Goal: Task Accomplishment & Management: Manage account settings

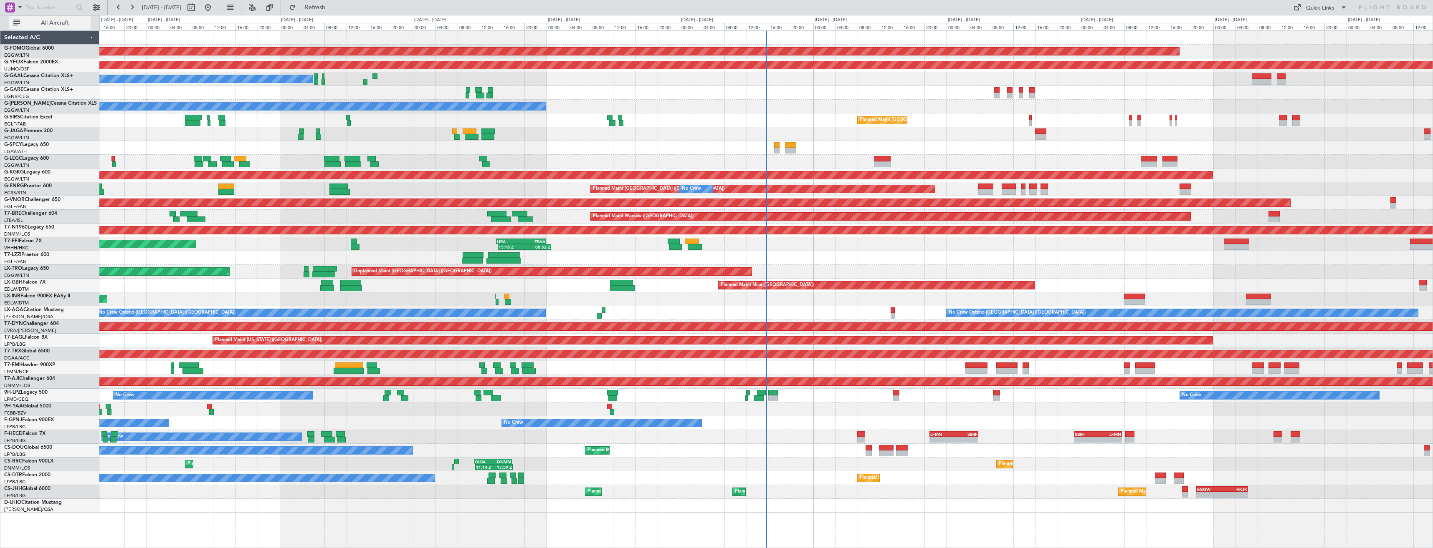
click at [45, 24] on span "All Aircraft" at bounding box center [55, 23] width 66 height 6
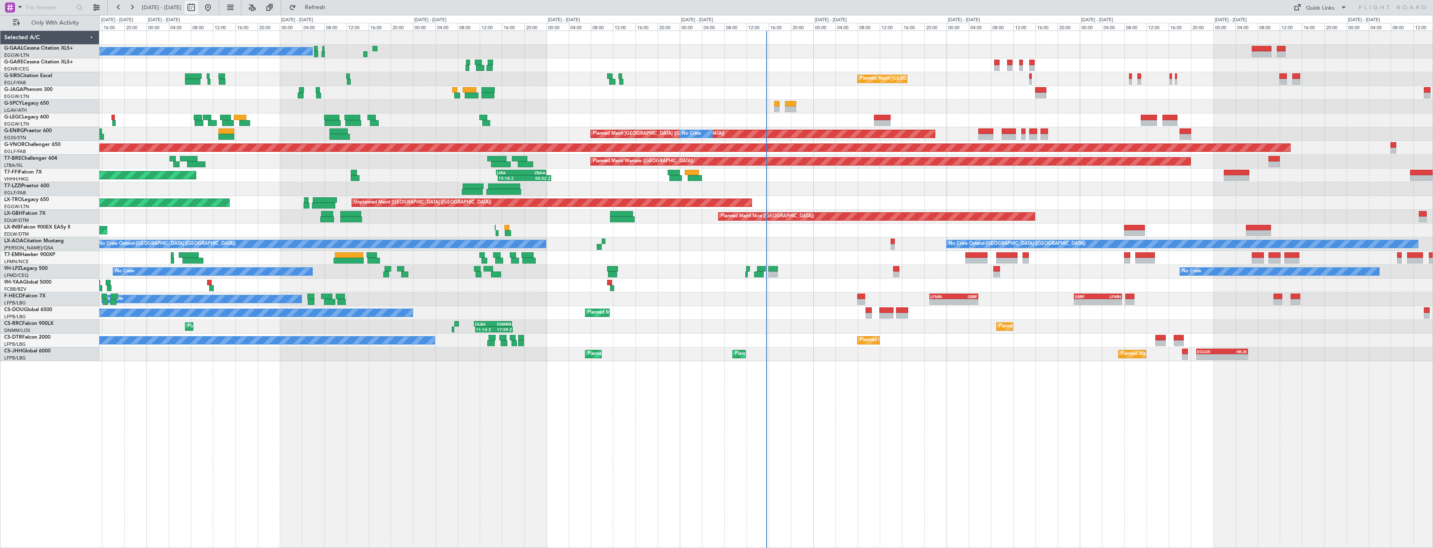
click at [198, 5] on button at bounding box center [190, 7] width 13 height 13
select select "8"
select select "2025"
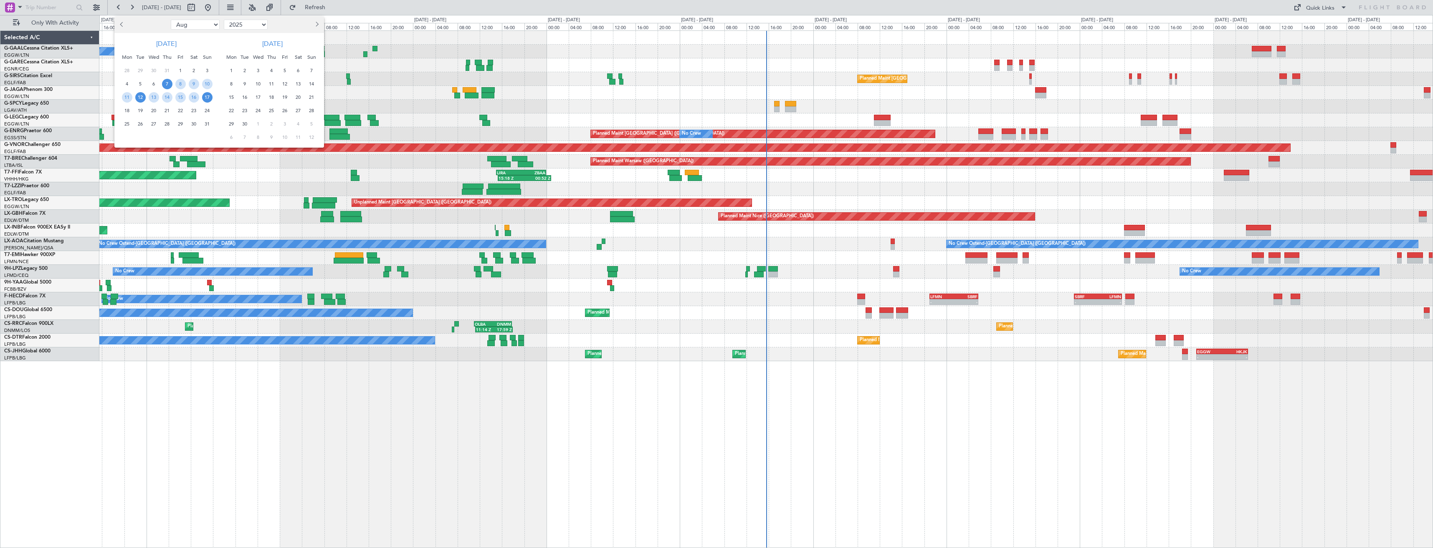
click at [141, 98] on span "12" at bounding box center [140, 97] width 10 height 10
click at [142, 126] on span "26" at bounding box center [140, 124] width 10 height 10
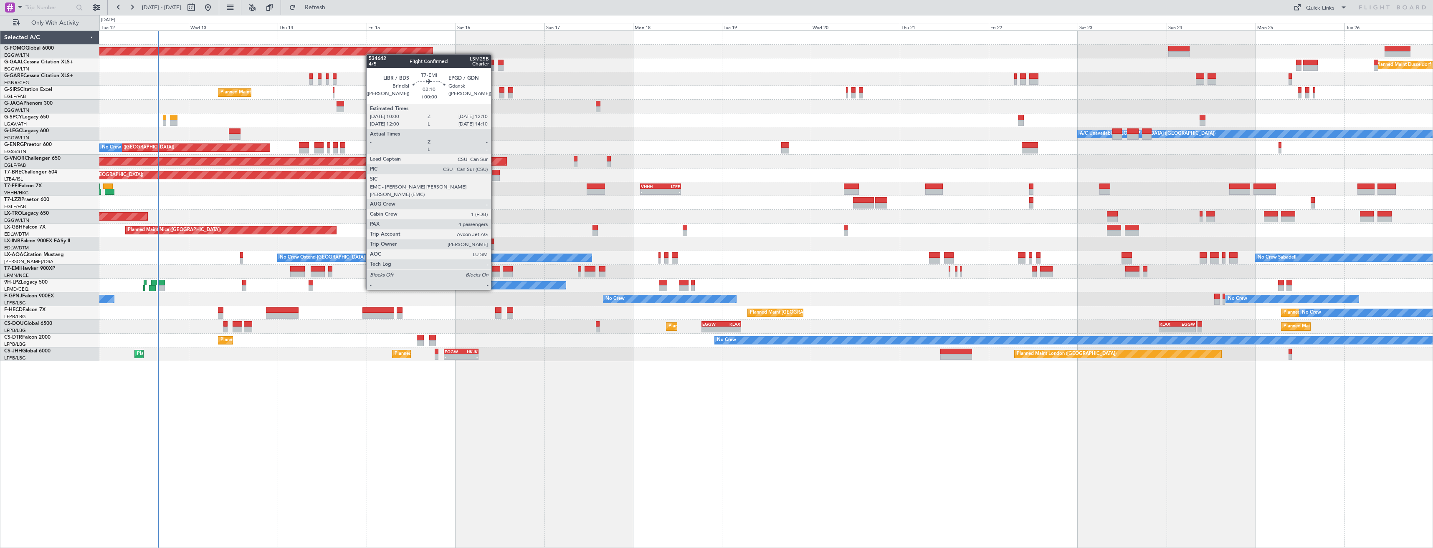
click at [495, 274] on div at bounding box center [496, 275] width 8 height 6
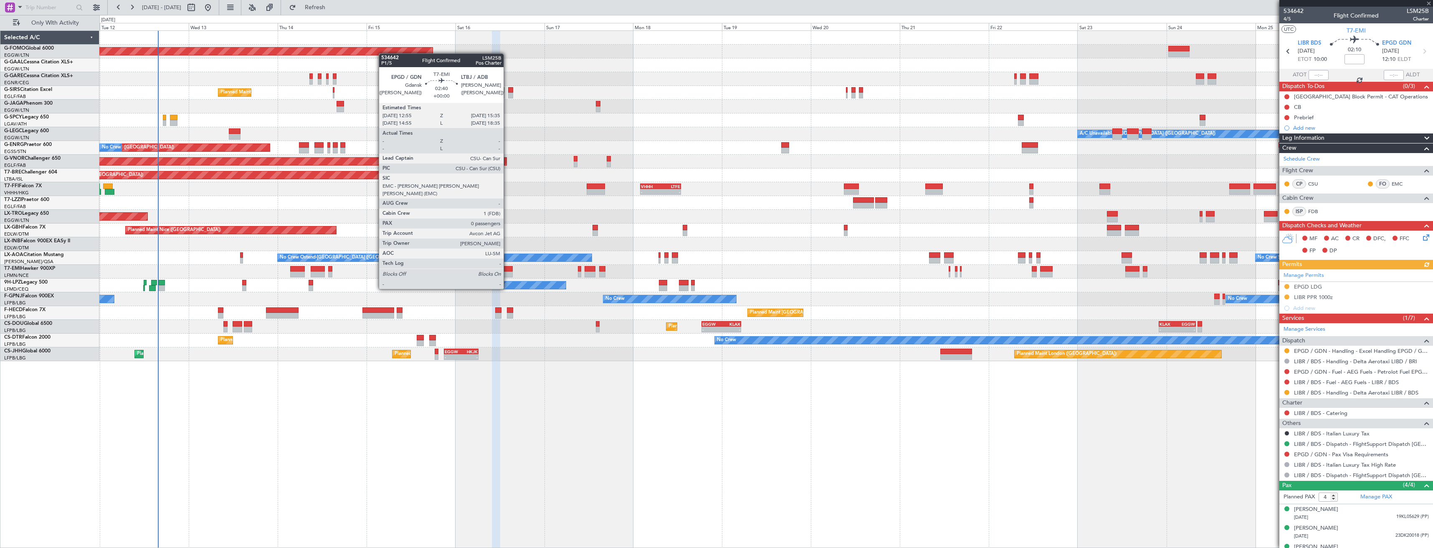
click at [507, 273] on div at bounding box center [508, 275] width 10 height 6
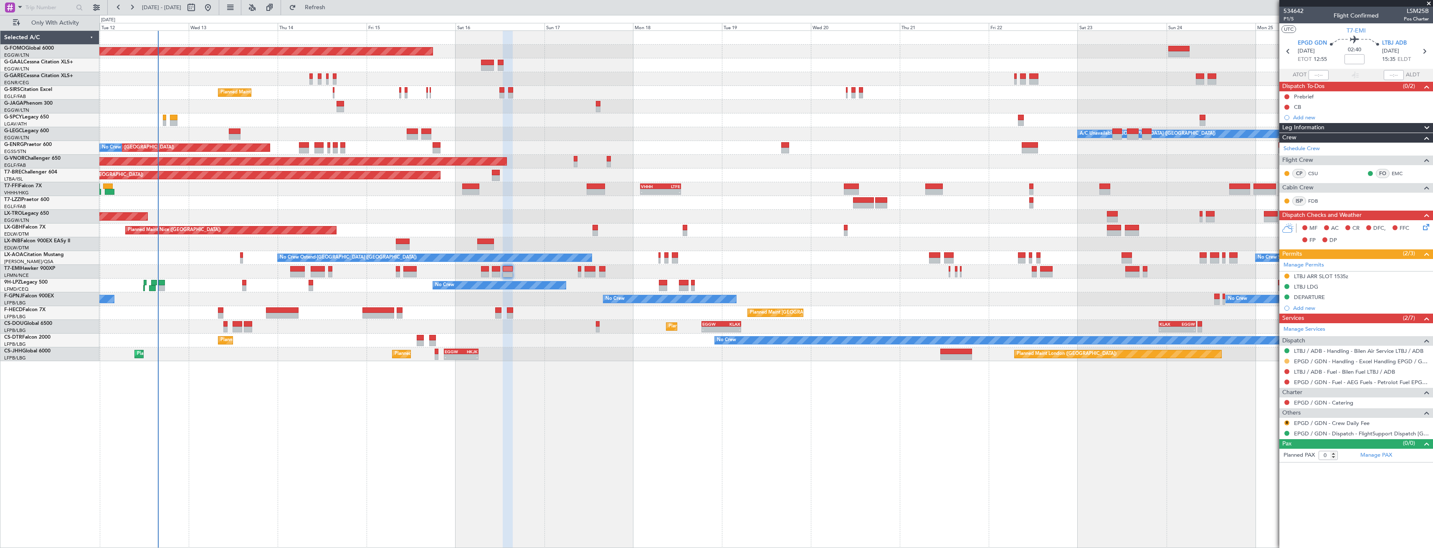
click at [1288, 362] on button at bounding box center [1286, 361] width 5 height 5
click at [1249, 463] on li "Confirmed" at bounding box center [1286, 461] width 96 height 13
click at [1285, 52] on icon at bounding box center [1287, 51] width 11 height 11
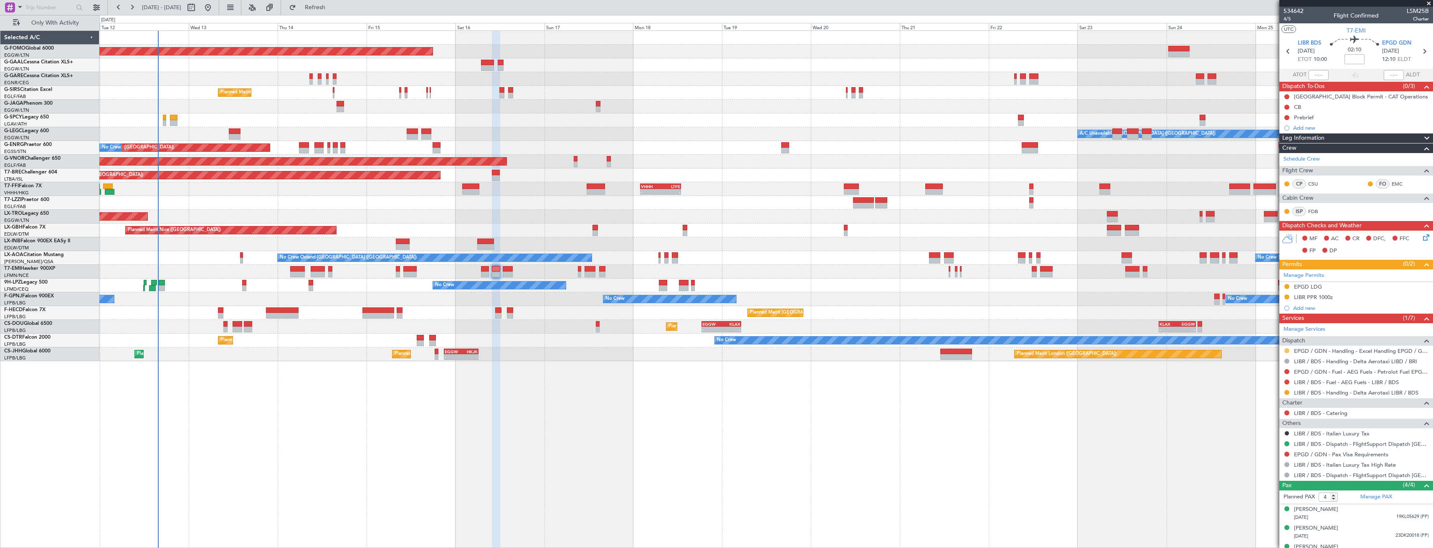
click at [1286, 352] on button at bounding box center [1286, 351] width 5 height 5
click at [1275, 447] on span "Confirmed" at bounding box center [1263, 450] width 26 height 8
click at [576, 144] on div "Planned Maint Windsor Locks (Bradley Intl) Planned Maint Dusseldorf No Crew Pla…" at bounding box center [765, 196] width 1333 height 331
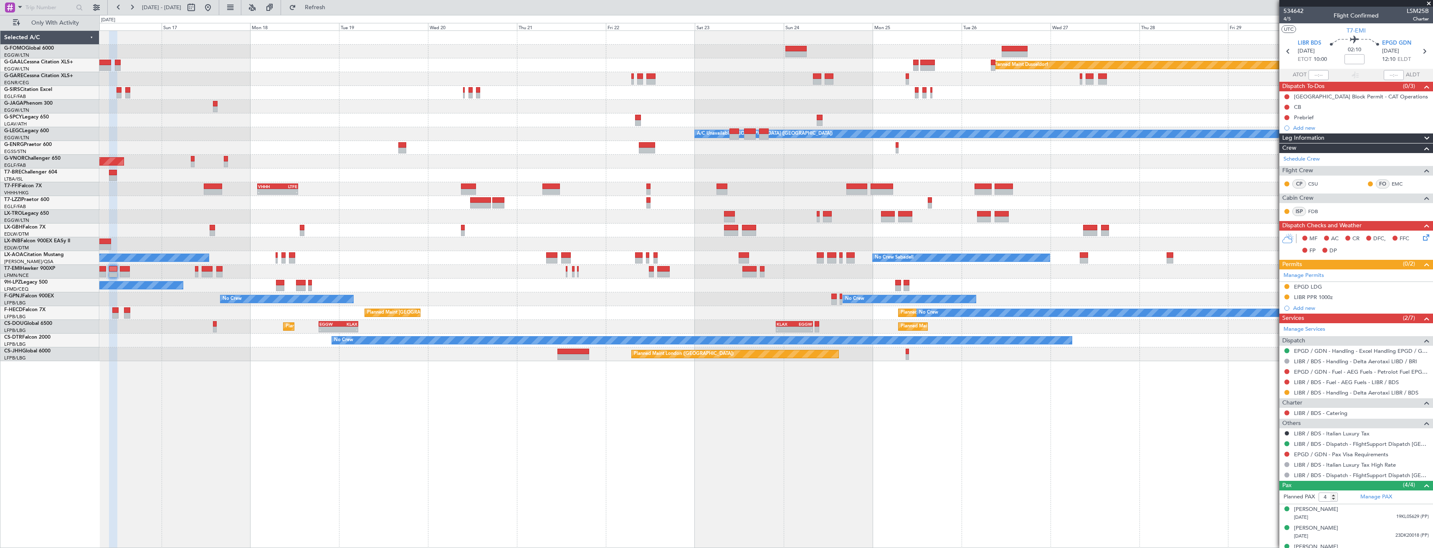
click at [696, 144] on div "Planned Maint Windsor Locks (Bradley Intl) Planned Maint Dusseldorf Planned Mai…" at bounding box center [765, 196] width 1333 height 331
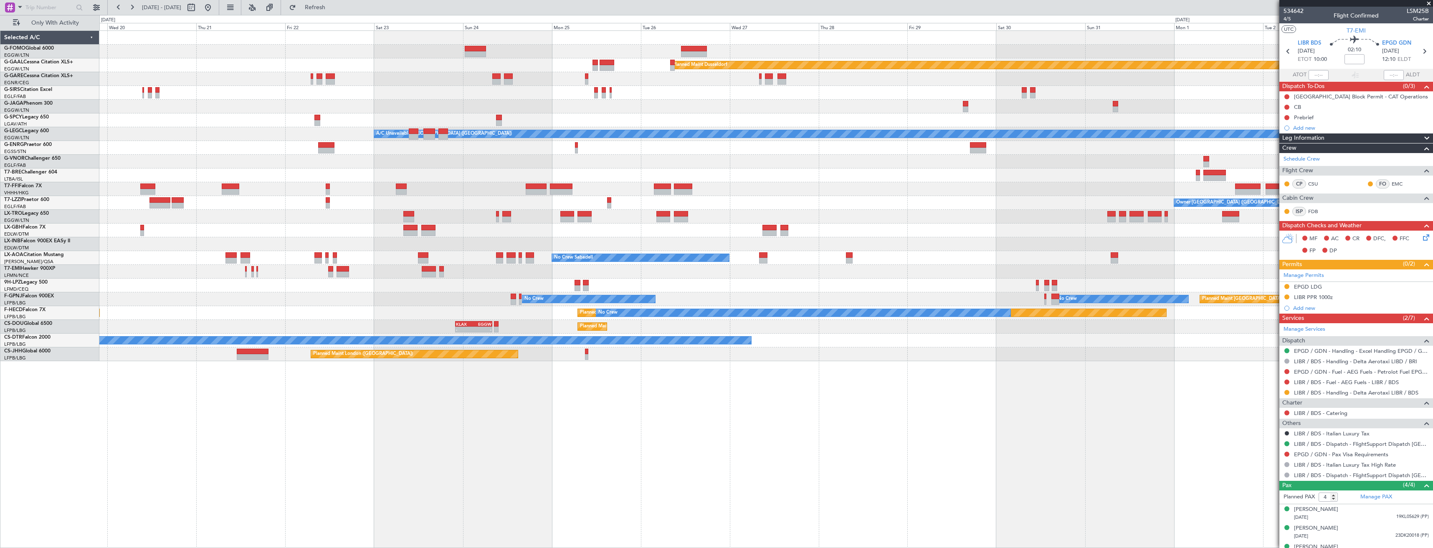
click at [775, 139] on div "Planned Maint Dusseldorf Planned Maint London (Luton) A/C Unavailable London (L…" at bounding box center [765, 196] width 1333 height 331
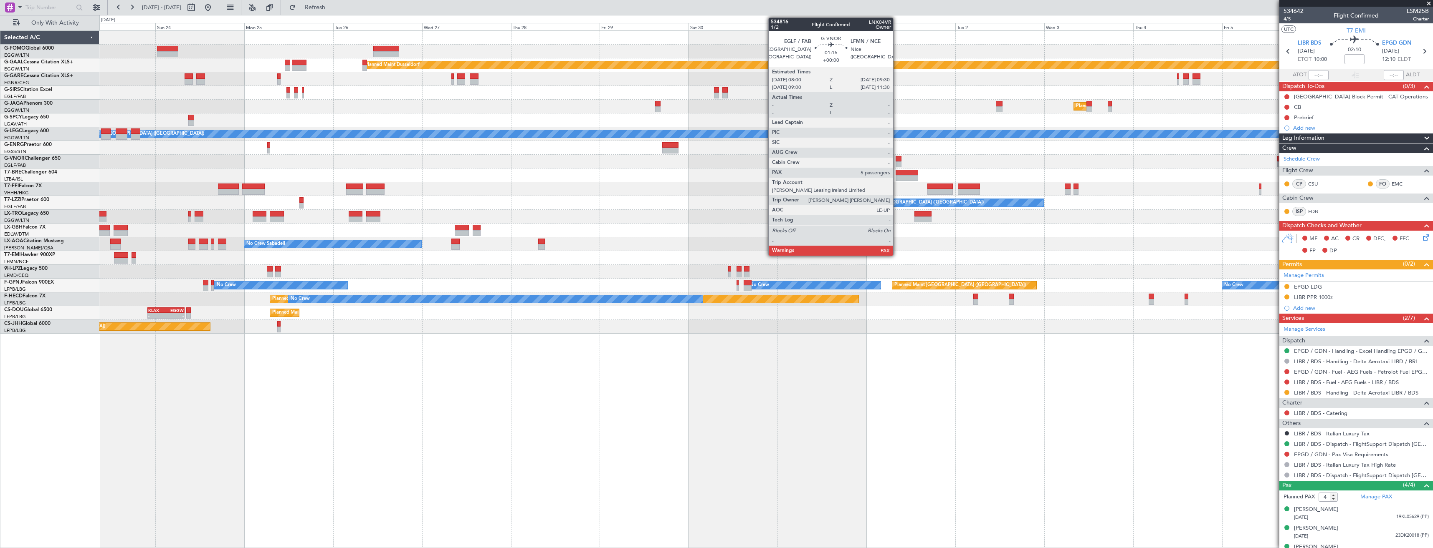
click at [897, 161] on div at bounding box center [898, 159] width 6 height 6
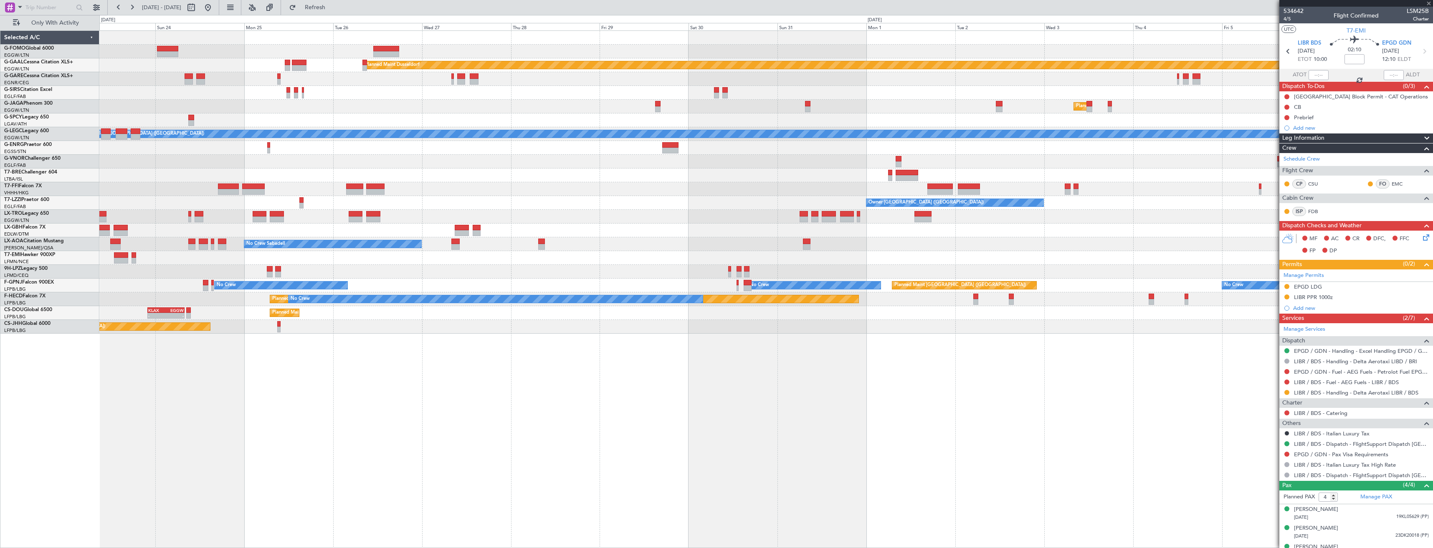
type input "5"
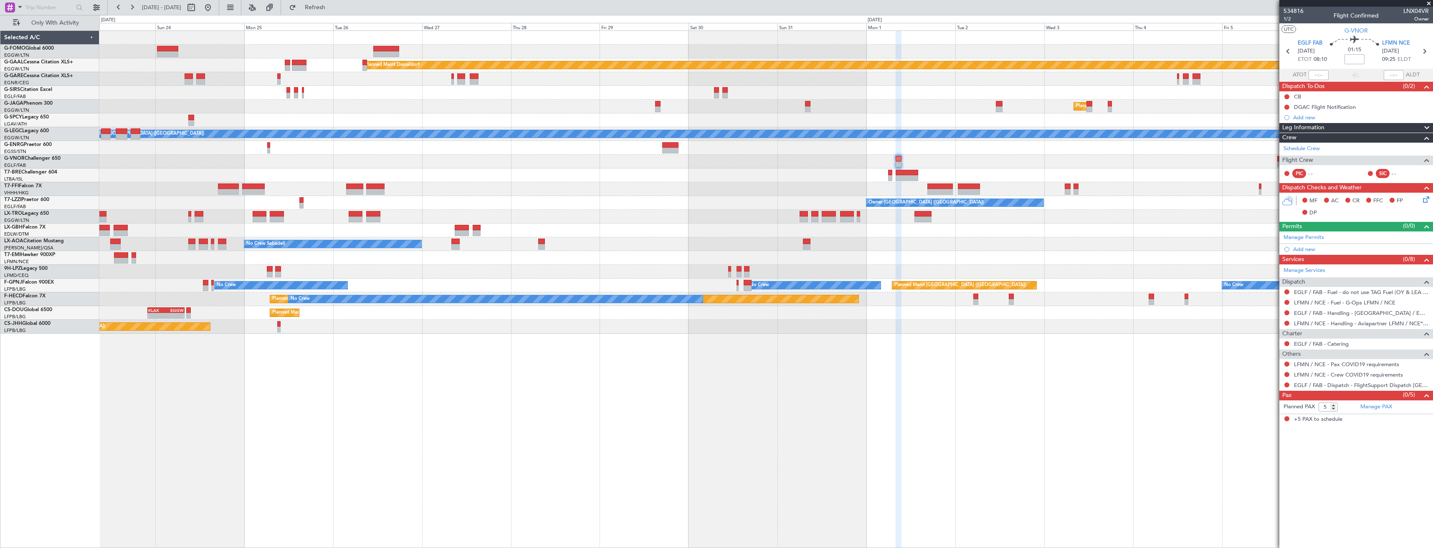
click at [1299, 247] on div "Add new" at bounding box center [1361, 249] width 136 height 7
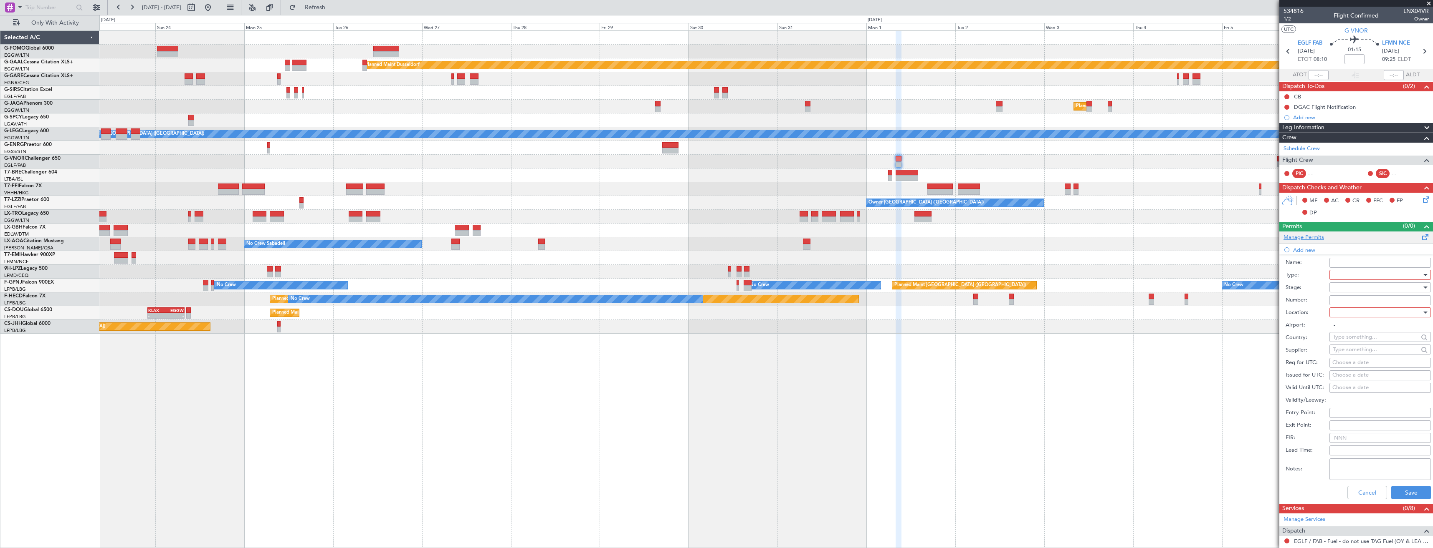
click at [1305, 236] on link "Manage Permits" at bounding box center [1303, 238] width 40 height 8
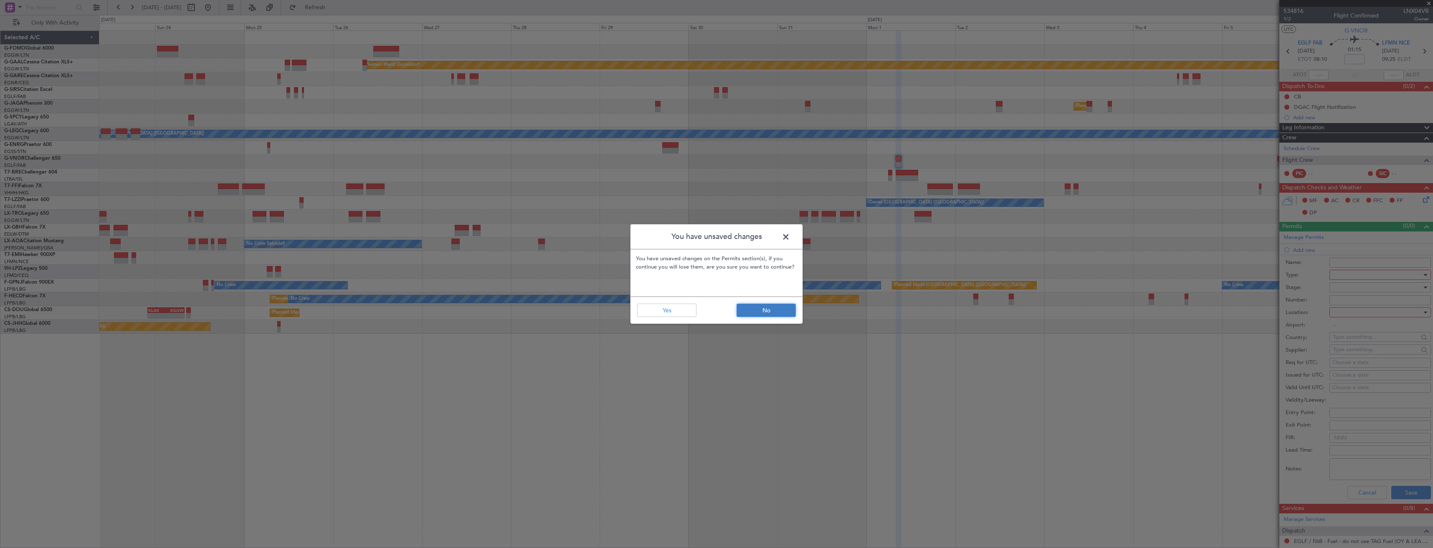
click at [771, 310] on button "No" at bounding box center [765, 310] width 59 height 13
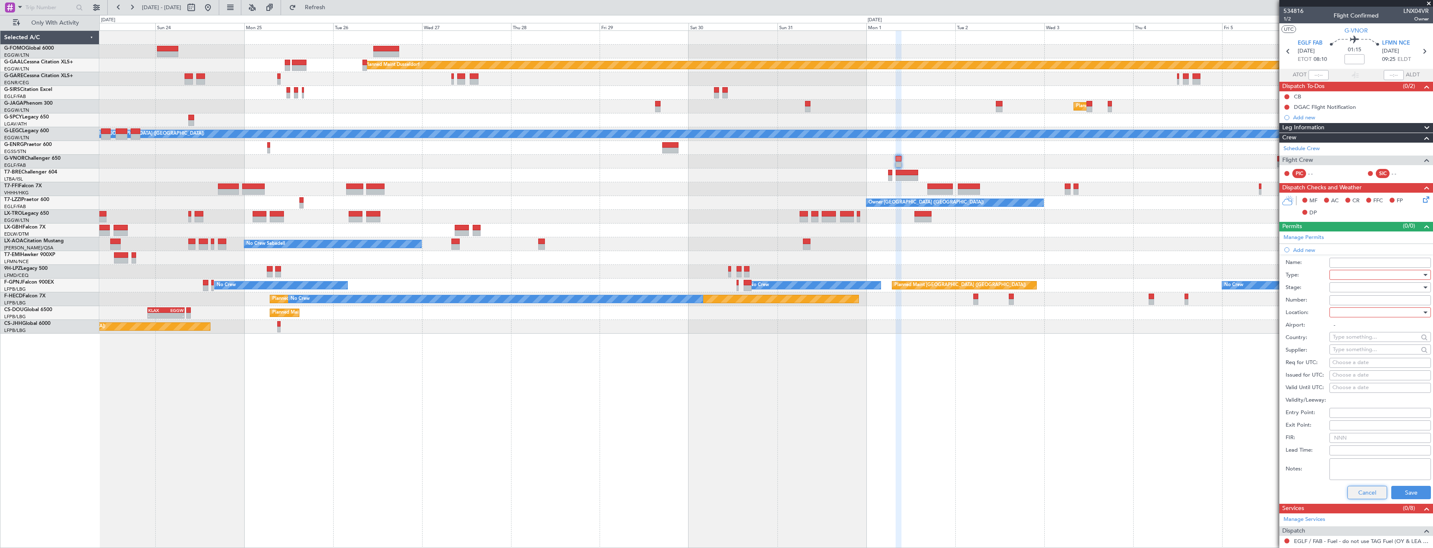
click at [1369, 495] on button "Cancel" at bounding box center [1367, 492] width 40 height 13
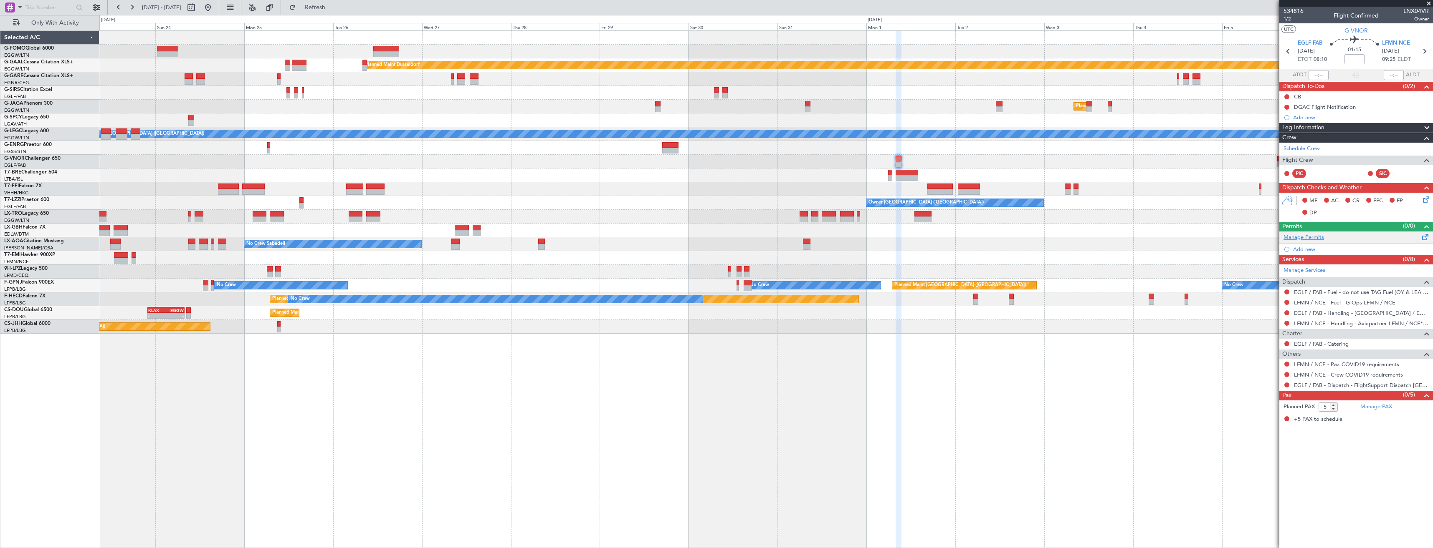
click at [1308, 239] on link "Manage Permits" at bounding box center [1303, 238] width 40 height 8
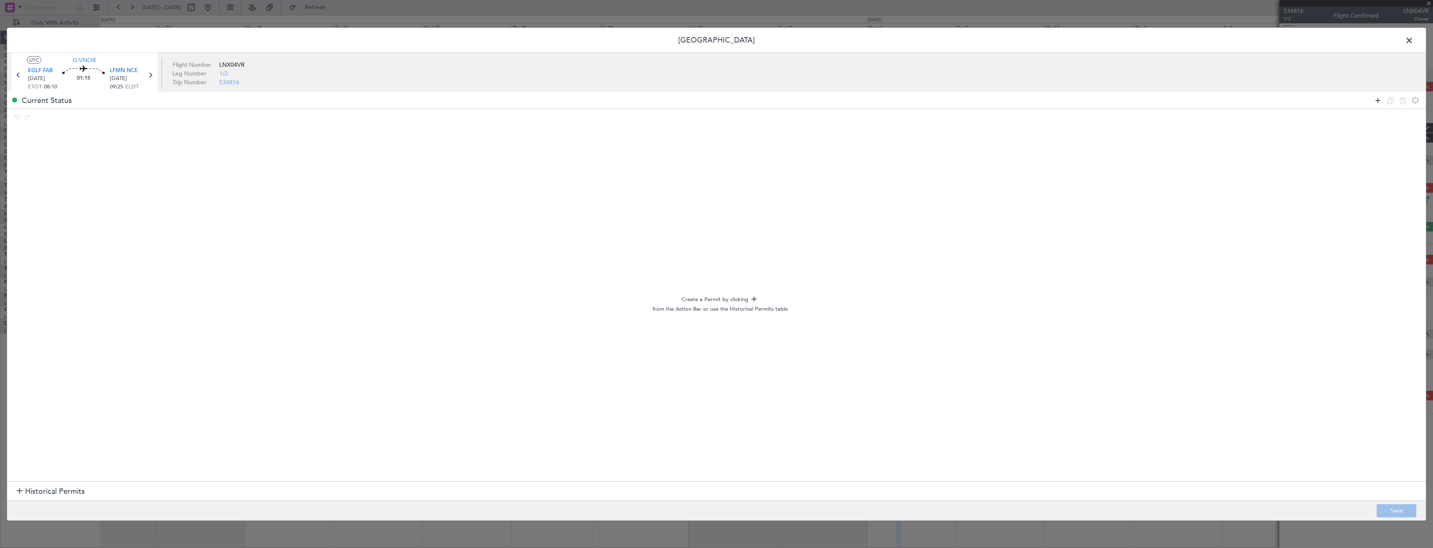
click at [1377, 101] on icon at bounding box center [1377, 100] width 10 height 10
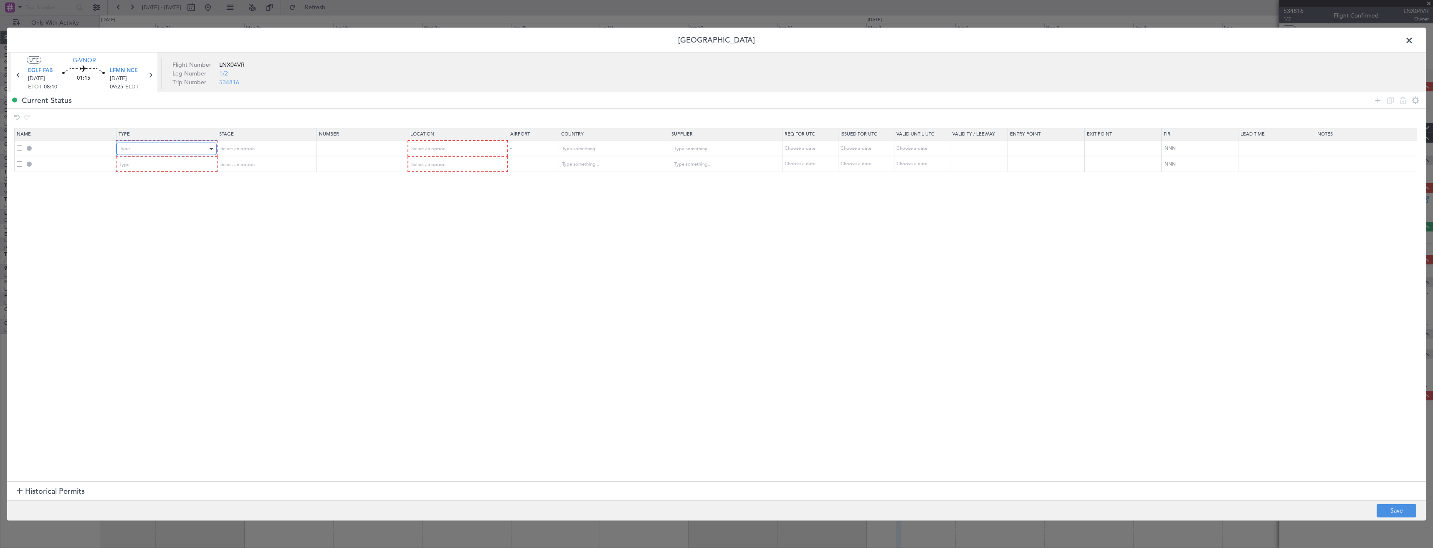
click at [136, 146] on div "Type" at bounding box center [163, 149] width 87 height 13
click at [137, 192] on span "PPR" at bounding box center [167, 190] width 93 height 13
click at [133, 166] on div "Type" at bounding box center [163, 164] width 87 height 13
click at [146, 245] on span "Slot" at bounding box center [167, 244] width 93 height 13
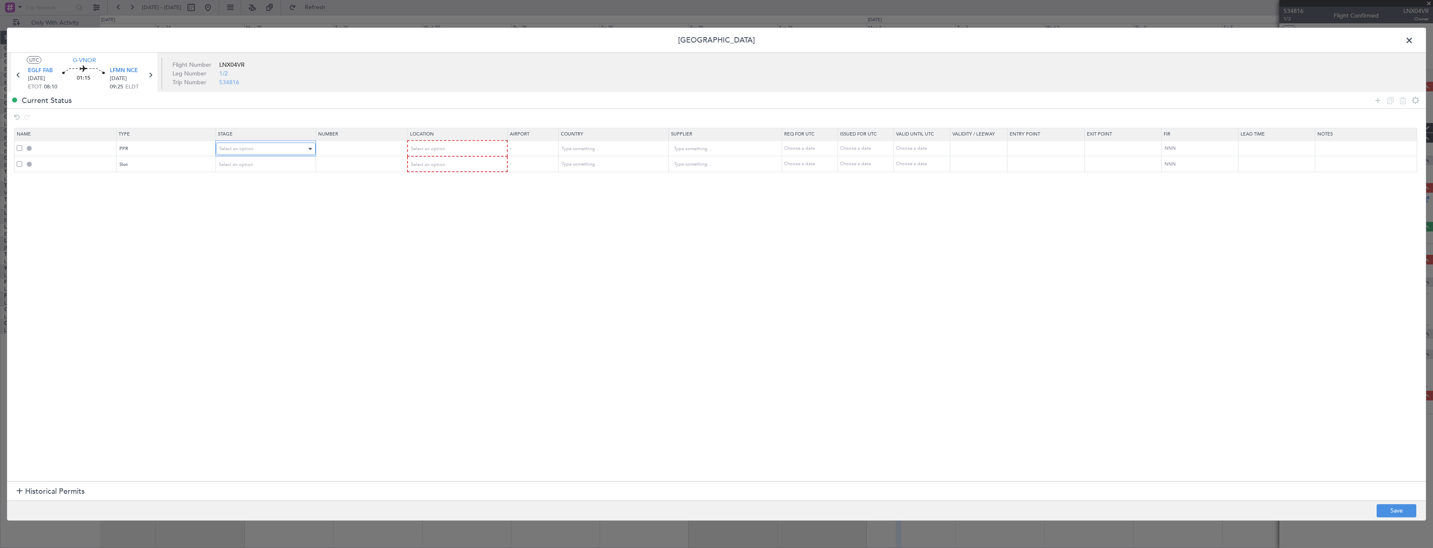
click at [248, 150] on span "Select an option" at bounding box center [236, 149] width 34 height 6
click at [245, 198] on span "Requested" at bounding box center [268, 204] width 93 height 13
click at [240, 157] on mat-form-field "Select an option" at bounding box center [265, 164] width 99 height 15
click at [232, 163] on span "Select an option" at bounding box center [236, 164] width 34 height 6
click at [237, 222] on span "Requested" at bounding box center [268, 219] width 93 height 13
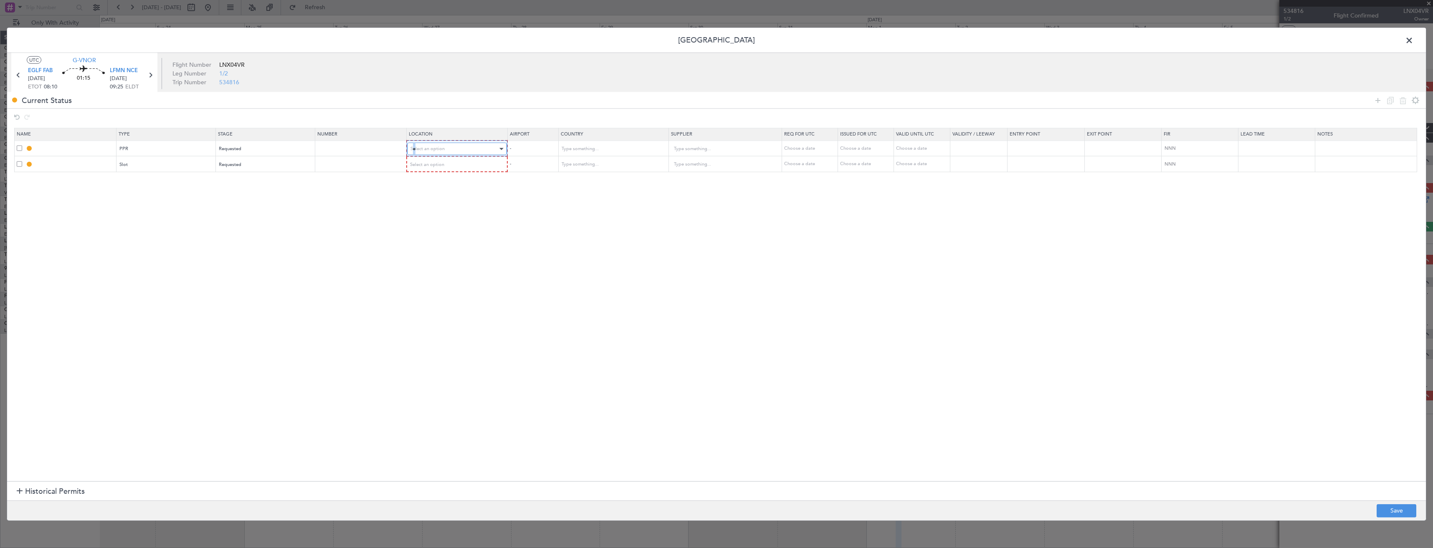
click at [418, 154] on div "Select an option" at bounding box center [454, 149] width 88 height 13
click at [426, 168] on span "Departure" at bounding box center [461, 166] width 93 height 13
click at [427, 168] on div "Select an option" at bounding box center [454, 164] width 88 height 13
click at [430, 208] on span "Arrival" at bounding box center [461, 207] width 93 height 13
click at [1398, 514] on button "Save" at bounding box center [1396, 510] width 40 height 13
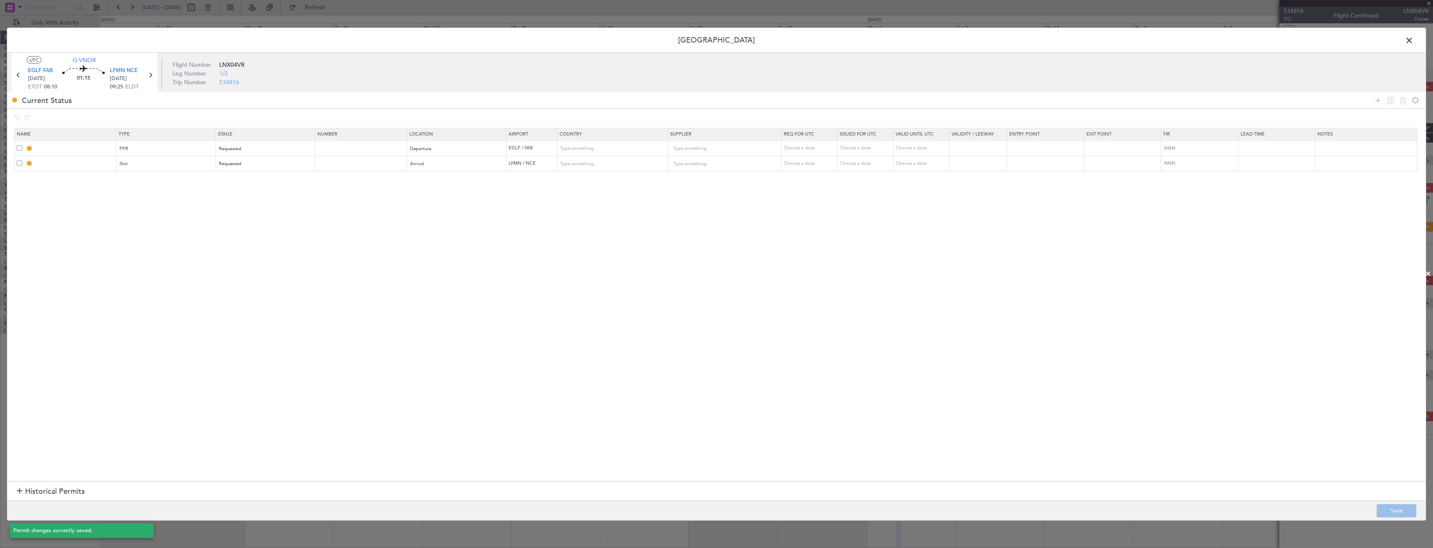
type input "EGLF PPR"
type input "United Kingdom"
type input "NNN"
type input "2"
type input "LFMN ARR SLOT"
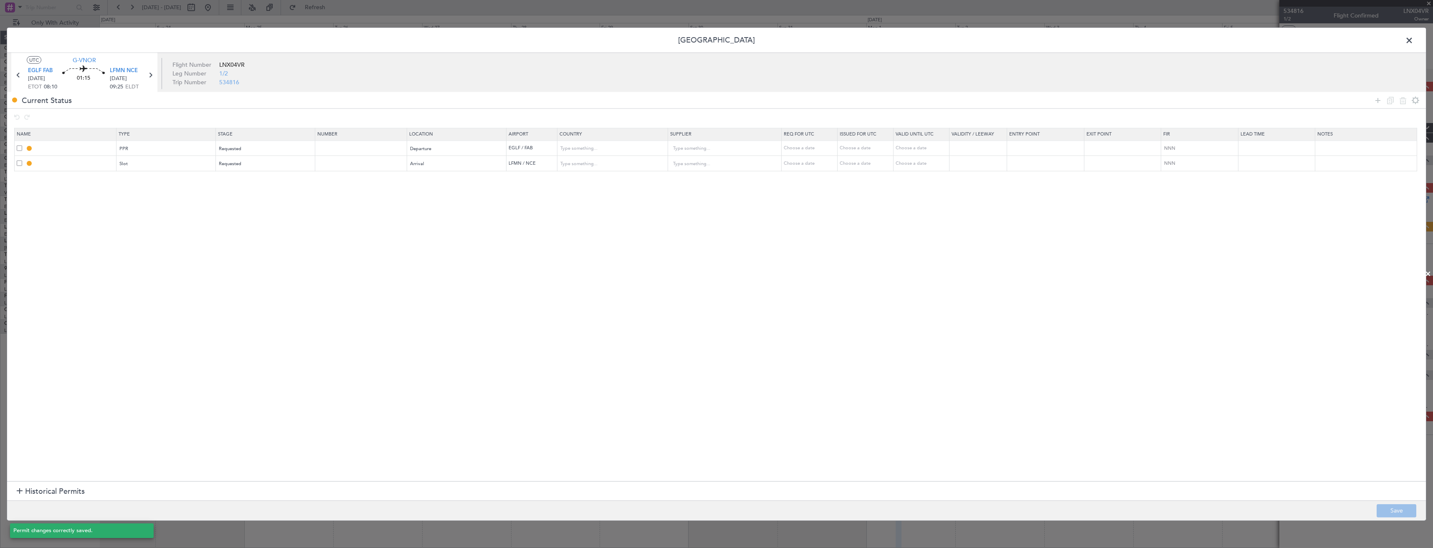
type input "France"
type input "NNN"
click at [93, 147] on input "EGLF PPR" at bounding box center [75, 148] width 81 height 7
type input "EGLF PPR 0810z"
click at [91, 165] on input "LFMN ARR SLOT" at bounding box center [75, 163] width 81 height 7
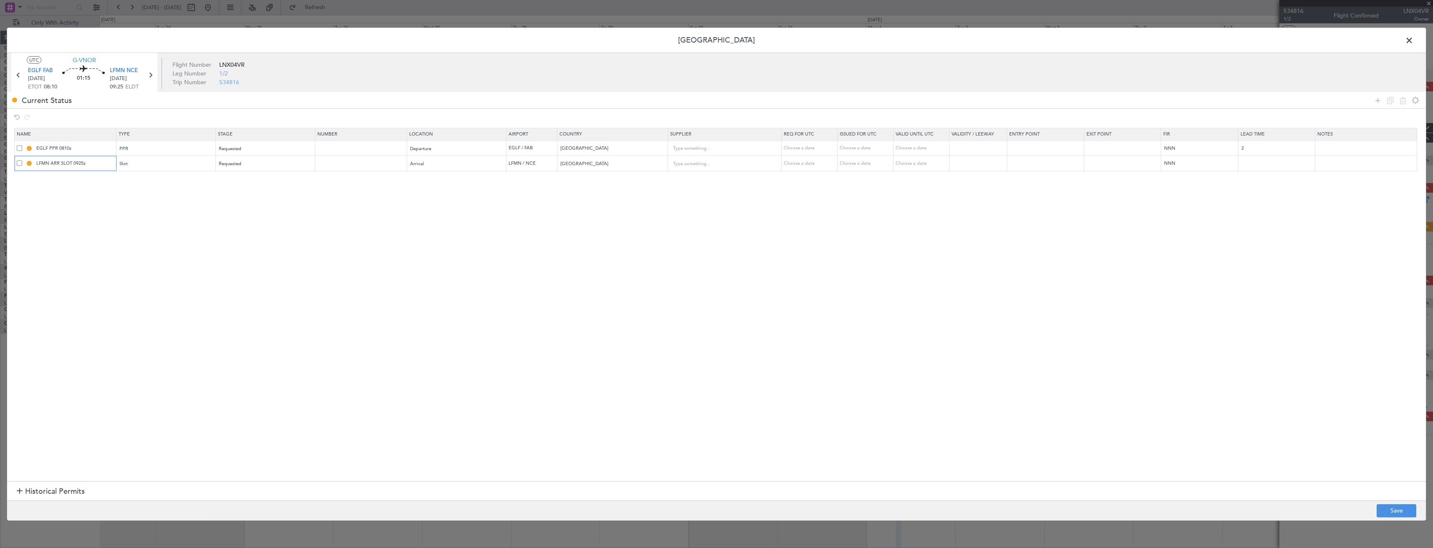
type input "LFMN ARR SLOT 0925z"
click at [1398, 501] on footer "Save" at bounding box center [716, 510] width 1418 height 20
click at [1399, 509] on button "Save" at bounding box center [1396, 510] width 40 height 13
click at [1413, 43] on span at bounding box center [1413, 42] width 0 height 17
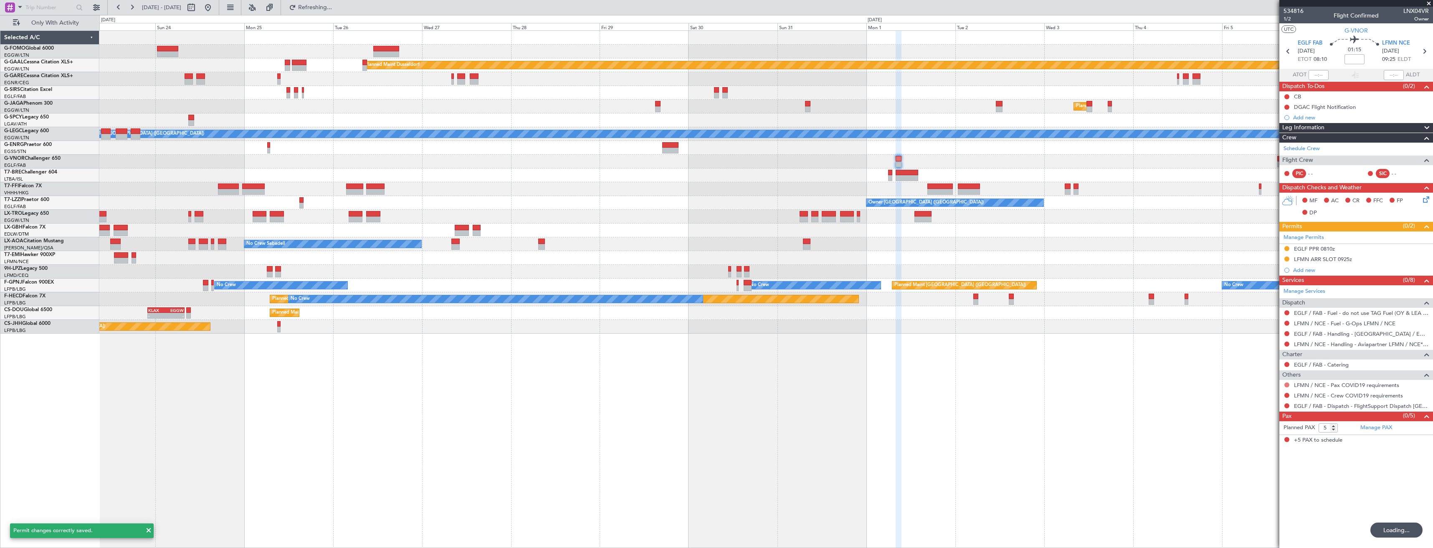
click at [1288, 385] on button at bounding box center [1286, 385] width 5 height 5
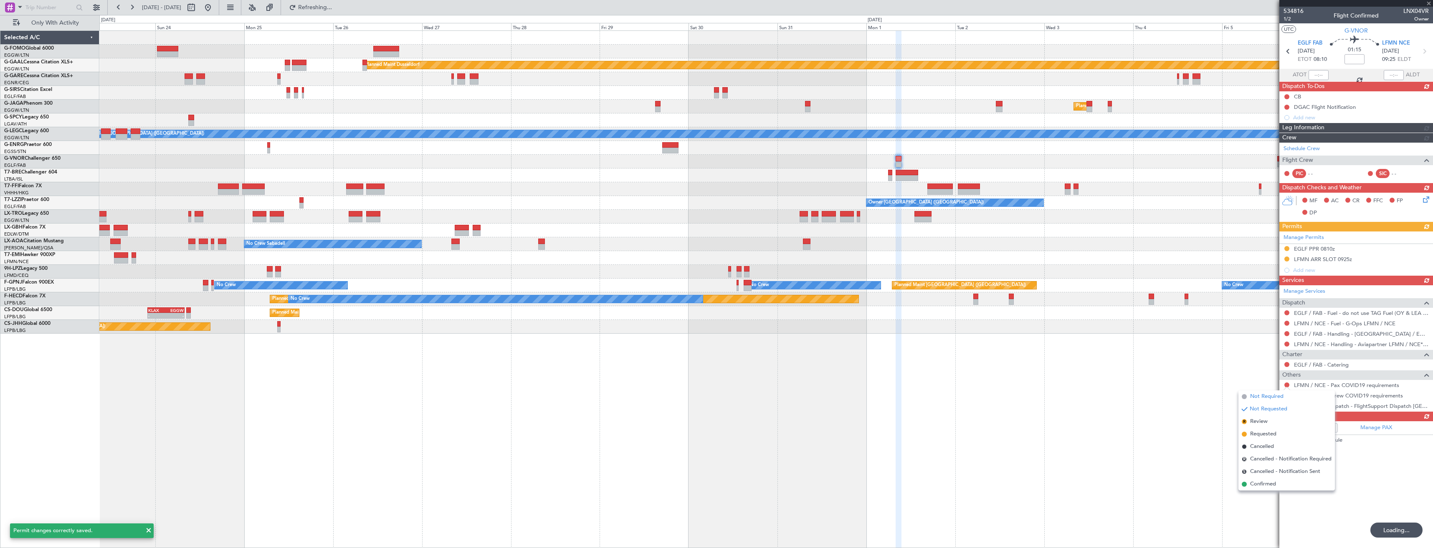
click at [1261, 398] on span "Not Required" at bounding box center [1266, 397] width 33 height 8
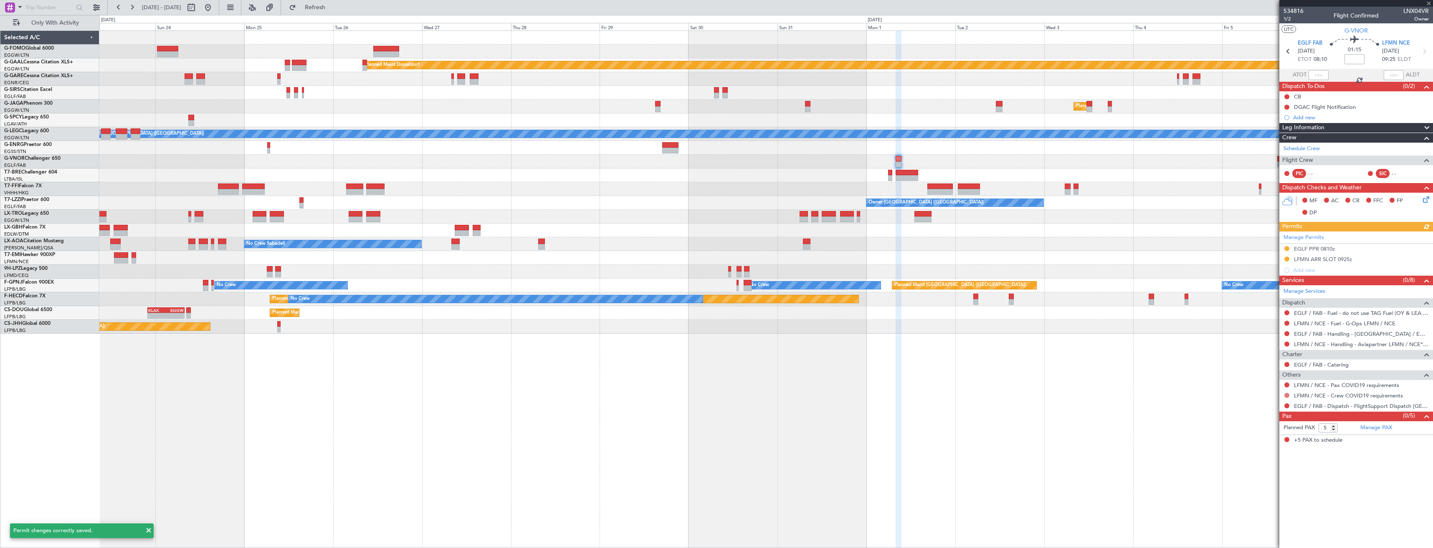
click at [1286, 395] on button at bounding box center [1286, 395] width 5 height 5
click at [1257, 405] on span "Not Required" at bounding box center [1266, 407] width 33 height 8
click at [1285, 405] on button at bounding box center [1286, 406] width 5 height 5
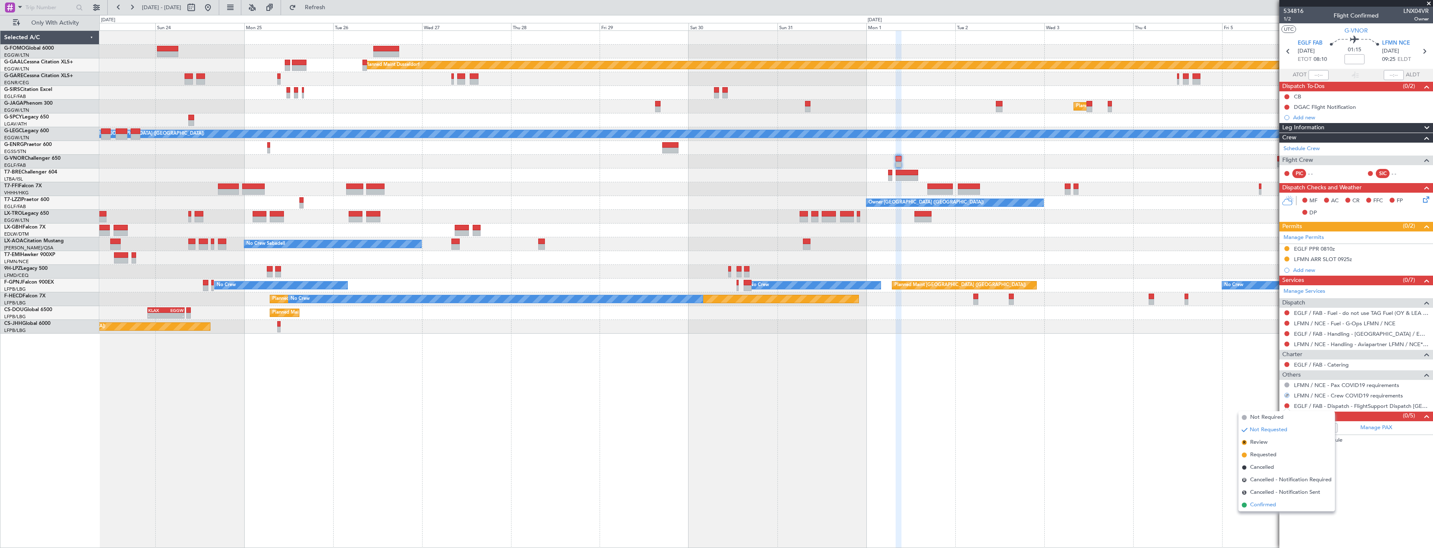
click at [1257, 504] on span "Confirmed" at bounding box center [1263, 505] width 26 height 8
click at [1307, 334] on link "EGLF / FAB - Handling - [GEOGRAPHIC_DATA] / EGLF / FAB" at bounding box center [1361, 334] width 135 height 7
click at [1359, 30] on mat-tooltip-component "Trip Stage" at bounding box center [1356, 31] width 36 height 22
click at [1359, 29] on span "G-VNOR" at bounding box center [1355, 30] width 23 height 9
click at [1339, 344] on link "LFMN / NCE - Handling - Aviapartner LFMN / NCE*****MY HANDLING****" at bounding box center [1361, 344] width 135 height 7
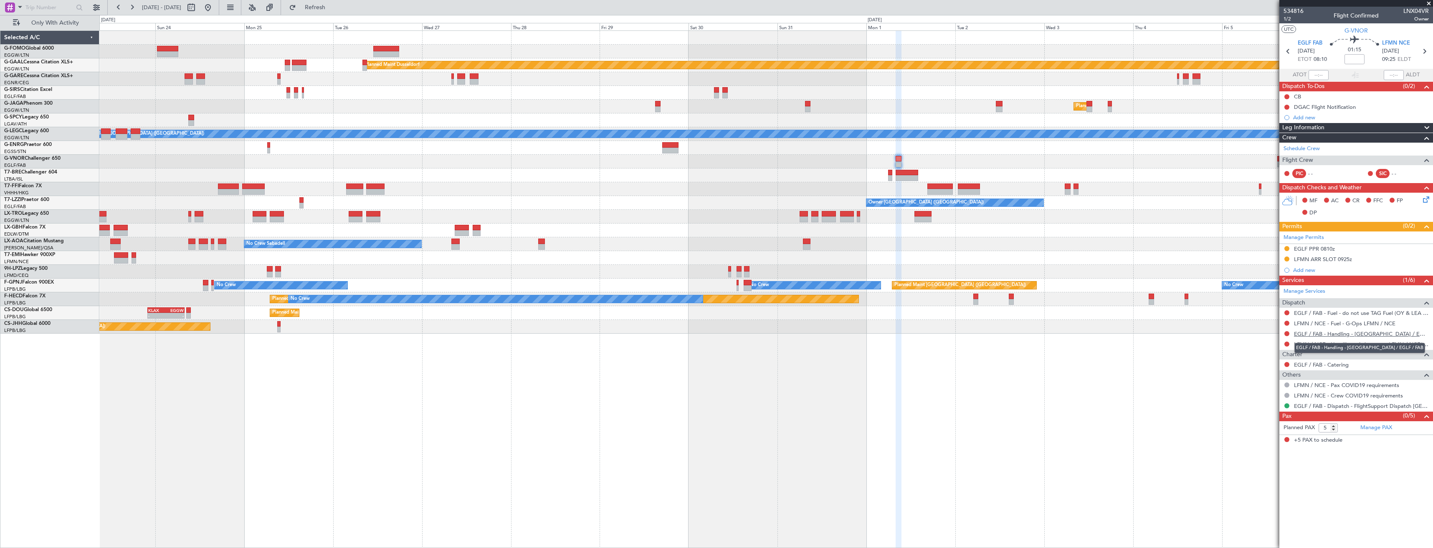
click at [1313, 332] on link "EGLF / FAB - Handling - [GEOGRAPHIC_DATA] / EGLF / FAB" at bounding box center [1361, 334] width 135 height 7
click at [1417, 11] on span "LNX04VR" at bounding box center [1415, 11] width 25 height 9
click at [1417, 10] on span "LNX04VR" at bounding box center [1415, 11] width 25 height 9
copy span "LNX04VR"
click at [1426, 52] on mat-tooltip-component "Nice (Côte d'Azur Airport) Cat BB" at bounding box center [1394, 61] width 76 height 29
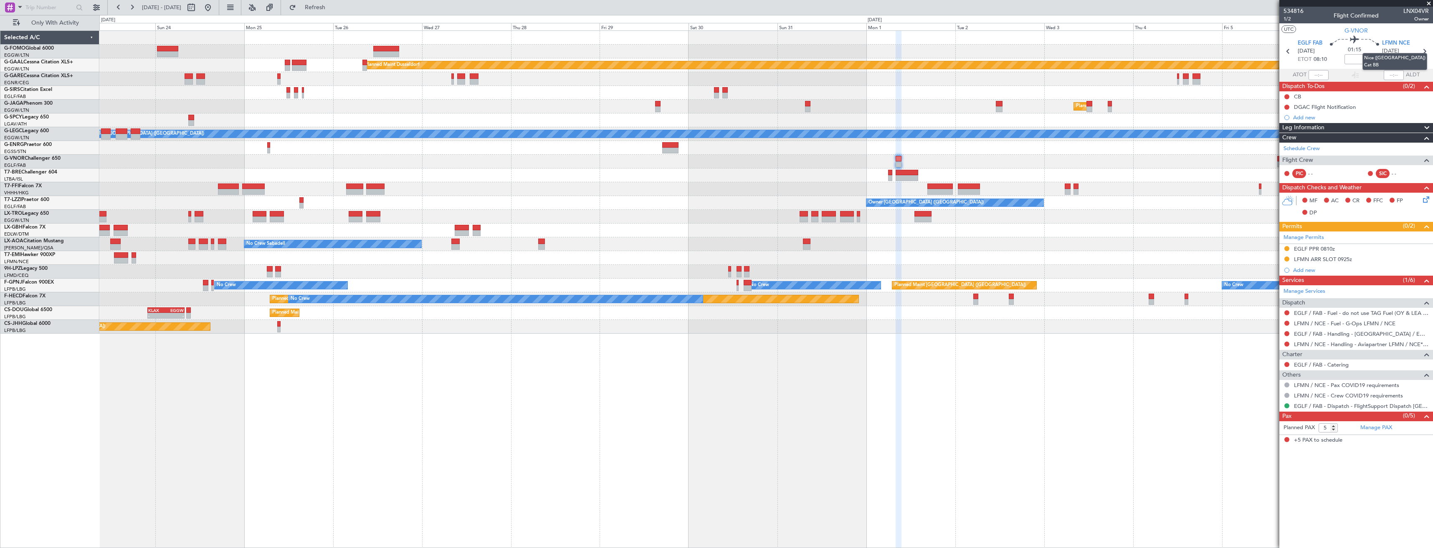
click at [1423, 50] on mat-tooltip-component "Nice (Côte d'Azur Airport) Cat BB" at bounding box center [1394, 61] width 76 height 29
click at [1423, 55] on icon at bounding box center [1423, 51] width 11 height 11
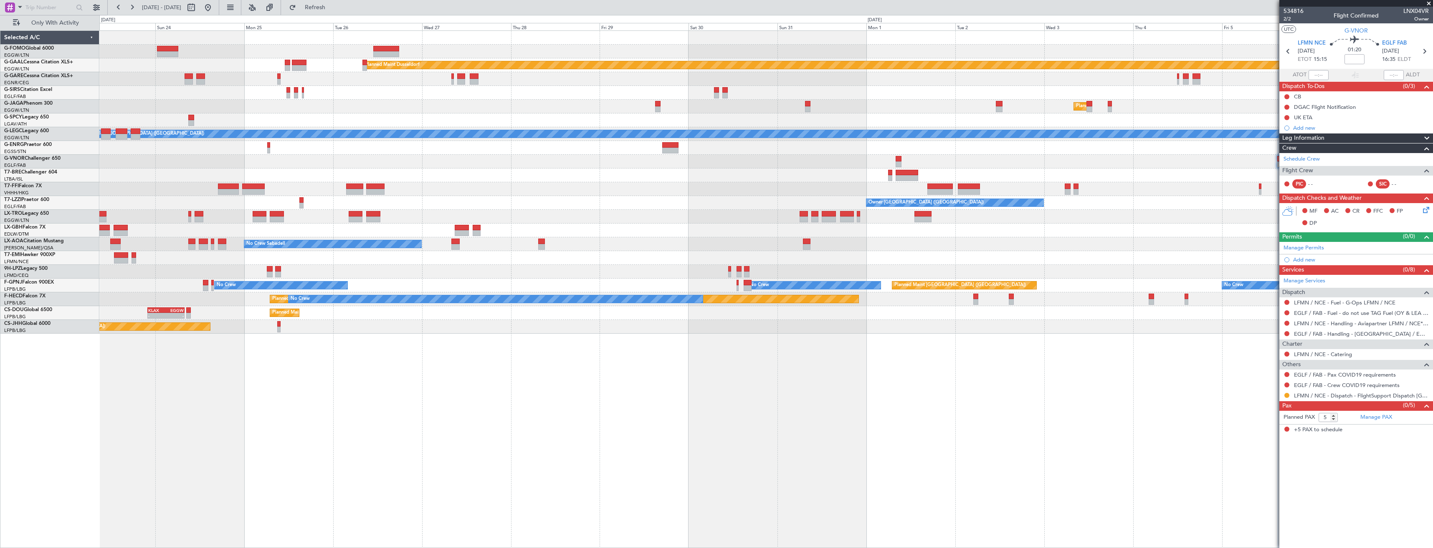
drag, startPoint x: 1288, startPoint y: 374, endPoint x: 1284, endPoint y: 380, distance: 7.2
click at [1288, 374] on button at bounding box center [1286, 374] width 5 height 5
click at [1267, 389] on span "Not Required" at bounding box center [1266, 386] width 33 height 8
click at [1285, 384] on button at bounding box center [1286, 385] width 5 height 5
click at [1262, 396] on span "Not Required" at bounding box center [1266, 397] width 33 height 8
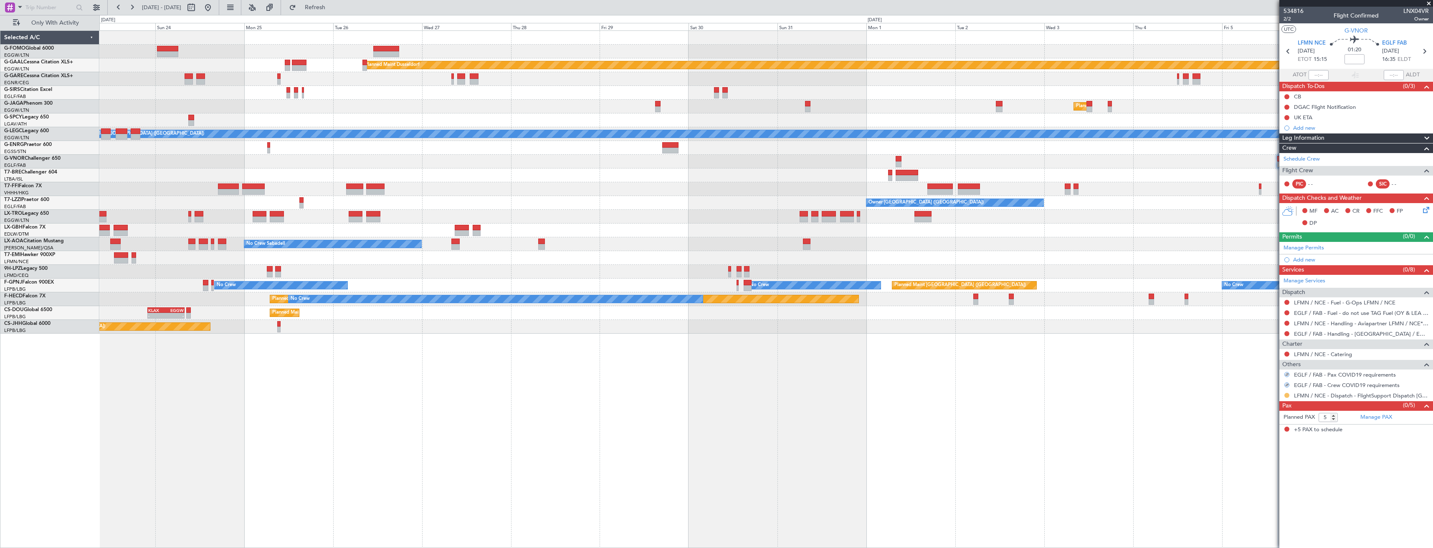
click at [1285, 394] on button at bounding box center [1286, 395] width 5 height 5
click at [1274, 496] on span "Confirmed" at bounding box center [1263, 495] width 26 height 8
click at [1302, 336] on link "EGLF / FAB - Handling - [GEOGRAPHIC_DATA] / EGLF / FAB" at bounding box center [1361, 334] width 135 height 7
click at [1296, 248] on link "Manage Permits" at bounding box center [1303, 248] width 40 height 8
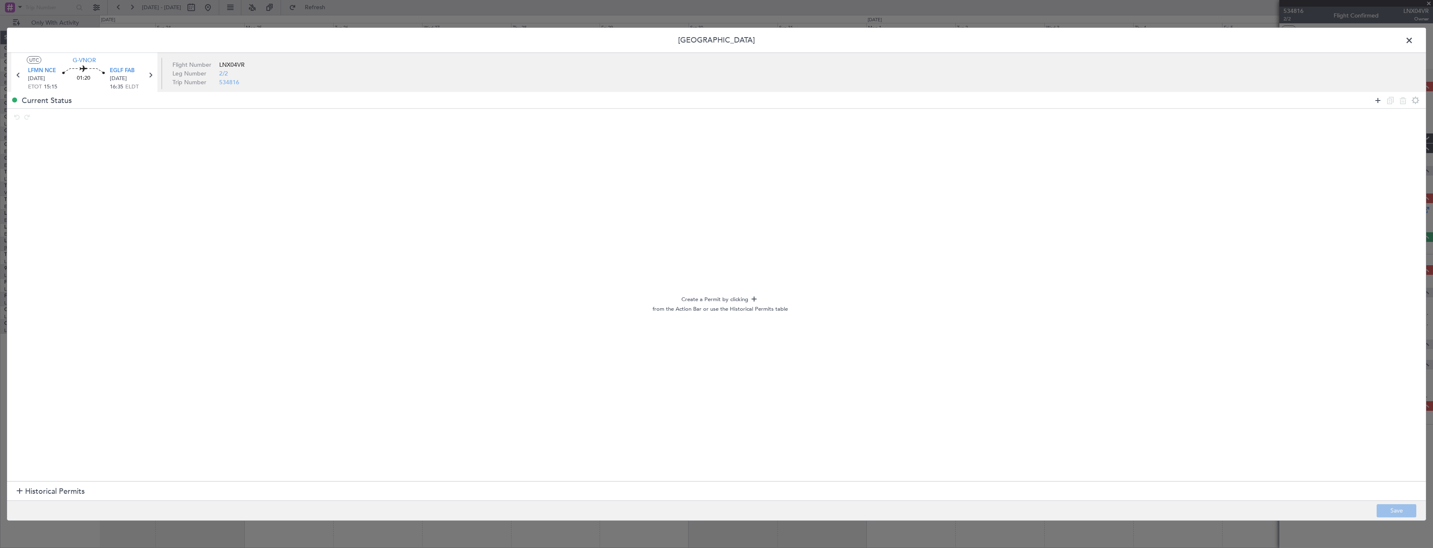
click at [1375, 100] on icon at bounding box center [1377, 100] width 10 height 10
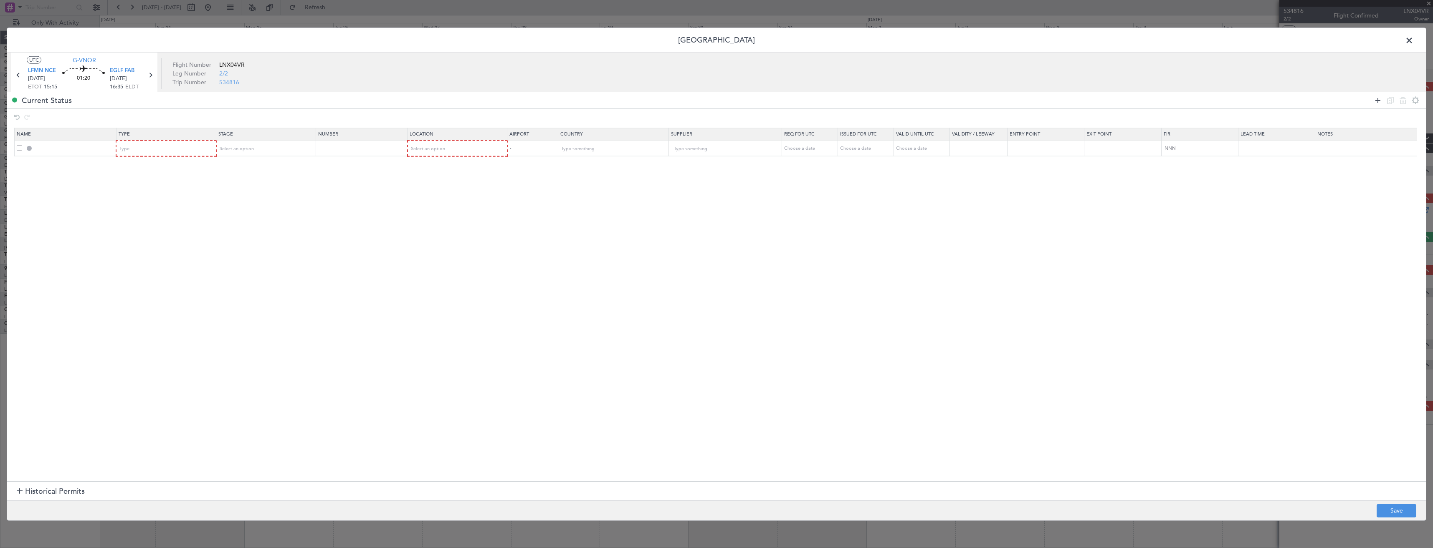
click at [1375, 100] on icon at bounding box center [1377, 100] width 10 height 10
click at [165, 151] on div "Type" at bounding box center [163, 149] width 87 height 13
click at [161, 227] on span "Slot" at bounding box center [167, 228] width 93 height 13
click at [153, 164] on div "Type" at bounding box center [163, 164] width 87 height 13
click at [136, 208] on span "PPR" at bounding box center [167, 206] width 93 height 13
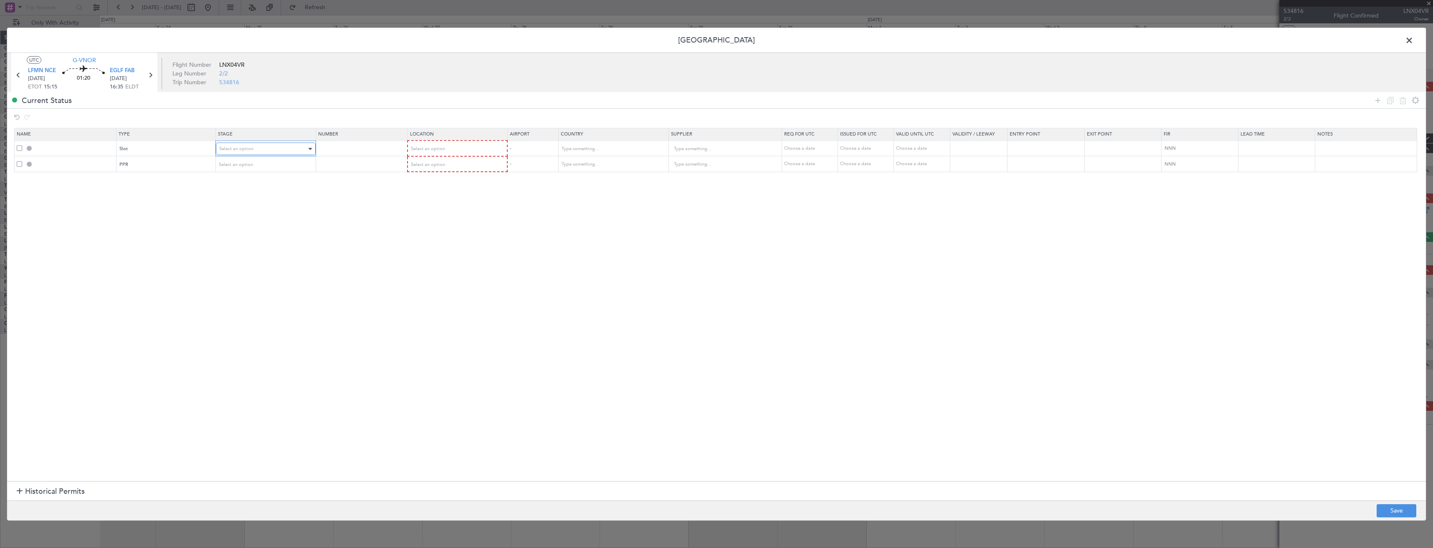
click at [300, 152] on div "Select an option" at bounding box center [262, 149] width 87 height 13
click at [270, 201] on span "Requested" at bounding box center [268, 204] width 93 height 13
click at [271, 165] on div "Select an option" at bounding box center [262, 164] width 87 height 13
click at [257, 217] on span "Requested" at bounding box center [268, 219] width 93 height 13
click at [458, 149] on div "Select an option" at bounding box center [454, 149] width 88 height 13
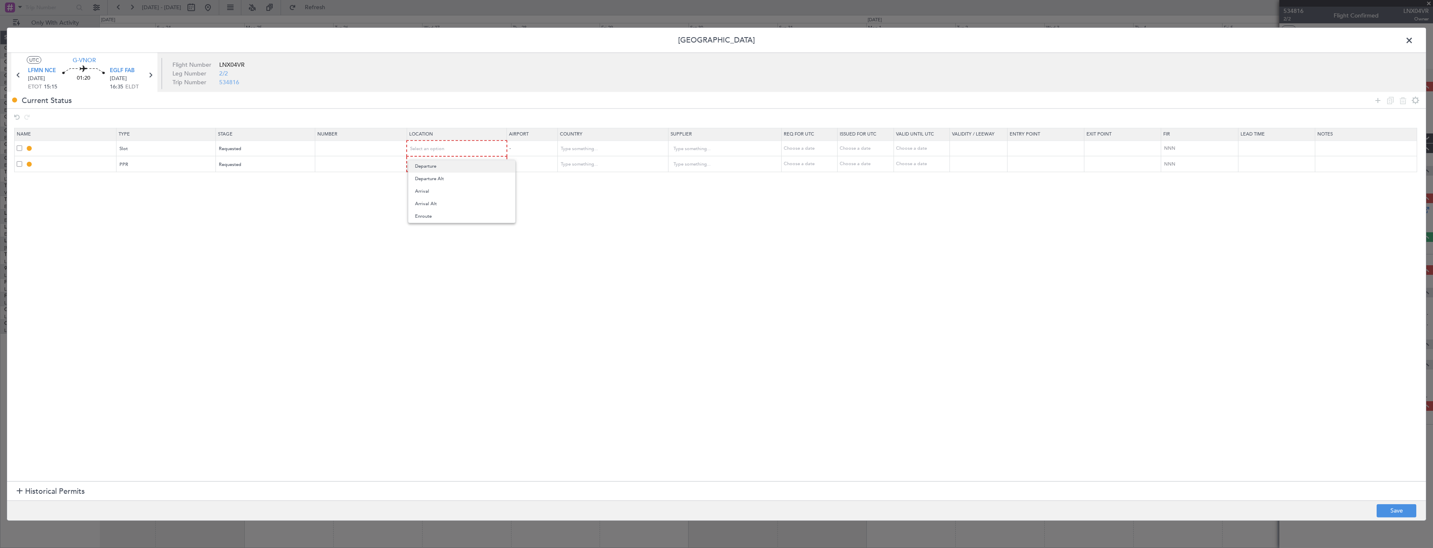
click at [457, 167] on span "Departure" at bounding box center [461, 166] width 93 height 13
click at [436, 164] on span "Select an option" at bounding box center [427, 164] width 34 height 6
click at [432, 209] on span "Arrival" at bounding box center [461, 207] width 93 height 13
click at [1391, 515] on button "Save" at bounding box center [1396, 510] width 40 height 13
type input "LFMN DEP SLOT"
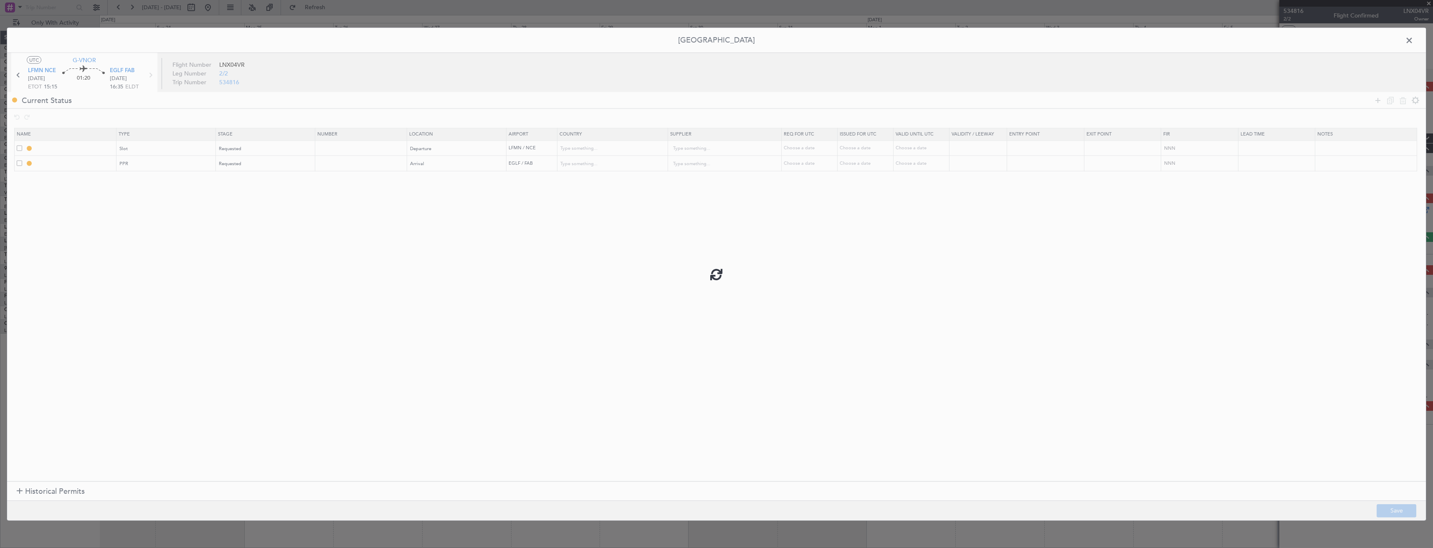
type input "France"
type input "NNN"
type input "EGLF PPR"
type input "United Kingdom"
type input "NNN"
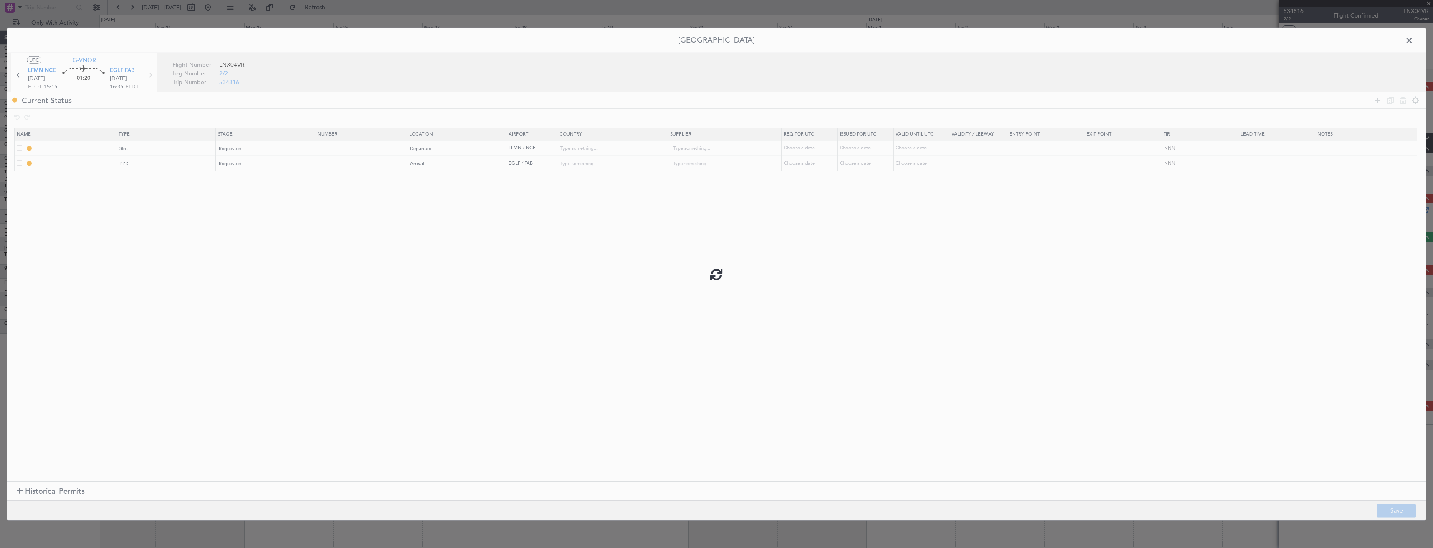
type input "2"
click at [81, 149] on input "LFMN DEP SLOT" at bounding box center [75, 148] width 81 height 7
type input "LFMN DEP SLOT 1515z"
drag, startPoint x: 93, startPoint y: 211, endPoint x: 92, endPoint y: 189, distance: 22.1
click at [93, 211] on section "Name Type Stage Number Location Airport Country Supplier Req For Utc Issued For…" at bounding box center [716, 304] width 1418 height 356
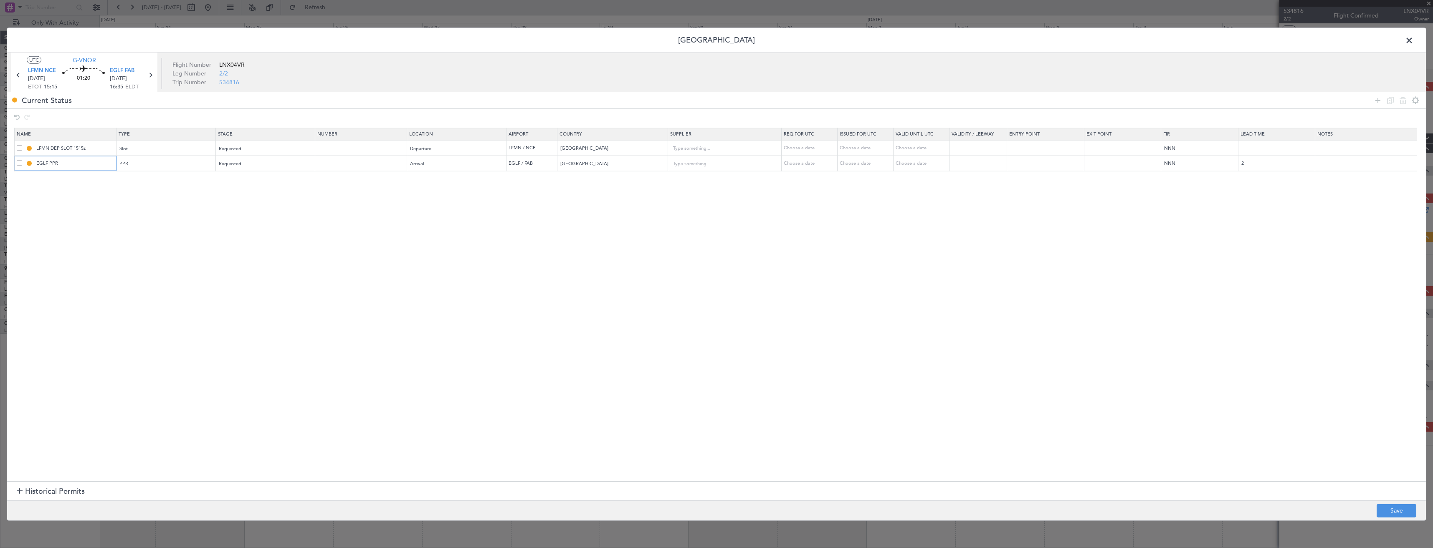
click at [81, 165] on input "EGLF PPR" at bounding box center [75, 163] width 81 height 7
type input "EGLF PPR 1635z"
click at [1393, 510] on button "Save" at bounding box center [1396, 510] width 40 height 13
click at [1413, 42] on span at bounding box center [1413, 42] width 0 height 17
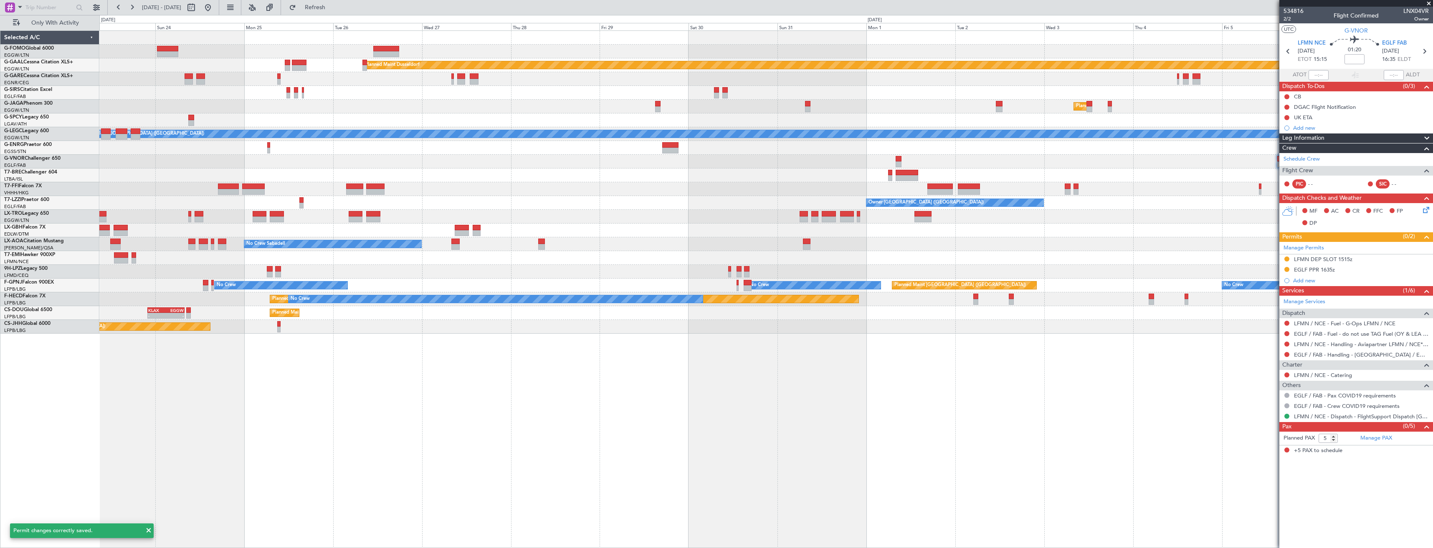
click at [1283, 332] on div at bounding box center [1286, 334] width 7 height 7
click at [1285, 334] on button at bounding box center [1286, 333] width 5 height 5
click at [1260, 433] on span "Confirmed" at bounding box center [1263, 433] width 26 height 8
click at [1286, 354] on button at bounding box center [1286, 354] width 5 height 5
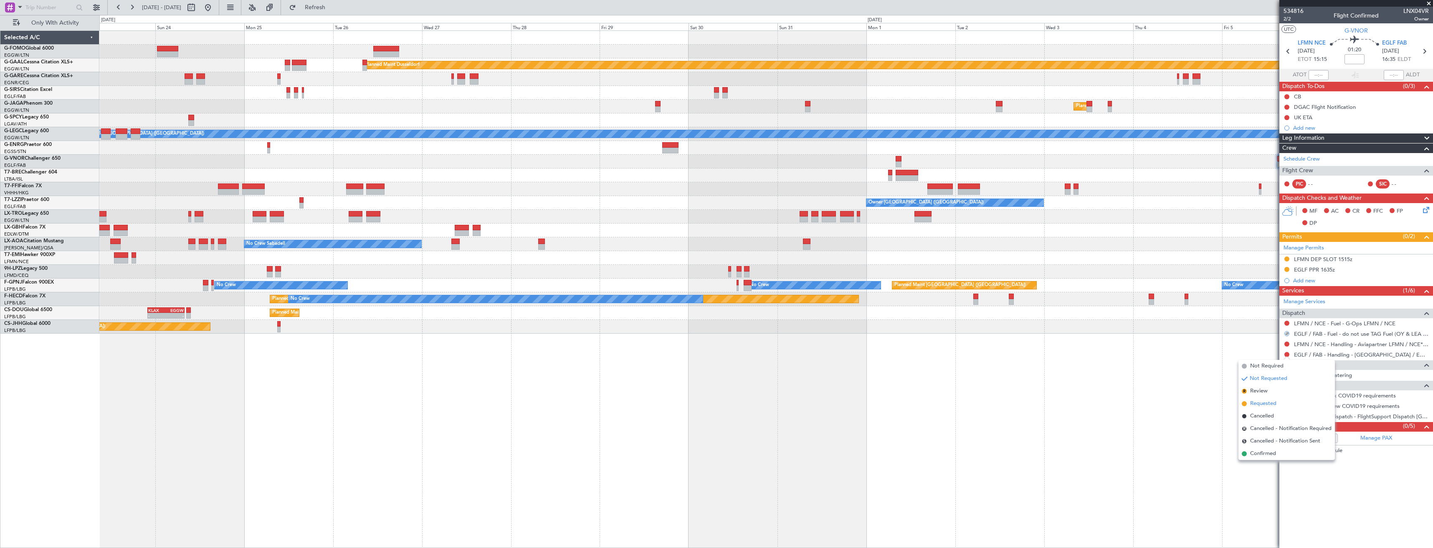
click at [1261, 403] on span "Requested" at bounding box center [1263, 404] width 26 height 8
click at [1284, 53] on icon at bounding box center [1287, 51] width 11 height 11
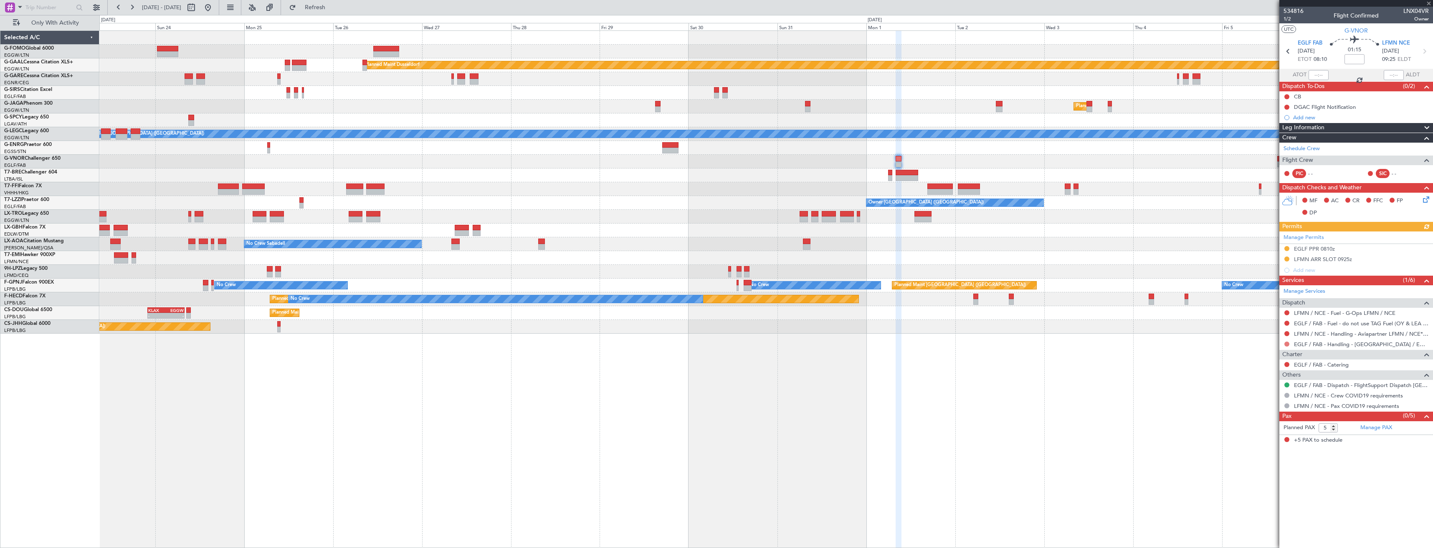
click at [1286, 345] on button at bounding box center [1286, 344] width 5 height 5
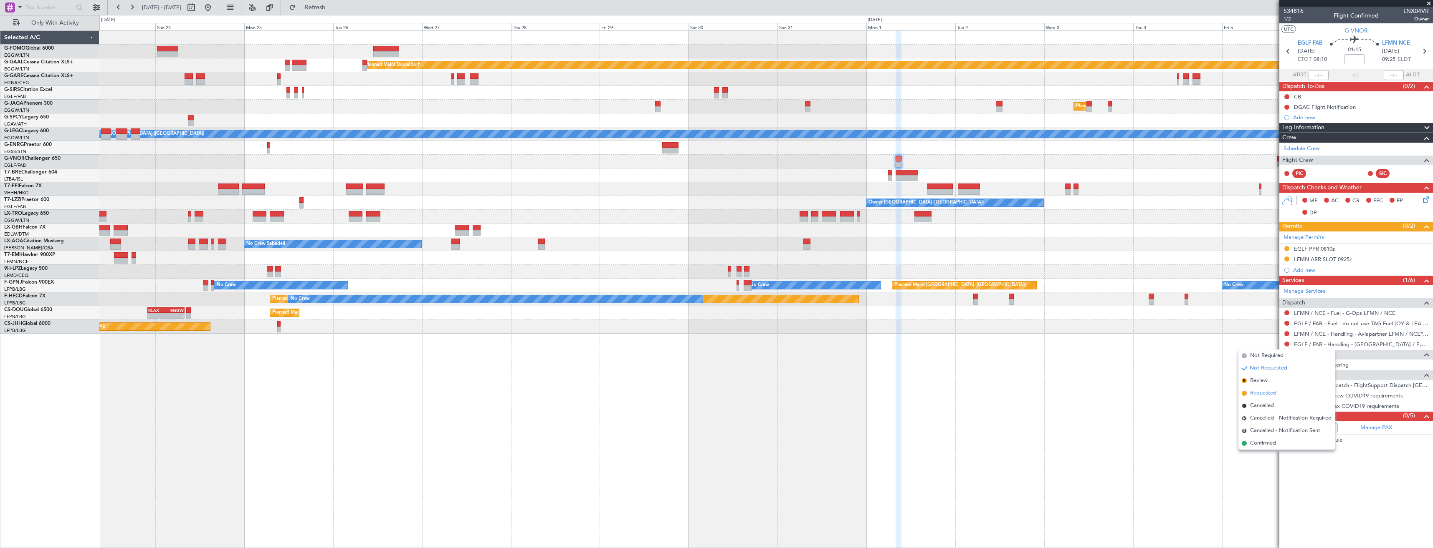
click at [1268, 394] on span "Requested" at bounding box center [1263, 393] width 26 height 8
click at [1285, 324] on button at bounding box center [1286, 323] width 5 height 5
click at [1262, 422] on span "Confirmed" at bounding box center [1263, 423] width 26 height 8
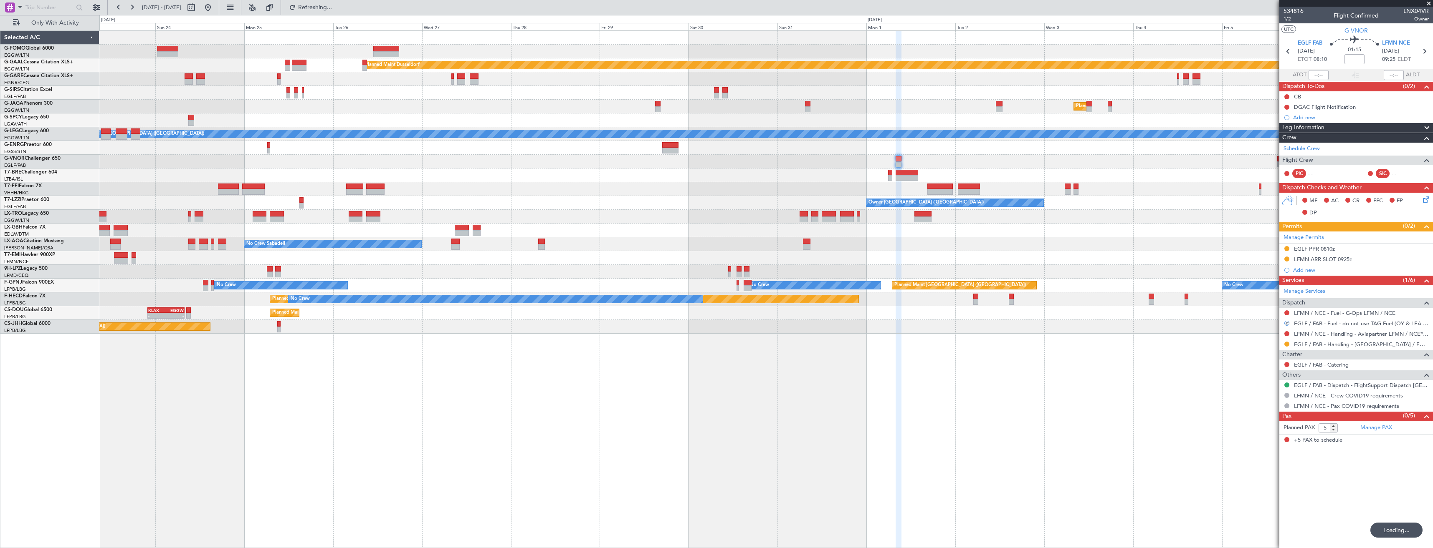
click at [1137, 395] on div "Planned Maint Dusseldorf Planned Maint London (Luton) A/C Unavailable London (L…" at bounding box center [765, 289] width 1333 height 518
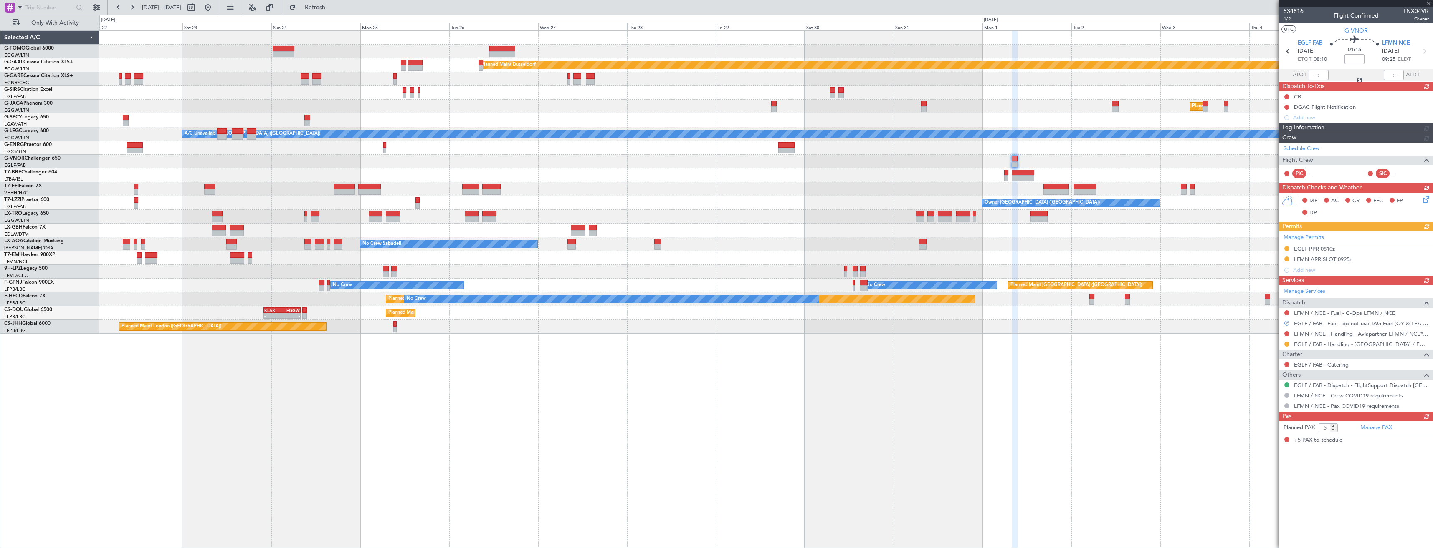
click at [1270, 354] on div "Planned Maint Dusseldorf Planned Maint London (Luton) A/C Unavailable London (L…" at bounding box center [765, 289] width 1333 height 518
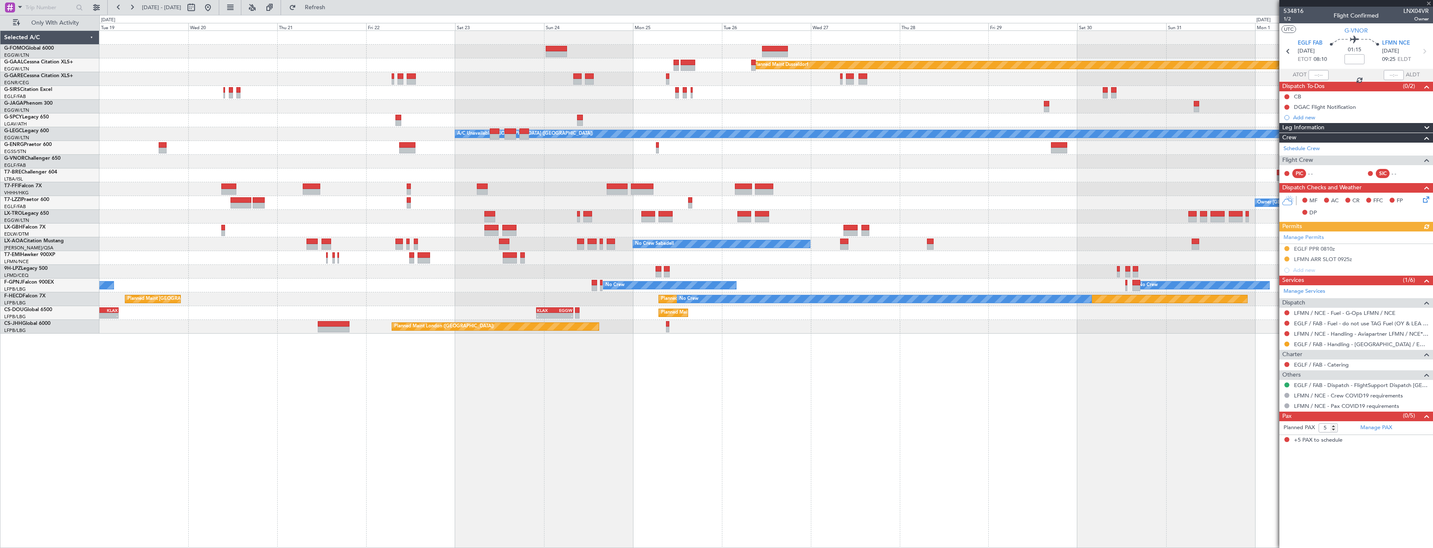
click at [1429, 3] on div at bounding box center [1356, 3] width 154 height 7
click at [1428, 1] on span at bounding box center [1428, 4] width 8 height 8
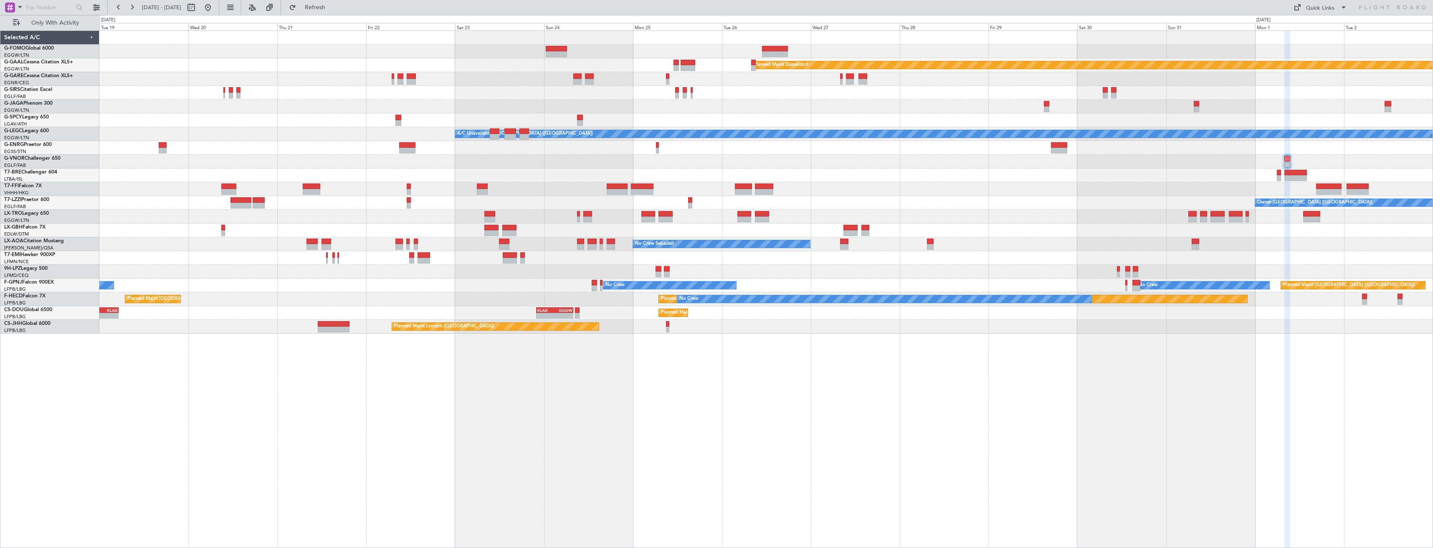
type input "0"
click at [856, 217] on div "Planned Maint Windsor Locks (Bradley Intl) Planned Maint Dusseldorf Planned Mai…" at bounding box center [765, 182] width 1333 height 303
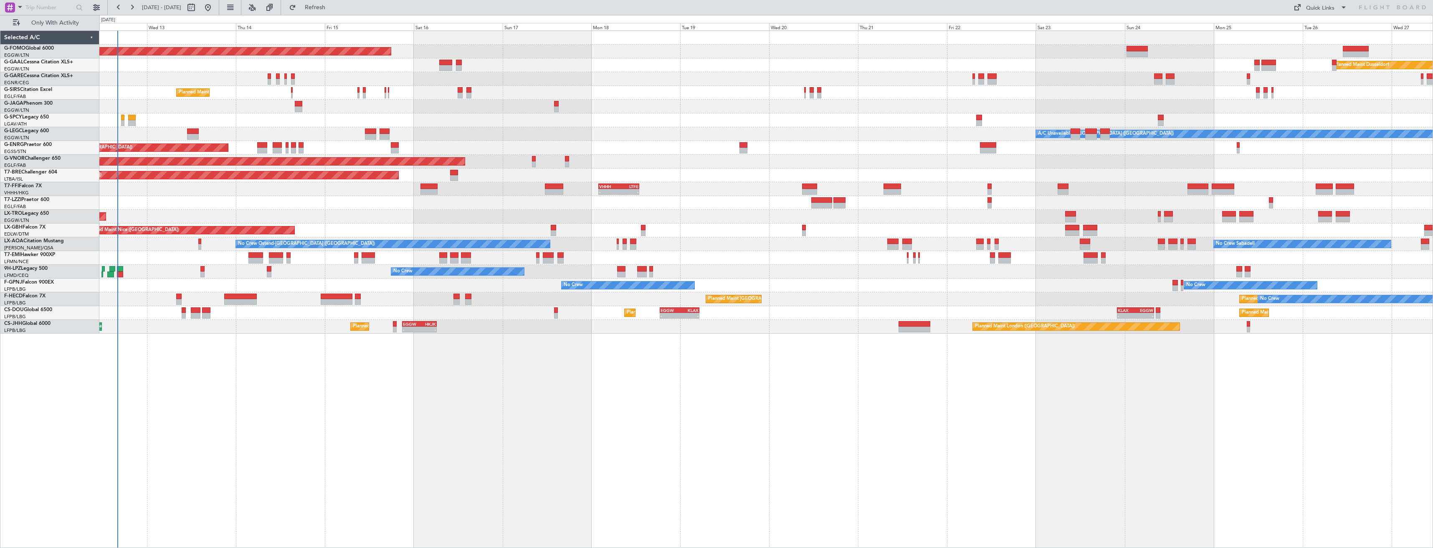
click at [663, 242] on div "Planned Maint Windsor Locks (Bradley Intl) Planned Maint Dusseldorf No Crew Pla…" at bounding box center [765, 182] width 1333 height 303
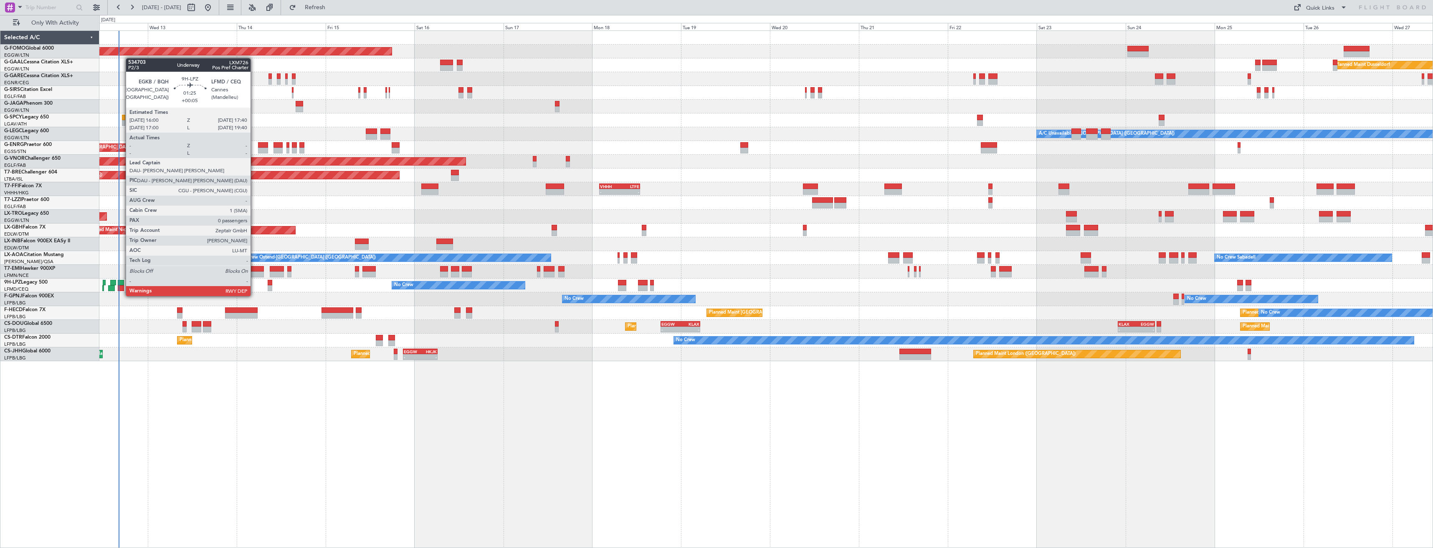
click at [121, 288] on div at bounding box center [121, 289] width 6 height 6
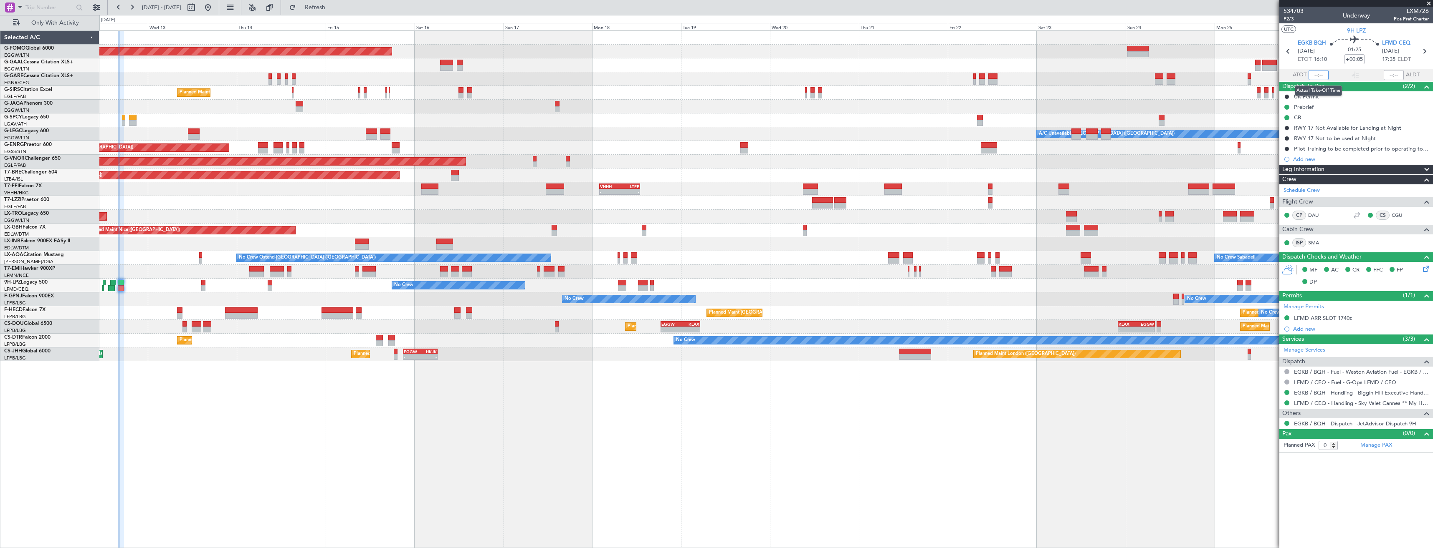
click at [1323, 75] on input "text" at bounding box center [1318, 75] width 20 height 10
type input "16:05"
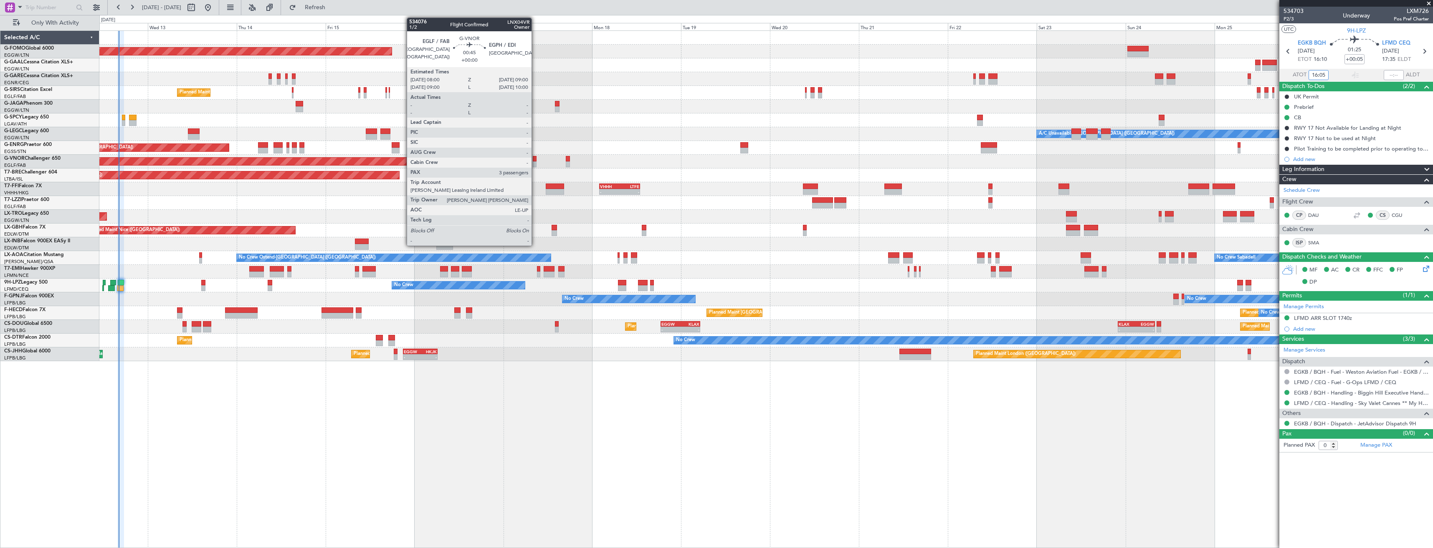
click at [535, 161] on div at bounding box center [535, 159] width 4 height 6
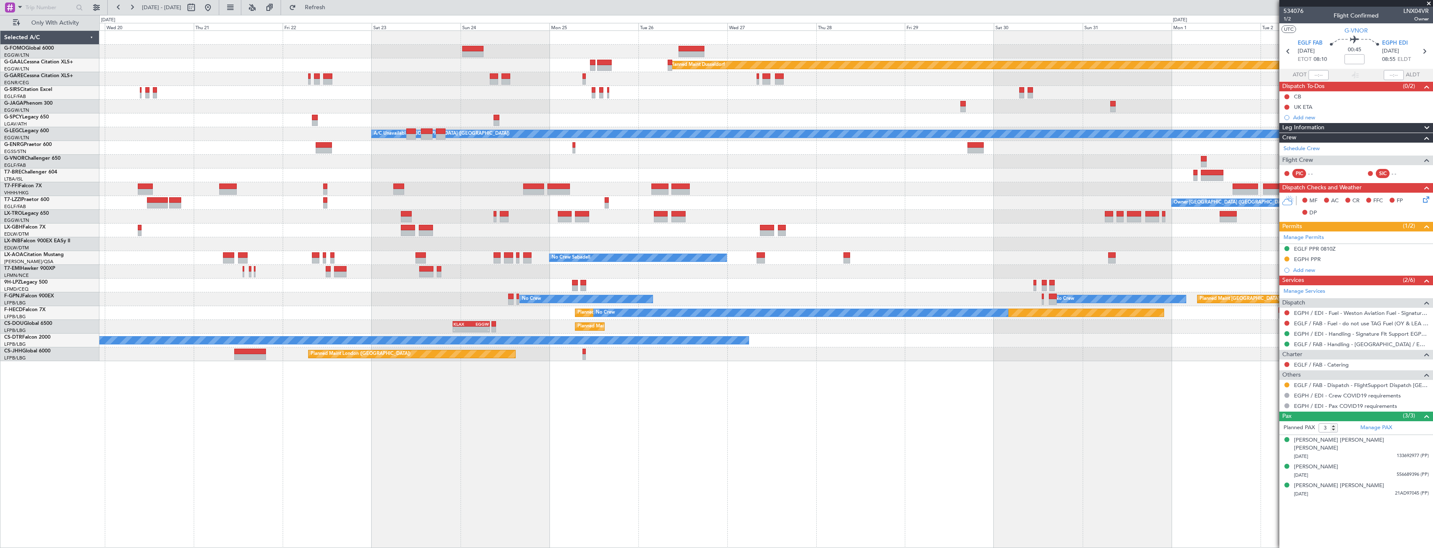
click at [382, 189] on div "Planned Maint Dusseldorf Planned Maint London (Luton) A/C Unavailable London (L…" at bounding box center [765, 196] width 1333 height 331
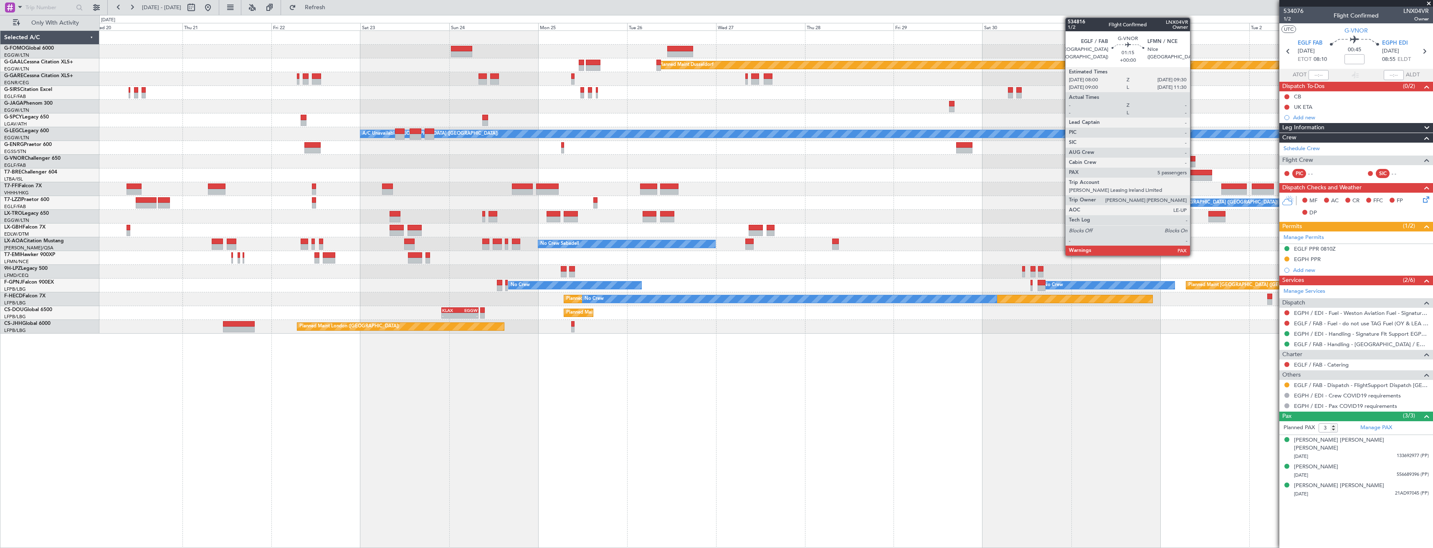
click at [1193, 162] on div at bounding box center [1192, 165] width 6 height 6
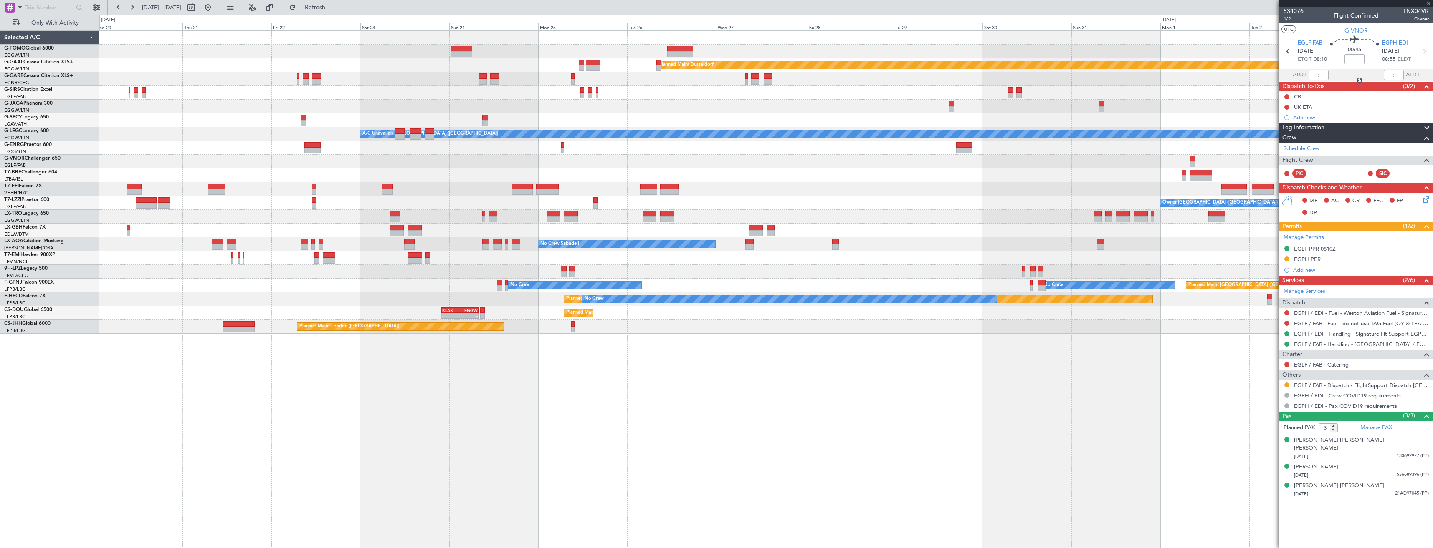
type input "5"
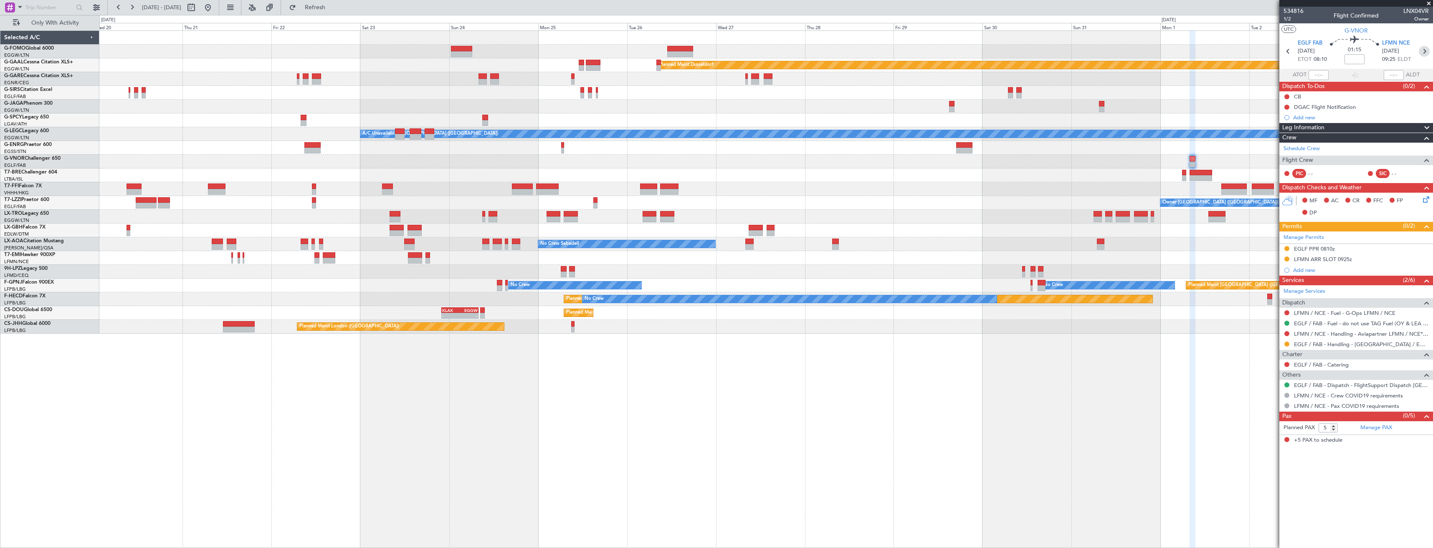
click at [1426, 50] on icon at bounding box center [1423, 51] width 11 height 11
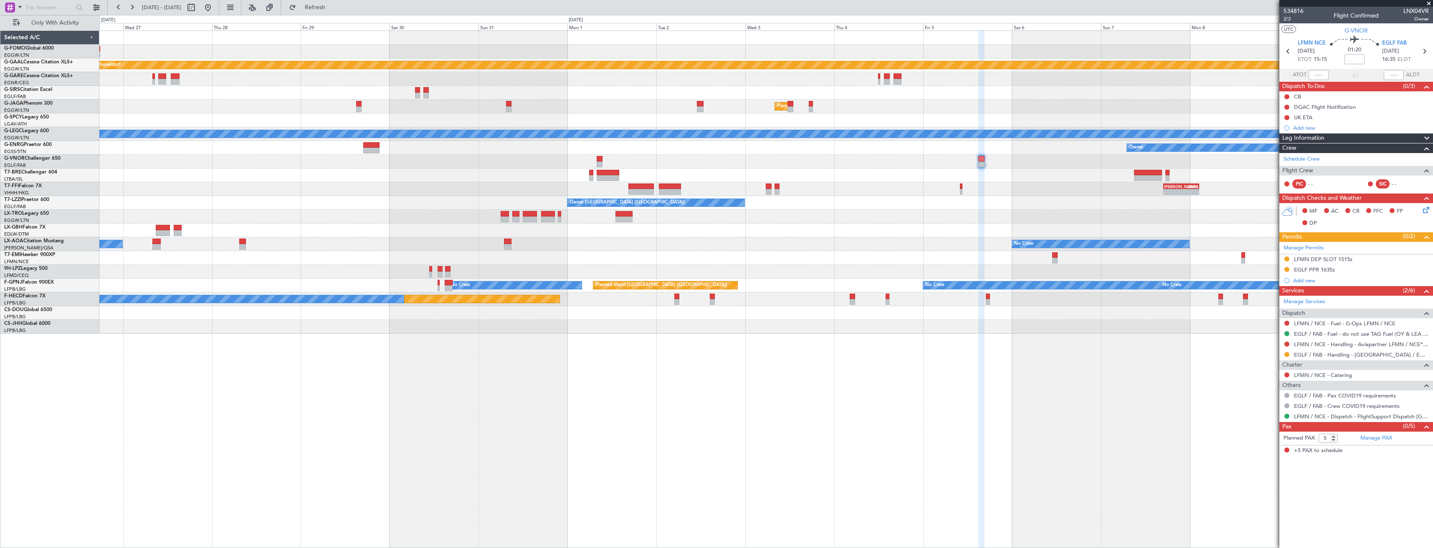
click at [599, 193] on div "Planned Maint Dusseldorf Planned Maint London (Luton) A/C Unavailable London (L…" at bounding box center [765, 182] width 1333 height 303
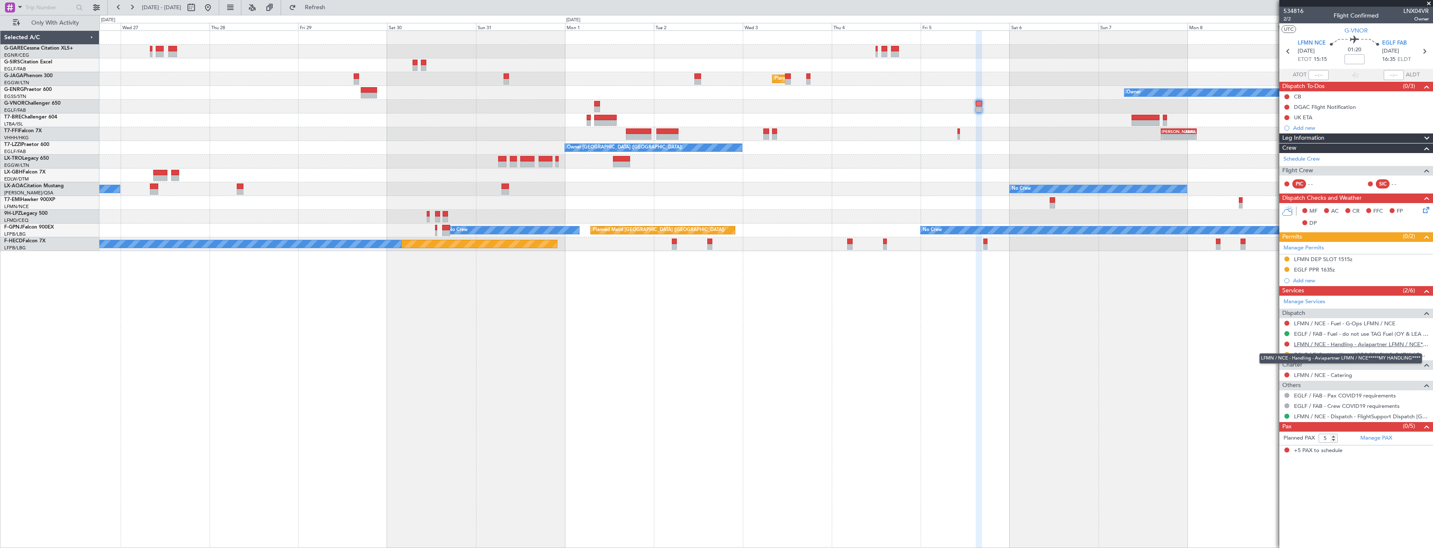
click at [1342, 346] on link "LFMN / NCE - Handling - Aviapartner LFMN / NCE*****MY HANDLING****" at bounding box center [1361, 344] width 135 height 7
click at [1409, 10] on span "LNX04VR" at bounding box center [1415, 11] width 25 height 9
copy span "LNX04VR"
click at [1288, 343] on button at bounding box center [1286, 344] width 5 height 5
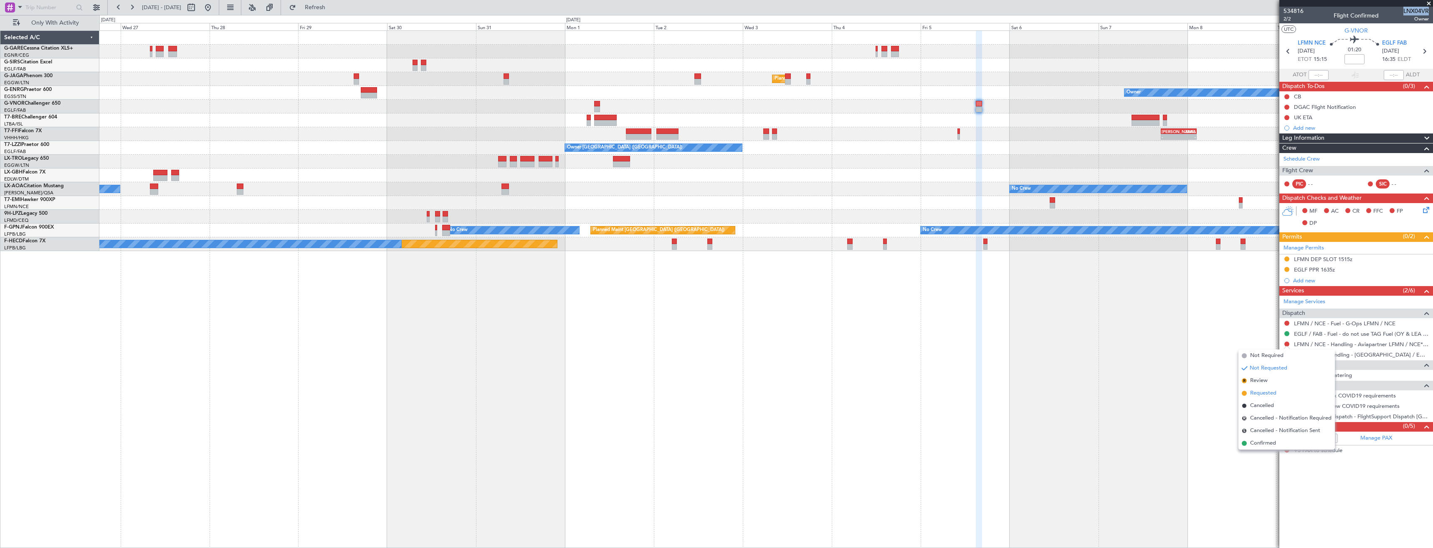
click at [1253, 395] on span "Requested" at bounding box center [1263, 393] width 26 height 8
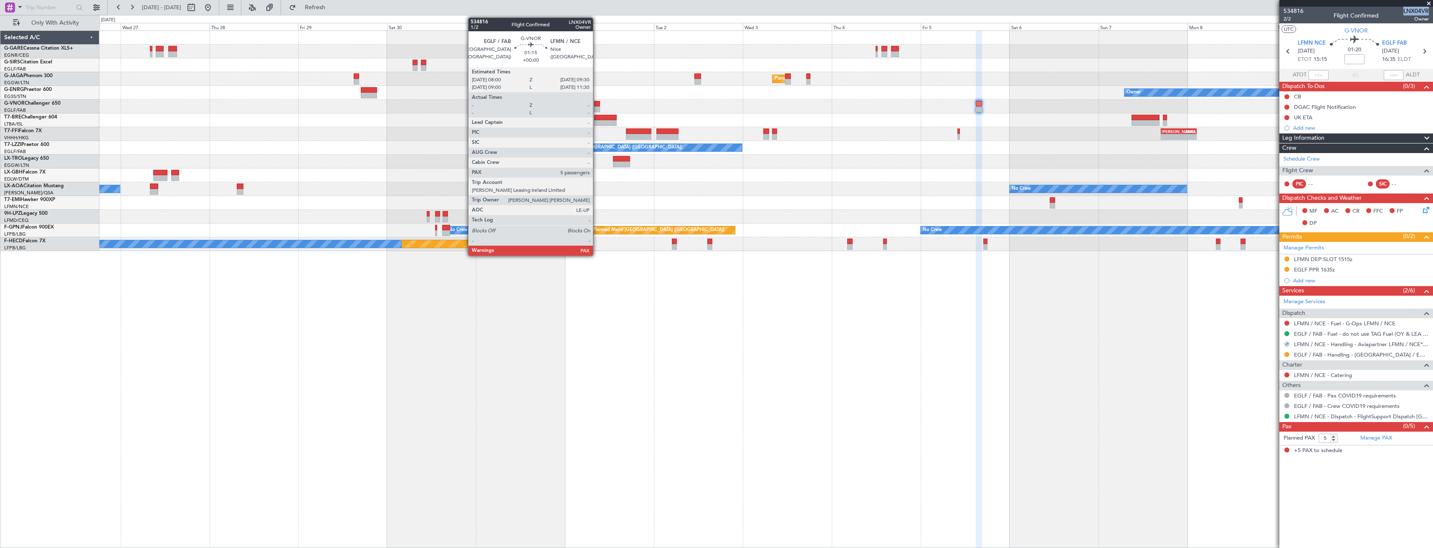
click at [596, 107] on div at bounding box center [597, 109] width 6 height 6
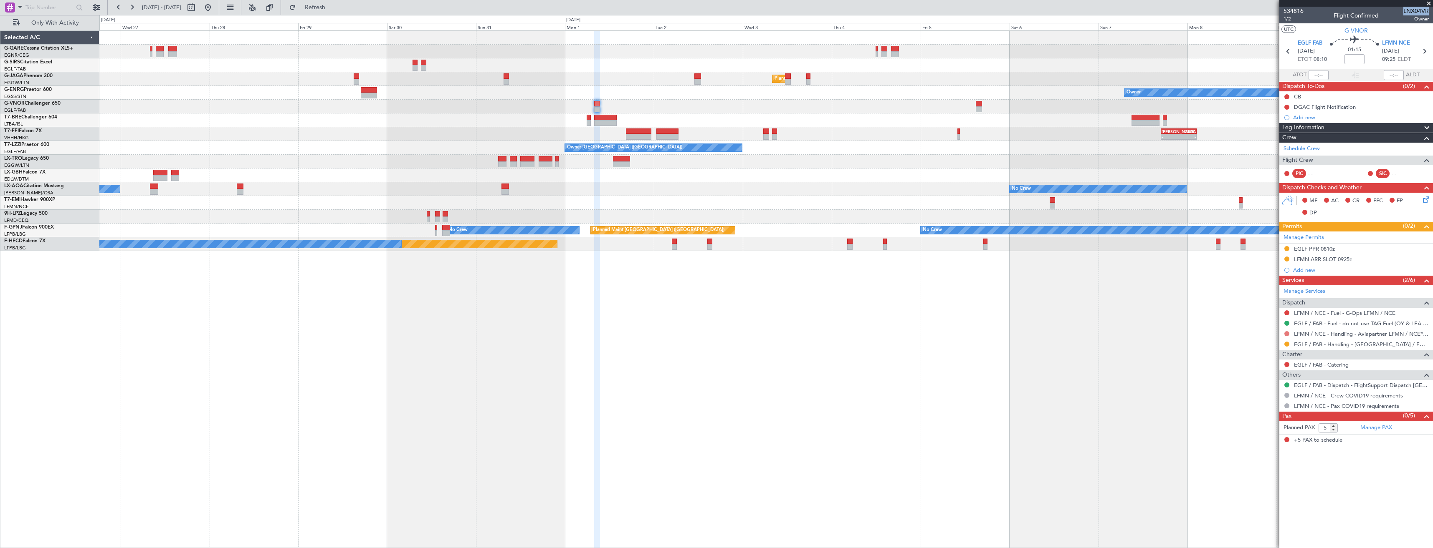
click at [1285, 334] on button at bounding box center [1286, 333] width 5 height 5
click at [1263, 379] on span "Requested" at bounding box center [1263, 383] width 26 height 8
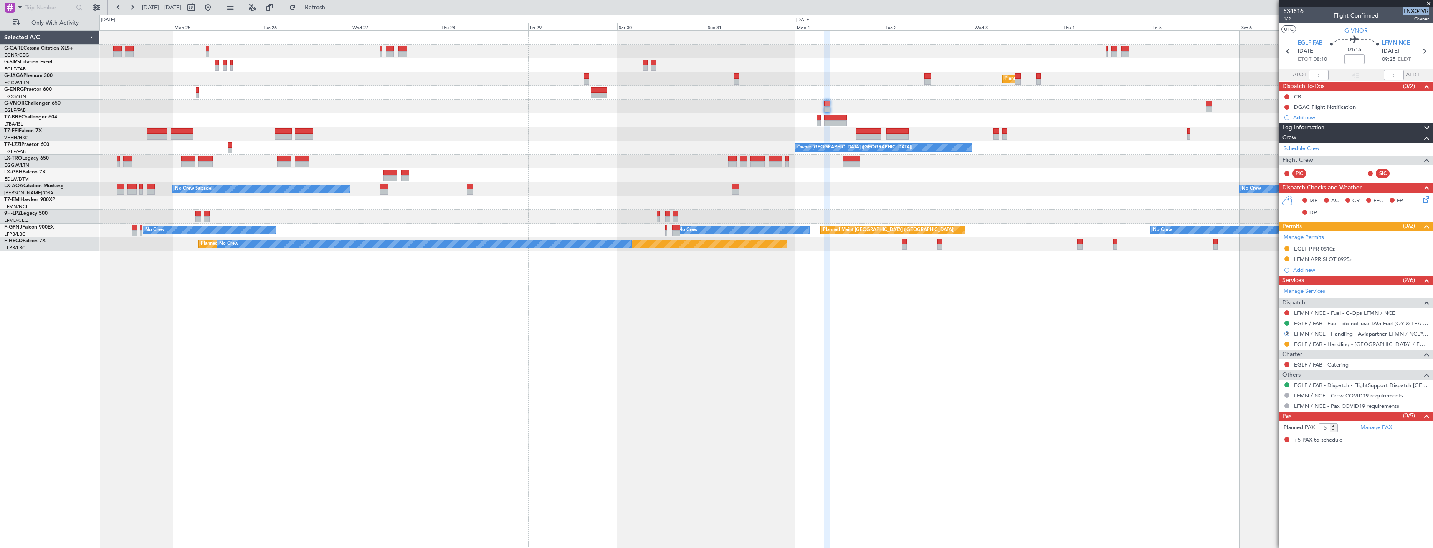
click at [874, 309] on div "Planned Maint London (Luton) Owner - - LIEO 17:00 Z ZBAA 02:35 Z Planned Maint …" at bounding box center [765, 289] width 1333 height 518
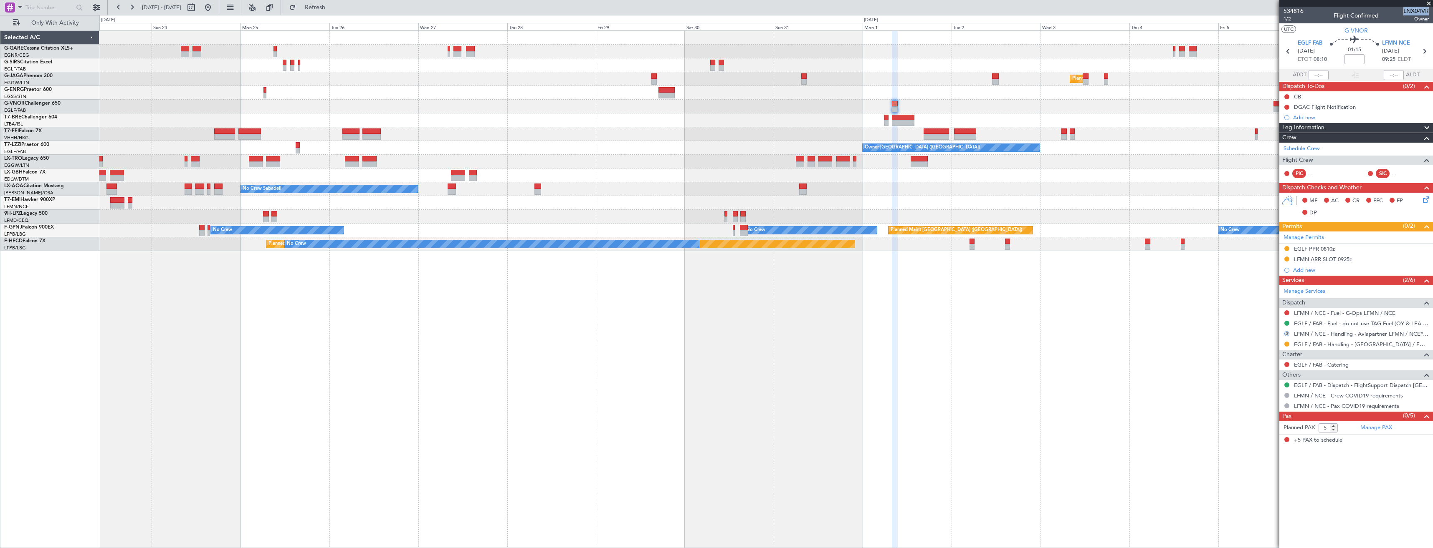
click at [736, 333] on div "Planned Maint London (Luton) Owner - - LIEO 17:00 Z ZBAA 02:35 Z Planned Maint …" at bounding box center [765, 289] width 1333 height 518
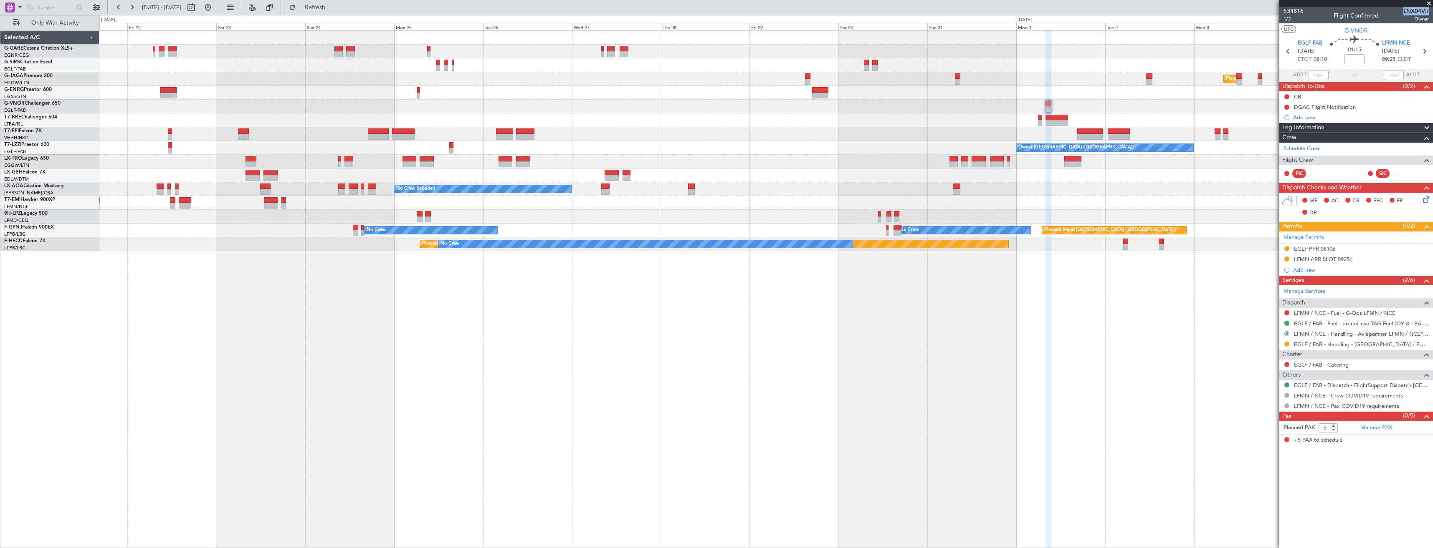
click at [715, 356] on div "Planned Maint London (Luton) Owner VHHH 02:00 Z LTFE 13:00 Z - - - - LIEO 17:00…" at bounding box center [765, 289] width 1333 height 518
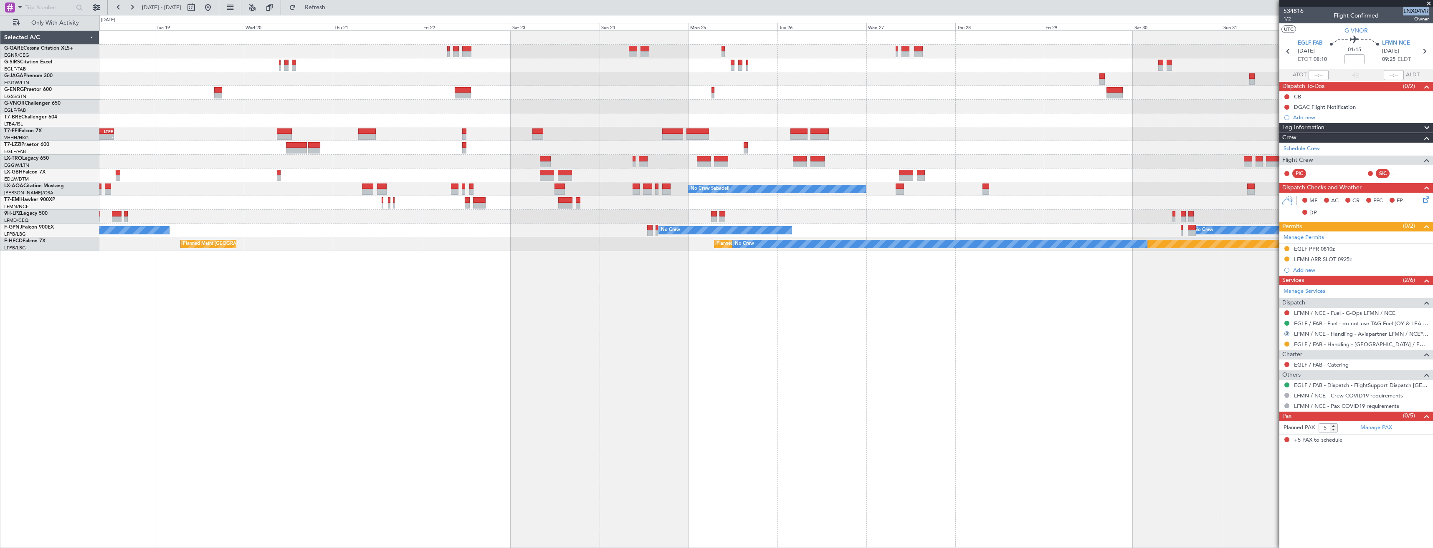
click at [606, 374] on div "Planned Maint London (Luton) Planned Maint London (Biggin Hill) Planned Maint W…" at bounding box center [765, 289] width 1333 height 518
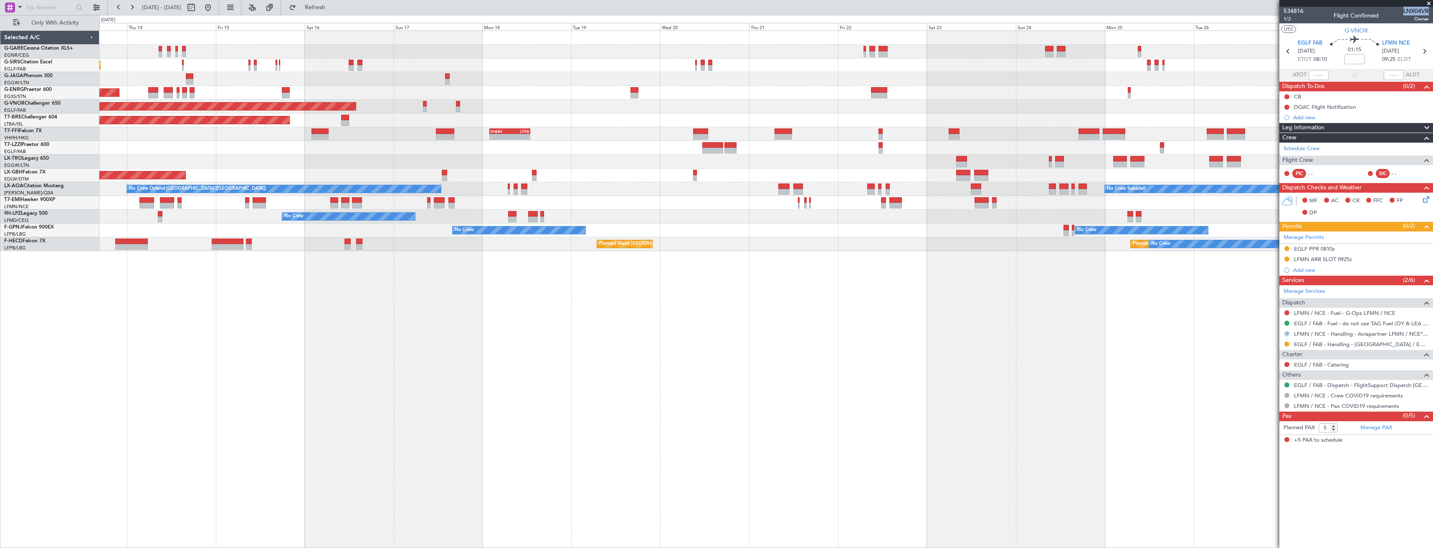
click at [527, 393] on div "Planned Maint London (Farnborough) Planned Maint London (Stansted) No Crew Plan…" at bounding box center [765, 289] width 1333 height 518
click at [601, 364] on div "Planned Maint London (Farnborough) Planned Maint London (Stansted) No Crew Plan…" at bounding box center [765, 289] width 1333 height 518
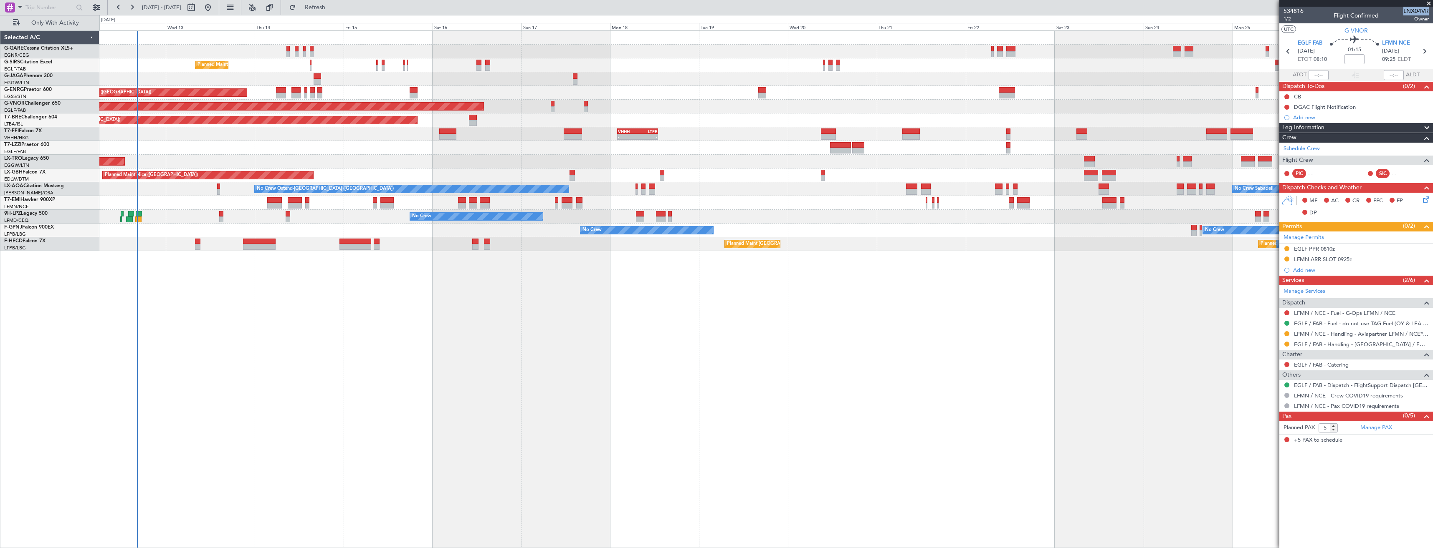
click at [280, 358] on div "Planned Maint London (Farnborough) Planned Maint London (Stansted) No Crew Plan…" at bounding box center [765, 289] width 1333 height 518
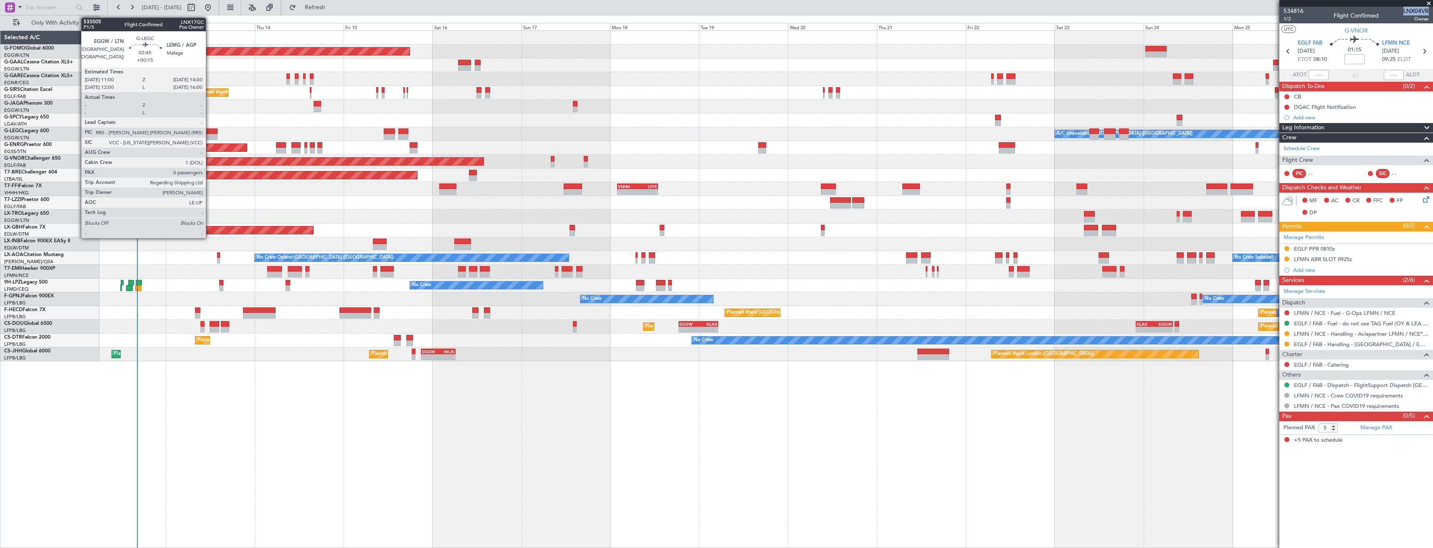
click at [210, 136] on div at bounding box center [211, 137] width 11 height 6
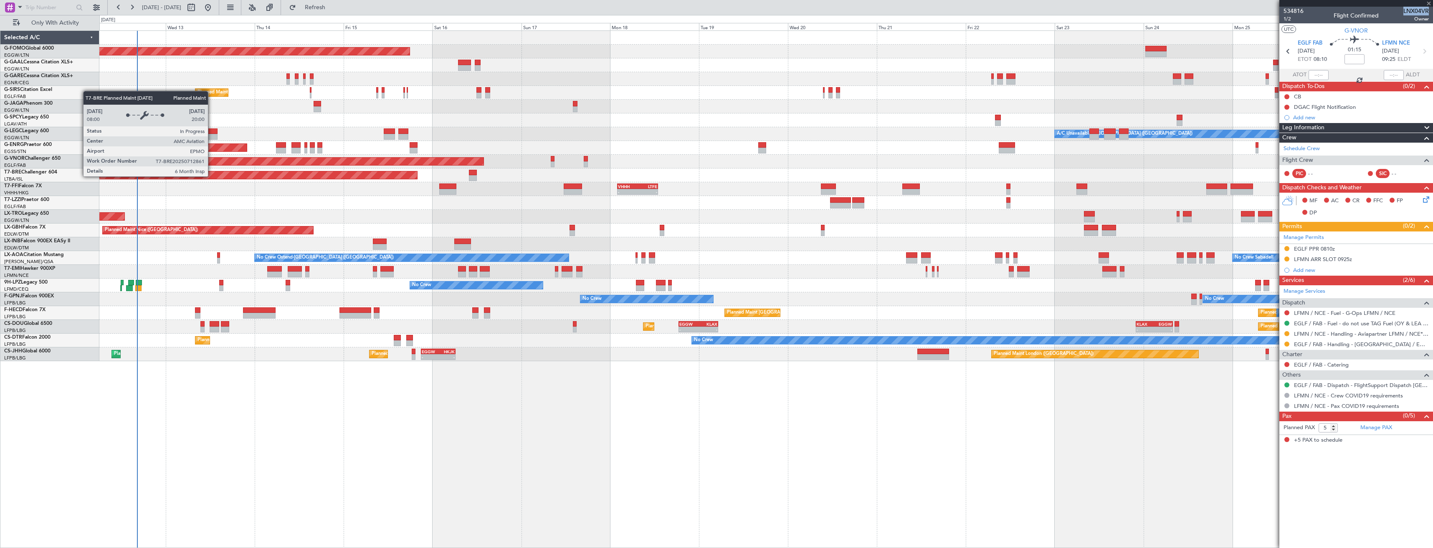
type input "+00:15"
type input "0"
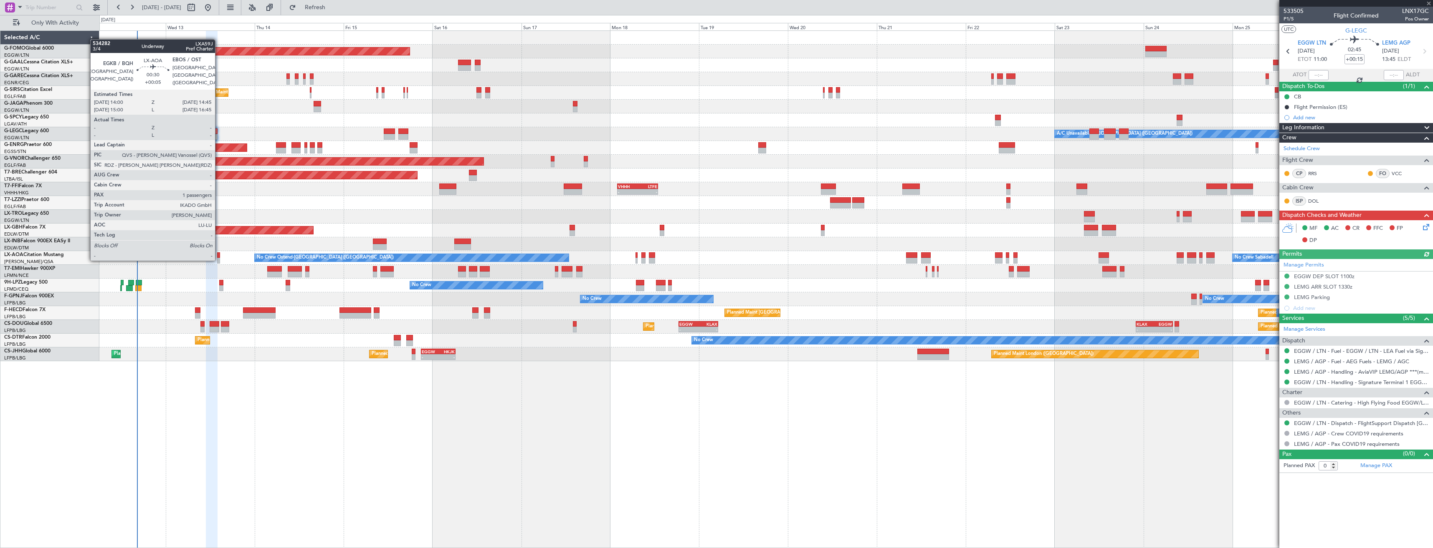
click at [219, 259] on div at bounding box center [218, 261] width 3 height 6
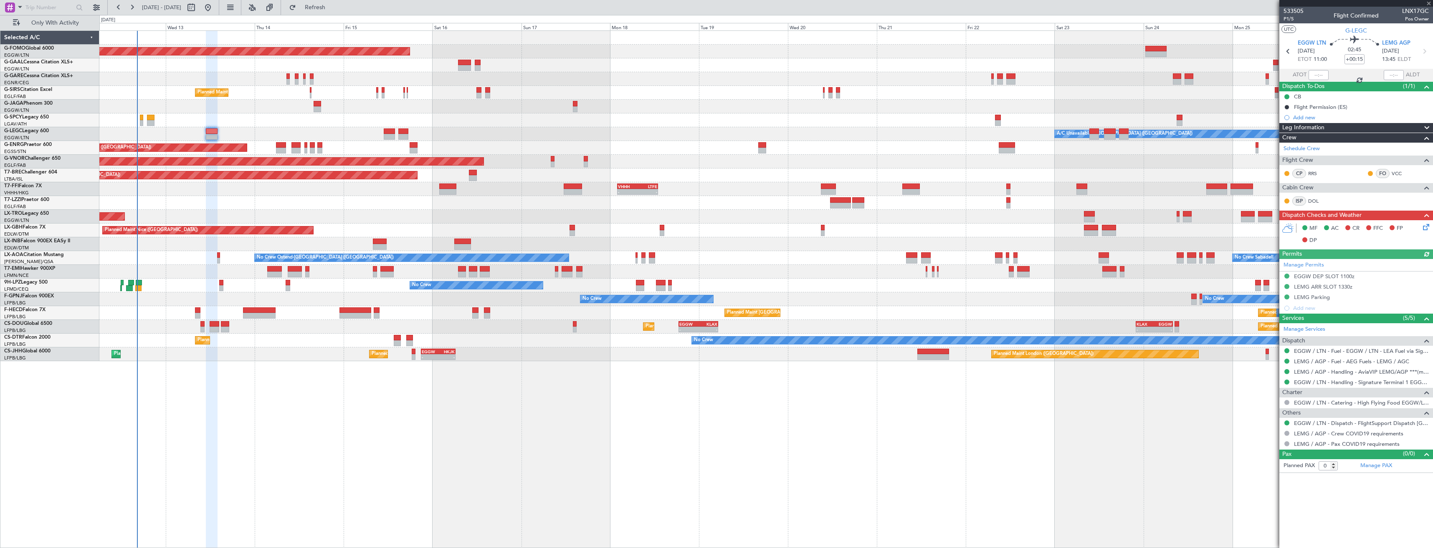
type input "+00:05"
type input "1"
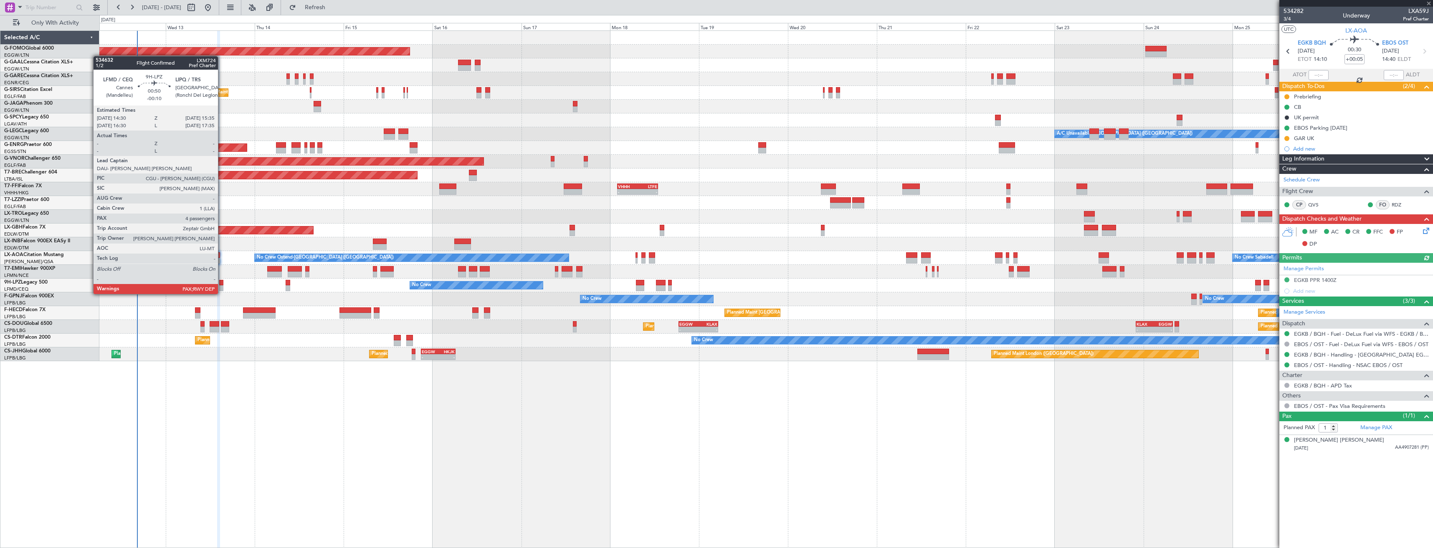
click at [222, 286] on div at bounding box center [221, 289] width 4 height 6
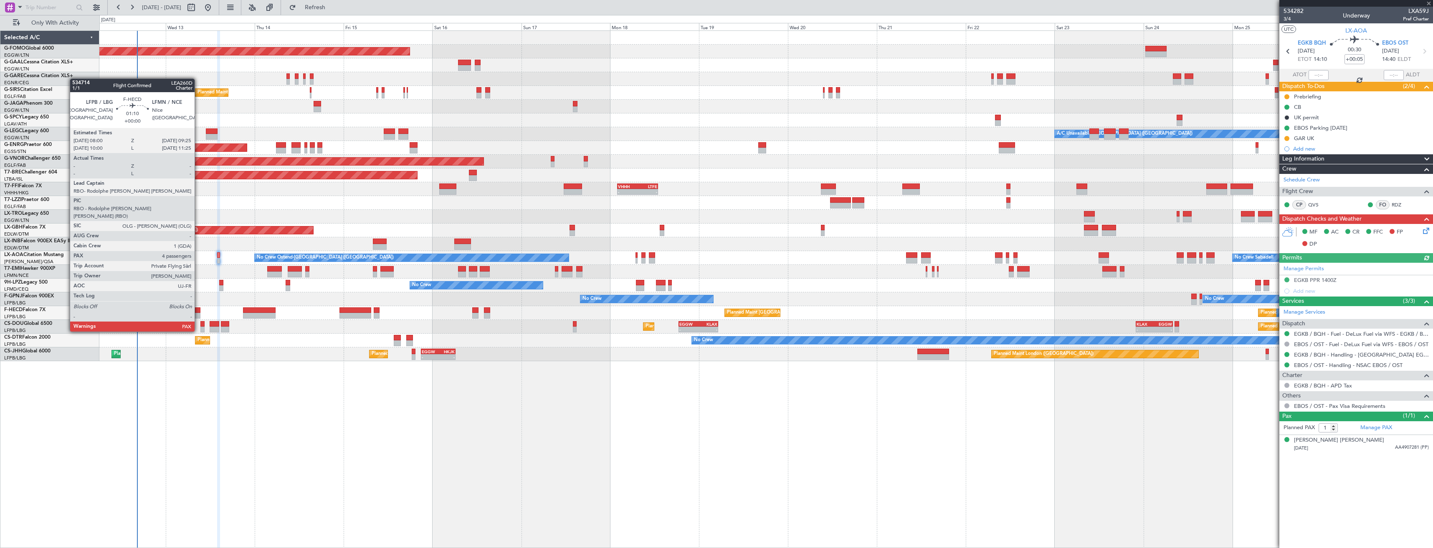
type input "-00:10"
type input "4"
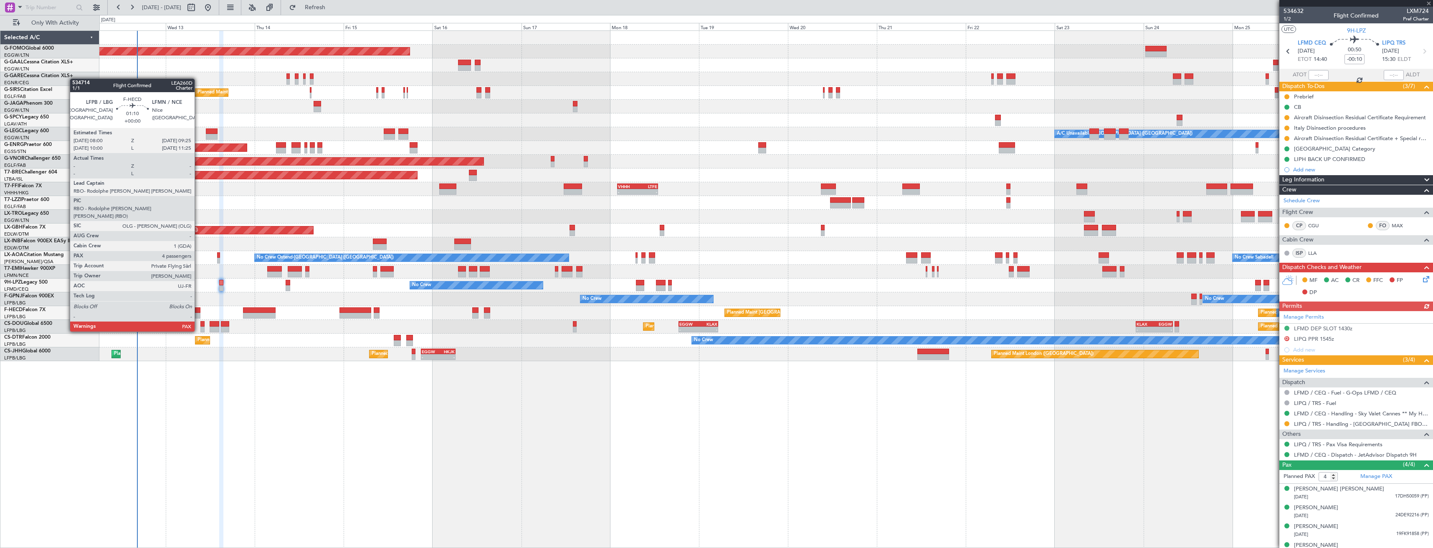
click at [198, 308] on div at bounding box center [197, 311] width 5 height 6
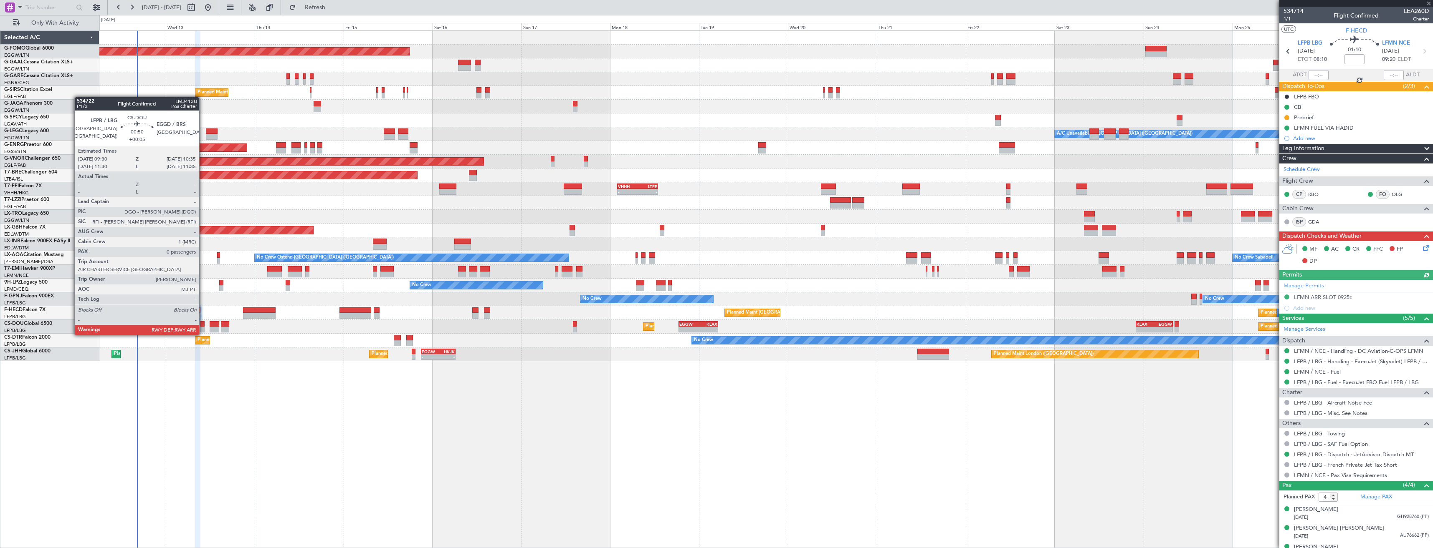
click at [203, 327] on div at bounding box center [202, 330] width 4 height 6
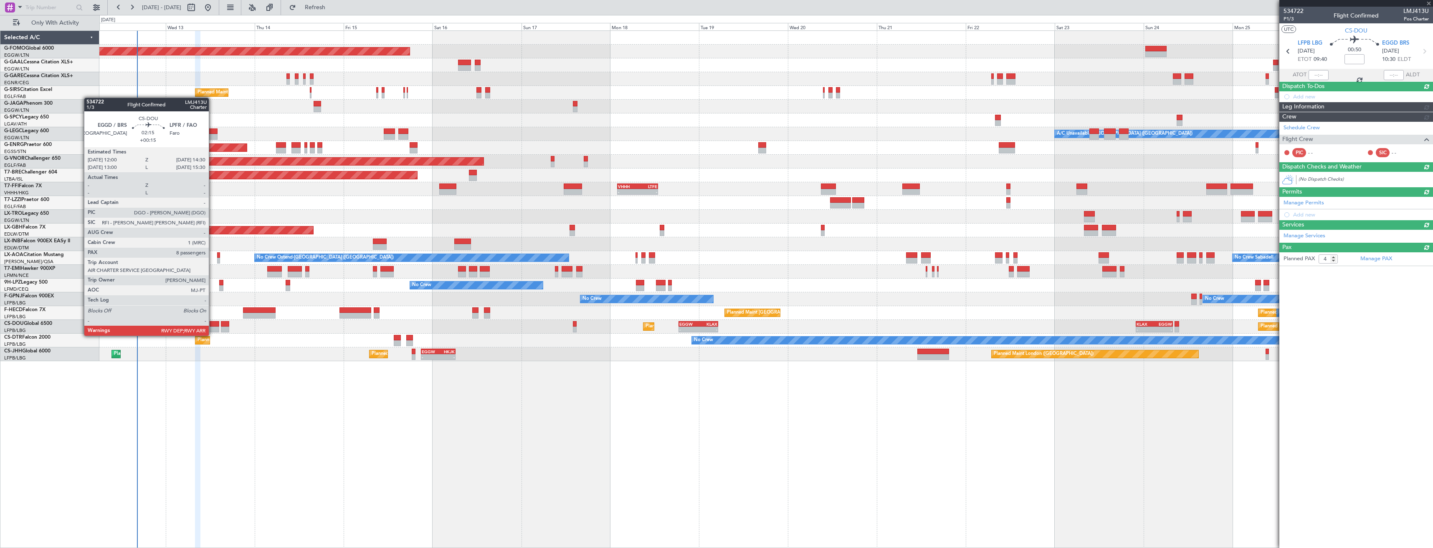
type input "+00:05"
type input "0"
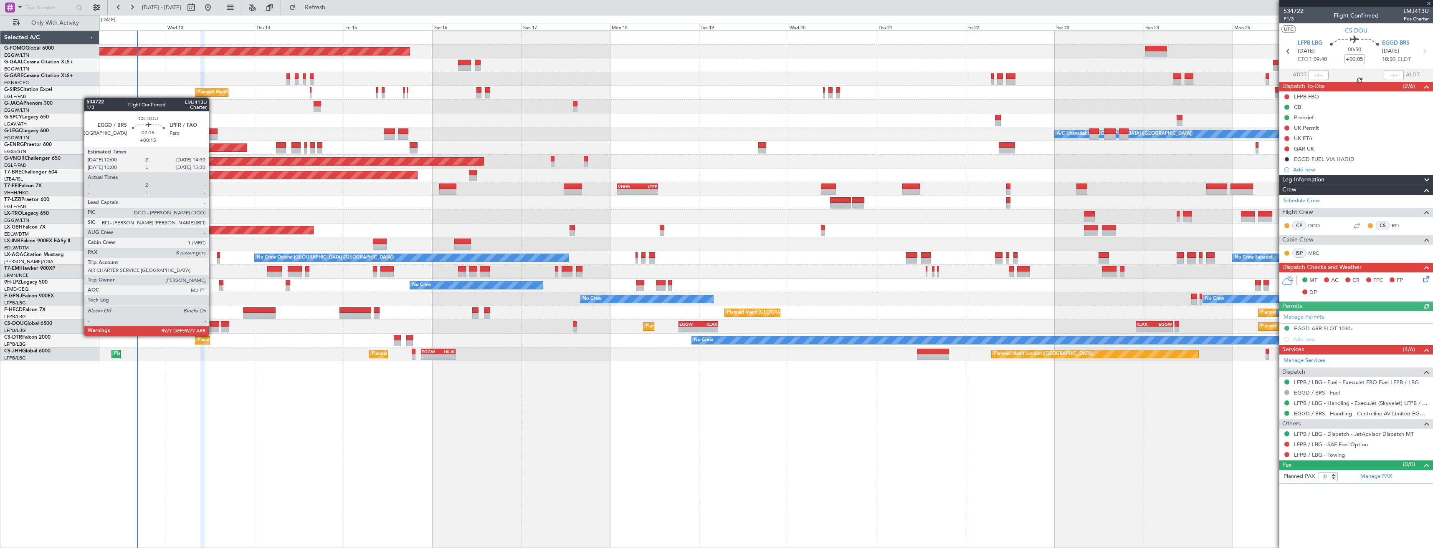
click at [212, 328] on div at bounding box center [215, 330] width 10 height 6
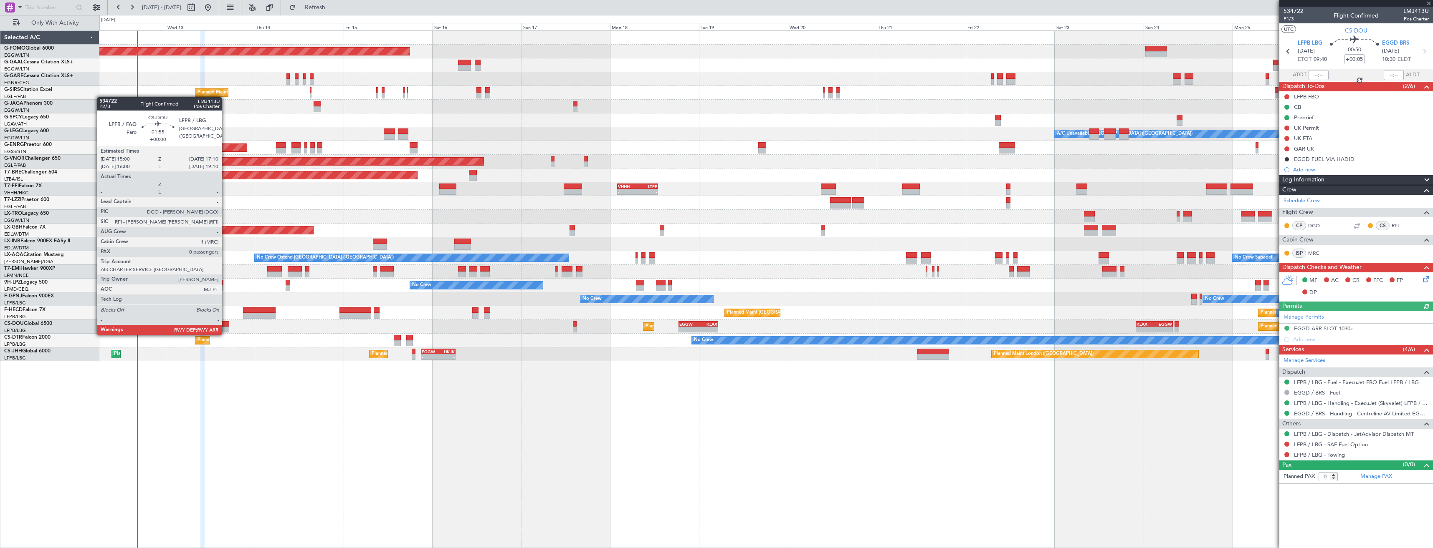
type input "+00:15"
type input "8"
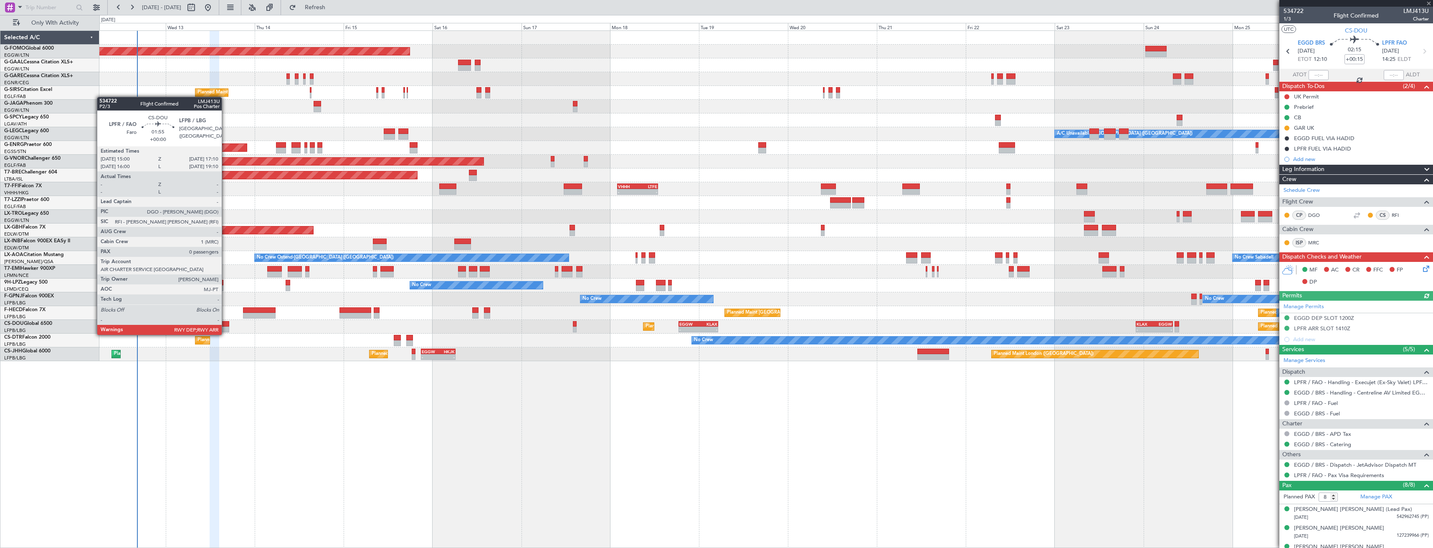
click at [225, 327] on div at bounding box center [225, 330] width 8 height 6
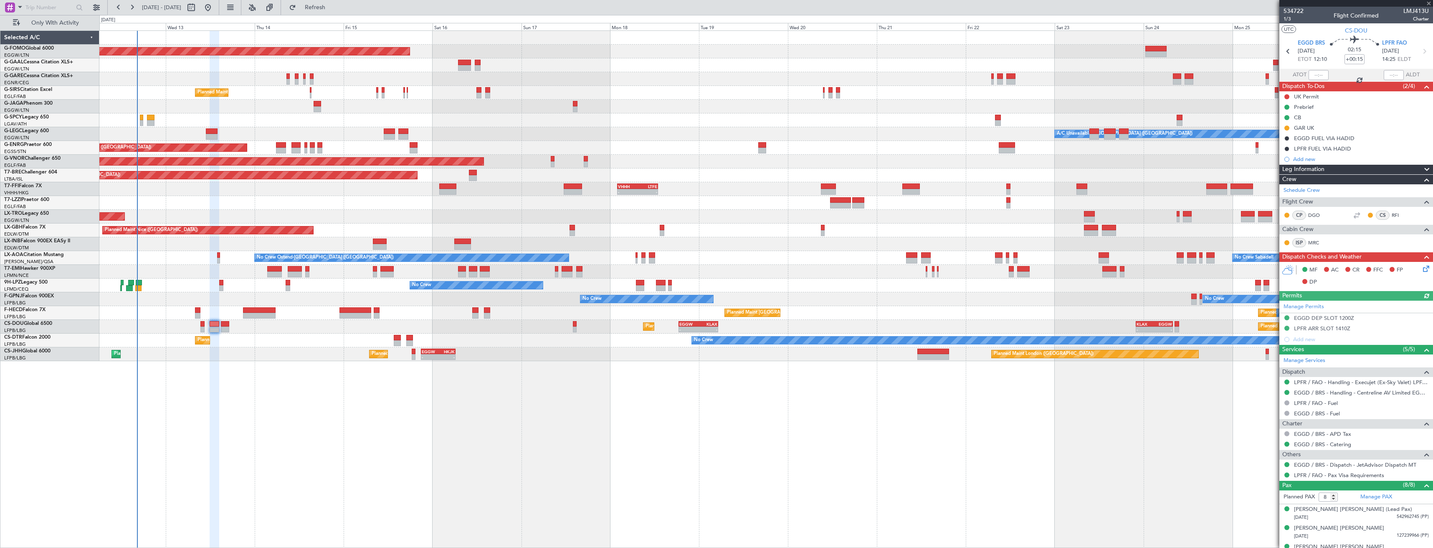
type input "0"
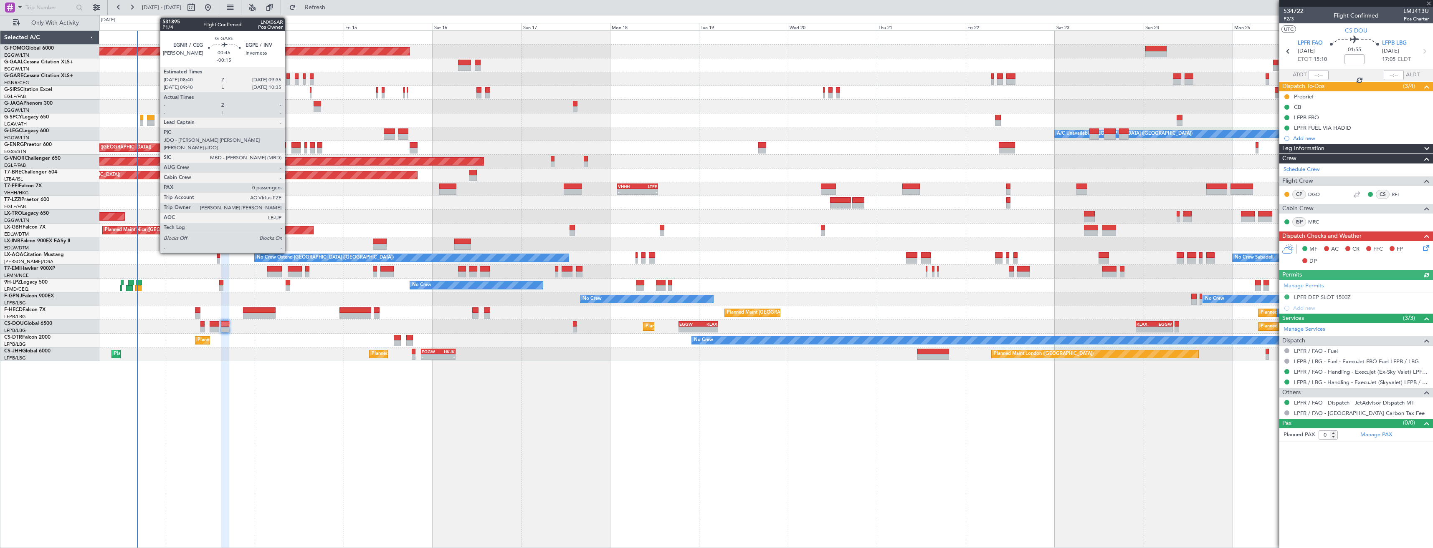
click at [288, 79] on div at bounding box center [288, 82] width 4 height 6
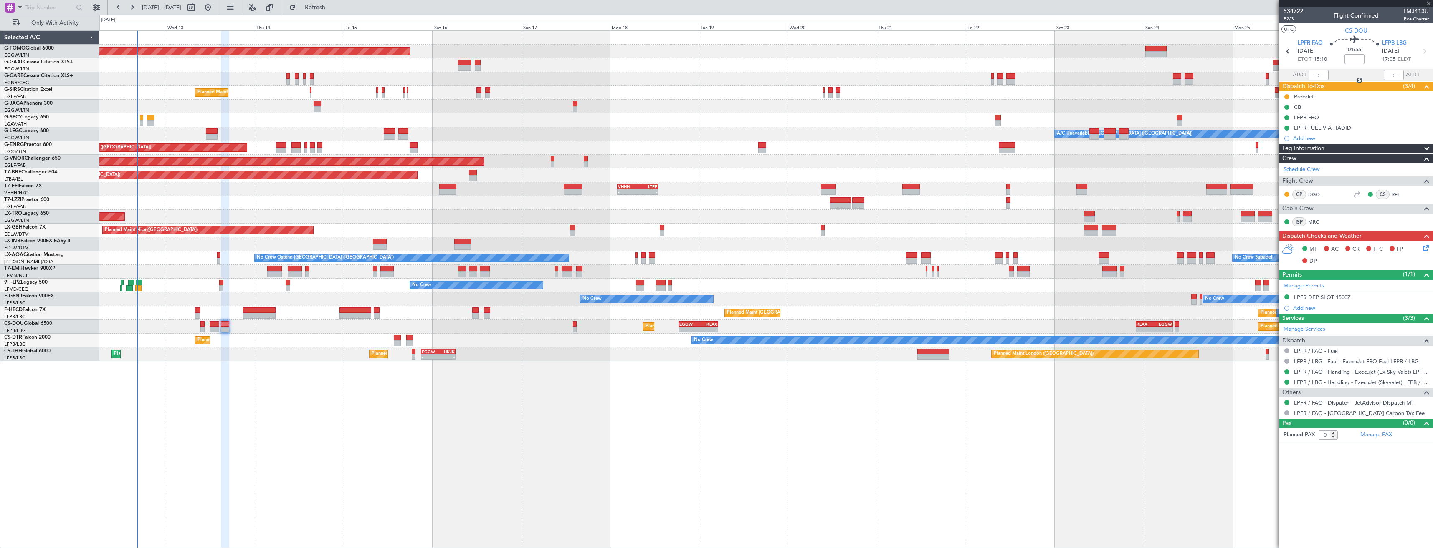
type input "-00:15"
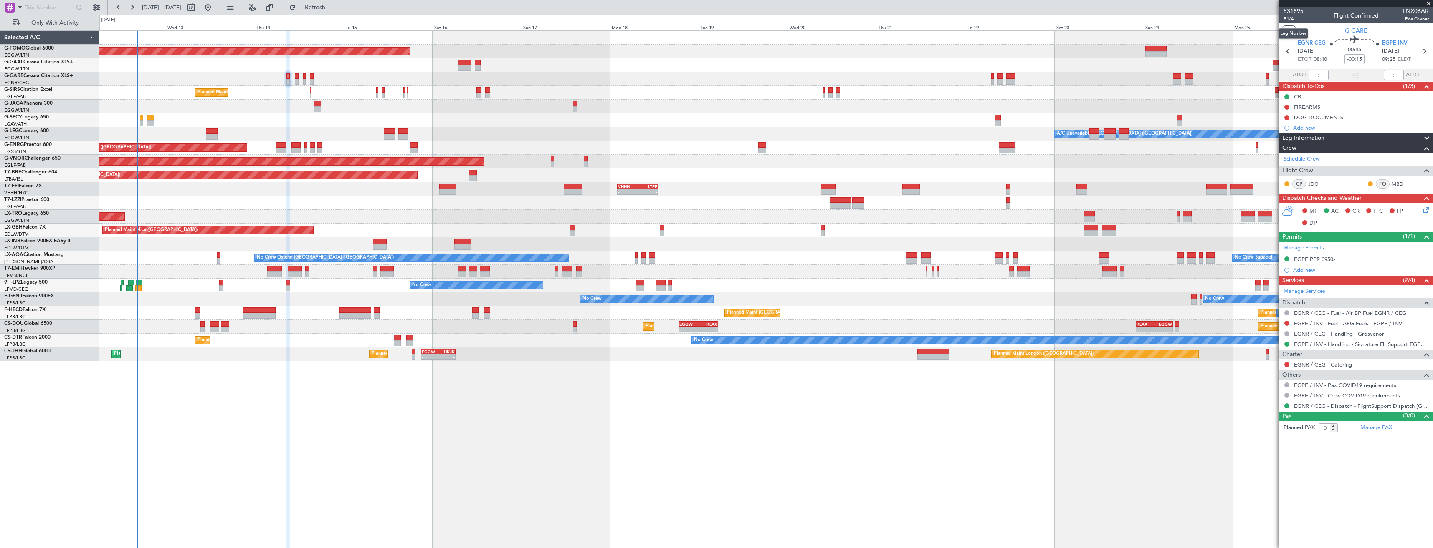
click at [1289, 20] on span "P1/4" at bounding box center [1293, 18] width 20 height 7
click at [1292, 20] on span "P1/4" at bounding box center [1293, 18] width 20 height 7
click at [768, 112] on div at bounding box center [765, 107] width 1333 height 14
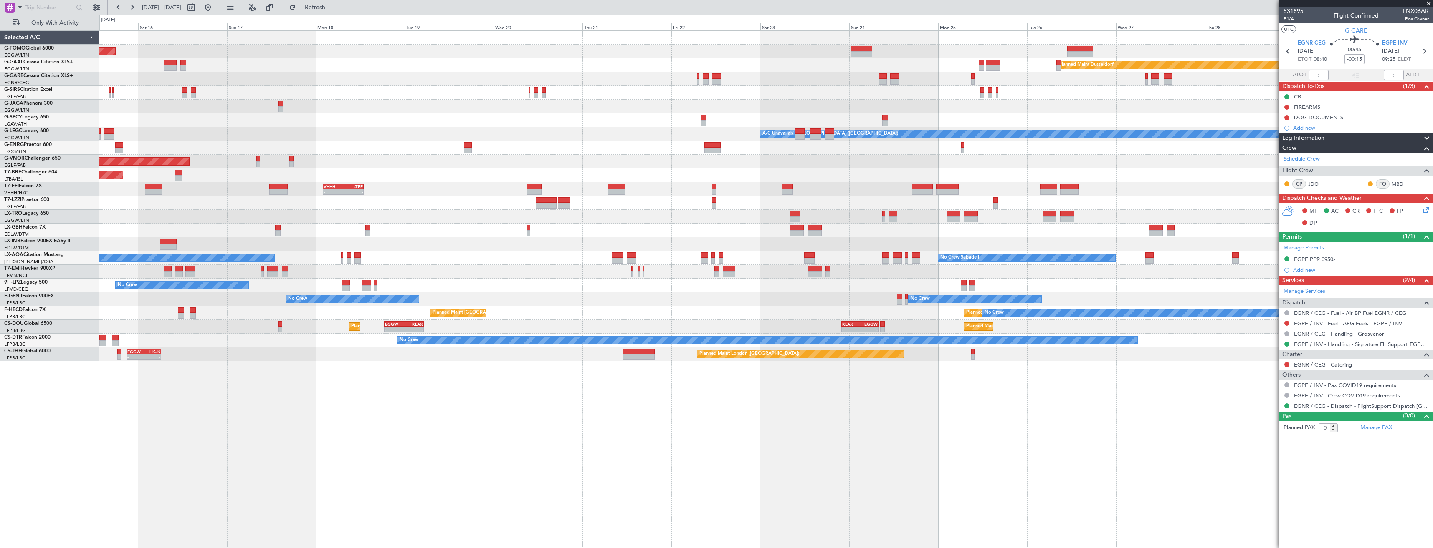
click at [748, 120] on div at bounding box center [765, 121] width 1333 height 14
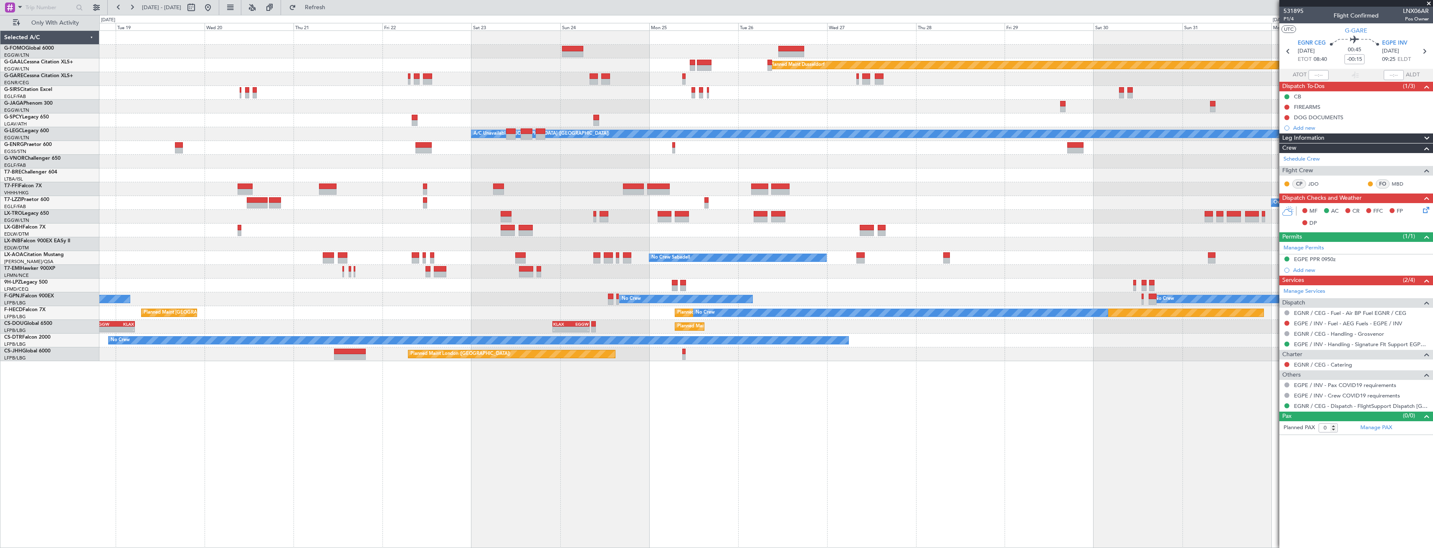
click at [621, 159] on div "Planned Maint Windsor Locks (Bradley Intl) Planned Maint Dusseldorf Planned Mai…" at bounding box center [765, 196] width 1333 height 331
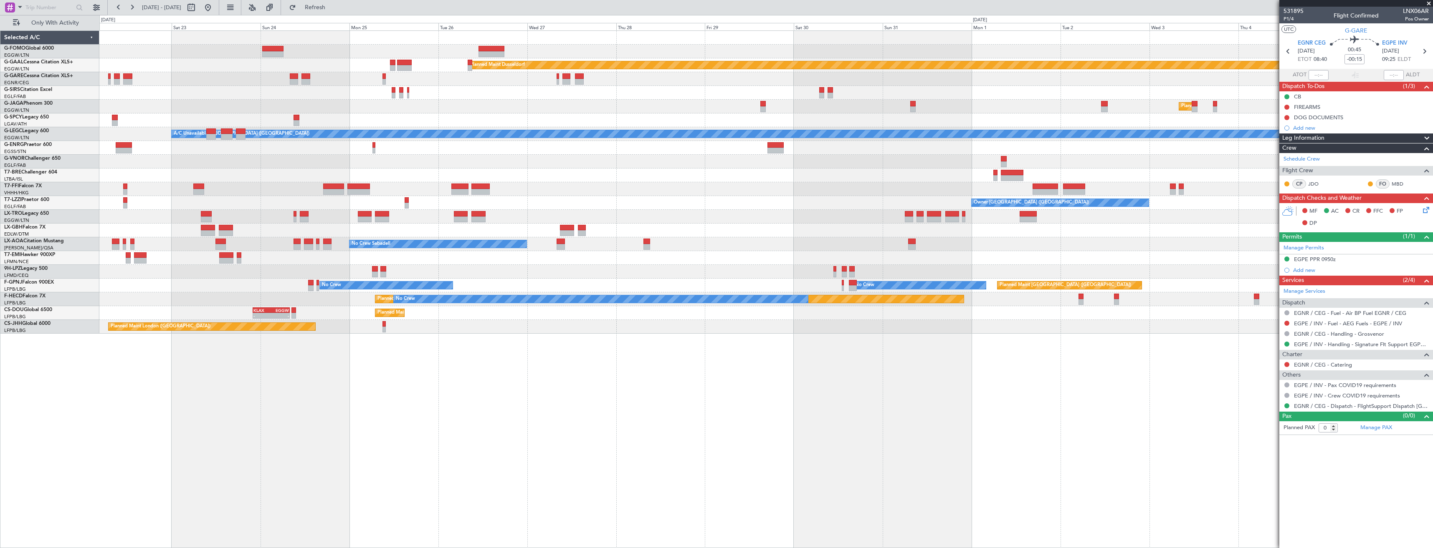
click at [940, 143] on div "Owner" at bounding box center [765, 148] width 1333 height 14
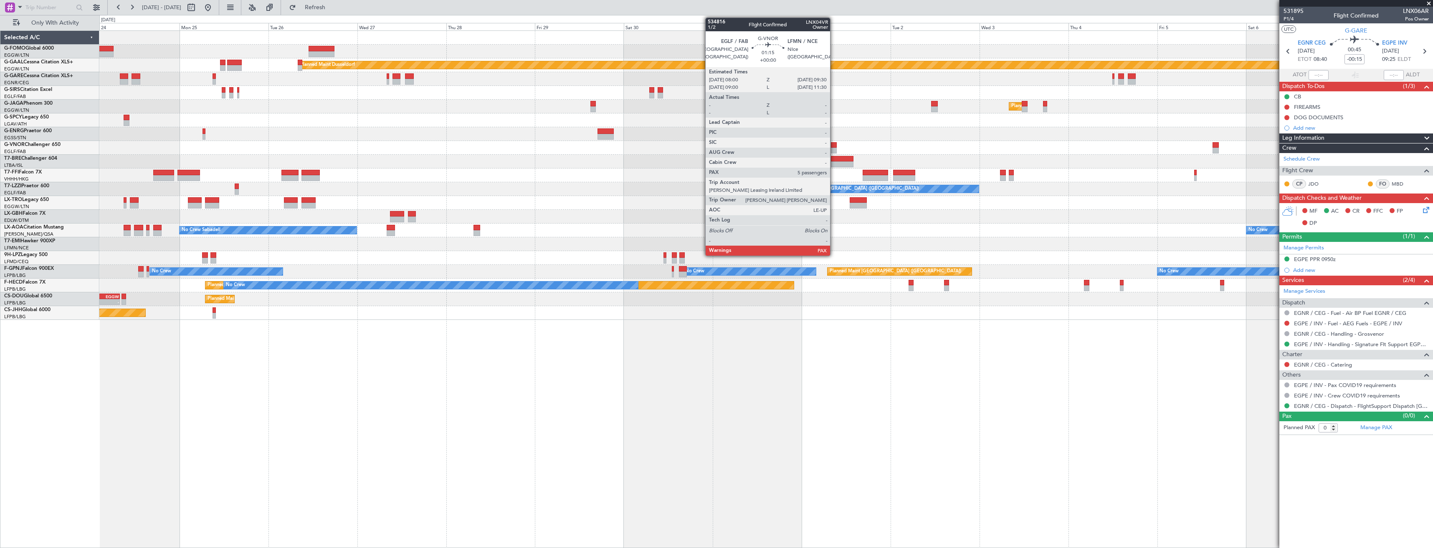
click at [834, 144] on div at bounding box center [834, 145] width 6 height 6
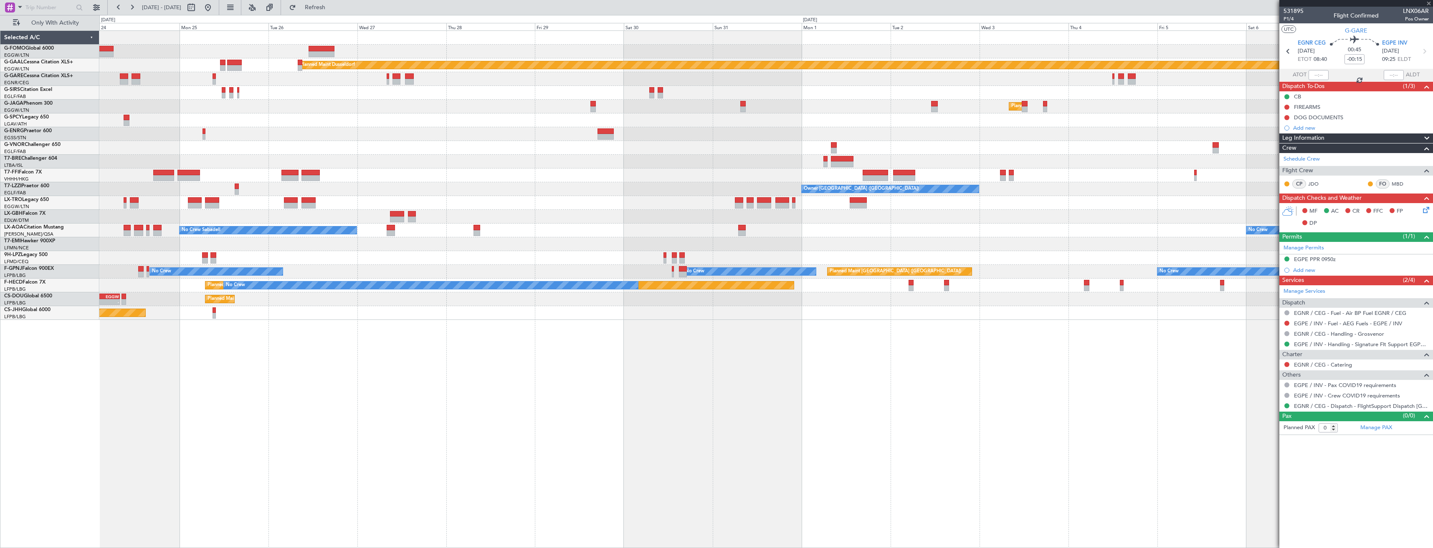
type input "5"
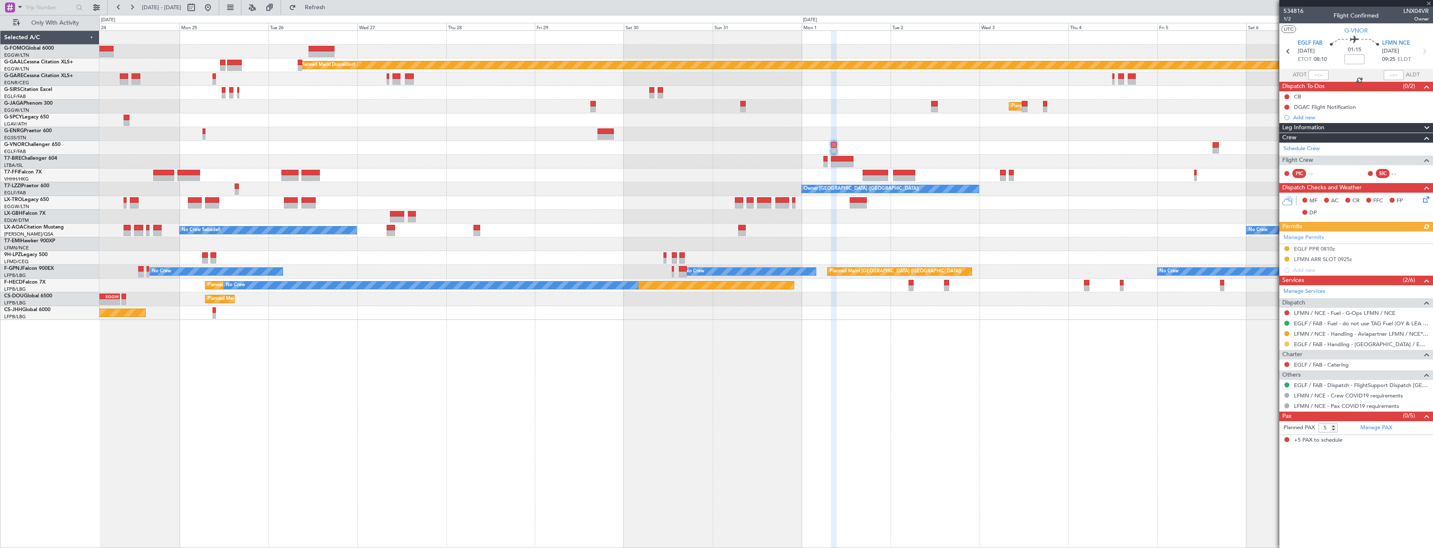
click at [1285, 344] on button at bounding box center [1286, 344] width 5 height 5
click at [1268, 443] on span "Confirmed" at bounding box center [1263, 444] width 26 height 8
click at [1350, 250] on div "EGLF PPR 0810z" at bounding box center [1356, 249] width 154 height 10
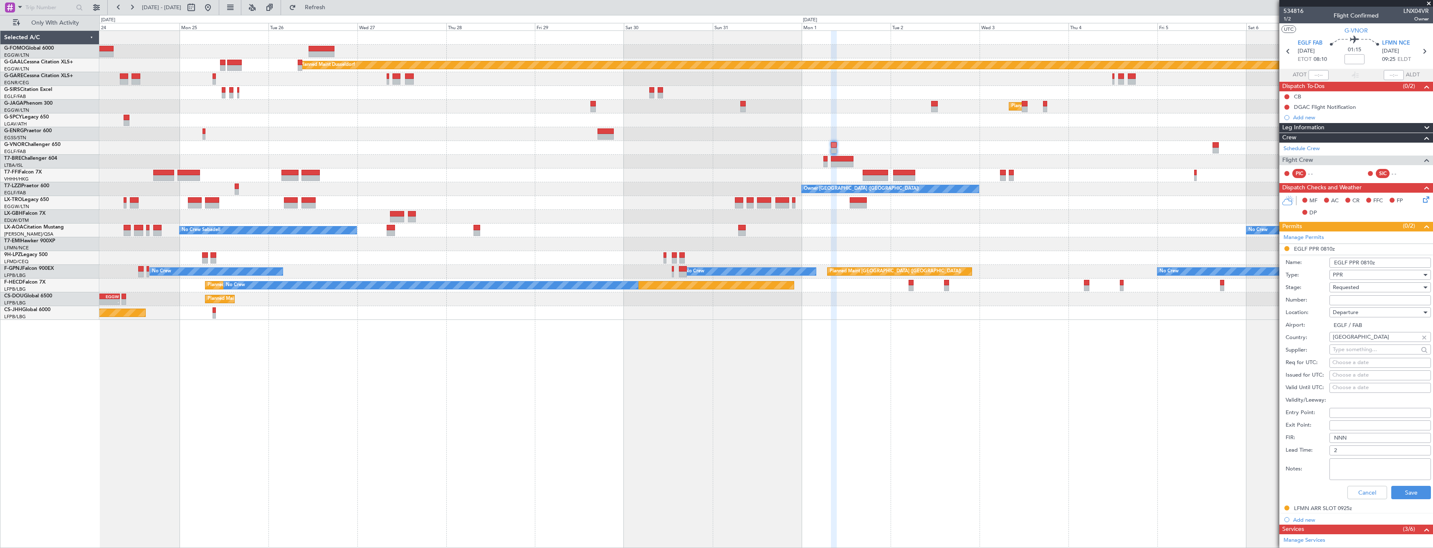
click at [1358, 299] on input "Number:" at bounding box center [1379, 301] width 101 height 10
paste input "370224"
type input "370224"
click at [1354, 285] on span "Requested" at bounding box center [1345, 288] width 26 height 8
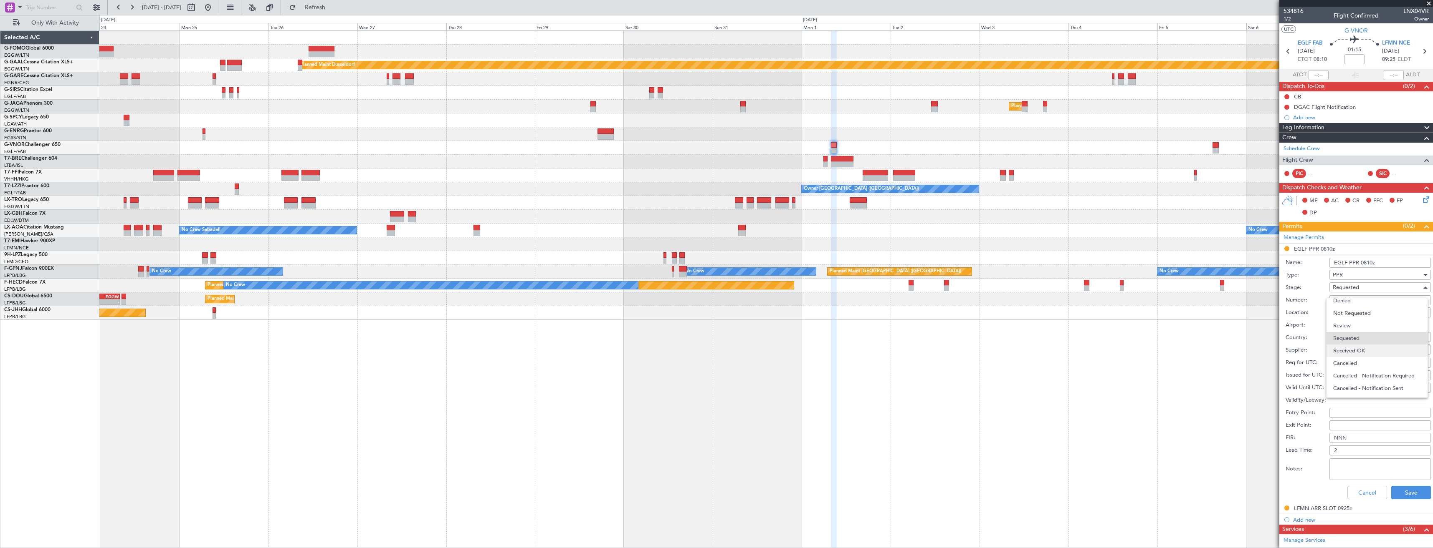
click at [1350, 347] on span "Received OK" at bounding box center [1377, 351] width 88 height 13
click at [1408, 493] on button "Save" at bounding box center [1411, 492] width 40 height 13
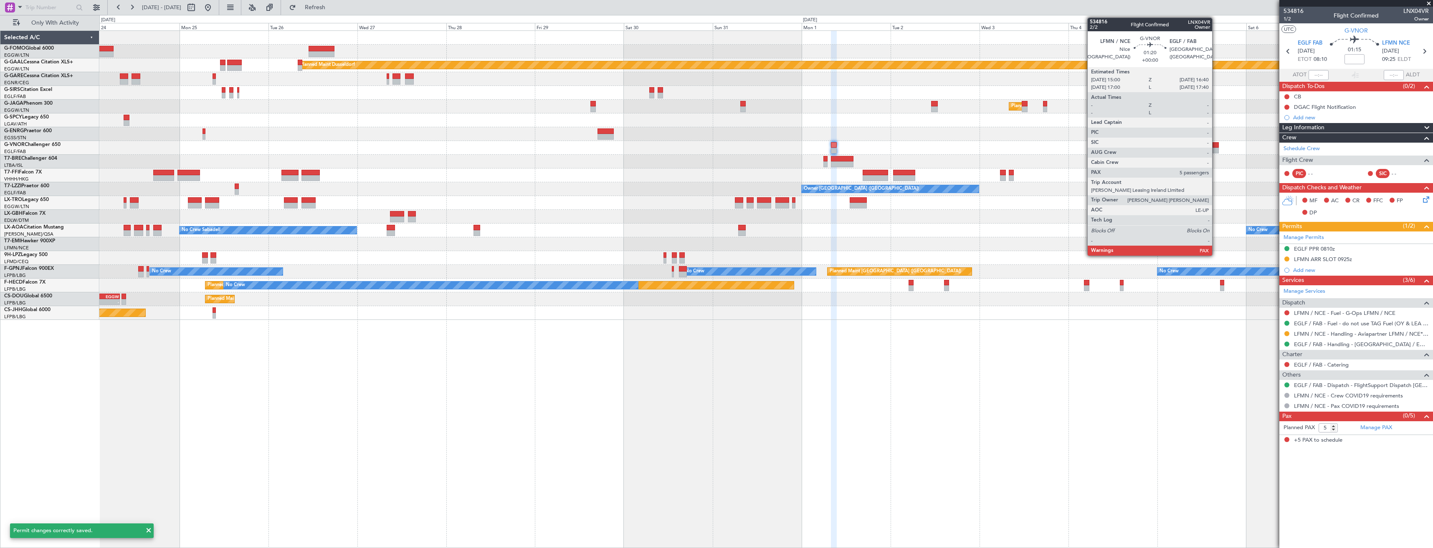
click at [1215, 147] on div at bounding box center [1215, 145] width 6 height 6
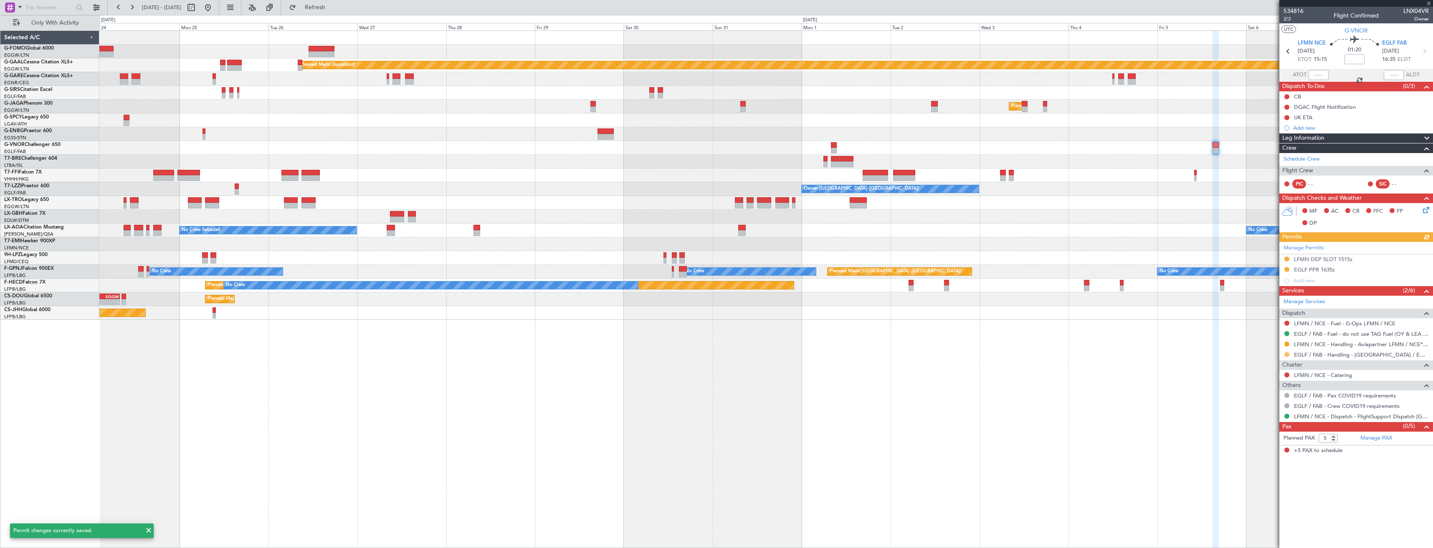
click at [1286, 354] on button at bounding box center [1286, 354] width 5 height 5
click at [1270, 452] on span "Confirmed" at bounding box center [1263, 454] width 26 height 8
click at [1359, 272] on div "EGLF PPR 1635z" at bounding box center [1356, 270] width 154 height 10
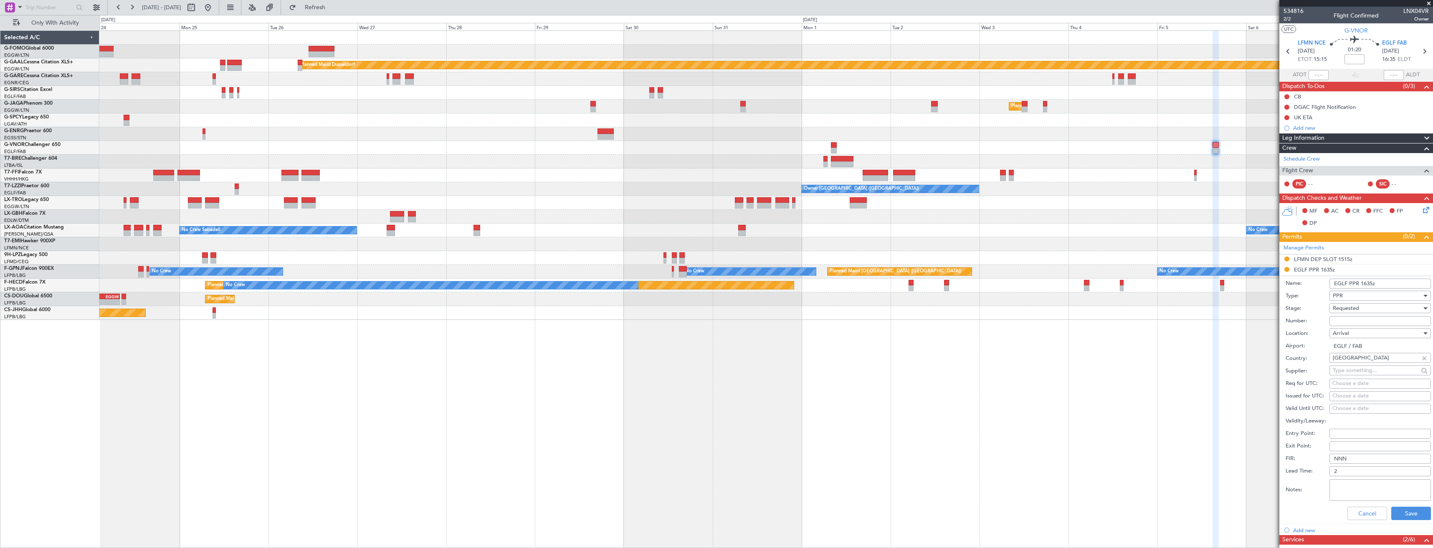
click at [1350, 323] on input "Number:" at bounding box center [1379, 321] width 101 height 10
paste input "370225"
type input "370225"
click at [1359, 308] on div "Requested" at bounding box center [1376, 308] width 89 height 13
click at [1352, 366] on span "Received OK" at bounding box center [1377, 372] width 88 height 13
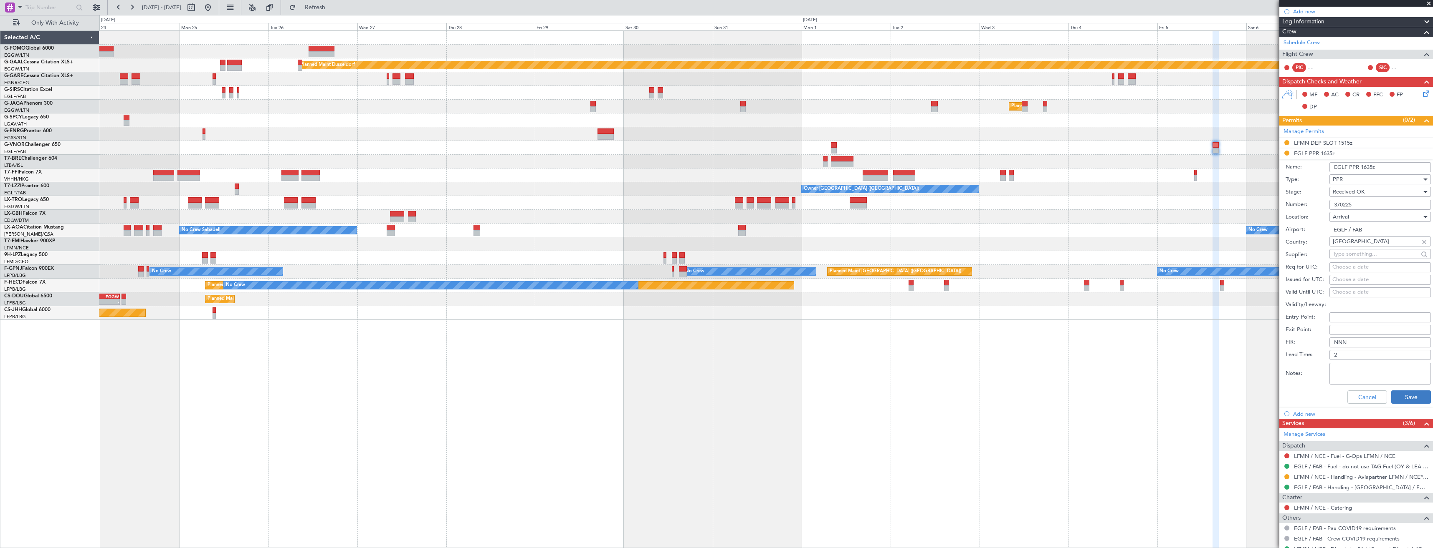
scroll to position [157, 0]
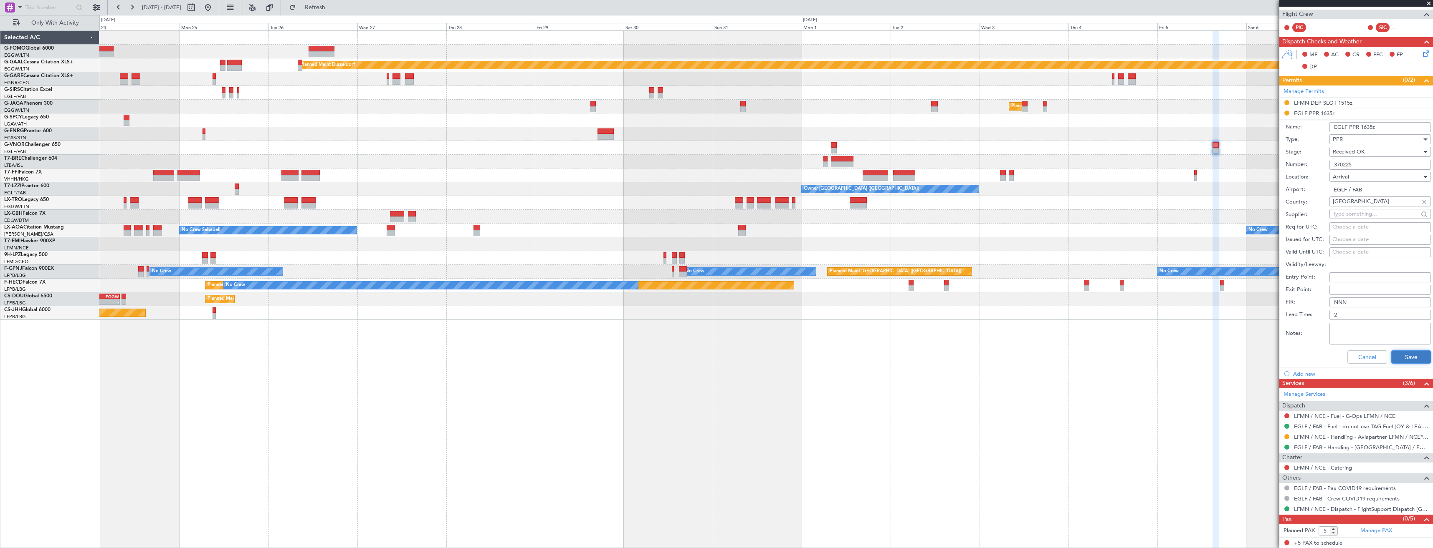
click at [1397, 356] on button "Save" at bounding box center [1411, 357] width 40 height 13
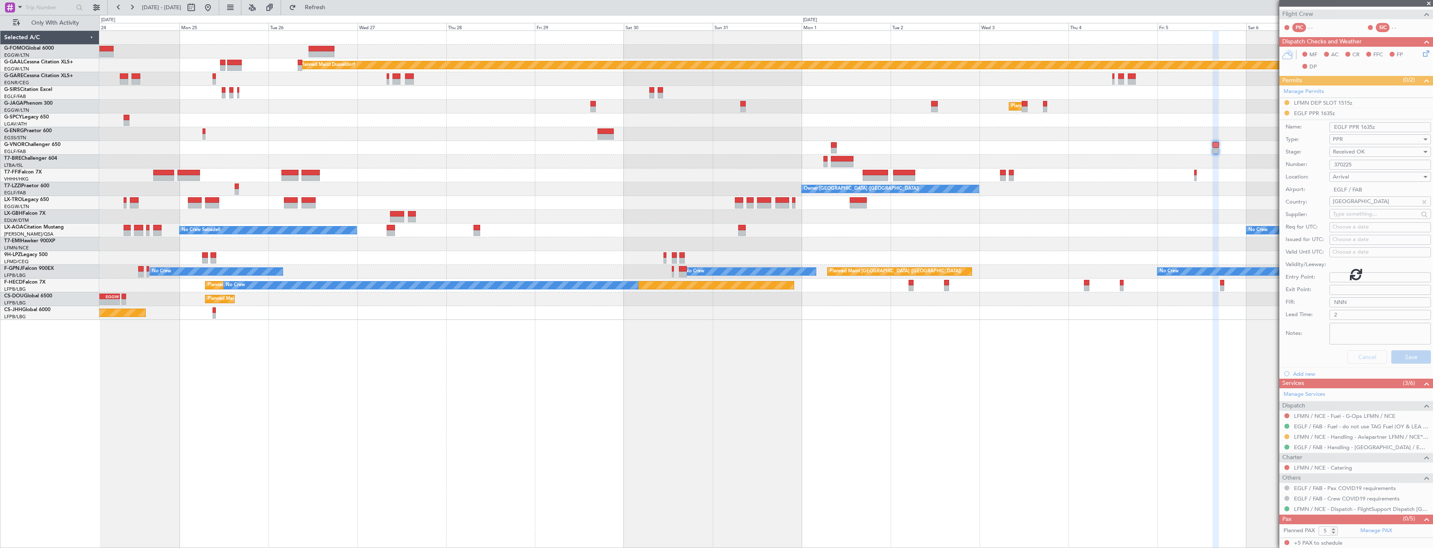
scroll to position [0, 0]
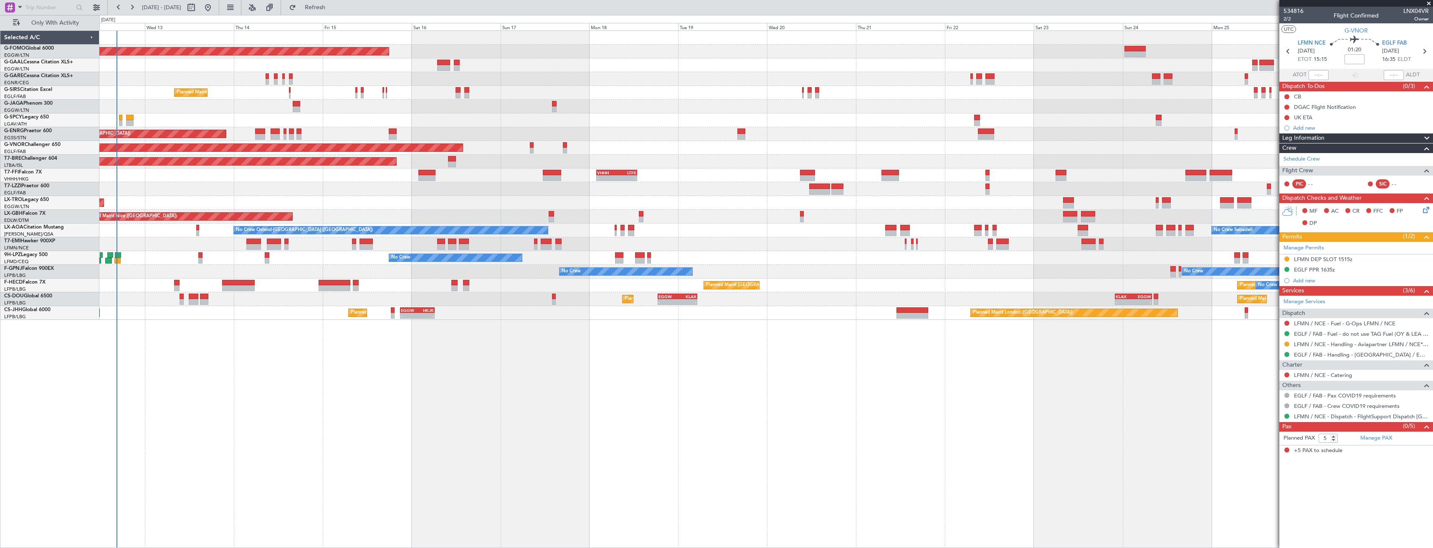
click at [1432, 254] on html "24 Aug 2025 - 08 Sep 2025 Refresh Quick Links Only With Activity Planned Maint …" at bounding box center [716, 274] width 1433 height 548
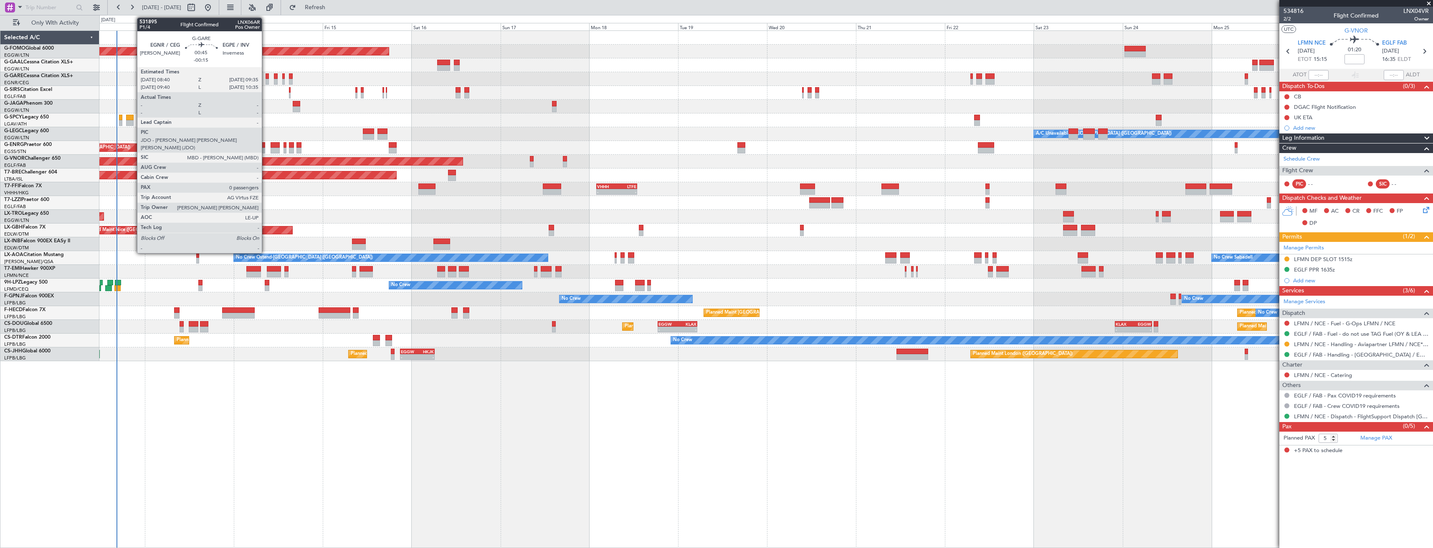
click at [265, 80] on div at bounding box center [267, 82] width 4 height 6
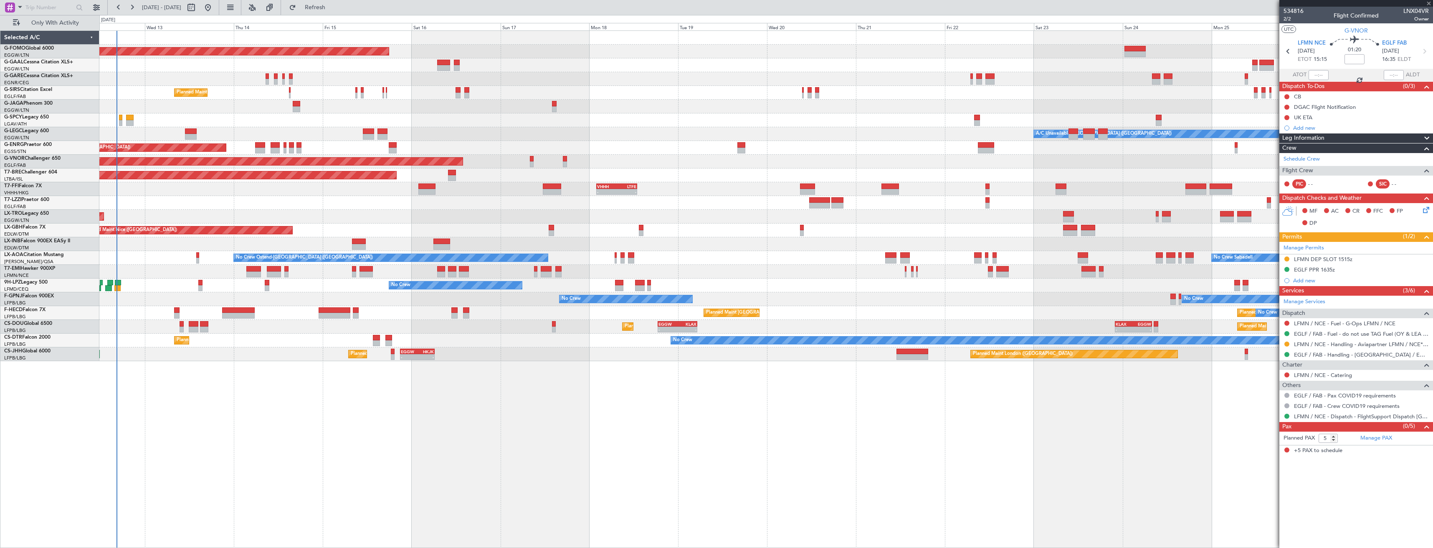
type input "-00:15"
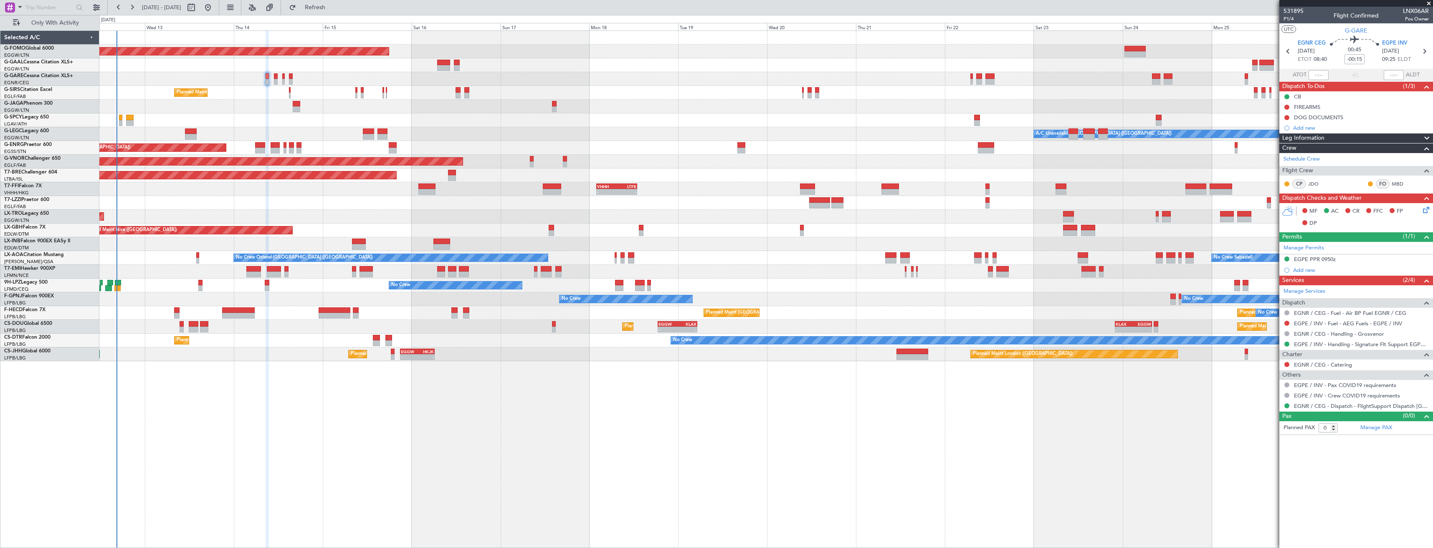
click at [1428, 212] on icon at bounding box center [1424, 208] width 7 height 7
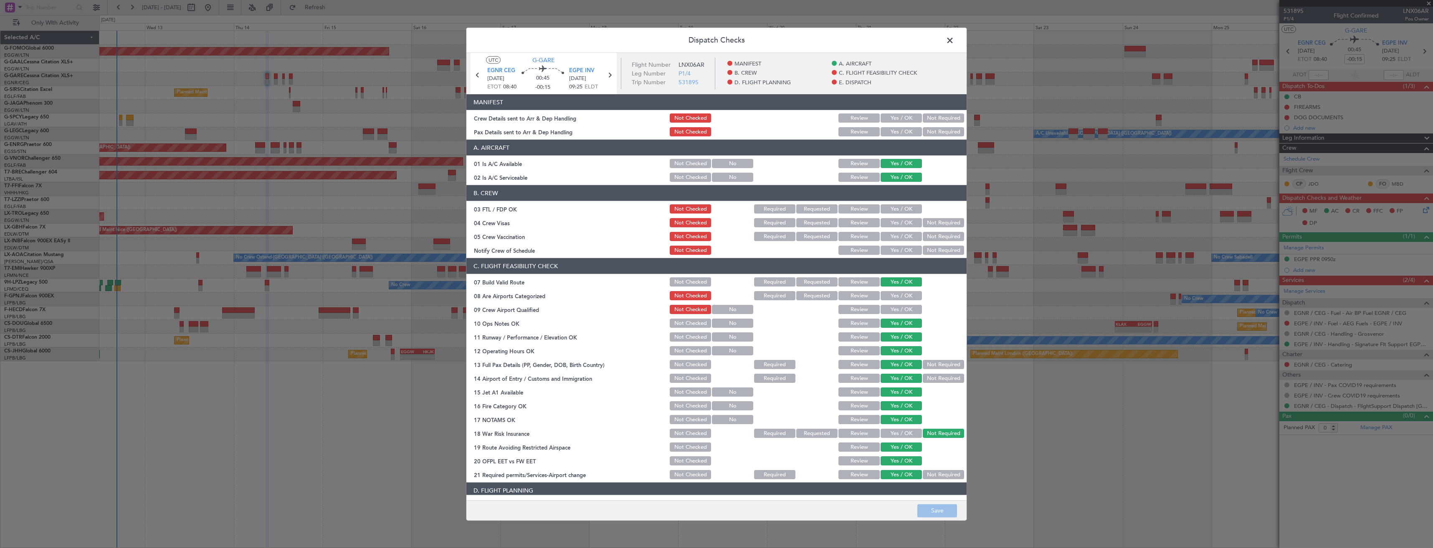
click at [906, 120] on button "Yes / OK" at bounding box center [900, 118] width 41 height 9
click at [897, 135] on button "Yes / OK" at bounding box center [900, 131] width 41 height 9
click at [951, 515] on button "Save" at bounding box center [937, 510] width 40 height 13
click at [954, 40] on span at bounding box center [954, 42] width 0 height 17
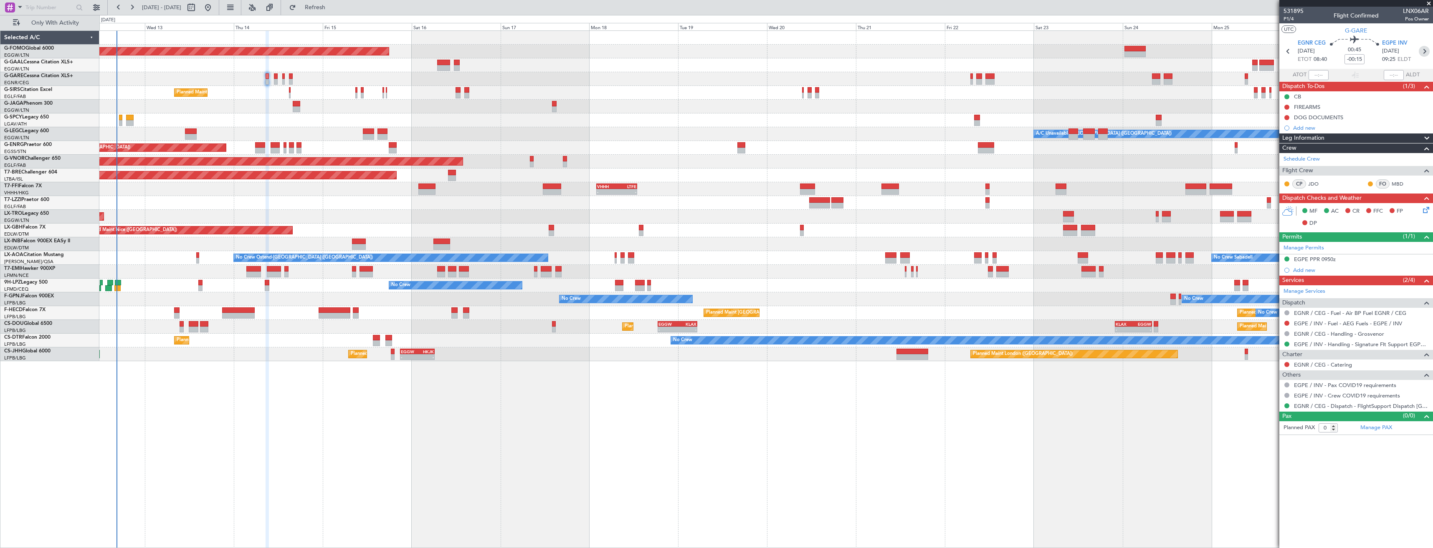
click at [1427, 56] on icon at bounding box center [1423, 51] width 11 height 11
type input "3"
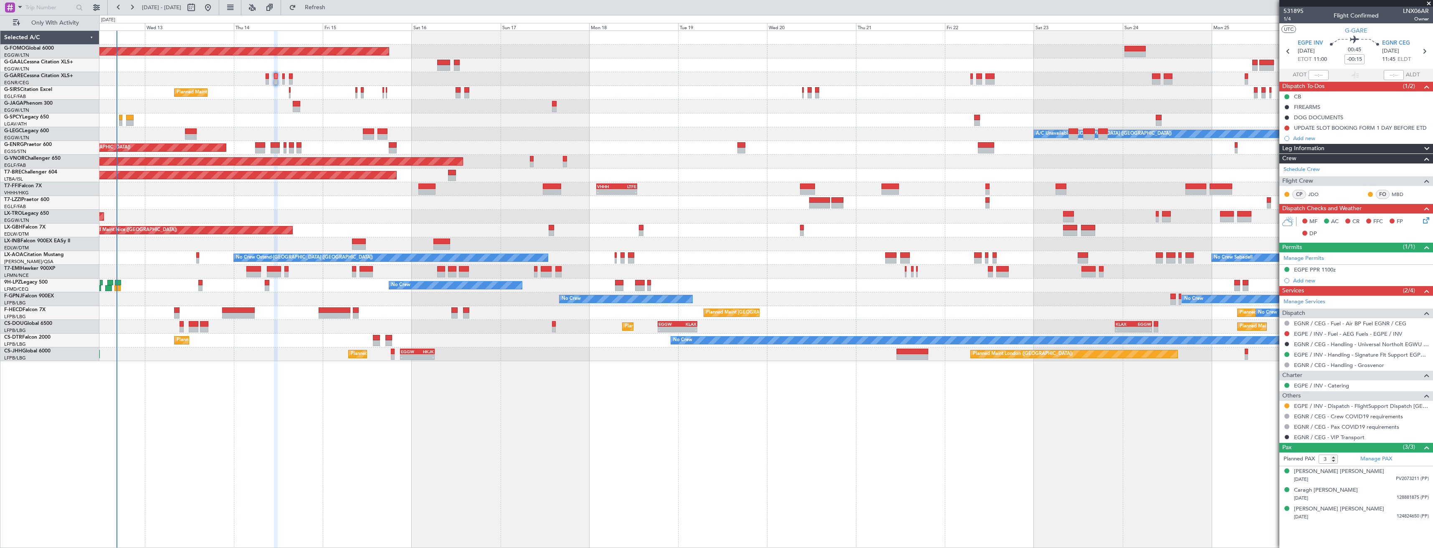
click at [1424, 222] on icon at bounding box center [1424, 219] width 7 height 7
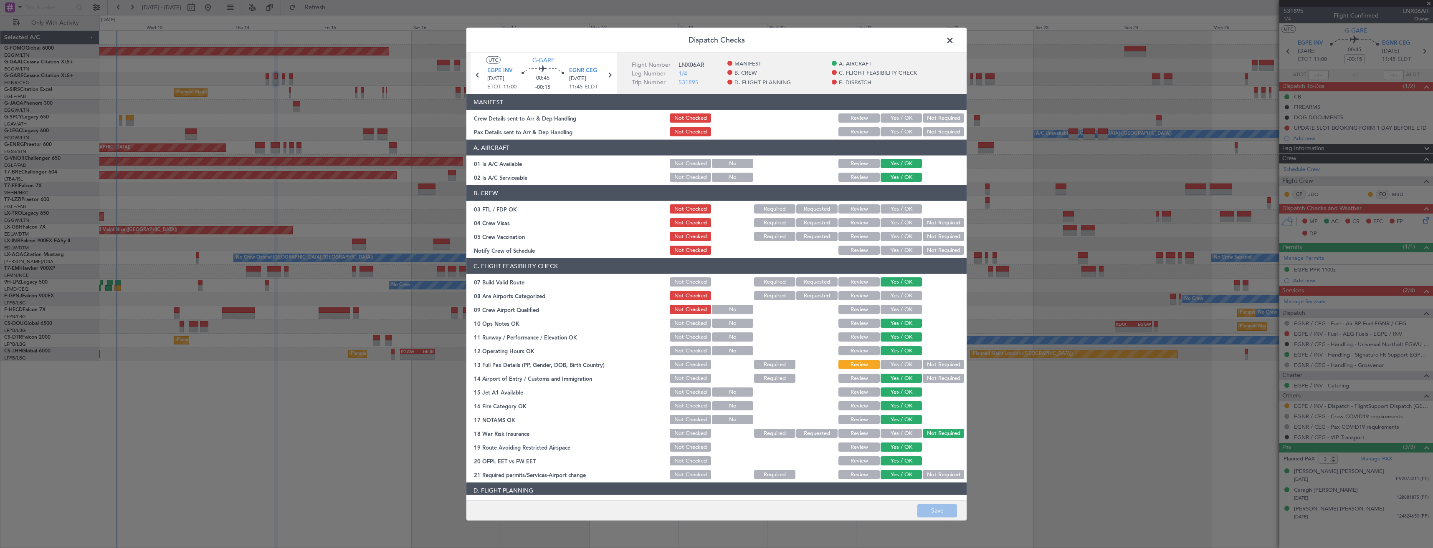
click at [889, 118] on button "Yes / OK" at bounding box center [900, 118] width 41 height 9
click at [889, 131] on button "Yes / OK" at bounding box center [900, 131] width 41 height 9
click at [929, 506] on button "Save" at bounding box center [937, 510] width 40 height 13
click at [942, 39] on header "Dispatch Checks" at bounding box center [716, 40] width 500 height 25
click at [954, 41] on span at bounding box center [954, 42] width 0 height 17
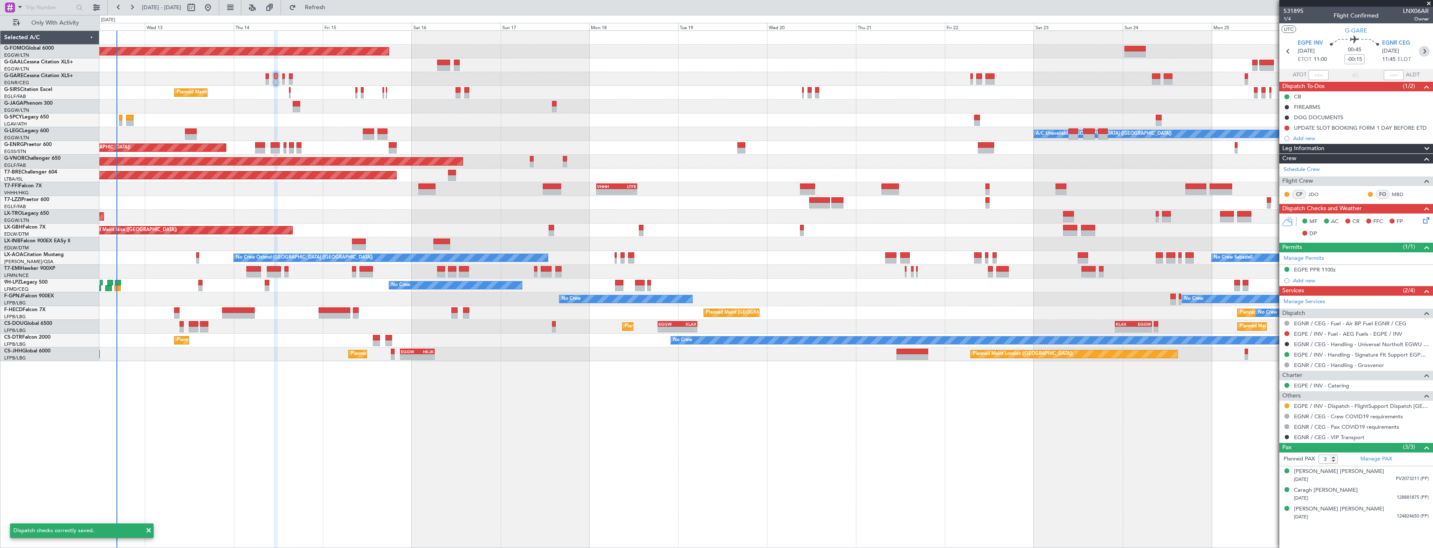
click at [1422, 55] on icon at bounding box center [1423, 51] width 11 height 11
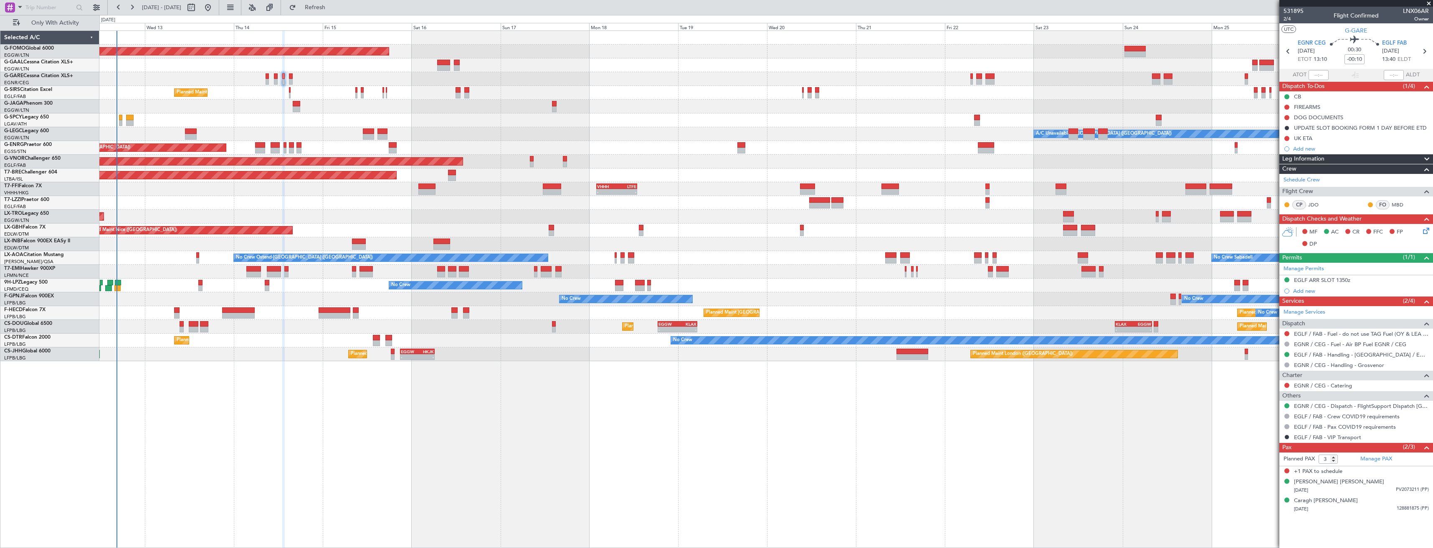
click at [1428, 232] on icon at bounding box center [1424, 229] width 7 height 7
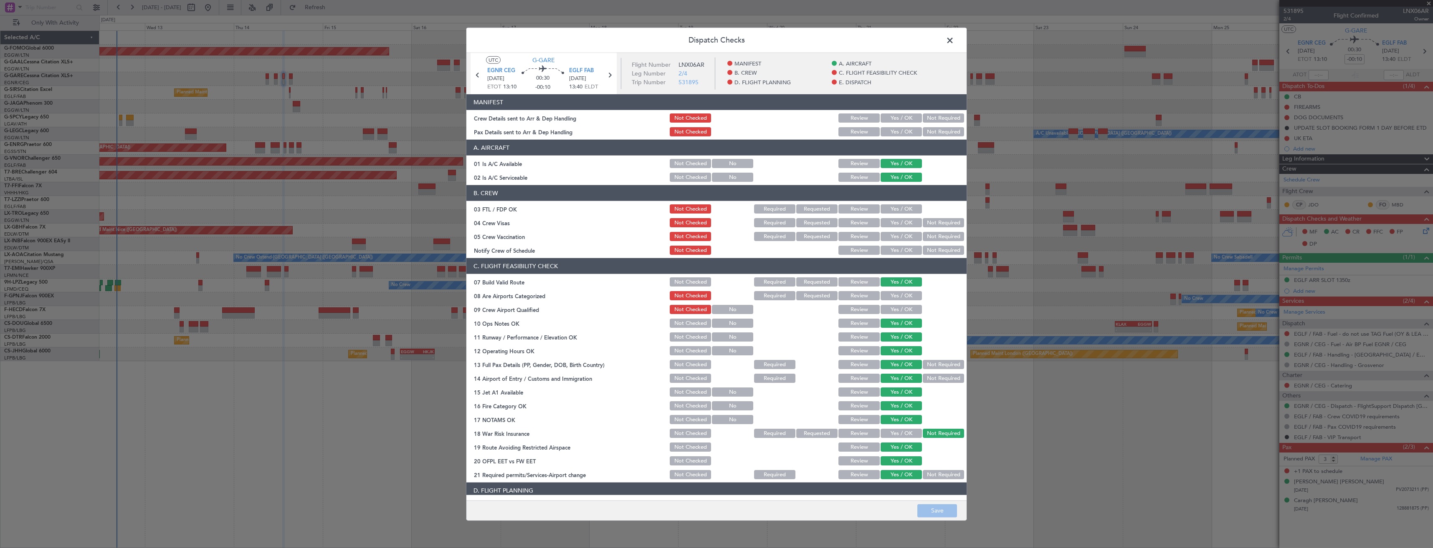
click at [895, 119] on button "Yes / OK" at bounding box center [900, 118] width 41 height 9
click at [892, 135] on button "Yes / OK" at bounding box center [900, 131] width 41 height 9
click at [925, 513] on button "Save" at bounding box center [937, 510] width 40 height 13
click at [954, 42] on span at bounding box center [954, 42] width 0 height 17
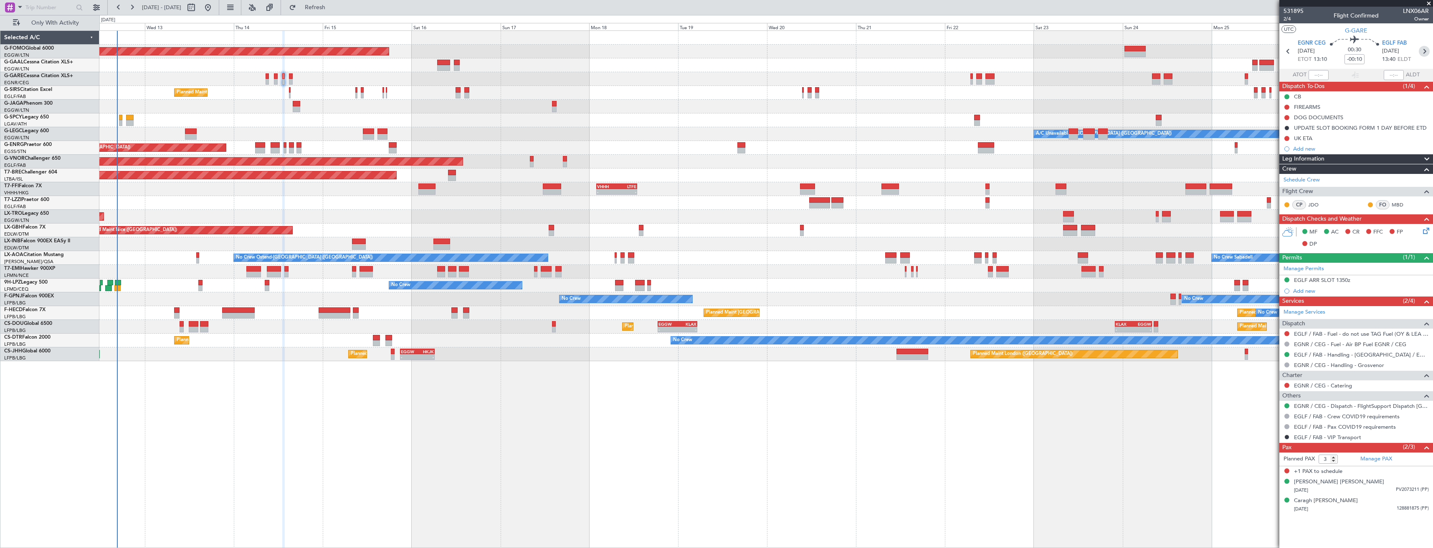
click at [1424, 49] on icon at bounding box center [1423, 51] width 11 height 11
type input "+00:05"
type input "0"
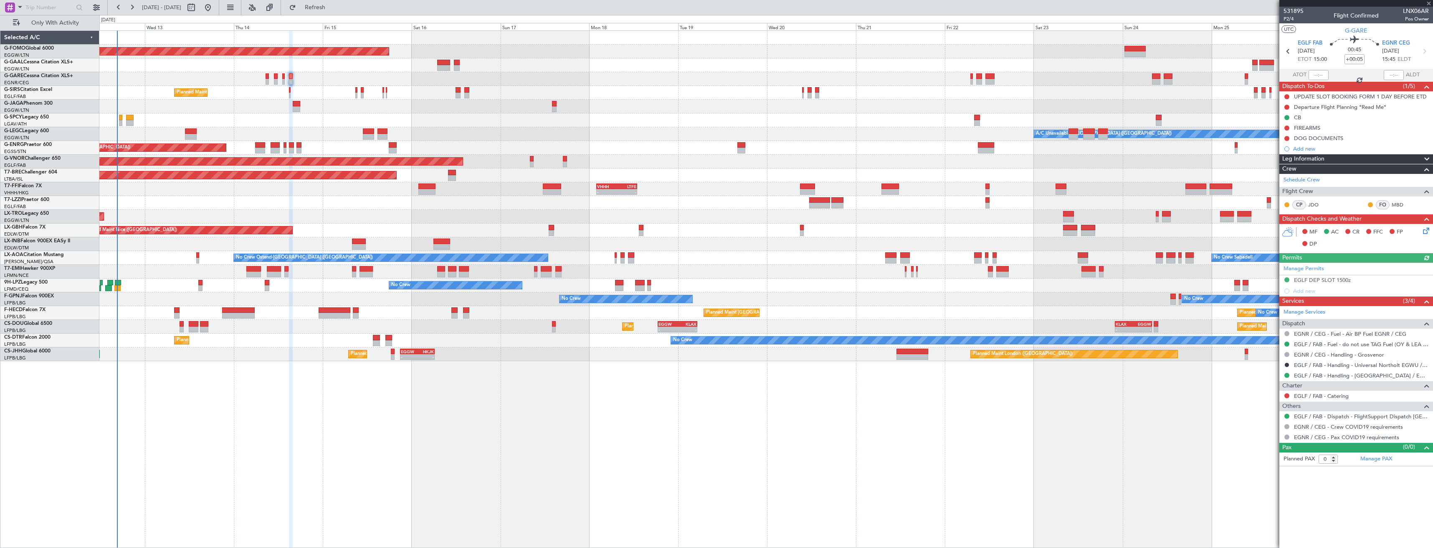
click at [1425, 230] on icon at bounding box center [1424, 229] width 7 height 7
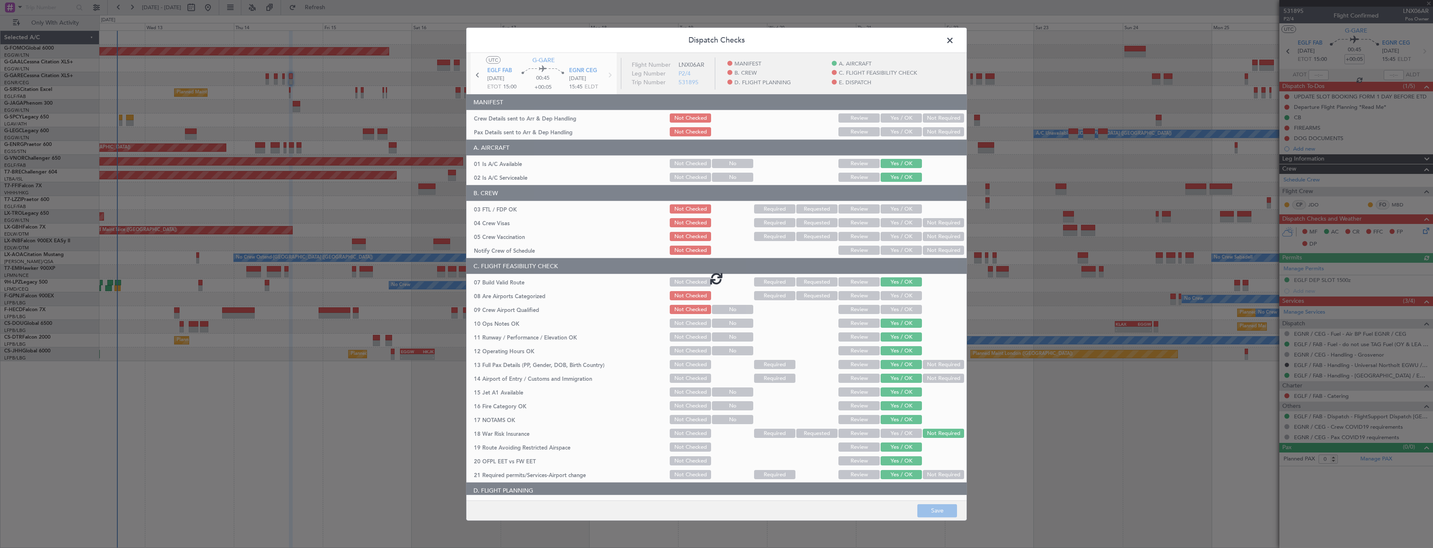
click at [900, 117] on div at bounding box center [716, 278] width 500 height 451
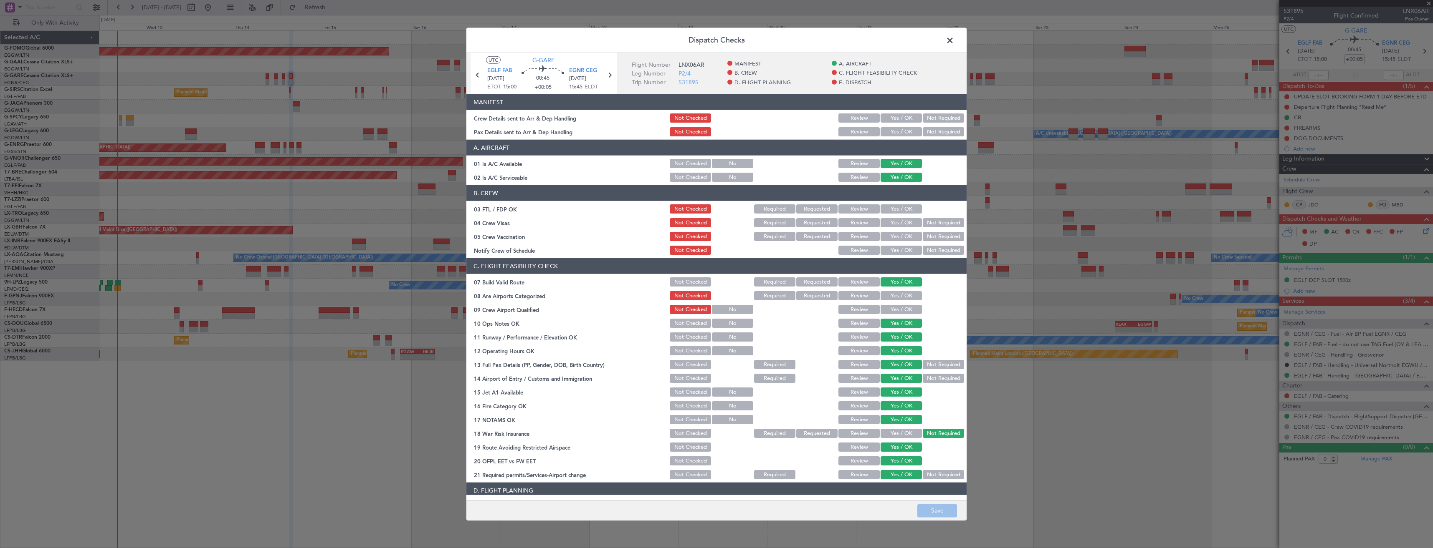
click at [900, 117] on button "Yes / OK" at bounding box center [900, 118] width 41 height 9
click at [900, 133] on button "Yes / OK" at bounding box center [900, 131] width 41 height 9
drag, startPoint x: 944, startPoint y: 510, endPoint x: 945, endPoint y: 504, distance: 5.5
click at [944, 509] on button "Save" at bounding box center [937, 510] width 40 height 13
click at [954, 37] on span at bounding box center [954, 42] width 0 height 17
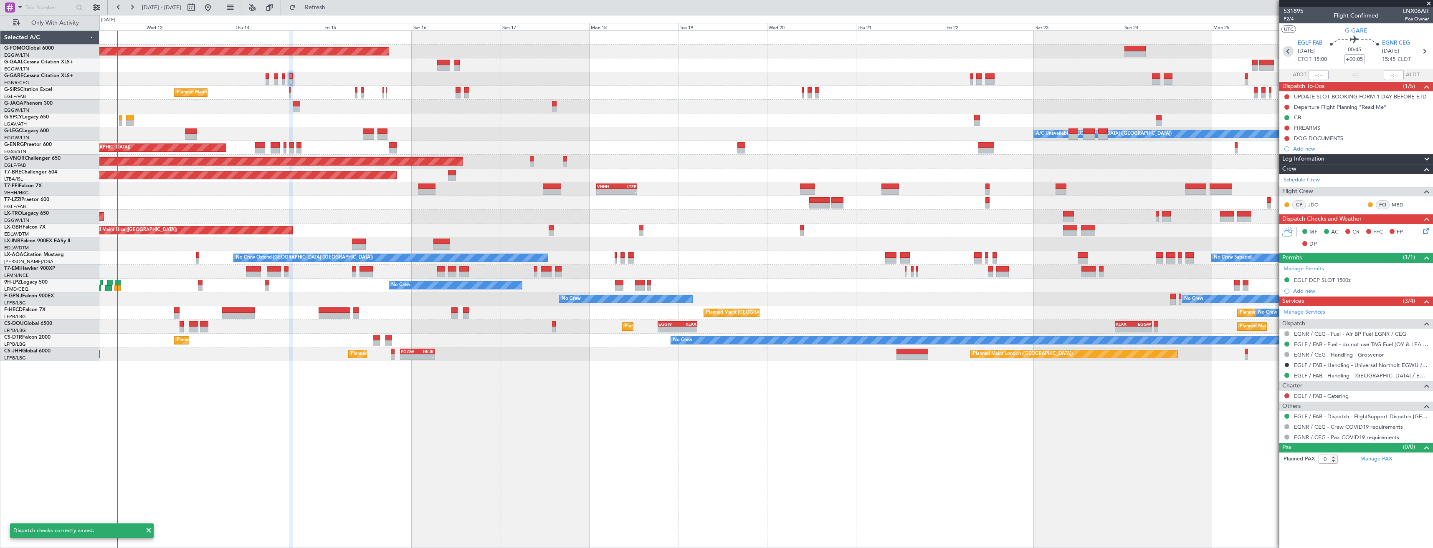
click at [1289, 50] on icon at bounding box center [1287, 51] width 11 height 11
type input "-00:10"
type input "3"
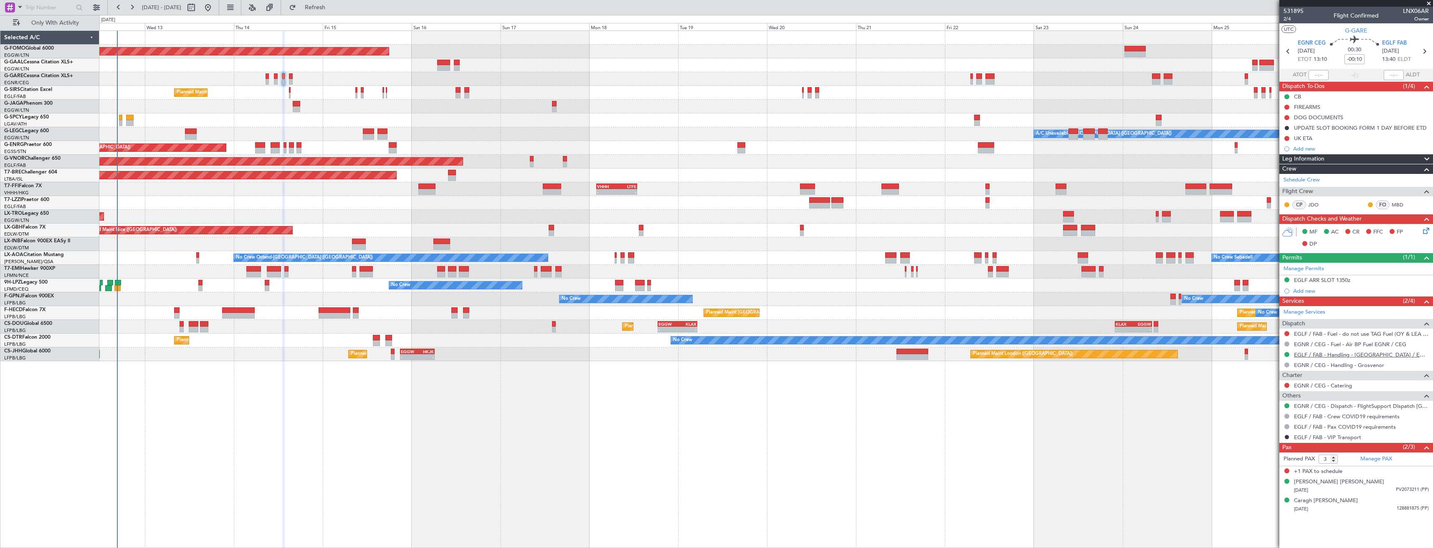
click at [1303, 354] on link "EGLF / FAB - Handling - Farnborough Airport / EGLF / FAB" at bounding box center [1361, 354] width 135 height 7
click at [1287, 335] on button at bounding box center [1286, 333] width 5 height 5
click at [1268, 436] on span "Confirmed" at bounding box center [1263, 433] width 26 height 8
click at [1361, 271] on div "Manage Permits" at bounding box center [1356, 269] width 154 height 13
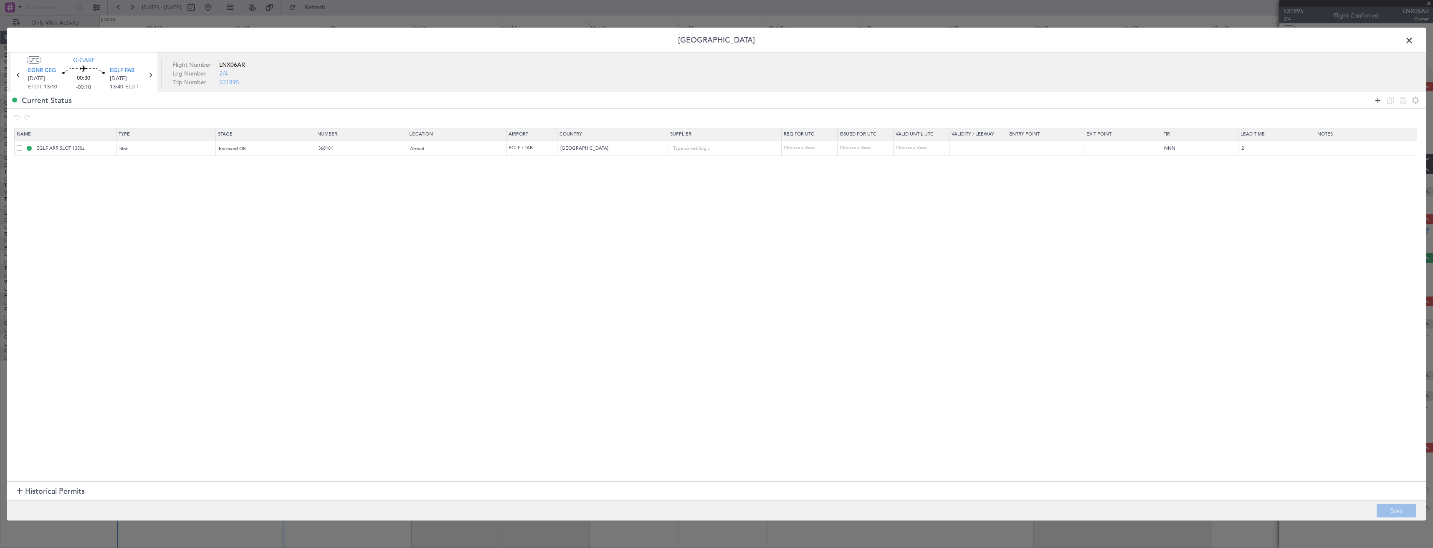
click at [1374, 102] on icon at bounding box center [1377, 100] width 10 height 10
click at [182, 164] on div "Type" at bounding box center [163, 164] width 87 height 13
click at [132, 205] on span "PPR" at bounding box center [167, 206] width 93 height 13
click at [250, 167] on div "Select an option" at bounding box center [262, 164] width 87 height 13
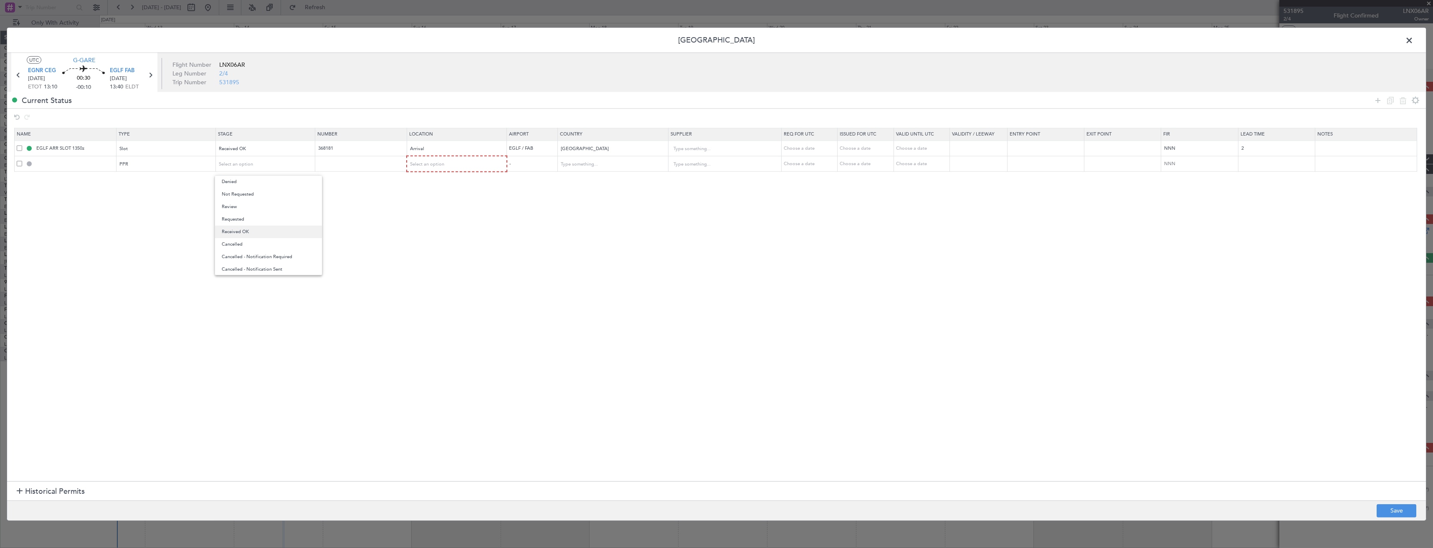
click at [249, 230] on span "Received OK" at bounding box center [268, 232] width 93 height 13
drag, startPoint x: 347, startPoint y: 149, endPoint x: 285, endPoint y: 149, distance: 62.6
click at [285, 149] on tr "EGLF ARR SLOT 1350z Slot Received OK 368181 Arrival EGLF / FAB United Kingdom C…" at bounding box center [720, 148] width 1411 height 15
click at [369, 168] on td at bounding box center [361, 164] width 92 height 16
click at [363, 162] on input "text" at bounding box center [361, 163] width 89 height 7
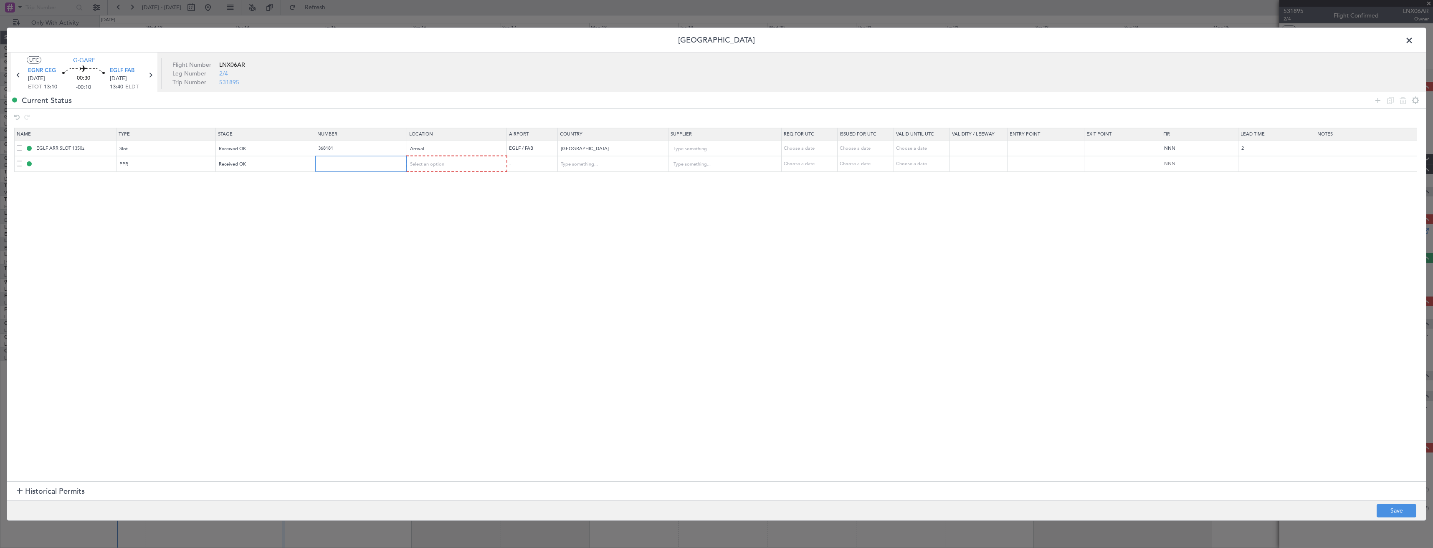
paste input "368181"
type input "368181"
click at [444, 163] on span "Select an option" at bounding box center [427, 164] width 34 height 6
click at [432, 202] on span "Arrival" at bounding box center [461, 207] width 93 height 13
click at [18, 150] on span at bounding box center [19, 147] width 5 height 5
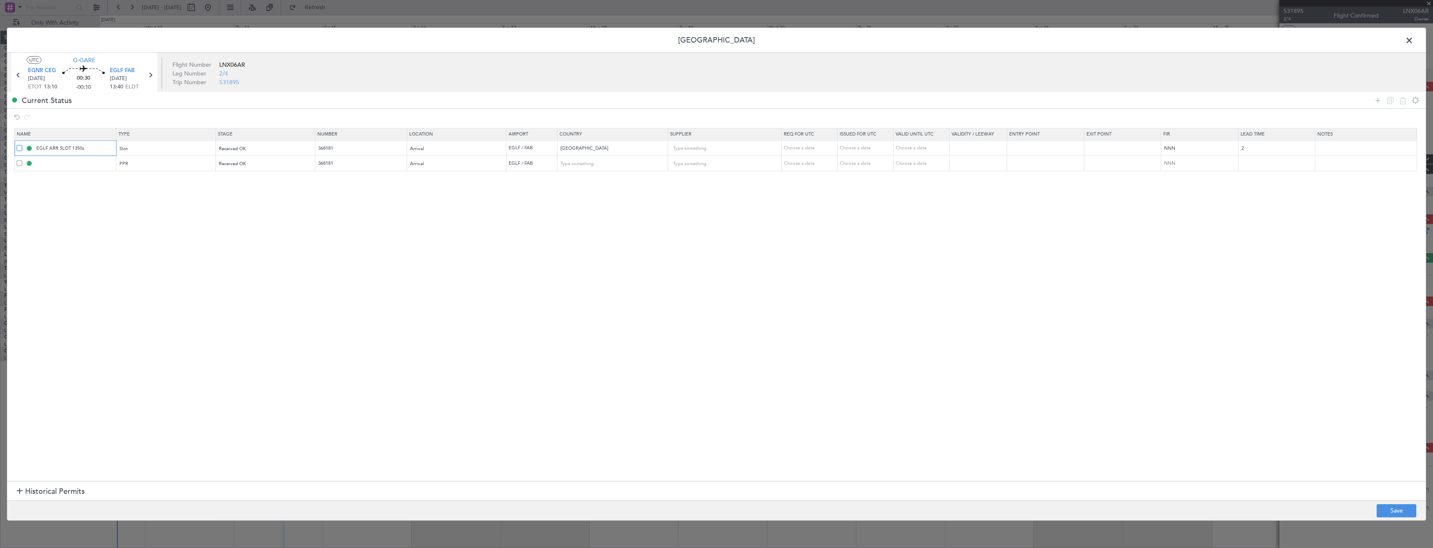
click at [23, 145] on input "checkbox" at bounding box center [23, 145] width 0 height 0
click at [1400, 104] on icon at bounding box center [1402, 100] width 10 height 10
click at [1382, 507] on button "Save" at bounding box center [1396, 510] width 40 height 13
type input "EGLF PPR"
type input "United Kingdom"
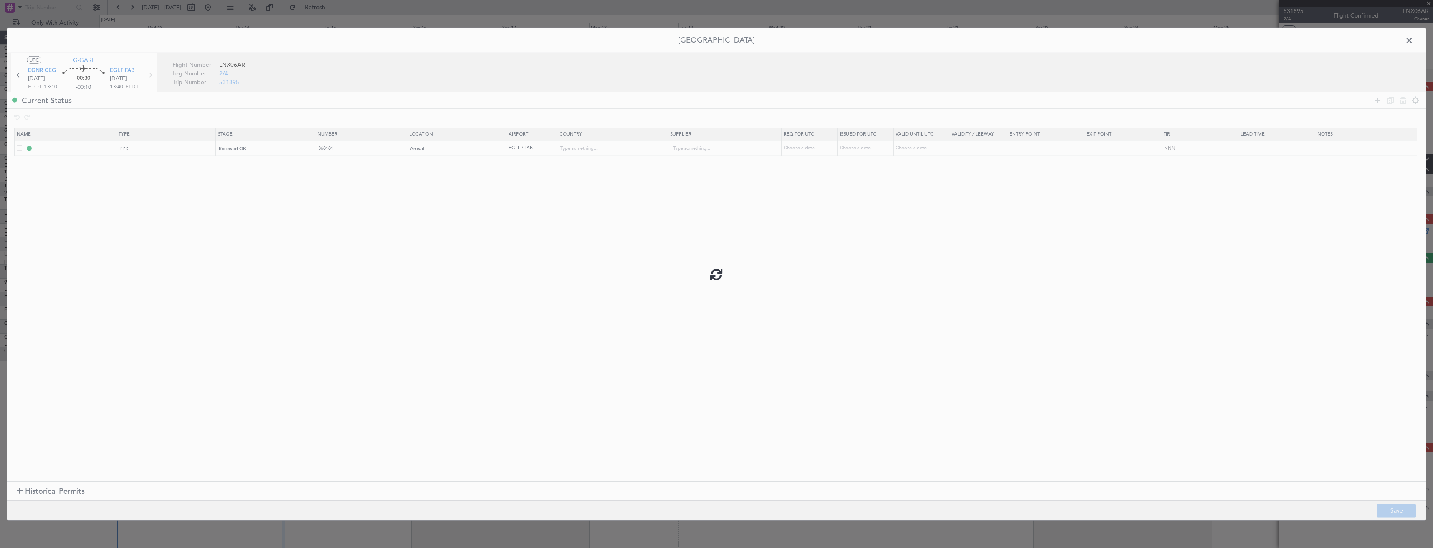
type input "NNN"
type input "2"
click at [72, 149] on input "EGLF PPR" at bounding box center [75, 148] width 81 height 7
type input "EGLF PPR 1340z"
click at [1413, 510] on button "Save" at bounding box center [1396, 510] width 40 height 13
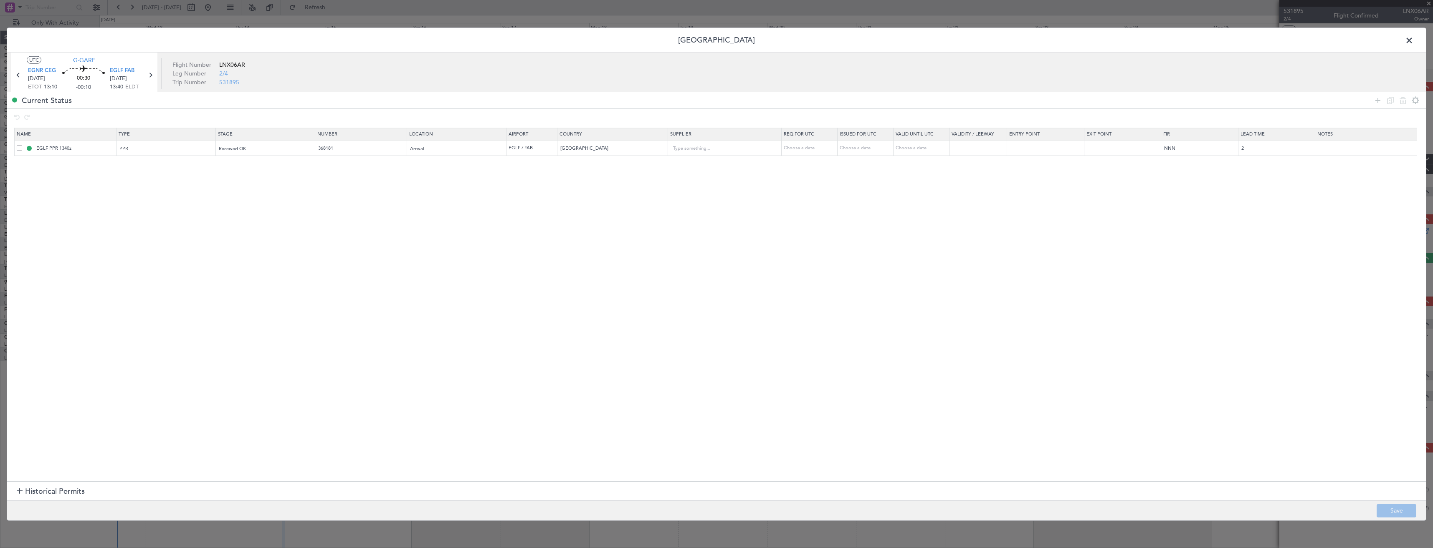
click at [1413, 39] on span at bounding box center [1413, 42] width 0 height 17
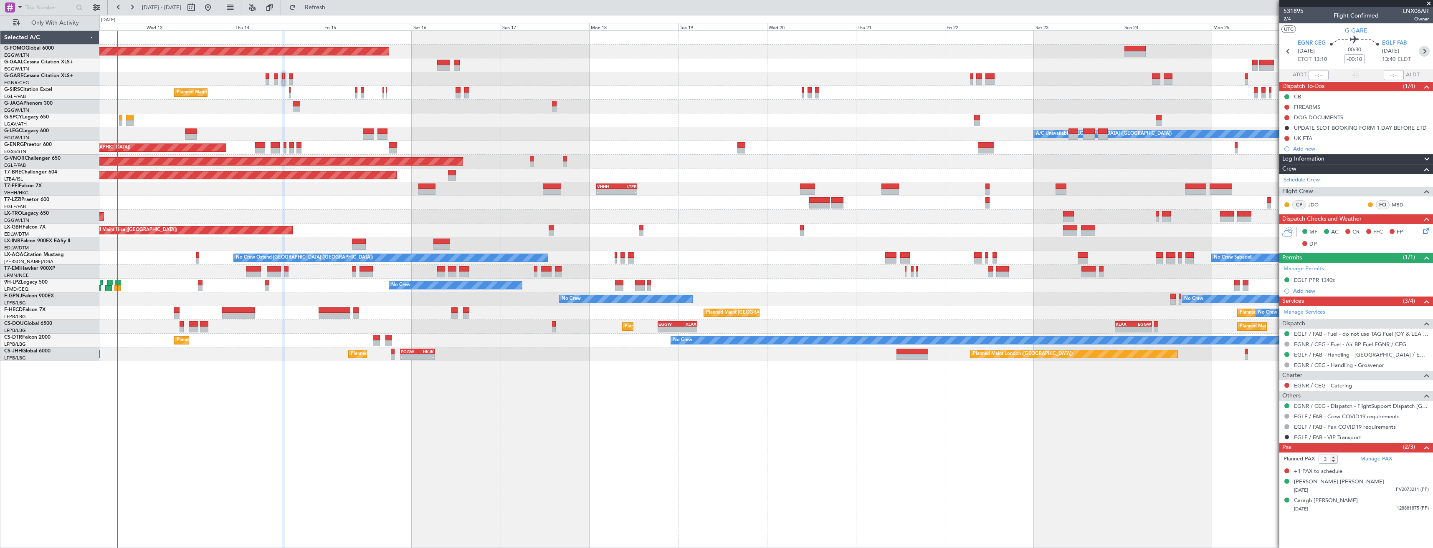
click at [1423, 51] on icon at bounding box center [1423, 51] width 11 height 11
type input "+00:05"
type input "0"
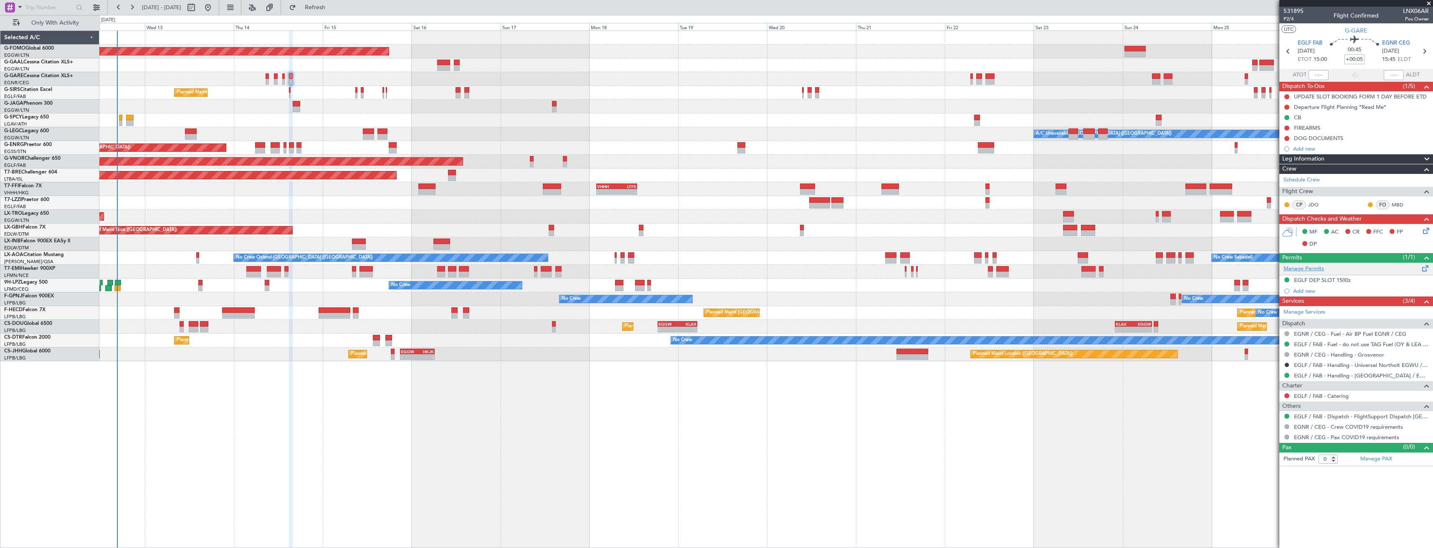
click at [1292, 270] on link "Manage Permits" at bounding box center [1303, 269] width 40 height 8
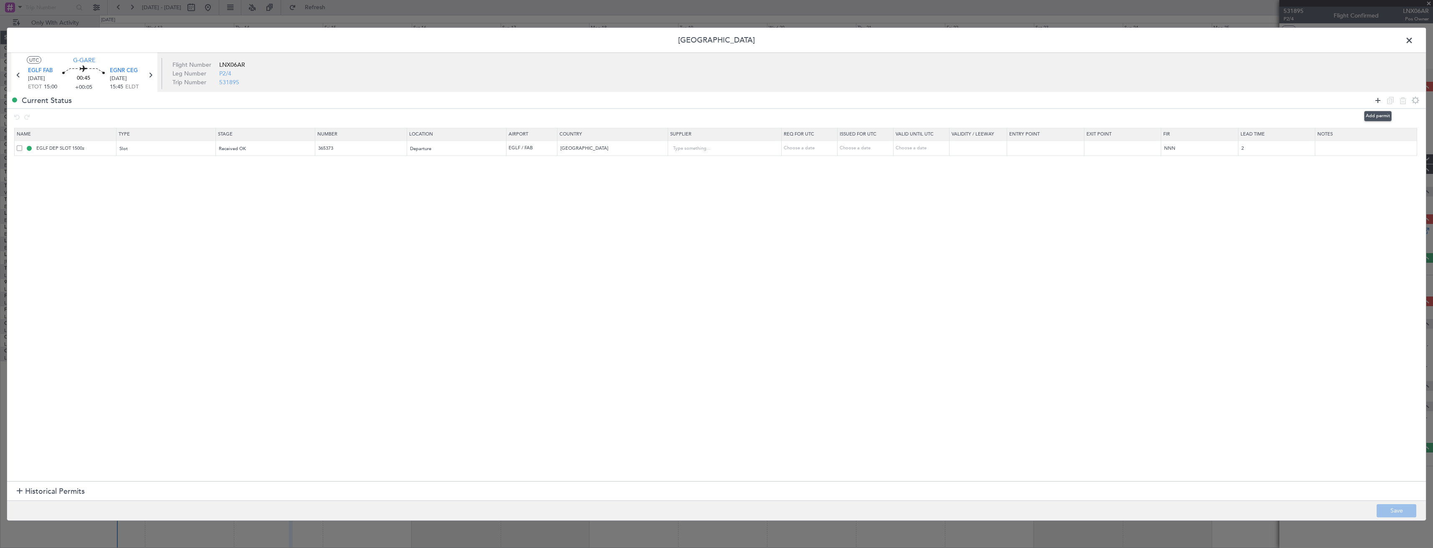
click at [1380, 100] on icon at bounding box center [1377, 100] width 10 height 10
click at [150, 161] on div "Type" at bounding box center [163, 164] width 87 height 13
click at [137, 207] on span "PPR" at bounding box center [167, 206] width 93 height 13
click at [324, 149] on input "365373" at bounding box center [361, 148] width 89 height 7
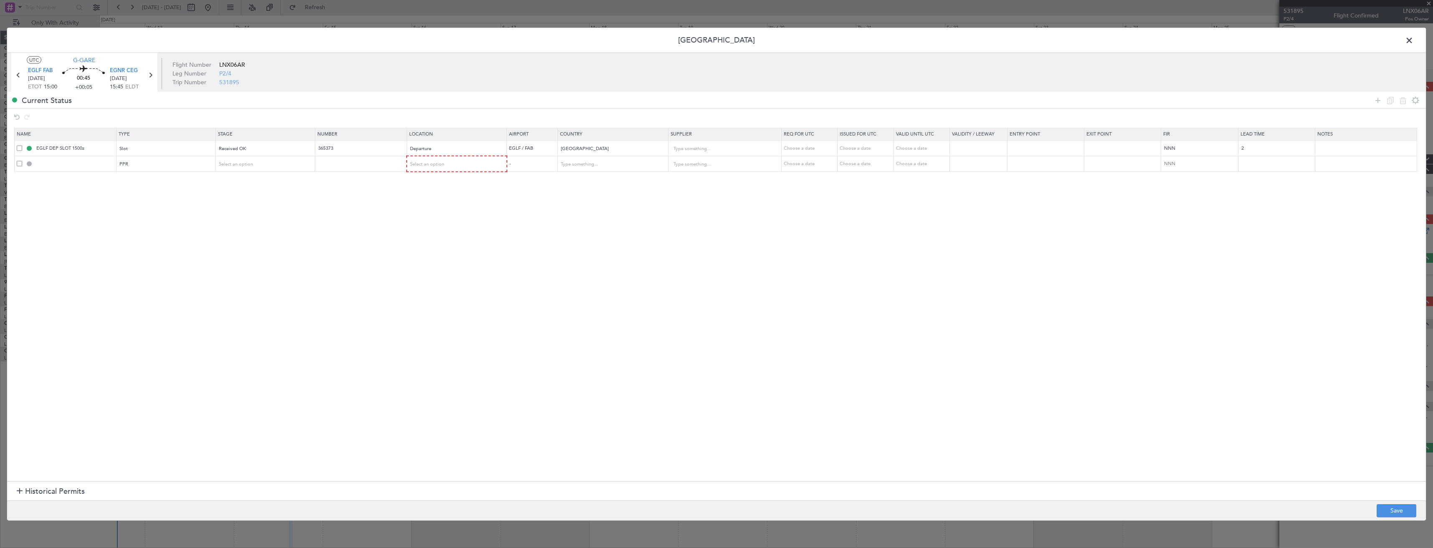
drag, startPoint x: 334, startPoint y: 157, endPoint x: 335, endPoint y: 162, distance: 5.2
click at [334, 160] on td at bounding box center [361, 164] width 92 height 16
click at [335, 162] on input "text" at bounding box center [361, 163] width 89 height 7
paste input "365373"
type input "365373"
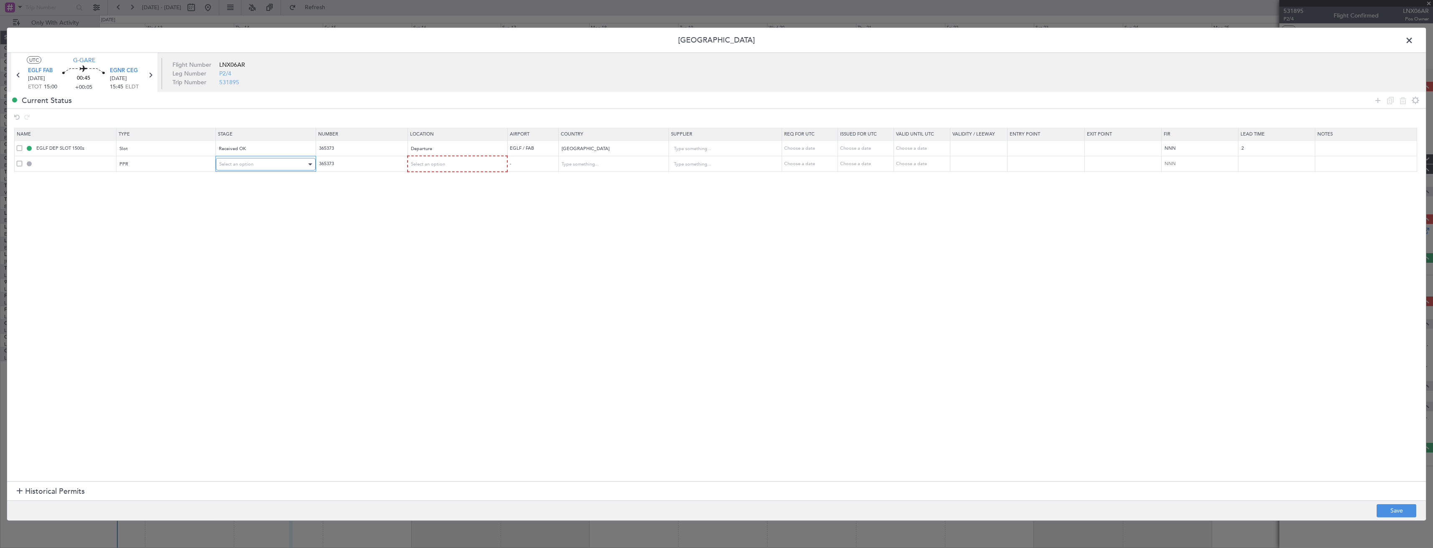
click at [270, 162] on div "Select an option" at bounding box center [262, 164] width 87 height 13
click at [243, 228] on span "Received OK" at bounding box center [268, 232] width 93 height 13
click at [17, 149] on span at bounding box center [19, 148] width 5 height 5
click at [23, 146] on input "checkbox" at bounding box center [23, 146] width 0 height 0
click at [1399, 102] on icon at bounding box center [1402, 100] width 10 height 10
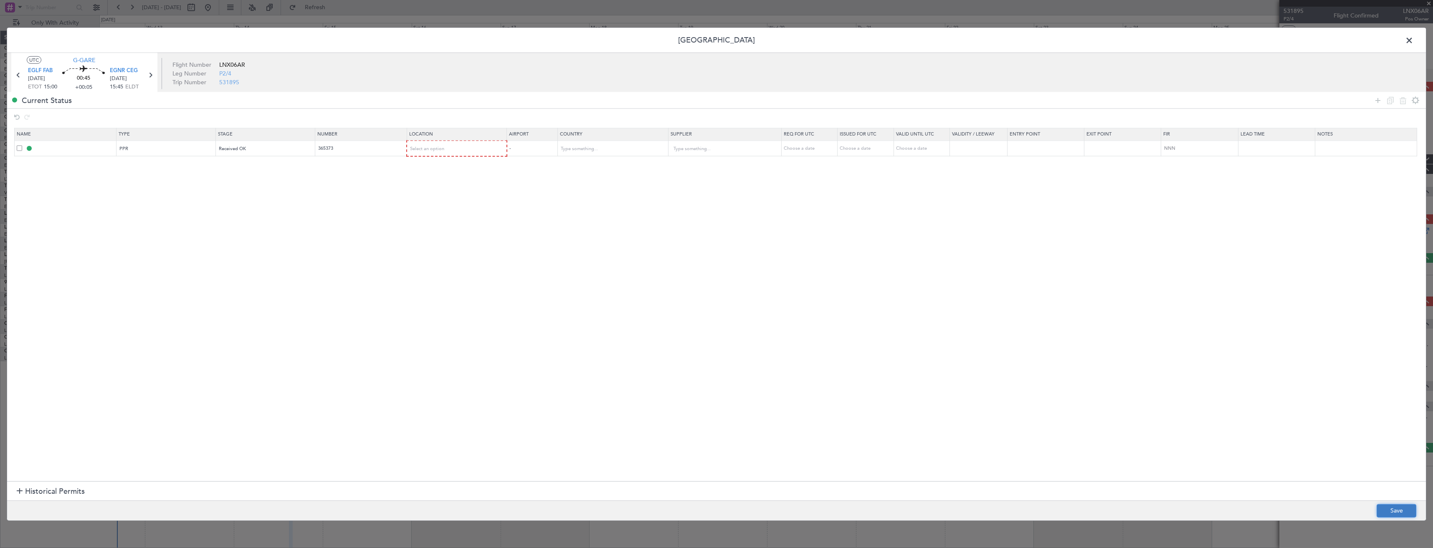
click at [1390, 509] on button "Save" at bounding box center [1396, 510] width 40 height 13
click at [1393, 517] on button "Save" at bounding box center [1396, 510] width 40 height 13
click at [449, 152] on div "Select an option" at bounding box center [454, 149] width 88 height 13
drag, startPoint x: 435, startPoint y: 164, endPoint x: 514, endPoint y: 204, distance: 88.7
click at [435, 164] on span "Departure" at bounding box center [461, 166] width 93 height 13
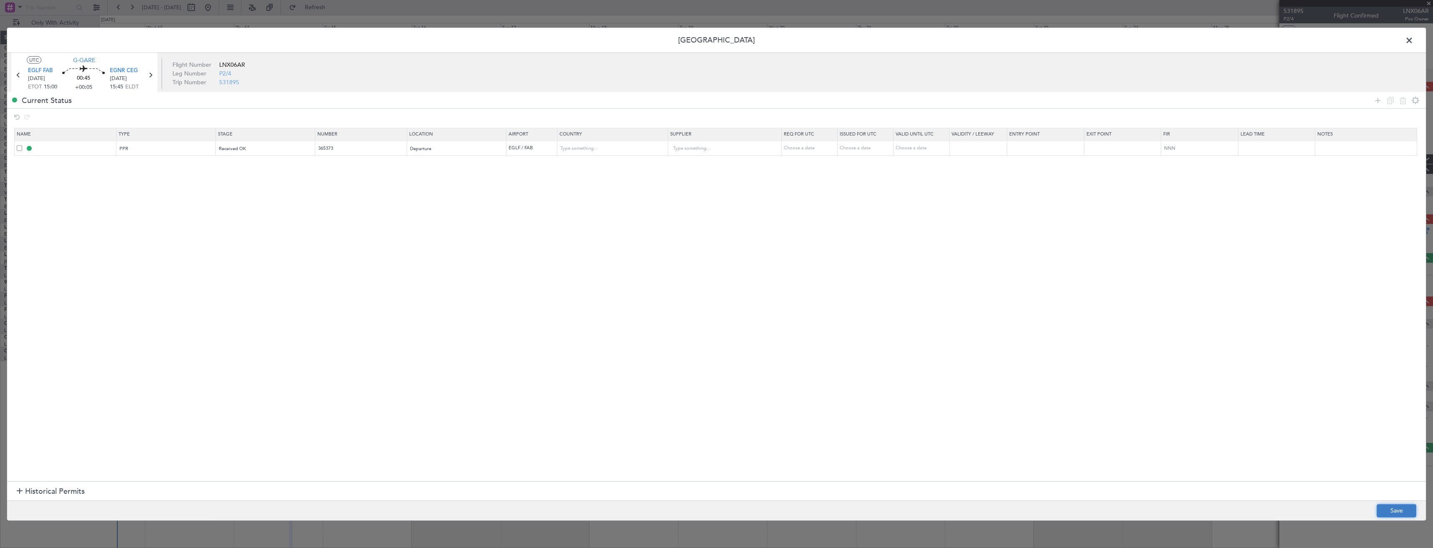
click at [1389, 506] on button "Save" at bounding box center [1396, 510] width 40 height 13
type input "EGLF PPR"
type input "United Kingdom"
type input "NNN"
type input "2"
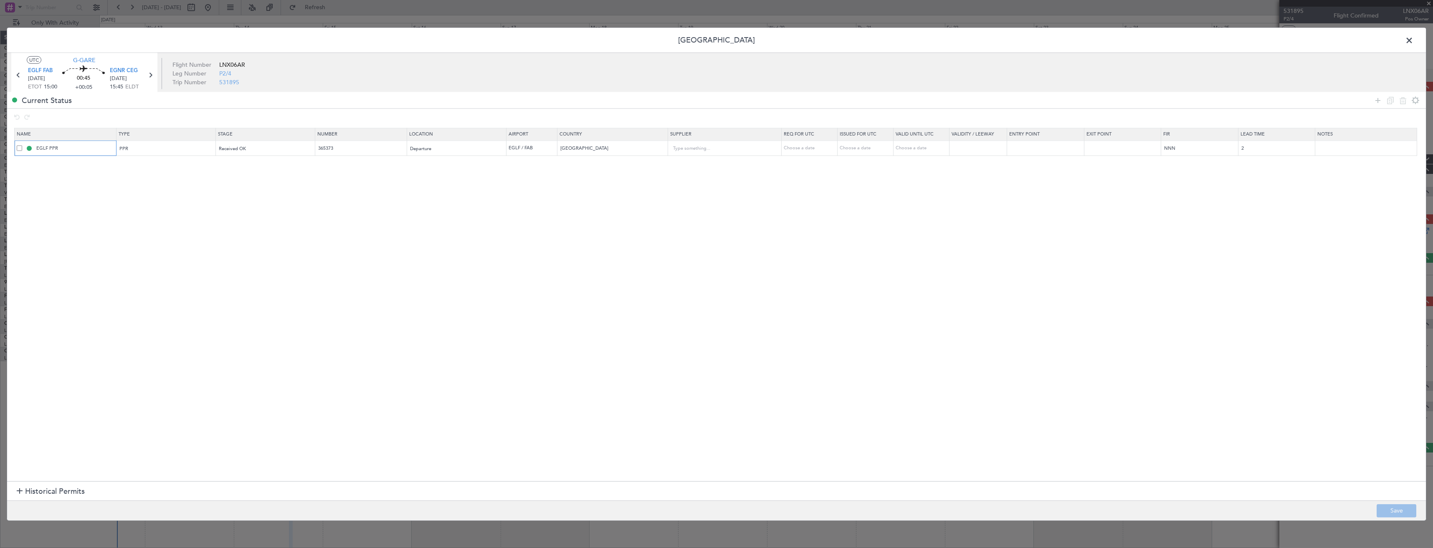
click at [72, 151] on input "EGLF PPR" at bounding box center [75, 148] width 81 height 7
type input "EGLF PPR 1500z"
click at [1404, 514] on button "Save" at bounding box center [1396, 510] width 40 height 13
click at [1413, 40] on span at bounding box center [1413, 42] width 0 height 17
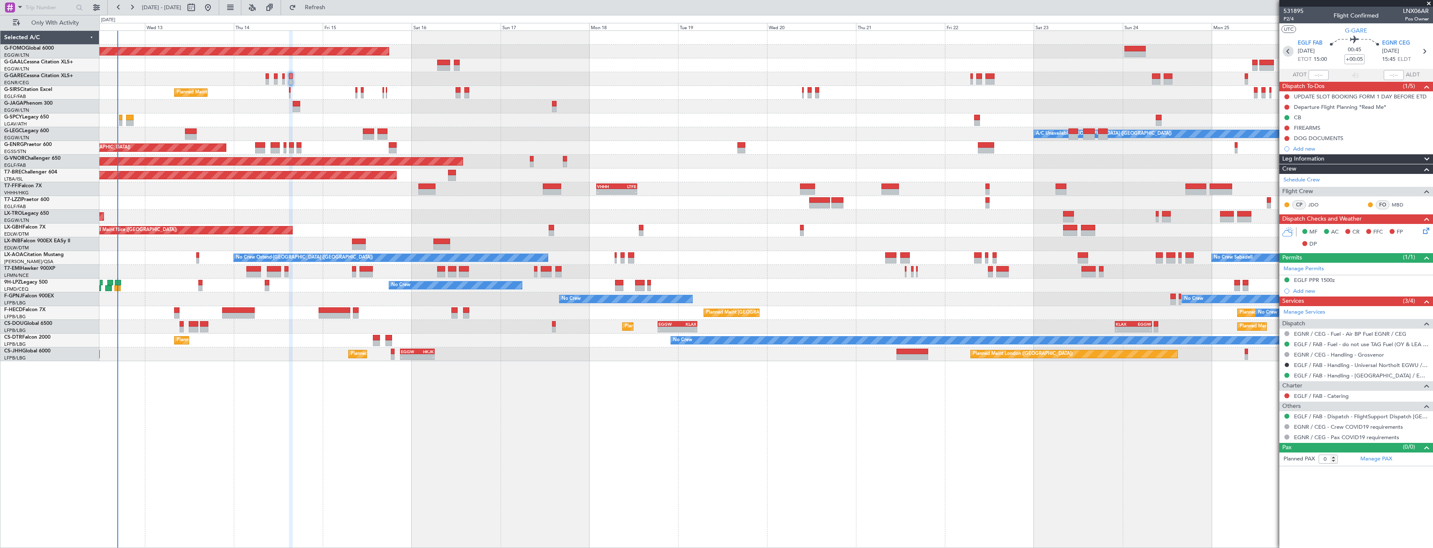
click at [1291, 53] on icon at bounding box center [1287, 51] width 11 height 11
type input "-00:10"
type input "3"
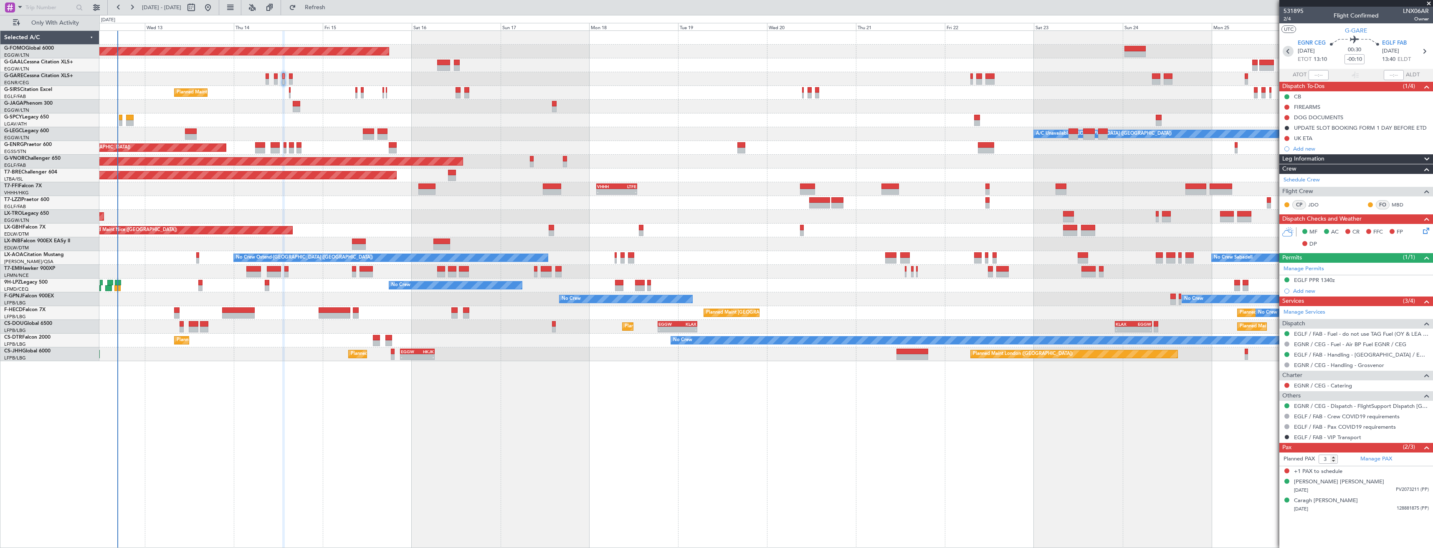
click at [1286, 51] on icon at bounding box center [1287, 51] width 11 height 11
type input "-00:15"
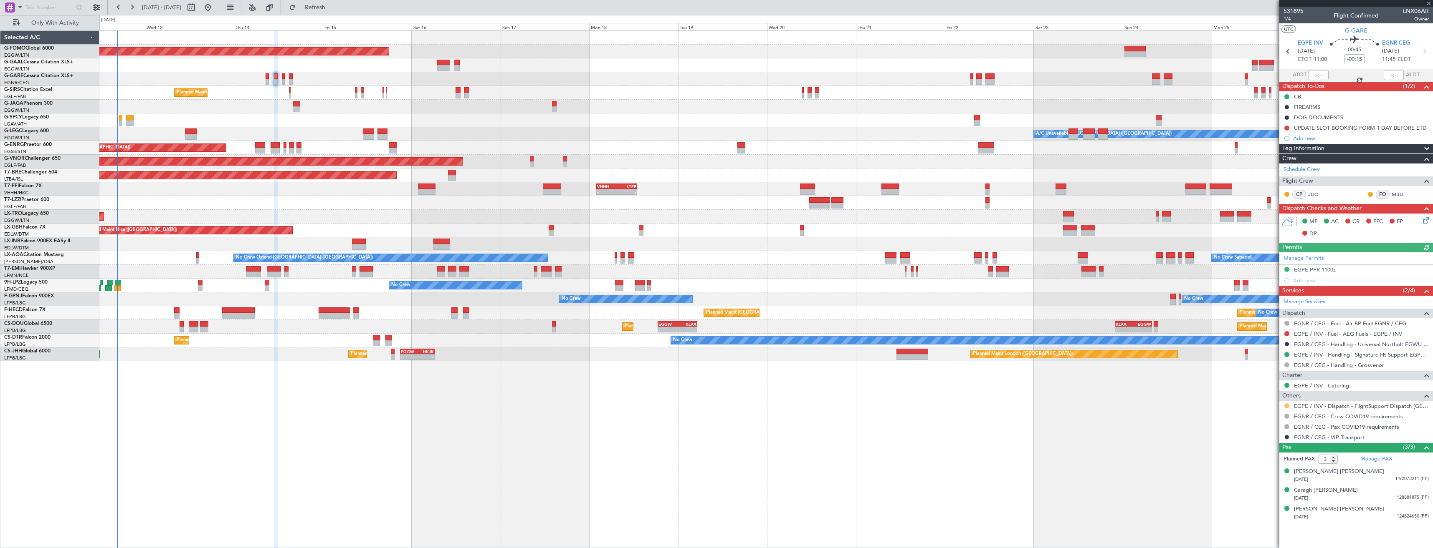
click at [1285, 407] on button at bounding box center [1286, 406] width 5 height 5
click at [1268, 504] on span "Confirmed" at bounding box center [1263, 505] width 26 height 8
click at [1330, 336] on link "EGPE / INV - Fuel - AEG Fuels - EGPE / INV" at bounding box center [1348, 334] width 108 height 7
click at [1322, 356] on link "EGPE / INV - Handling - Signature Flt Support EGPE / INV" at bounding box center [1361, 354] width 135 height 7
click at [316, 8] on button "Refresh" at bounding box center [310, 7] width 50 height 13
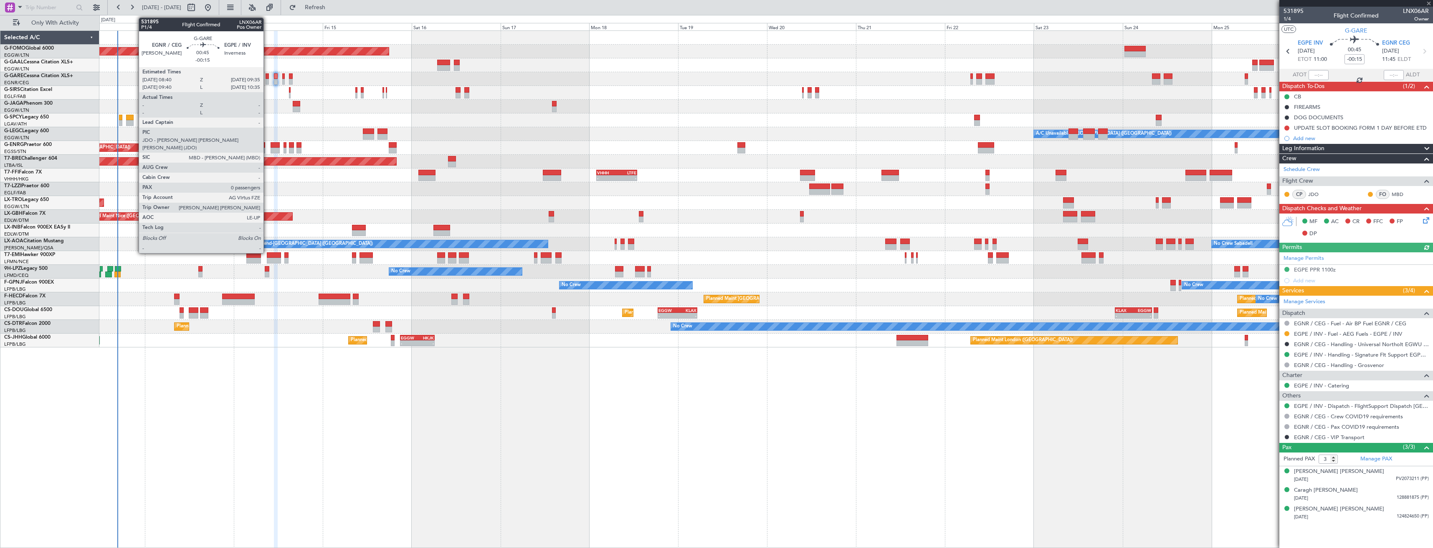
click at [267, 82] on div at bounding box center [267, 82] width 4 height 6
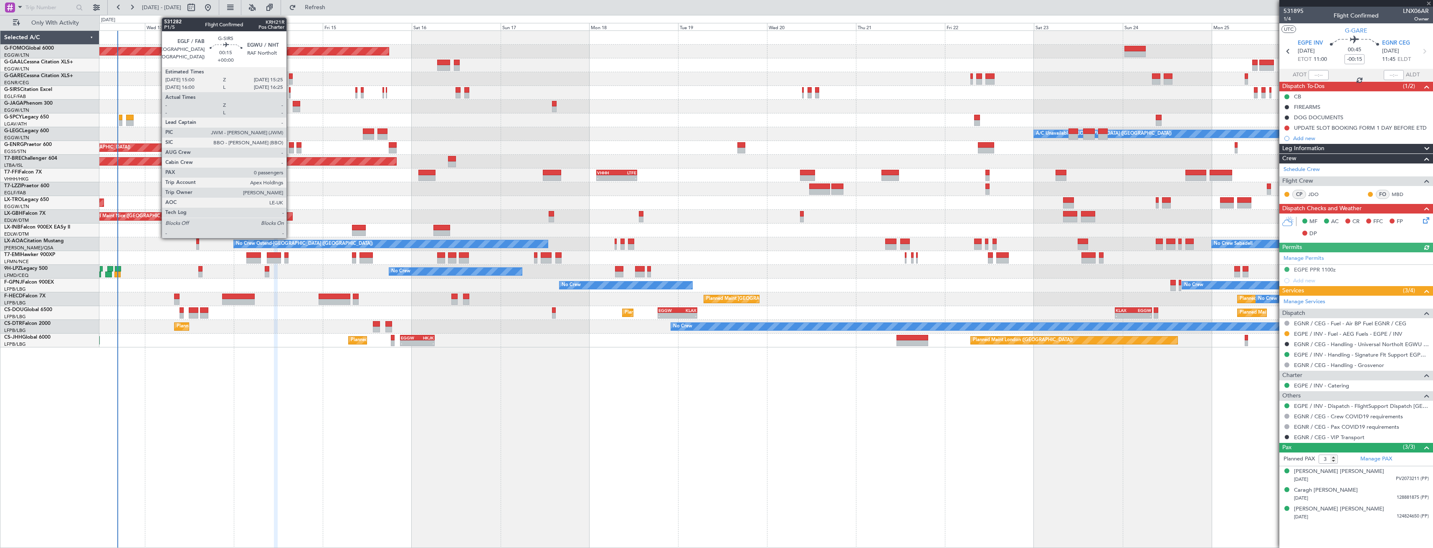
type input "0"
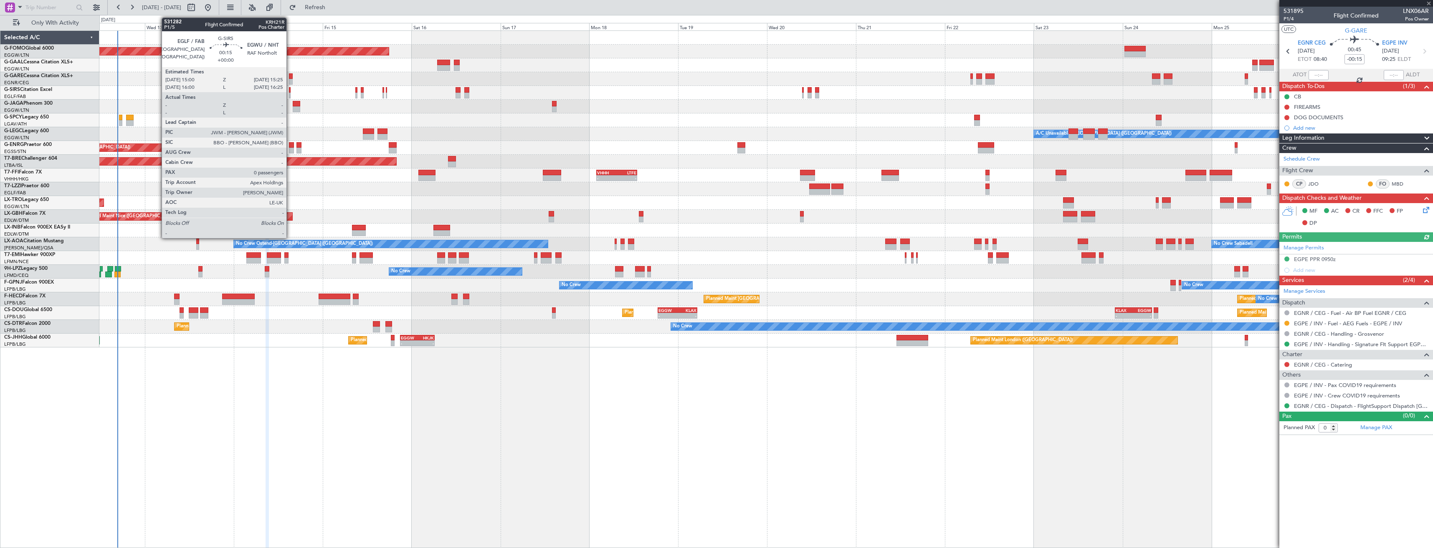
click at [290, 93] on div at bounding box center [290, 96] width 2 height 6
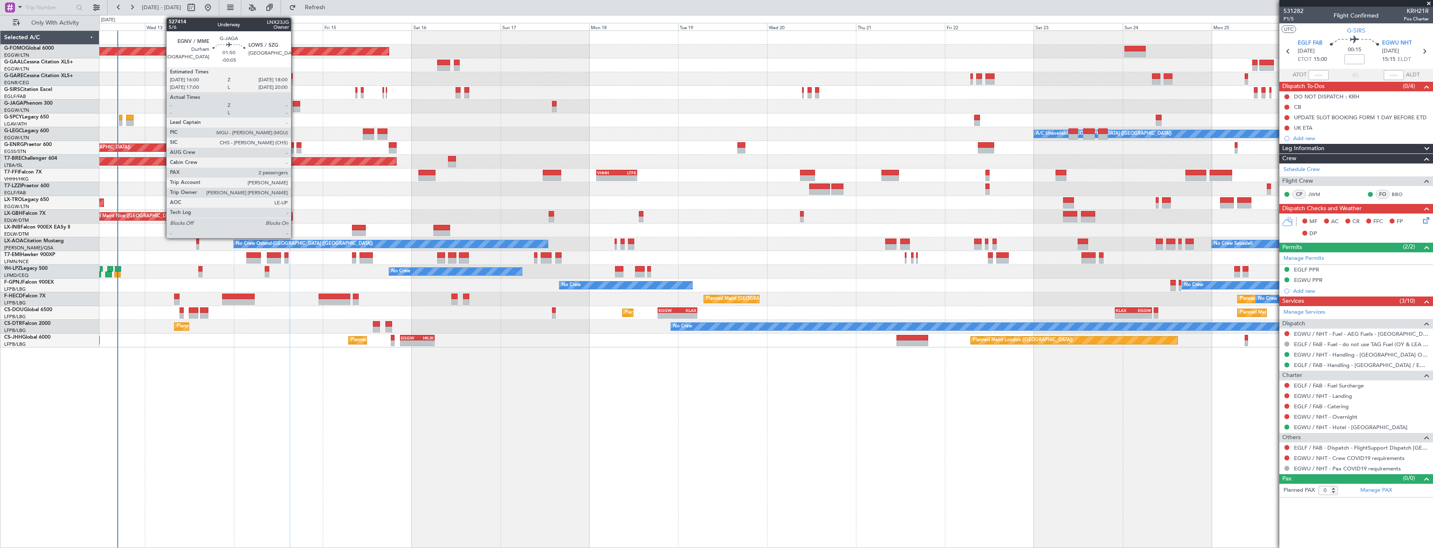
click at [295, 110] on div at bounding box center [297, 109] width 8 height 6
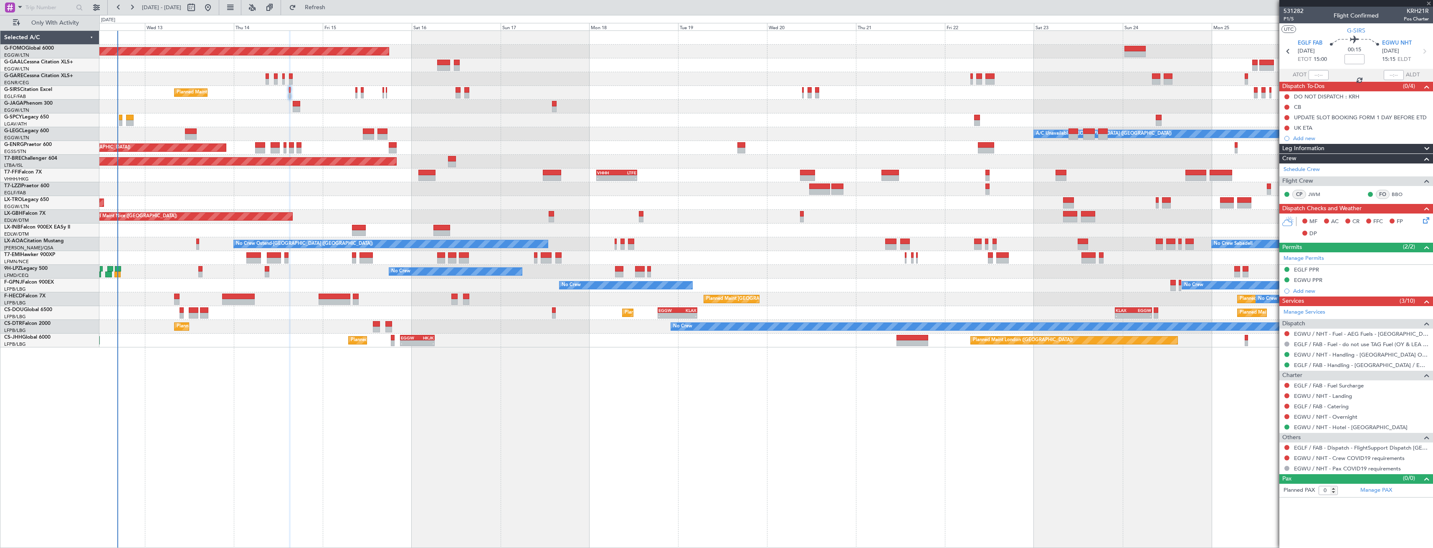
type input "-00:05"
type input "2"
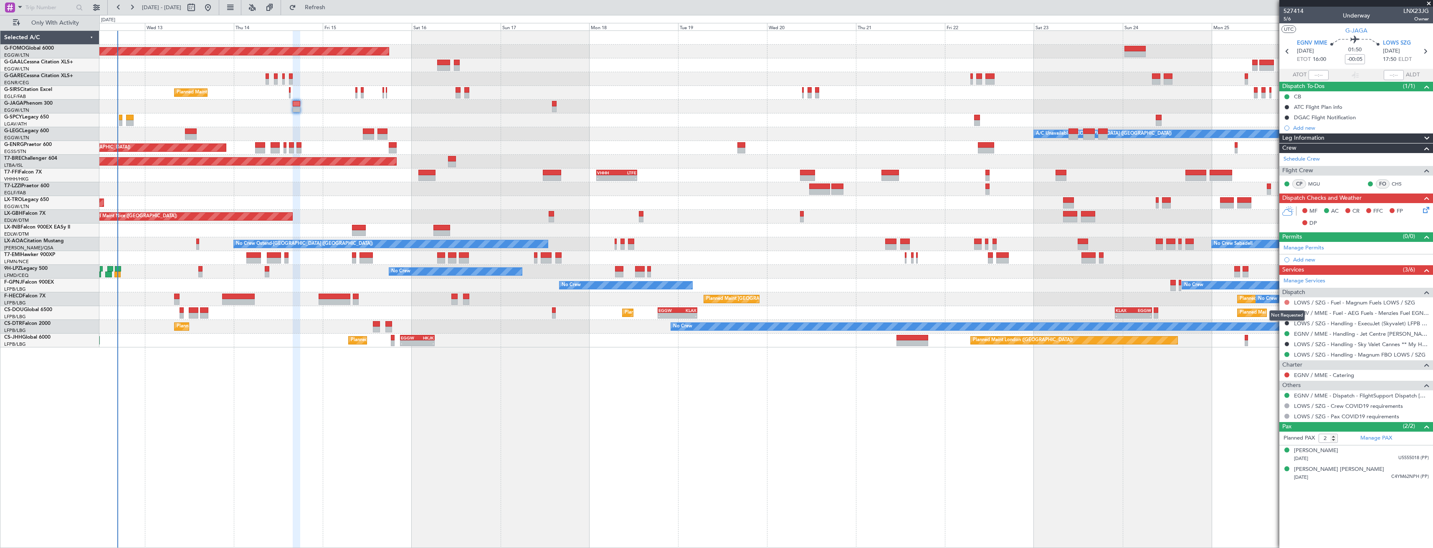
click at [1285, 301] on button at bounding box center [1286, 302] width 5 height 5
click at [1251, 311] on span "Not Required" at bounding box center [1266, 314] width 33 height 8
click at [1289, 17] on span "5/6" at bounding box center [1293, 18] width 20 height 7
click at [1425, 210] on icon at bounding box center [1424, 208] width 7 height 7
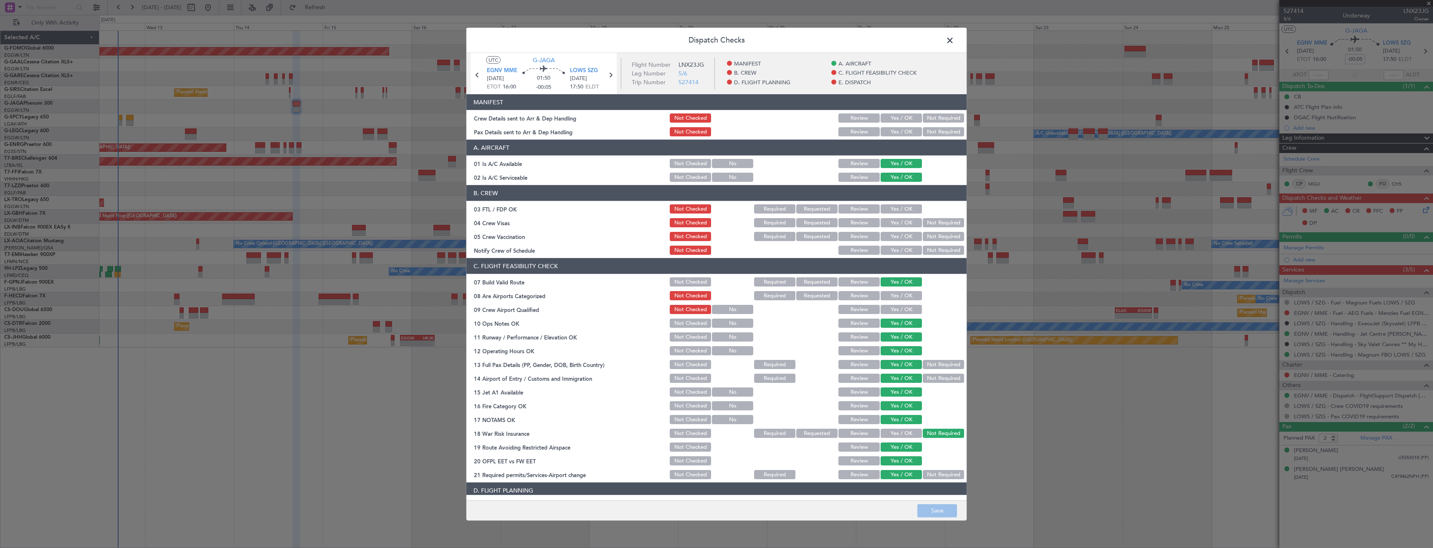
drag, startPoint x: 887, startPoint y: 118, endPoint x: 887, endPoint y: 141, distance: 23.0
click at [887, 119] on button "Yes / OK" at bounding box center [900, 118] width 41 height 9
click at [889, 134] on button "Yes / OK" at bounding box center [900, 131] width 41 height 9
click at [927, 514] on button "Save" at bounding box center [937, 510] width 40 height 13
click at [954, 39] on span at bounding box center [954, 42] width 0 height 17
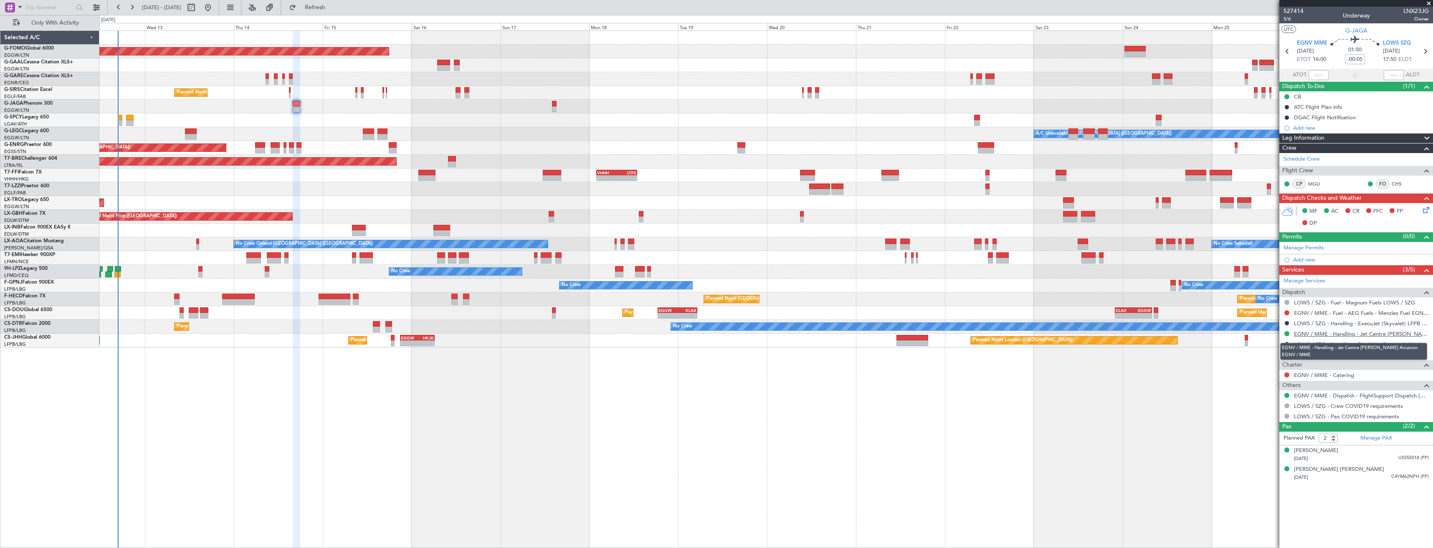
click at [1316, 336] on link "EGNV / MME - Handling - Jet Centre Willis Aviation EGNV / MME" at bounding box center [1361, 334] width 135 height 7
click at [1295, 310] on link "EGNV / MME - Fuel - AEG Fuels - Menzies Fuel EGNV / MME" at bounding box center [1361, 313] width 135 height 7
click at [333, 10] on span "Refresh" at bounding box center [315, 8] width 35 height 6
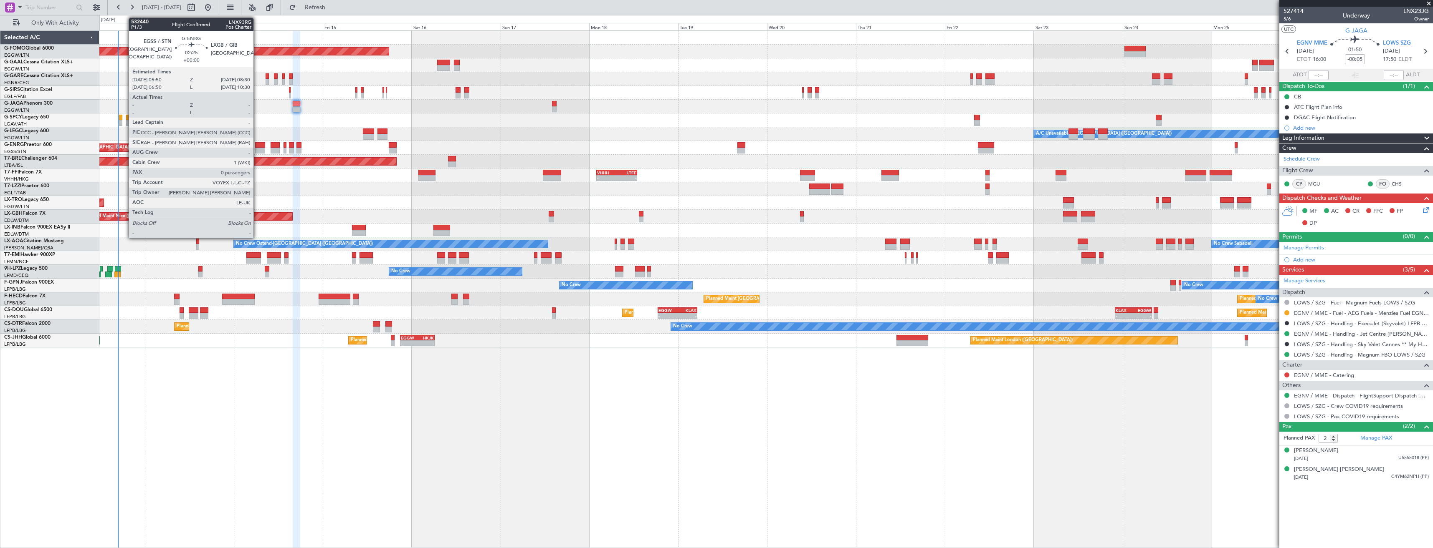
click at [258, 145] on div at bounding box center [260, 145] width 10 height 6
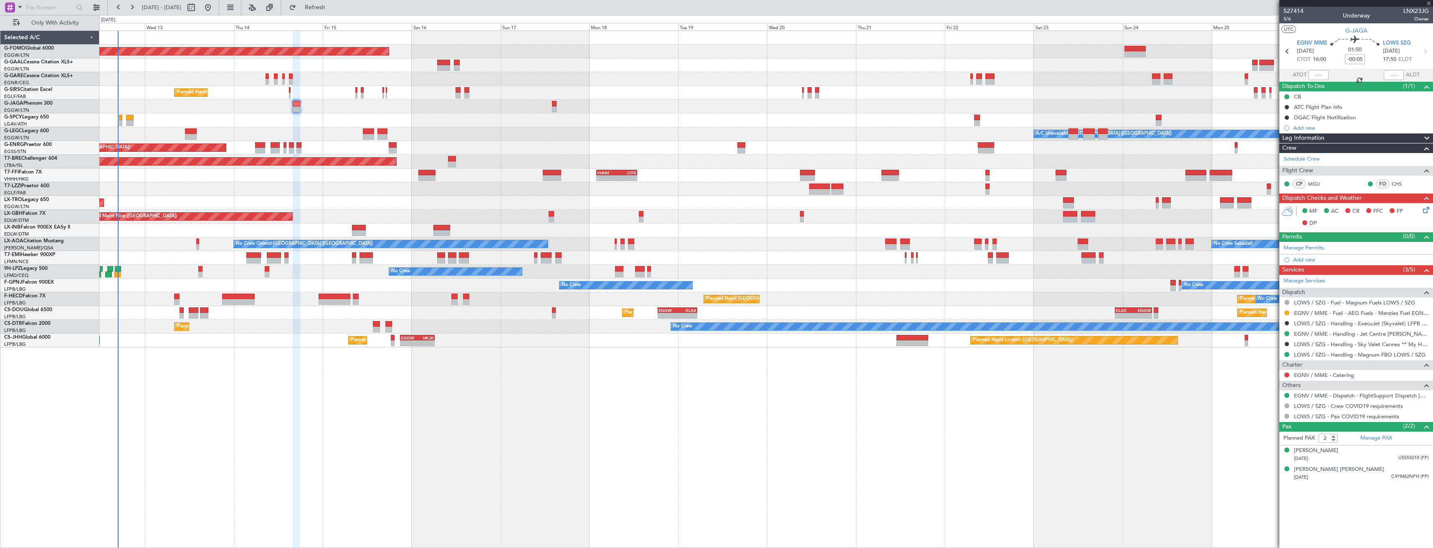
type input "0"
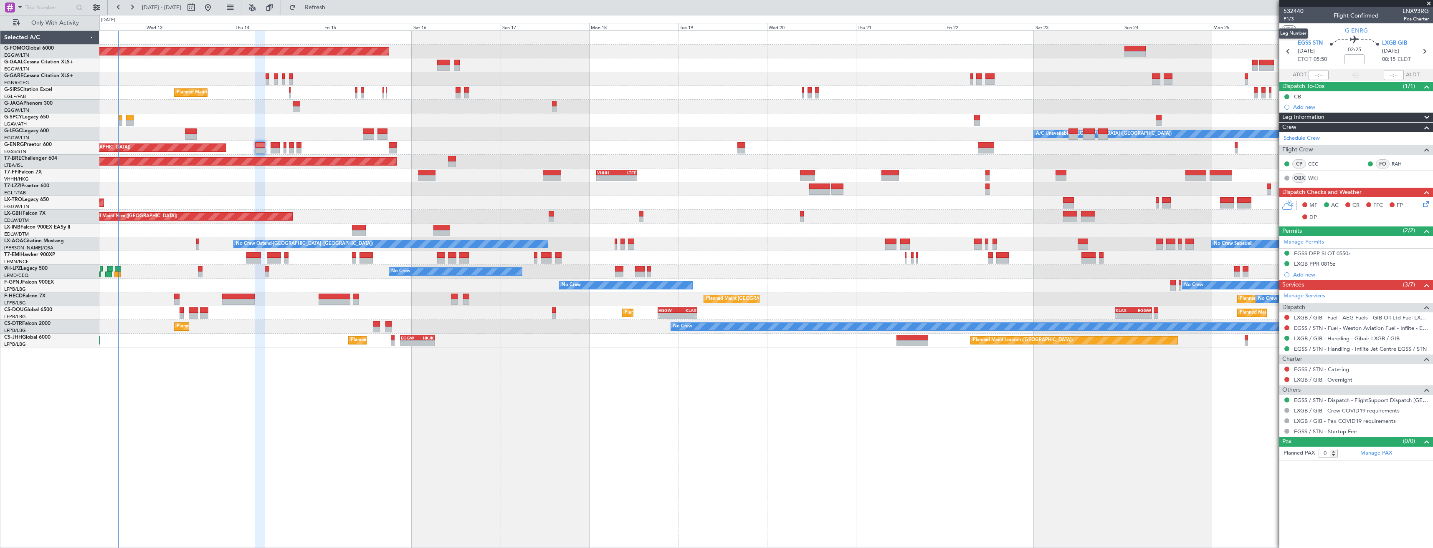
click at [1286, 18] on span "P1/3" at bounding box center [1293, 18] width 20 height 7
click at [1290, 20] on span "P1/3" at bounding box center [1293, 18] width 20 height 7
click at [1289, 19] on span "P1/3" at bounding box center [1293, 18] width 20 height 7
click at [1295, 19] on span "P1/3" at bounding box center [1293, 18] width 20 height 7
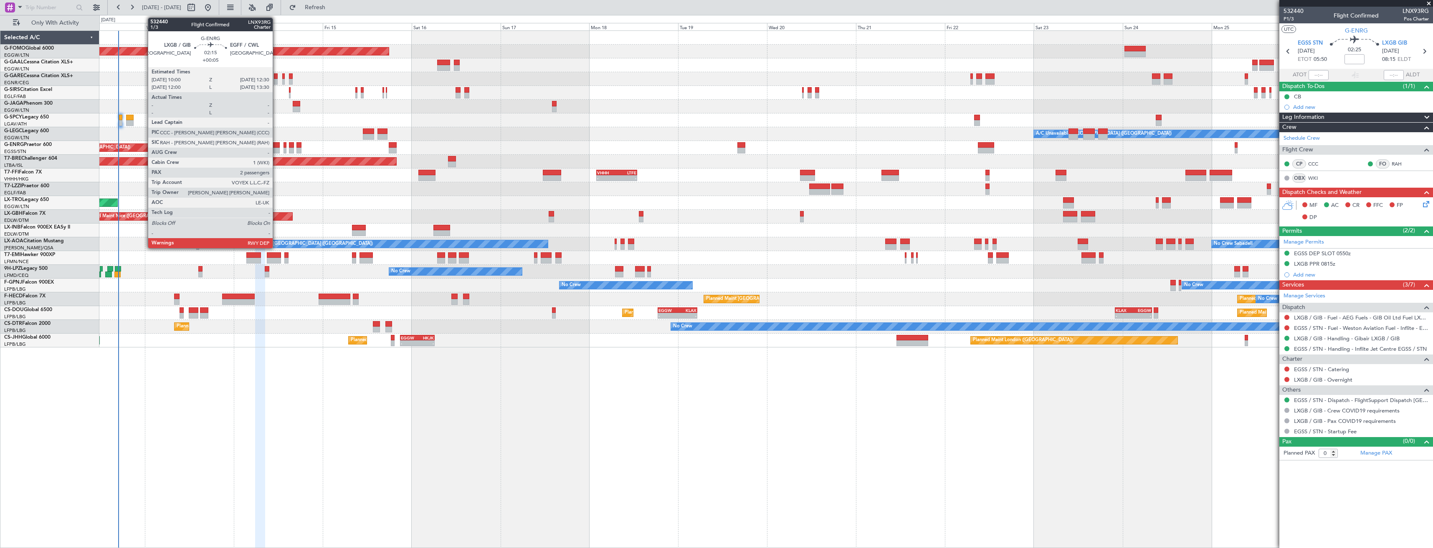
click at [276, 148] on div at bounding box center [275, 151] width 10 height 6
type input "+00:05"
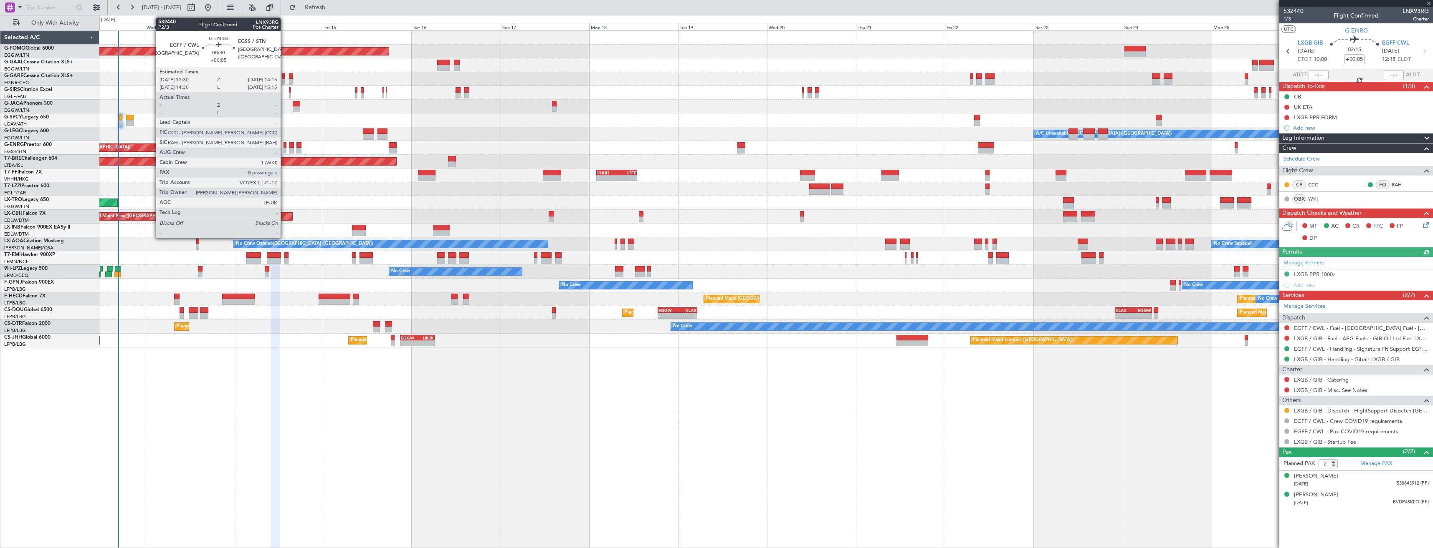
click at [284, 148] on div at bounding box center [284, 151] width 3 height 6
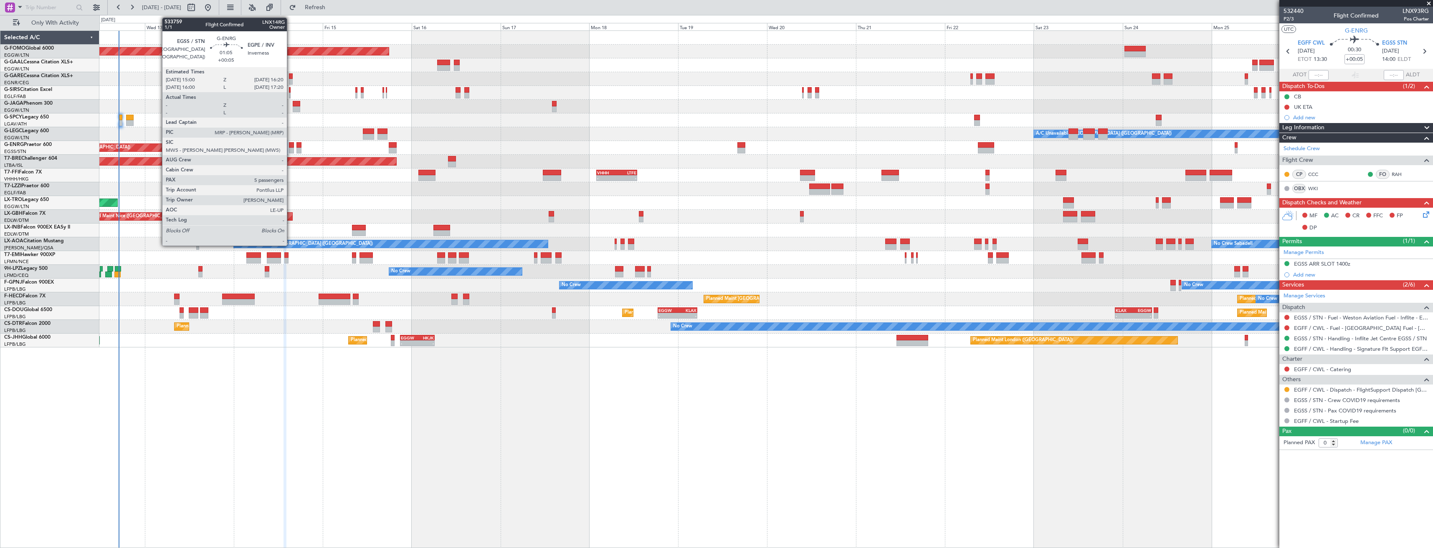
click at [291, 148] on div at bounding box center [291, 151] width 5 height 6
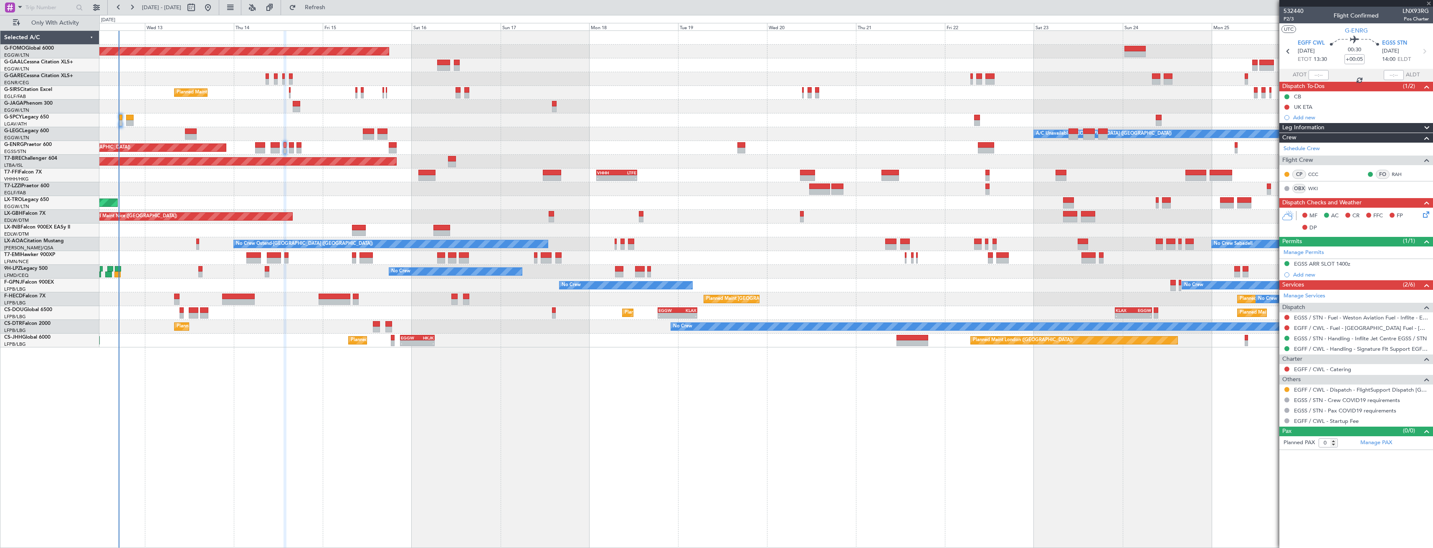
type input "5"
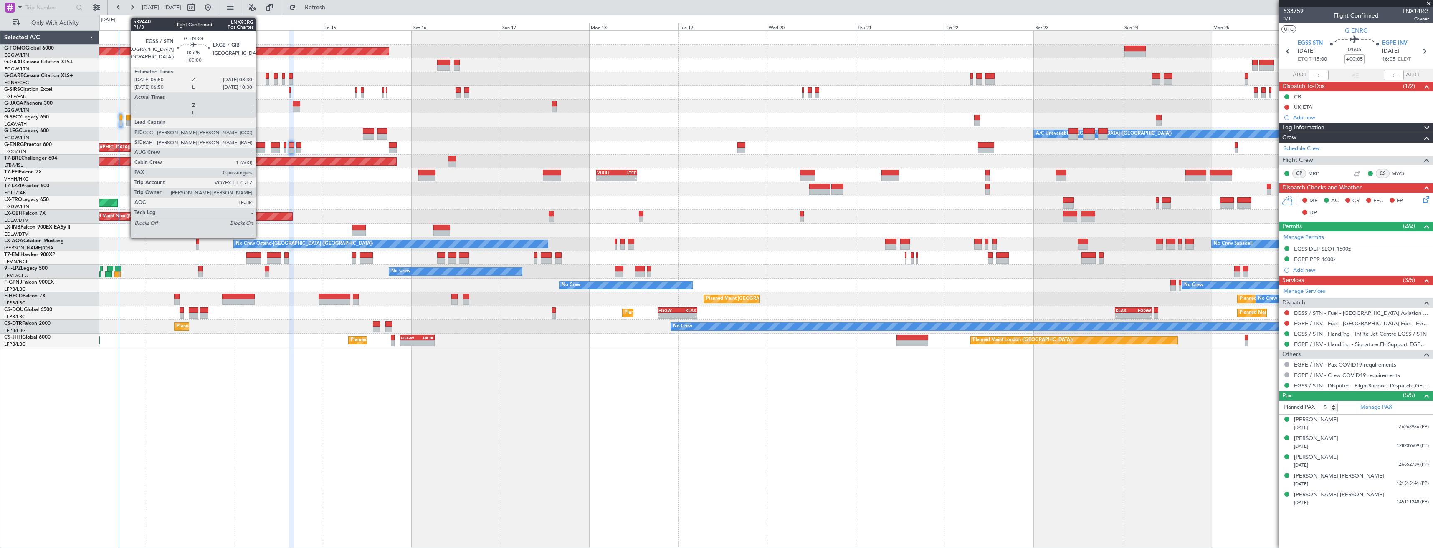
click at [259, 149] on div at bounding box center [260, 151] width 10 height 6
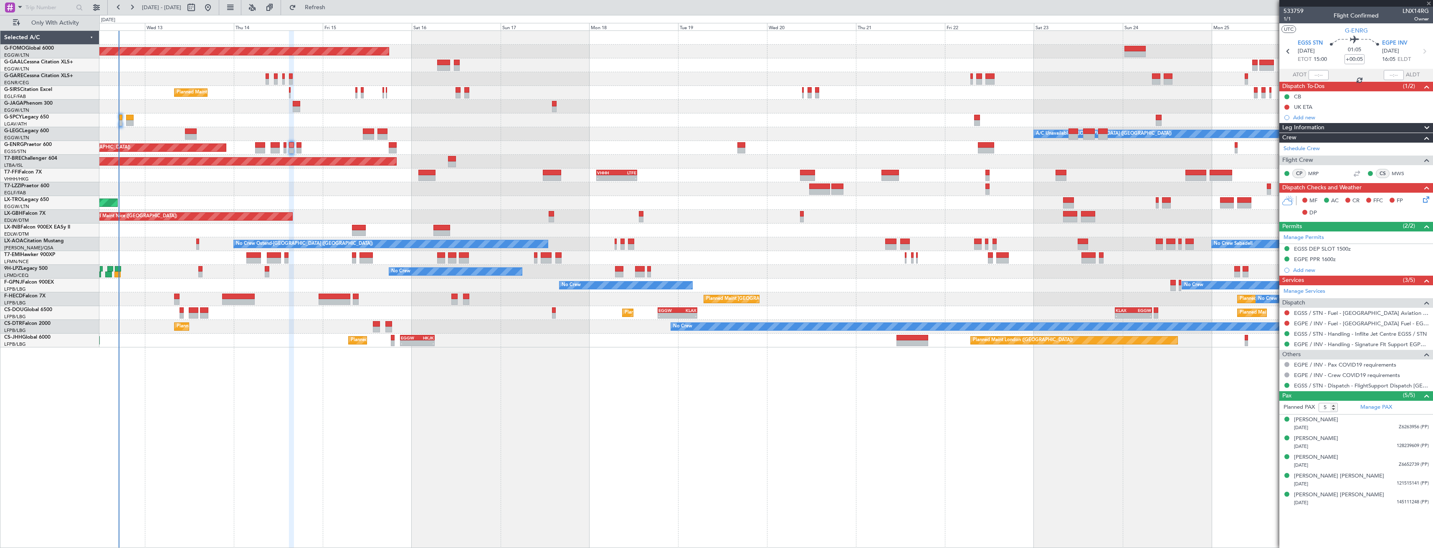
type input "0"
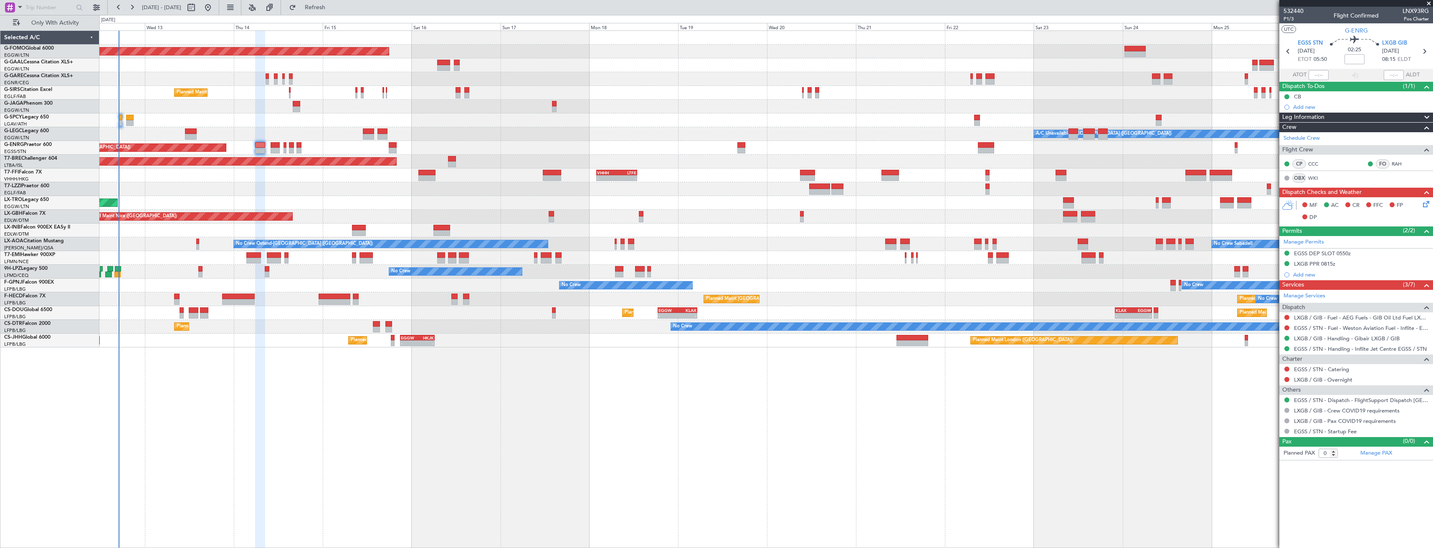
click at [1427, 206] on icon at bounding box center [1424, 203] width 7 height 7
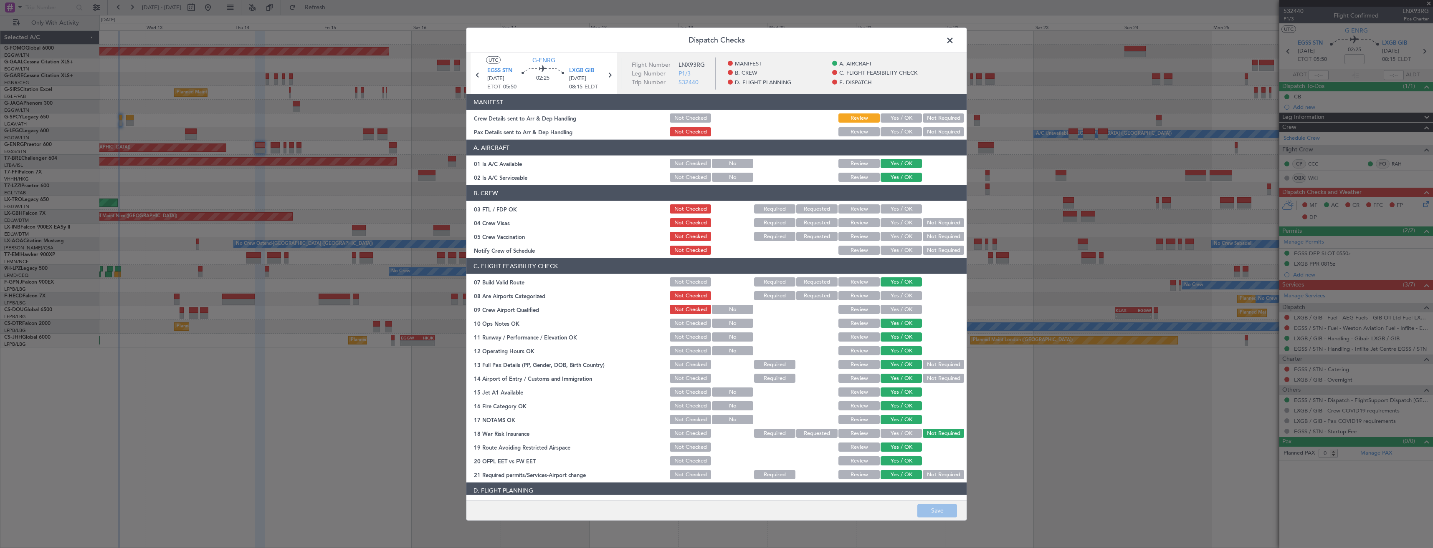
drag, startPoint x: 895, startPoint y: 133, endPoint x: 893, endPoint y: 122, distance: 11.5
click at [896, 133] on button "Yes / OK" at bounding box center [900, 131] width 41 height 9
click at [892, 118] on button "Yes / OK" at bounding box center [900, 118] width 41 height 9
click at [942, 509] on button "Save" at bounding box center [937, 510] width 40 height 13
click at [954, 39] on span at bounding box center [954, 42] width 0 height 17
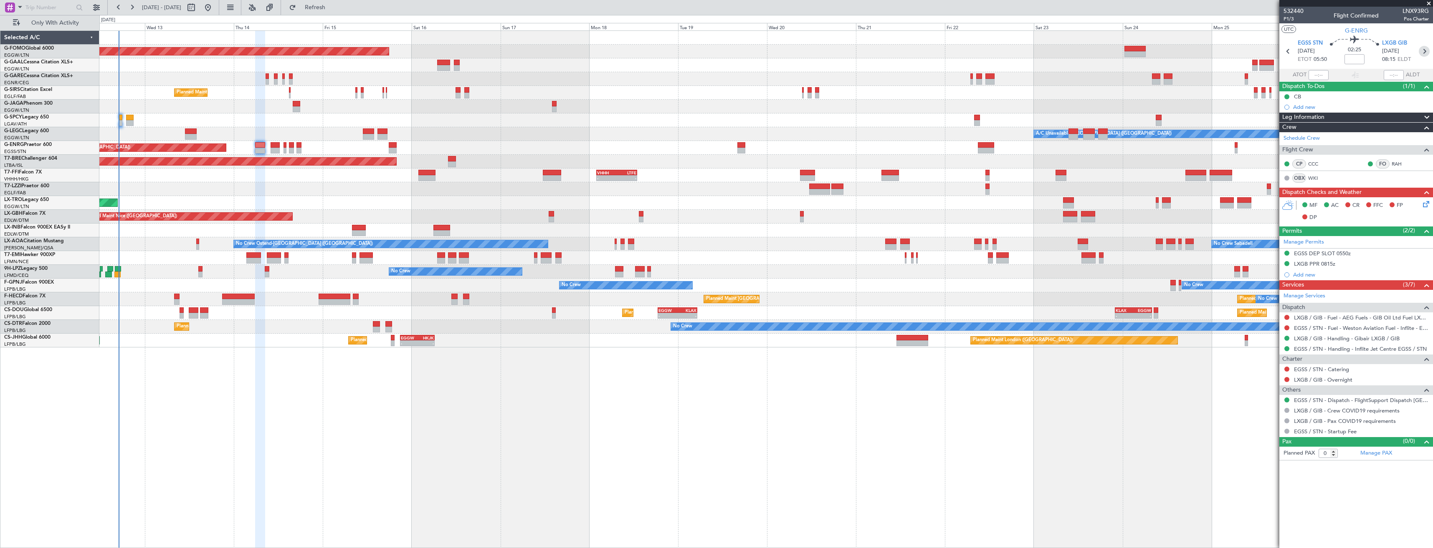
click at [1420, 49] on icon at bounding box center [1423, 51] width 11 height 11
type input "+00:05"
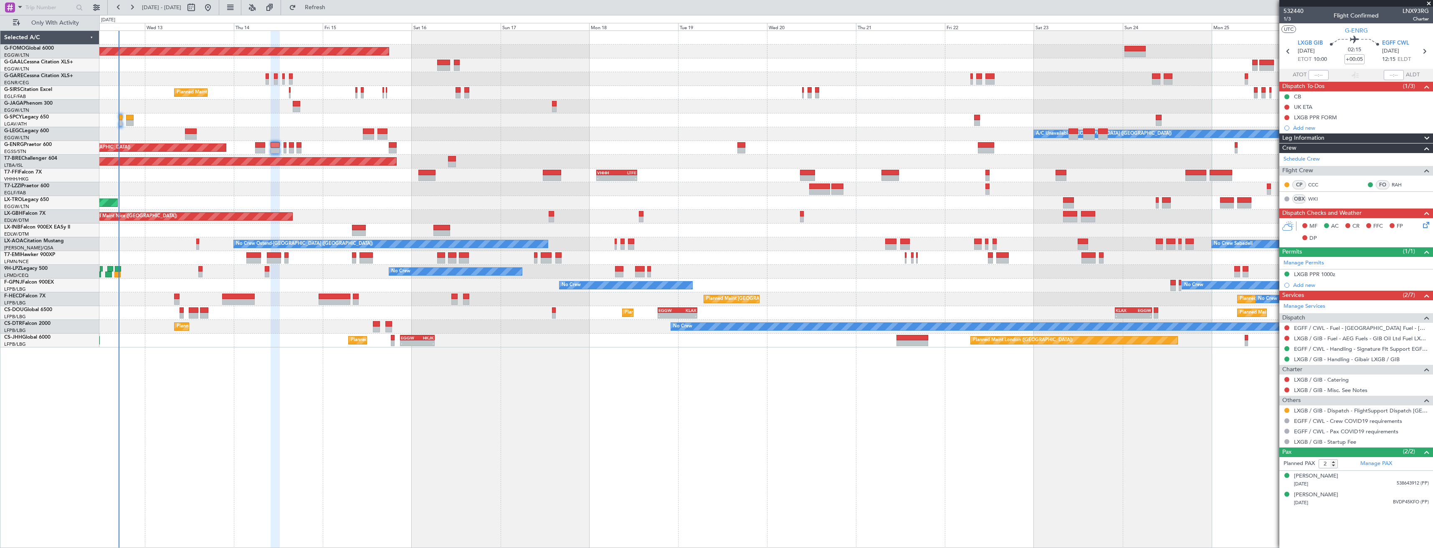
click at [1425, 225] on icon at bounding box center [1424, 223] width 7 height 7
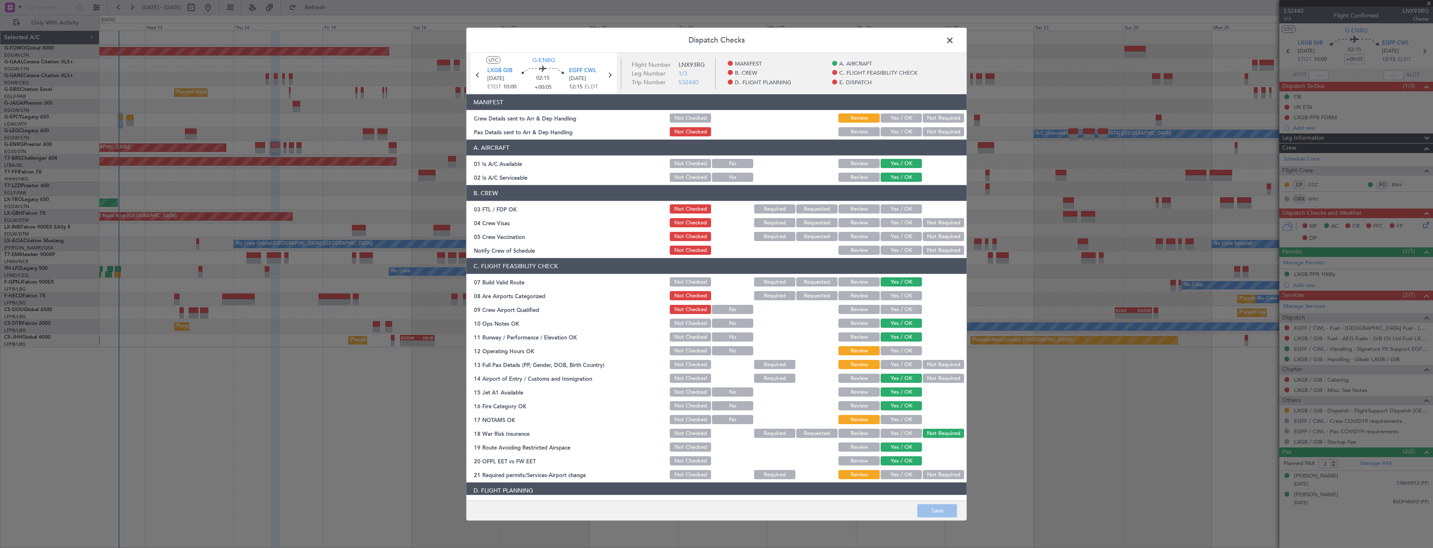
click at [892, 127] on button "Yes / OK" at bounding box center [900, 131] width 41 height 9
click at [892, 120] on button "Yes / OK" at bounding box center [900, 118] width 41 height 9
click at [937, 513] on button "Save" at bounding box center [937, 510] width 40 height 13
click at [954, 40] on span at bounding box center [954, 42] width 0 height 17
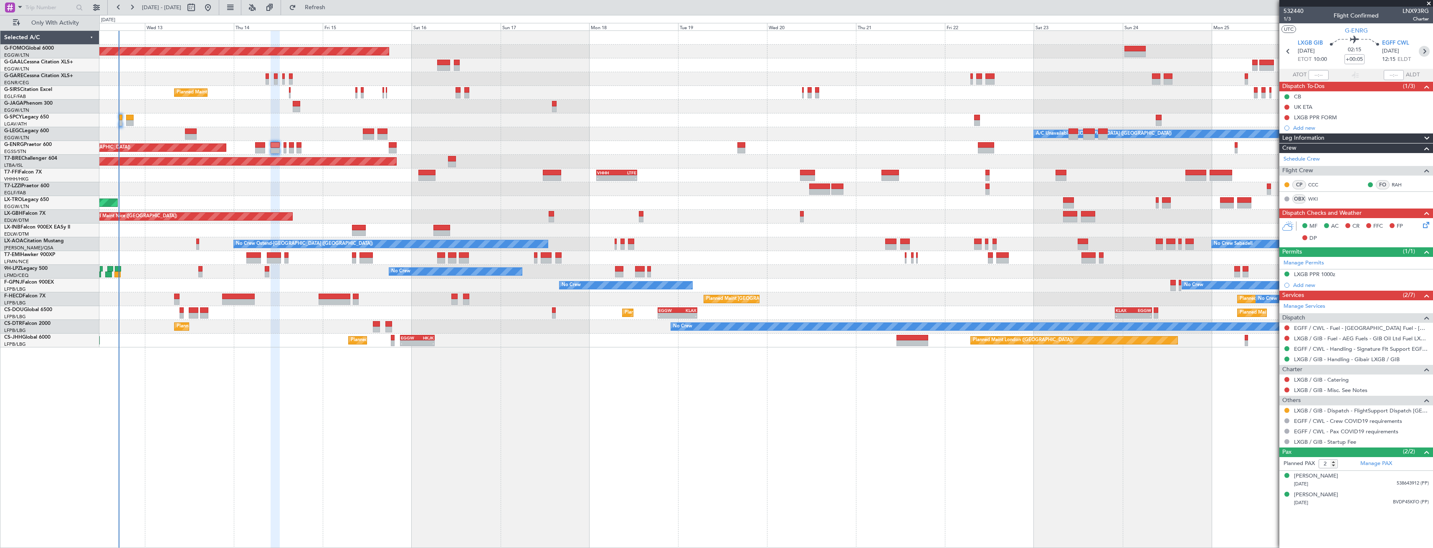
click at [1425, 52] on icon at bounding box center [1423, 51] width 11 height 11
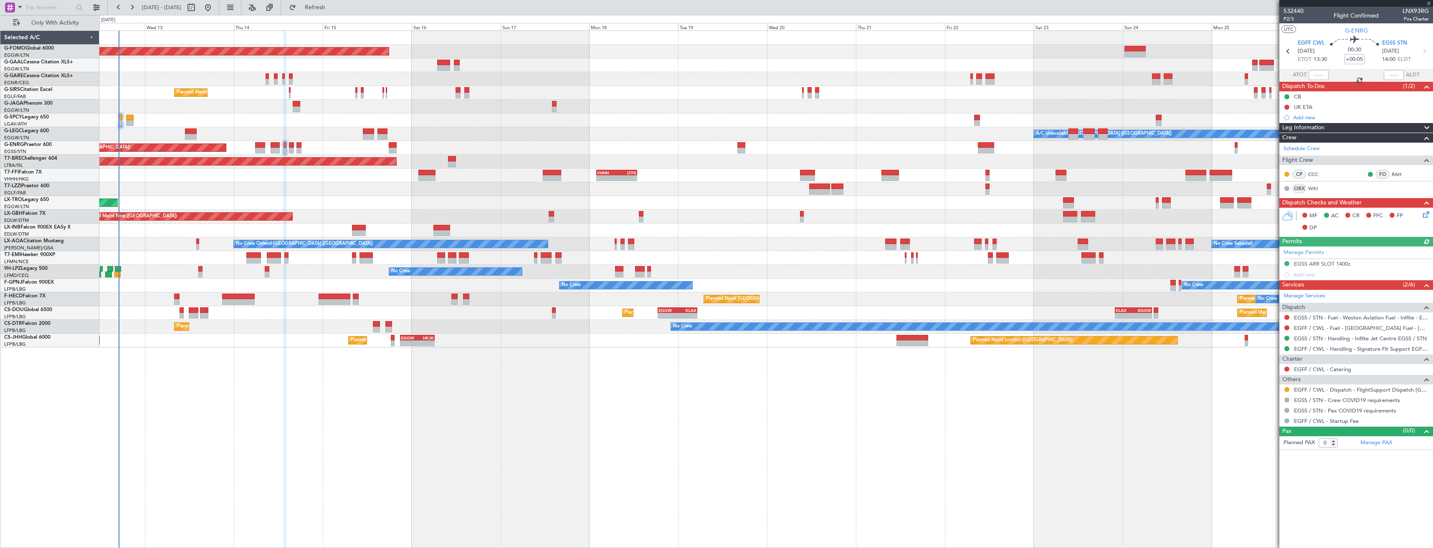
click at [1425, 215] on icon at bounding box center [1424, 213] width 7 height 7
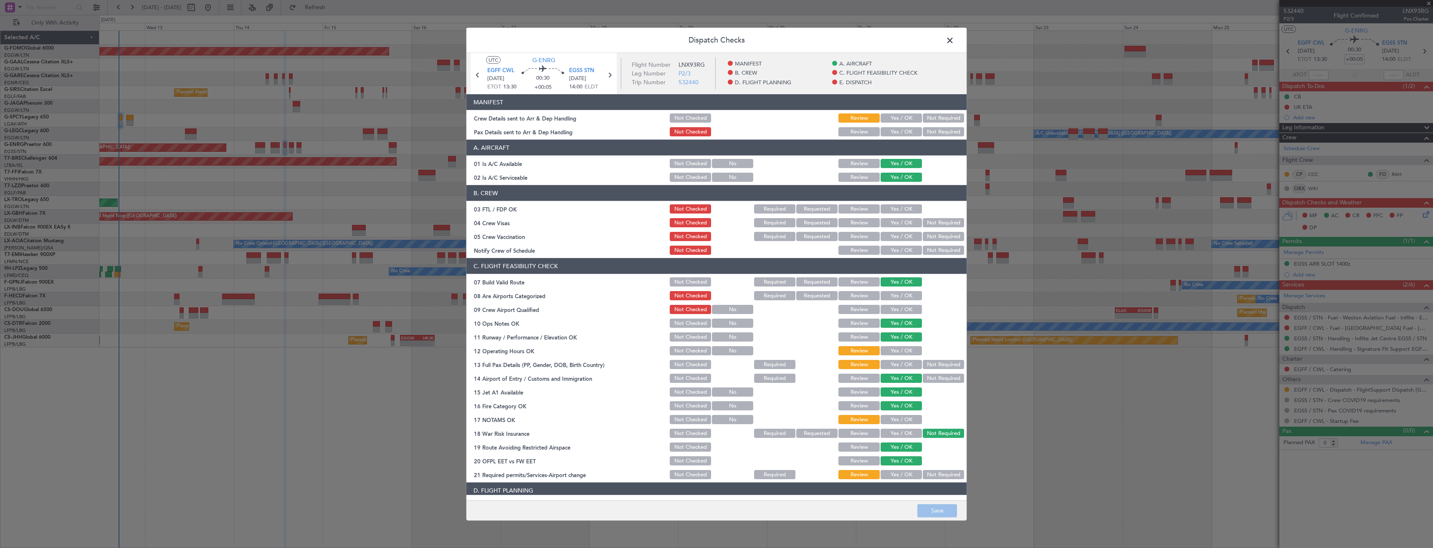
click at [892, 121] on button "Yes / OK" at bounding box center [900, 118] width 41 height 9
click at [892, 132] on button "Yes / OK" at bounding box center [900, 131] width 41 height 9
click at [947, 510] on button "Save" at bounding box center [937, 510] width 40 height 13
click at [954, 39] on span at bounding box center [954, 42] width 0 height 17
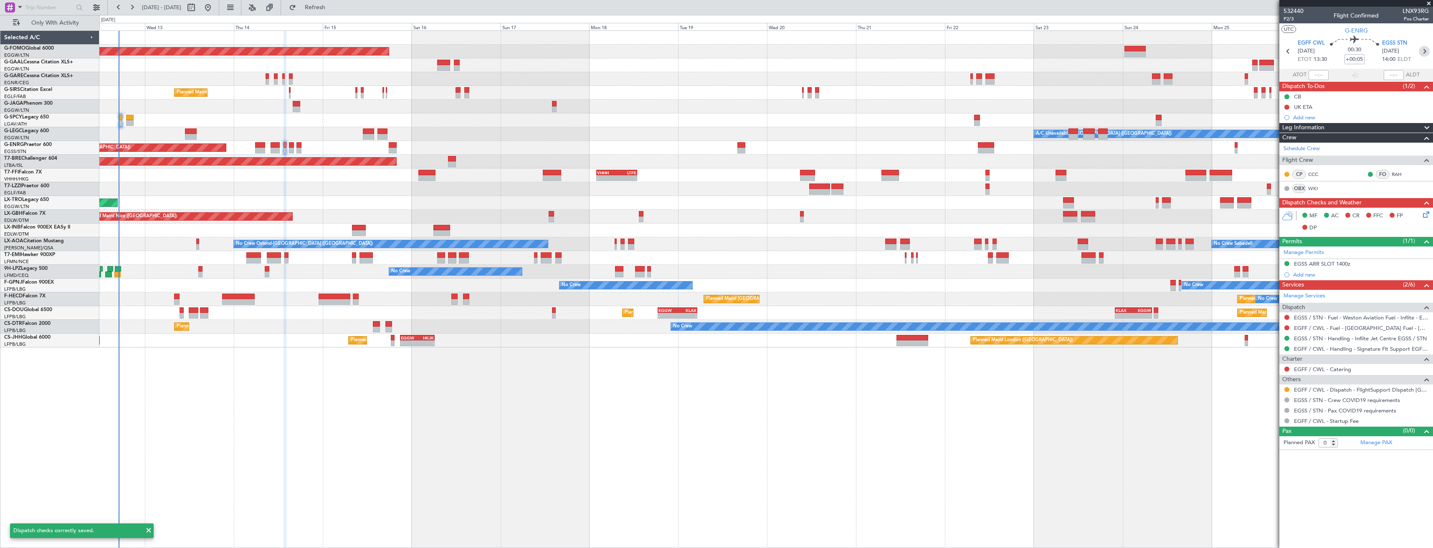
click at [1426, 53] on icon at bounding box center [1423, 51] width 11 height 11
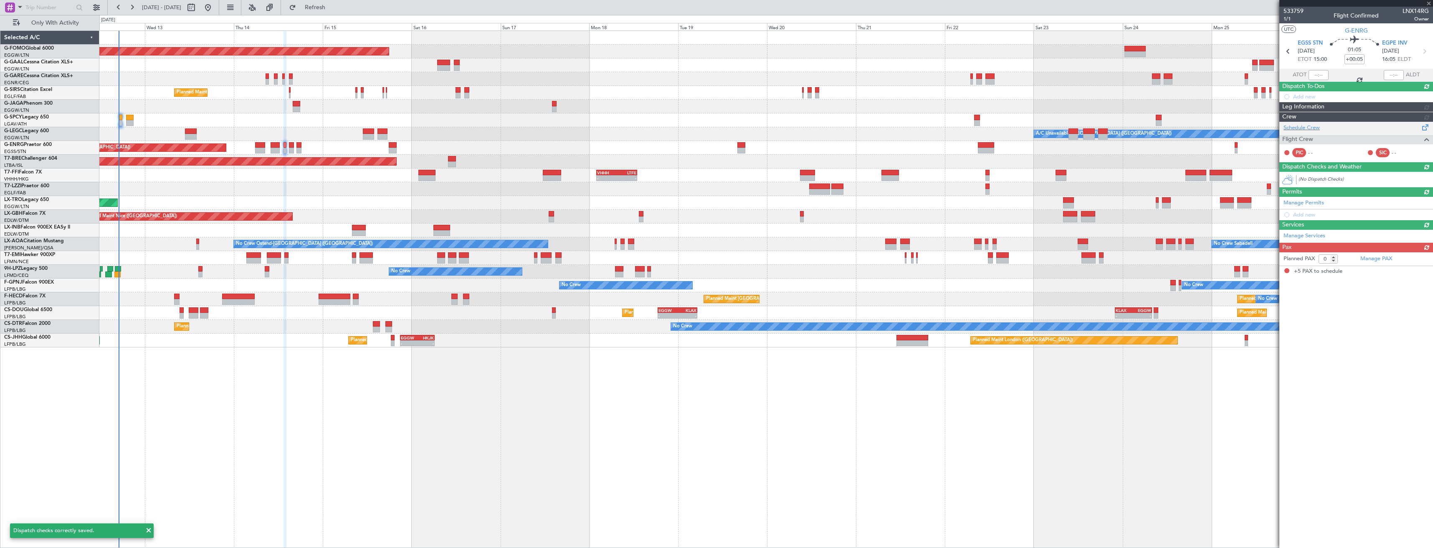
type input "5"
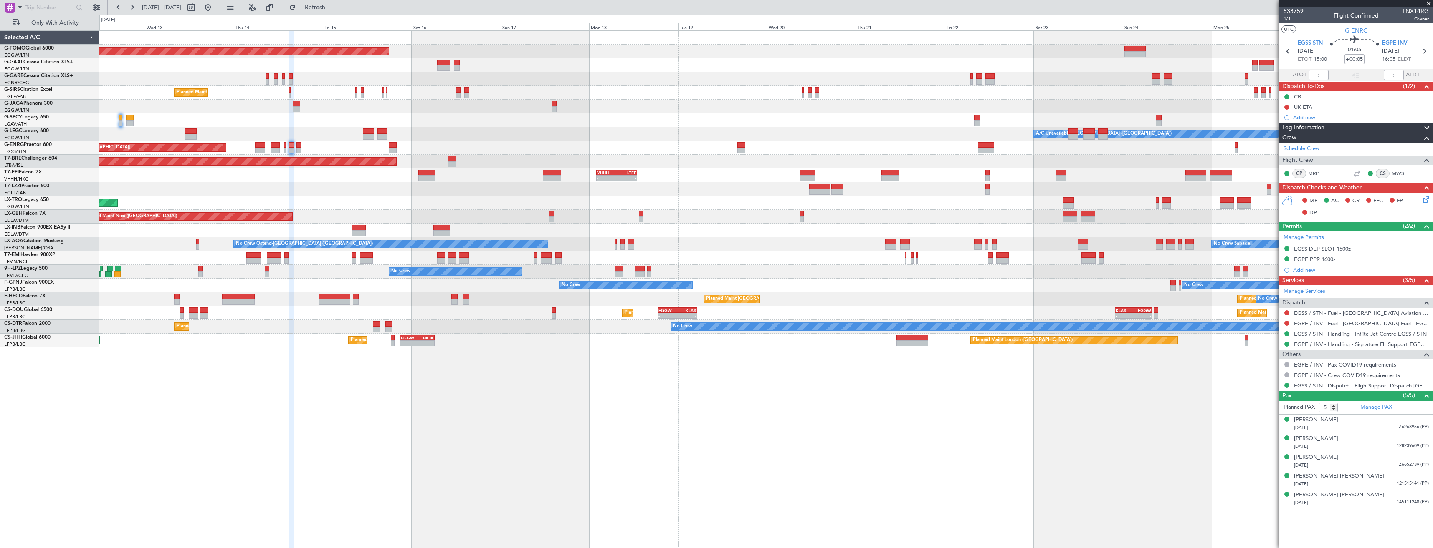
click at [1428, 199] on icon at bounding box center [1424, 198] width 7 height 7
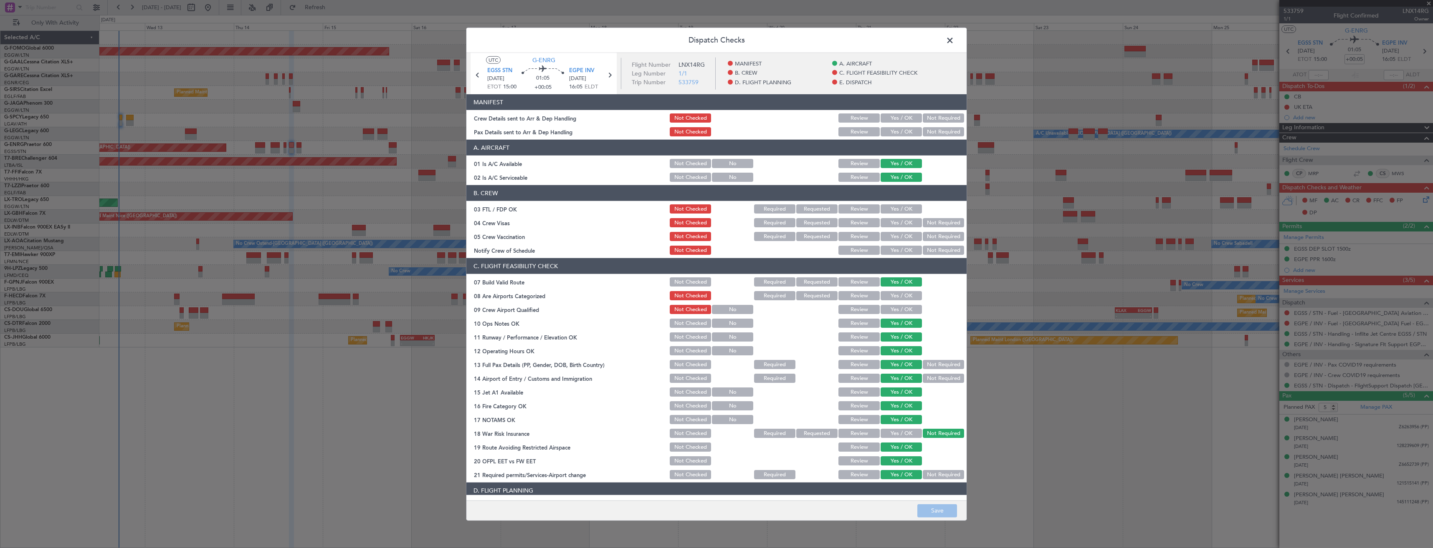
click at [898, 132] on button "Yes / OK" at bounding box center [900, 131] width 41 height 9
click at [894, 122] on button "Yes / OK" at bounding box center [900, 118] width 41 height 9
click at [937, 512] on button "Save" at bounding box center [937, 510] width 40 height 13
click at [954, 38] on span at bounding box center [954, 42] width 0 height 17
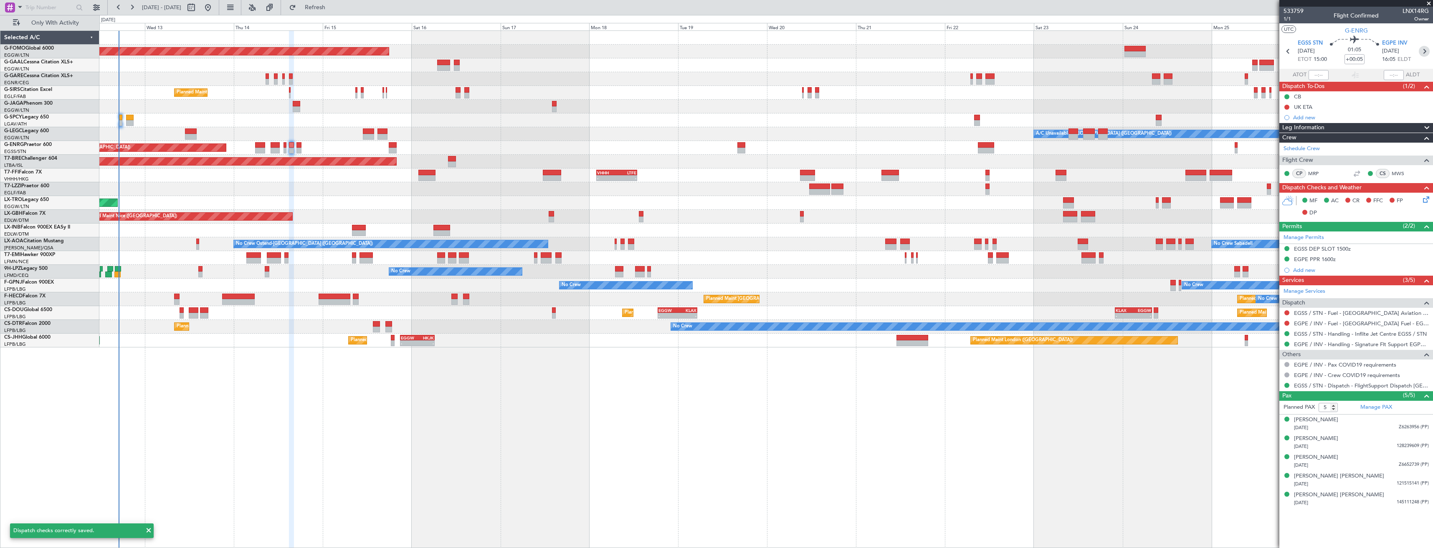
click at [1426, 51] on icon at bounding box center [1423, 51] width 11 height 11
type input "-00:05"
type input "0"
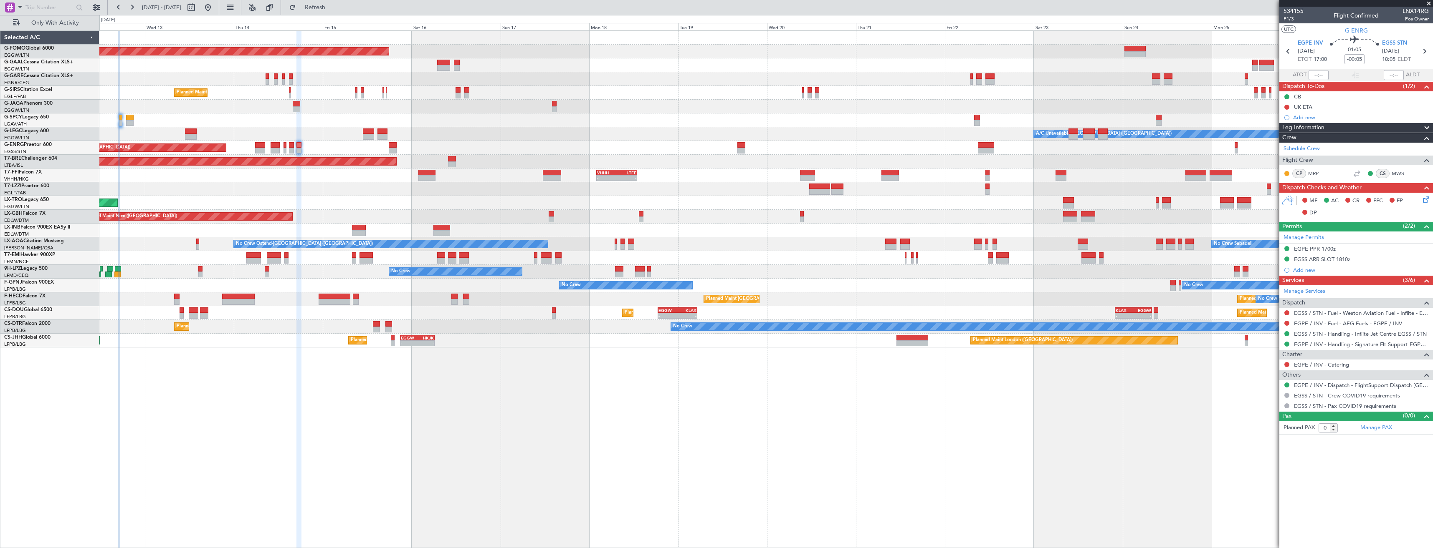
click at [1422, 200] on icon at bounding box center [1424, 198] width 7 height 7
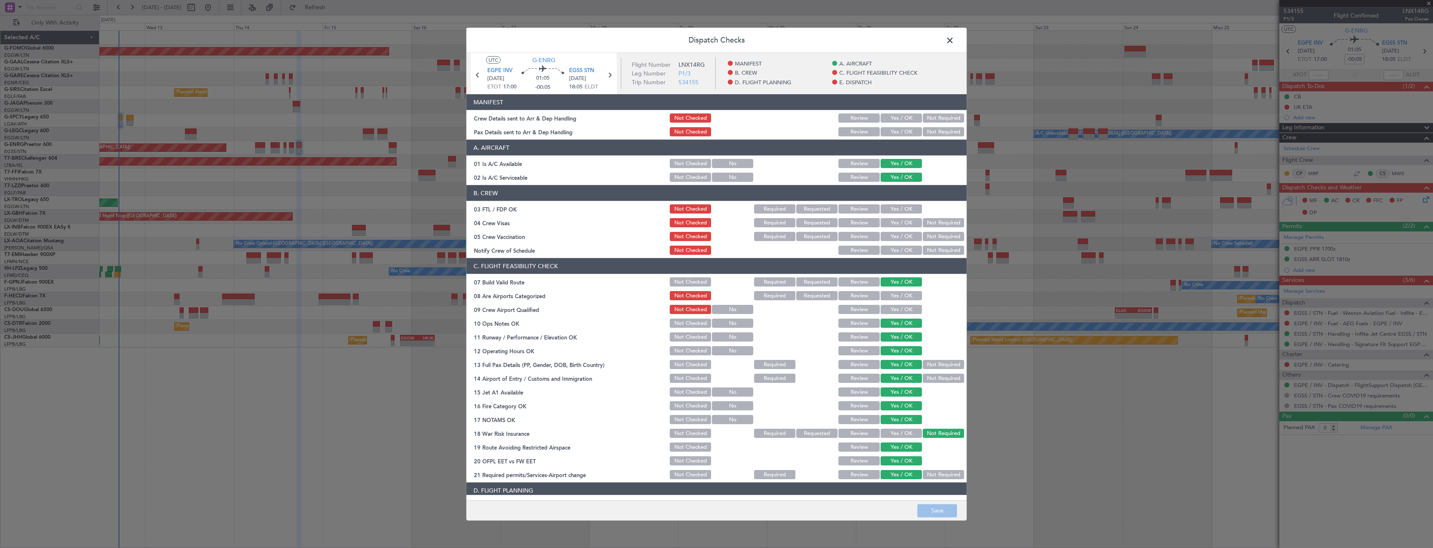
click at [883, 116] on button "Yes / OK" at bounding box center [900, 118] width 41 height 9
click at [887, 131] on button "Yes / OK" at bounding box center [900, 131] width 41 height 9
click at [948, 516] on button "Save" at bounding box center [937, 510] width 40 height 13
click at [954, 39] on span at bounding box center [954, 42] width 0 height 17
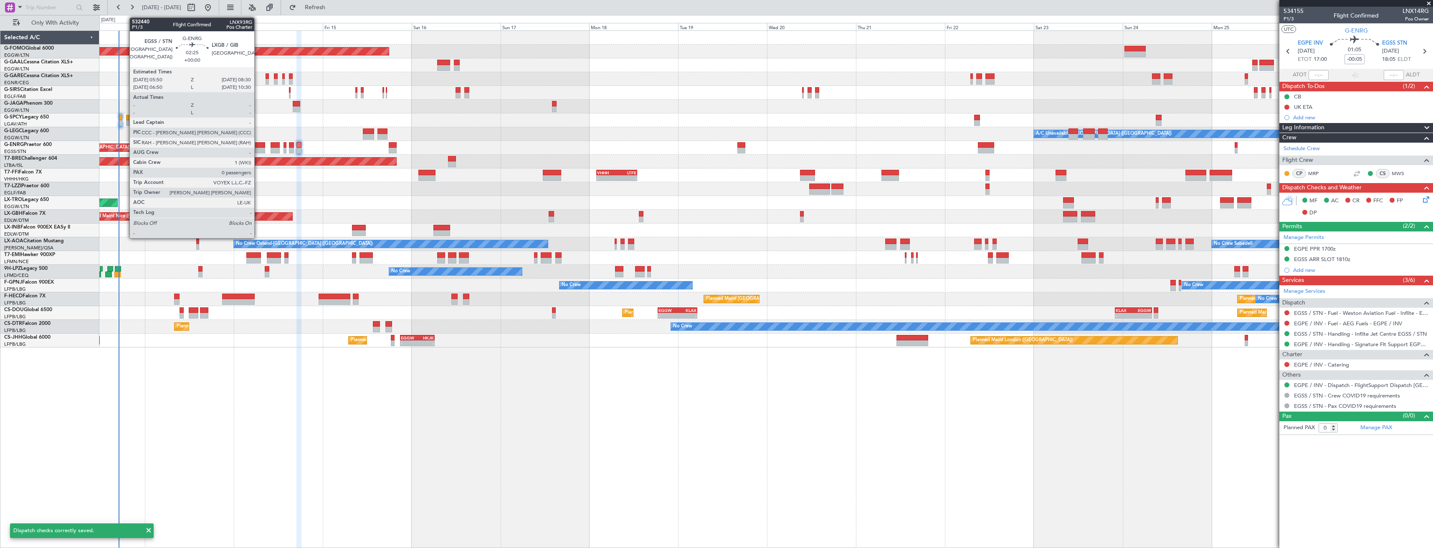
click at [258, 146] on div at bounding box center [260, 145] width 10 height 6
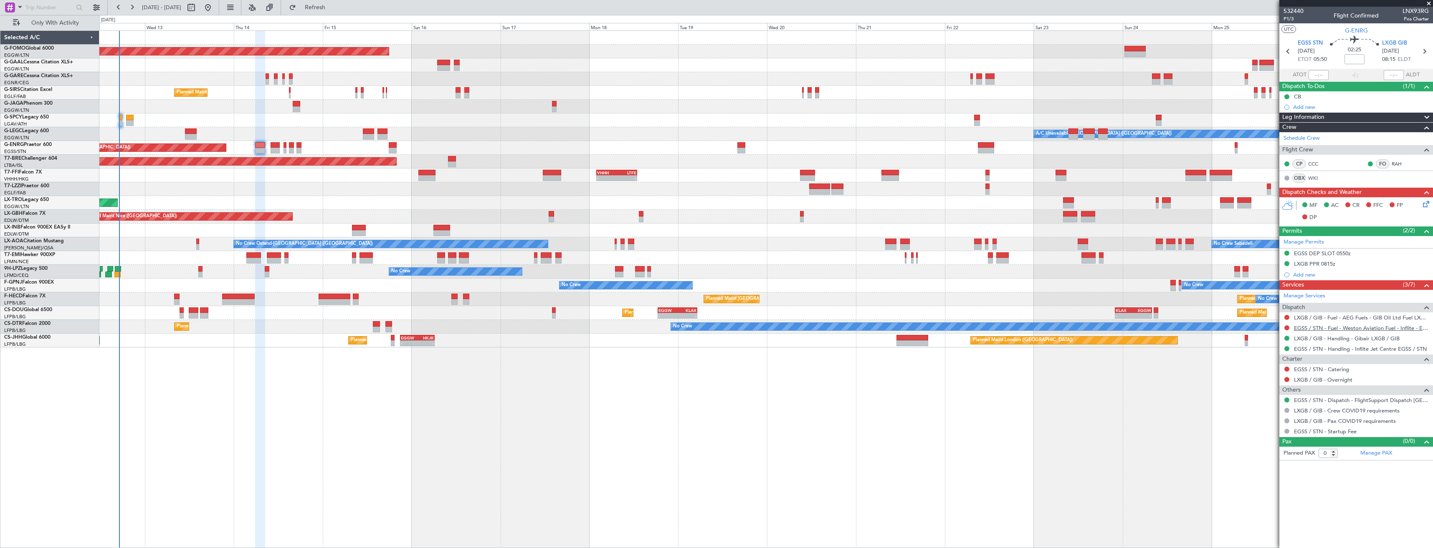
click at [1316, 325] on link "EGSS / STN - Fuel - Weston Aviation Fuel - Inflite - EGSS / STN" at bounding box center [1361, 328] width 135 height 7
click at [1321, 348] on link "EGSS / STN - Handling - Inflite Jet Centre EGSS / STN" at bounding box center [1360, 349] width 133 height 7
click at [325, 10] on button "Refresh" at bounding box center [310, 7] width 50 height 13
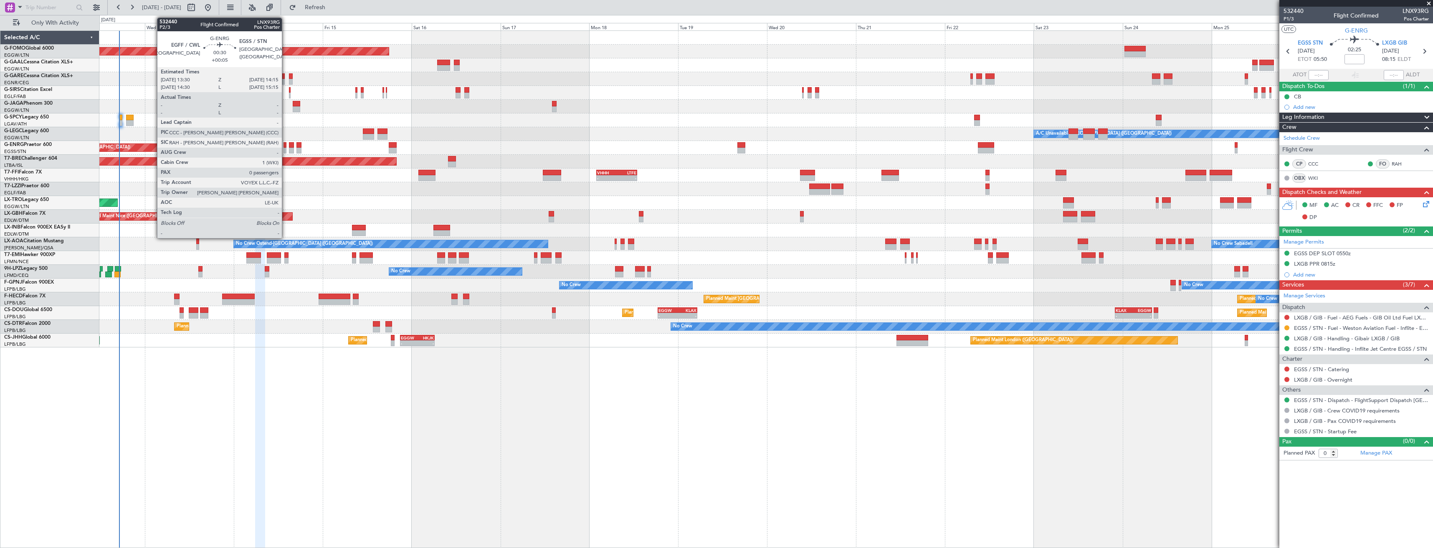
click at [286, 149] on div at bounding box center [284, 151] width 3 height 6
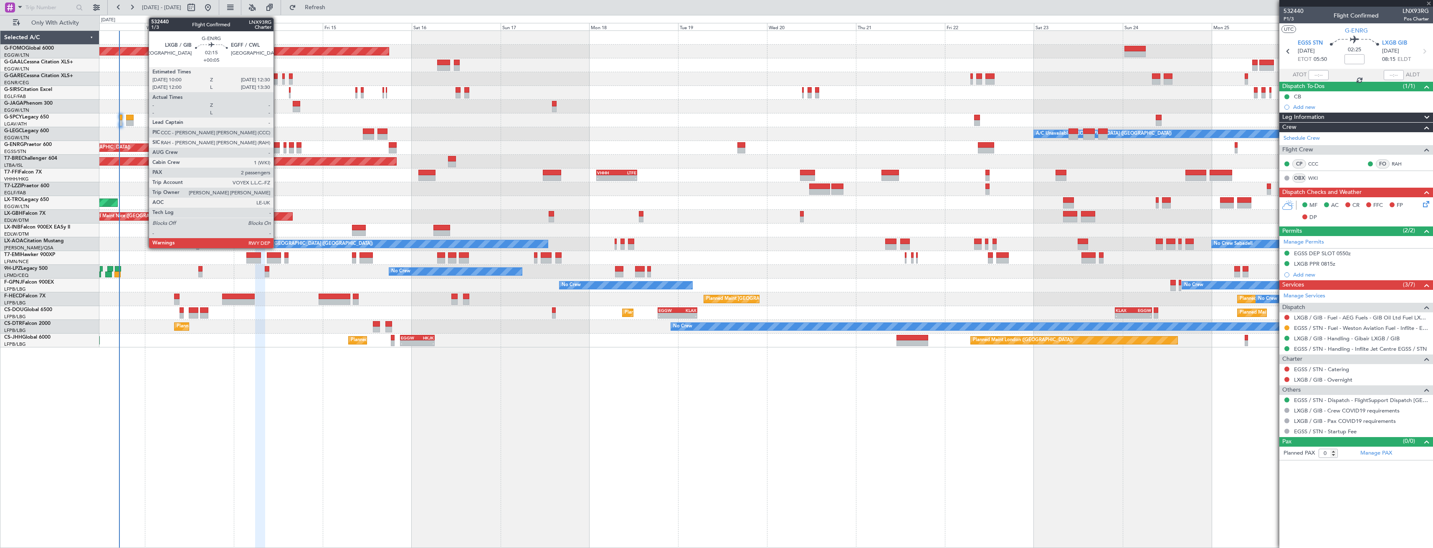
type input "+00:05"
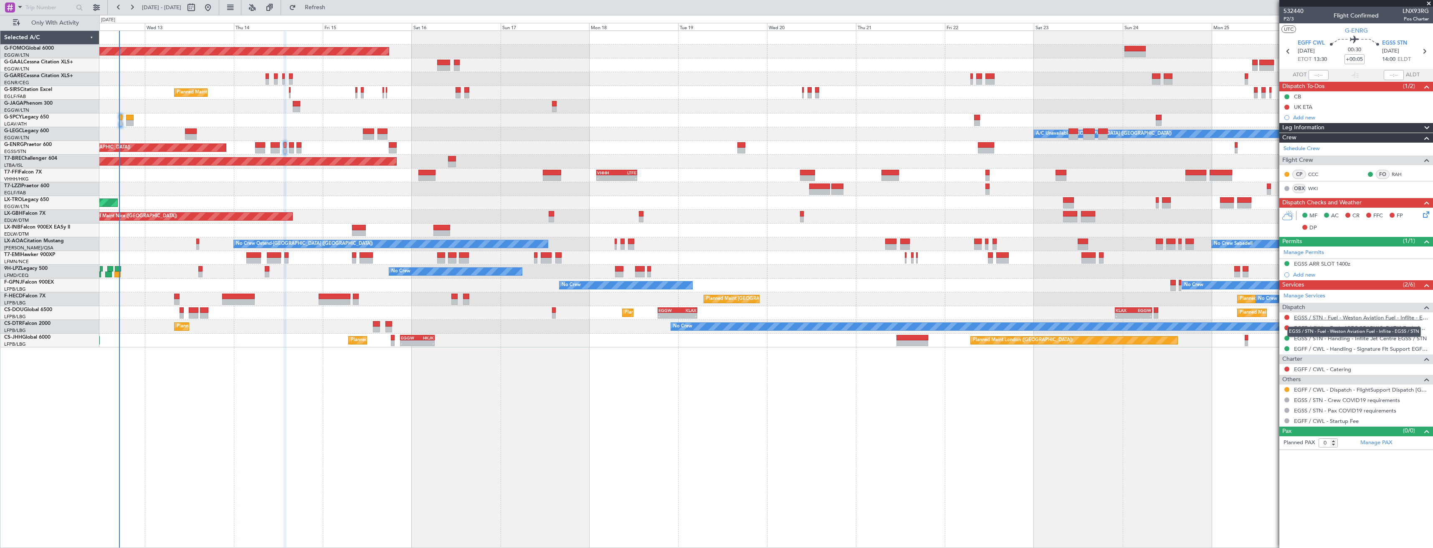
click at [1307, 318] on link "EGSS / STN - Fuel - Weston Aviation Fuel - Inflite - EGSS / STN" at bounding box center [1361, 317] width 135 height 7
click at [331, 10] on button "Refresh" at bounding box center [310, 7] width 50 height 13
click at [1425, 52] on icon at bounding box center [1423, 51] width 11 height 11
type input "5"
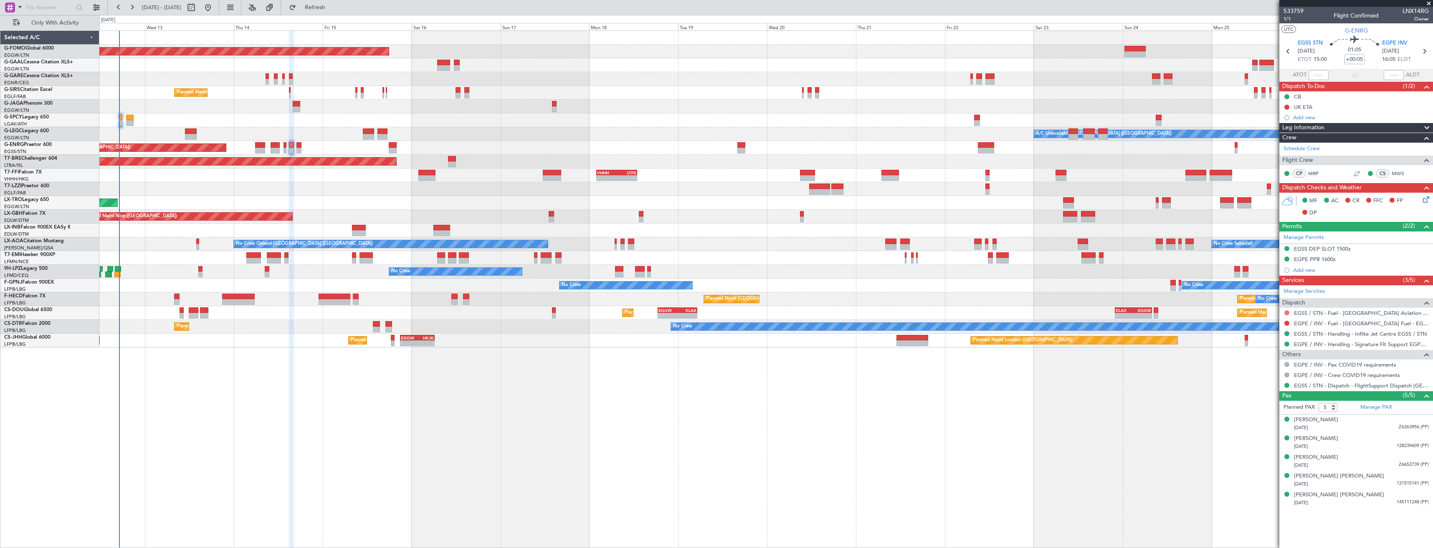
click at [1288, 313] on button at bounding box center [1286, 313] width 5 height 5
click at [1252, 361] on span "Requested" at bounding box center [1263, 362] width 26 height 8
click at [1427, 54] on icon at bounding box center [1423, 51] width 11 height 11
type input "-00:05"
type input "0"
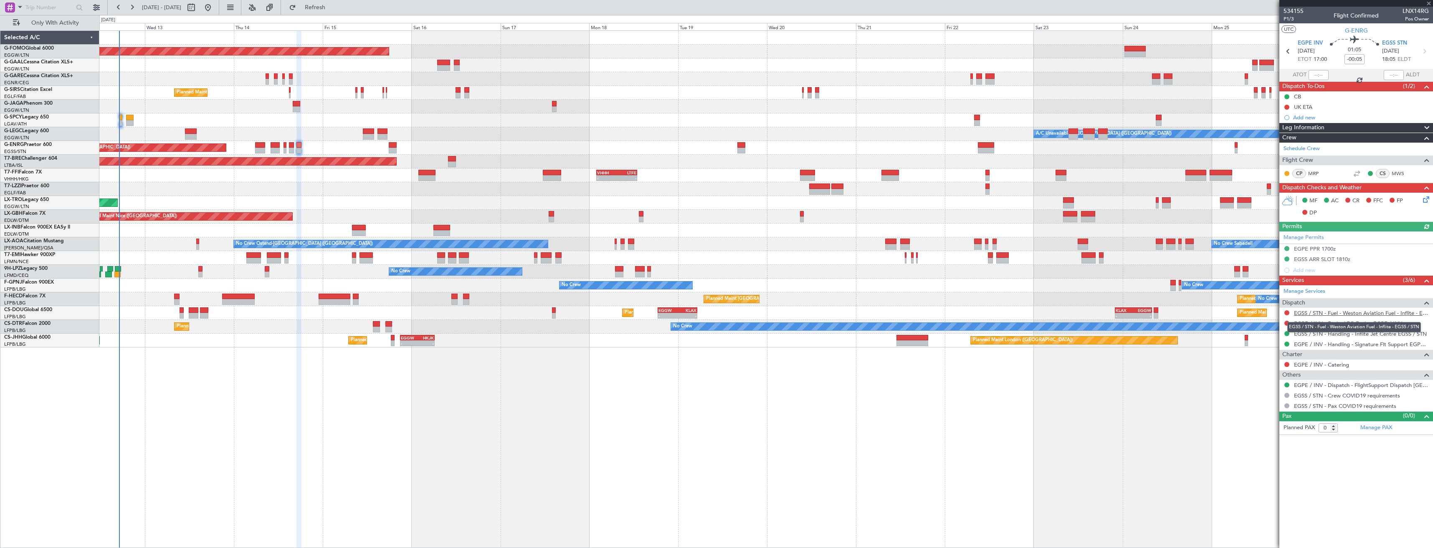
click at [1321, 313] on link "EGSS / STN - Fuel - Weston Aviation Fuel - Inflite - EGSS / STN" at bounding box center [1361, 313] width 135 height 7
click at [333, 9] on span "Refresh" at bounding box center [315, 8] width 35 height 6
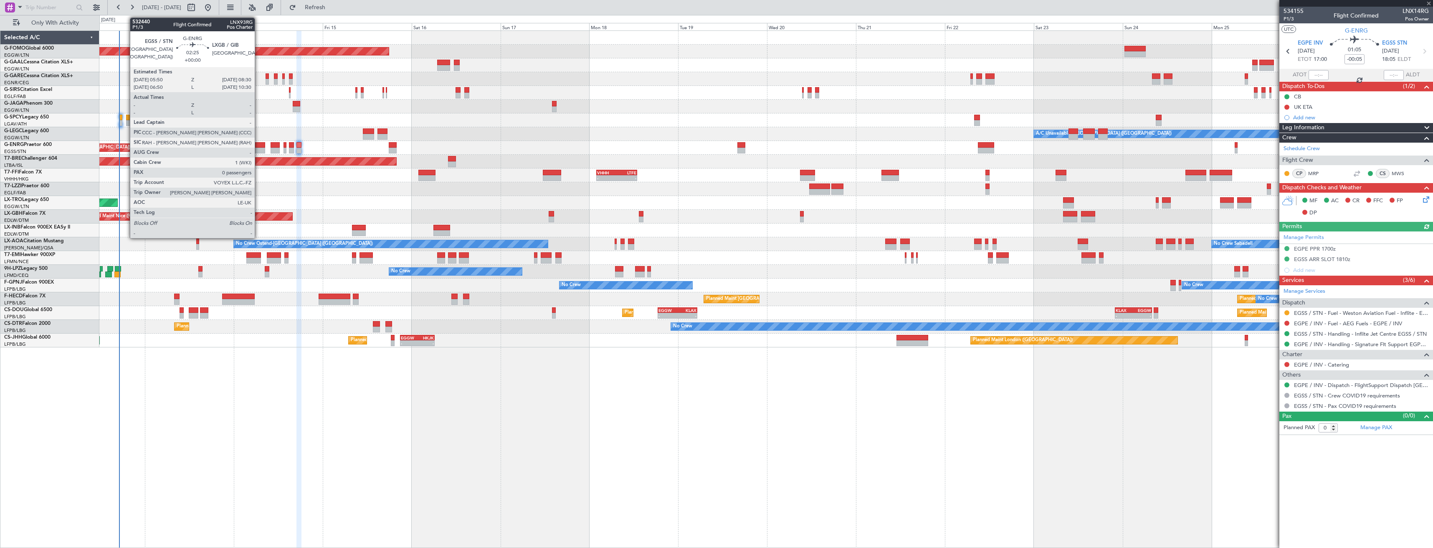
click at [258, 149] on div at bounding box center [260, 151] width 10 height 6
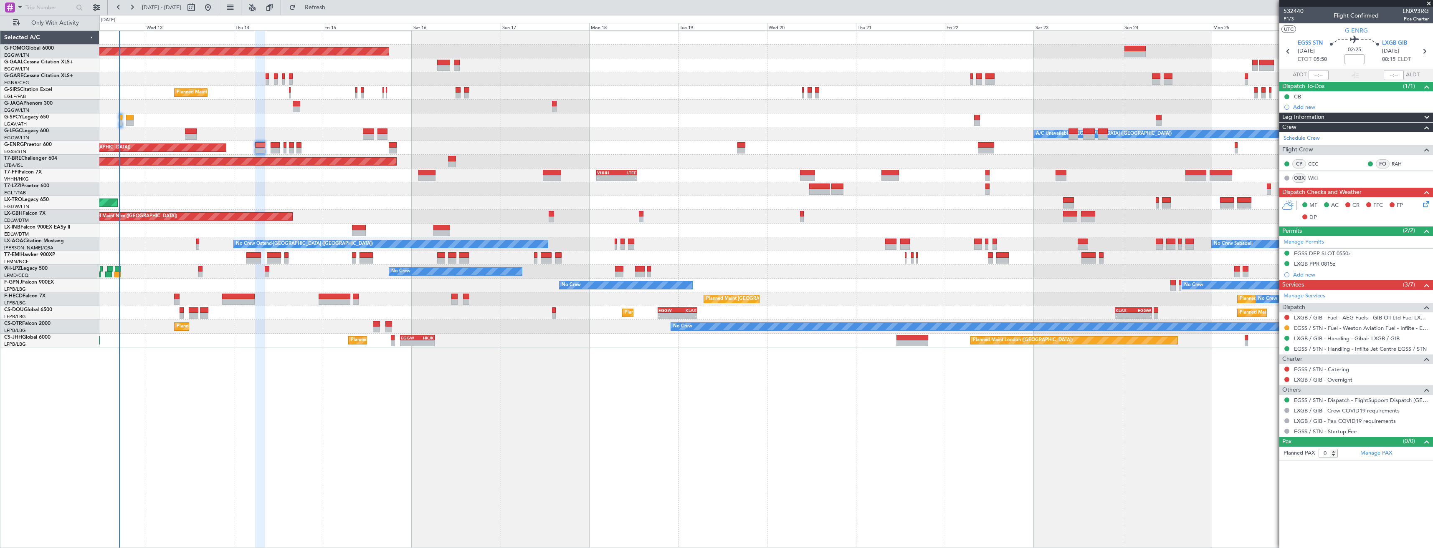
click at [1317, 340] on link "LXGB / GIB - Handling - Gibair LXGB / GIB" at bounding box center [1347, 338] width 106 height 7
click at [1300, 318] on link "LXGB / GIB - Fuel - AEG Fuels - GIB Oil Ltd Fuel LXGB / GIB" at bounding box center [1361, 317] width 135 height 7
click at [1359, 338] on link "LXGB / GIB - Handling - Gibair LXGB / GIB" at bounding box center [1347, 338] width 106 height 7
click at [335, 1] on button "Refresh" at bounding box center [310, 7] width 50 height 13
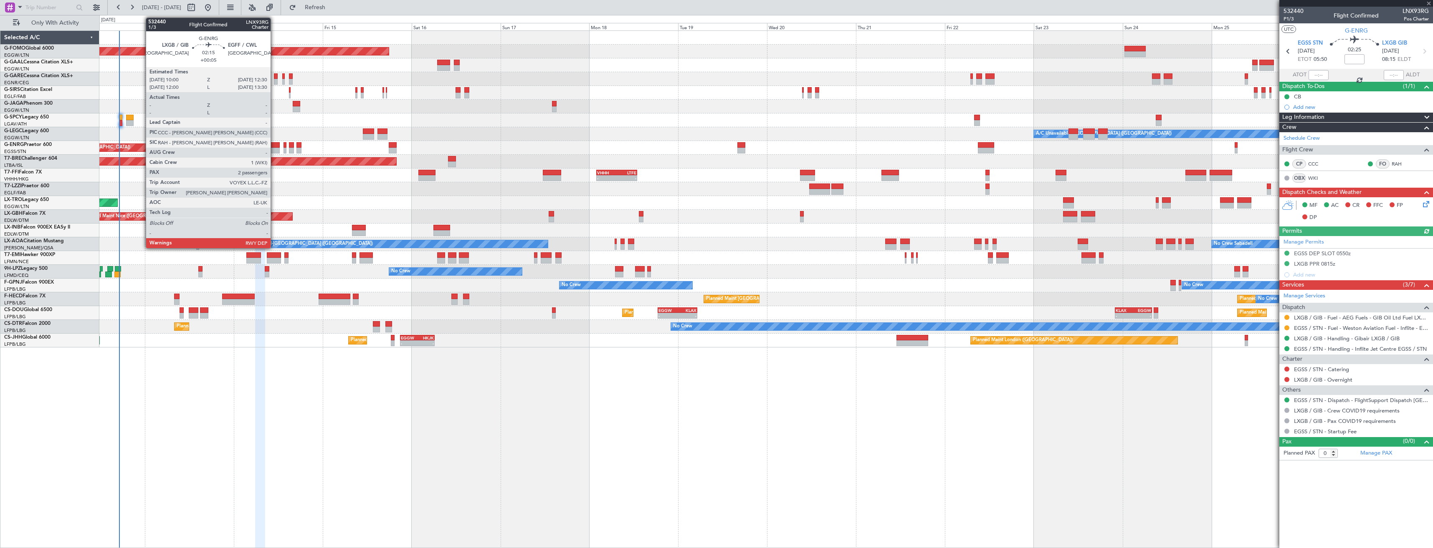
click at [274, 150] on div at bounding box center [275, 151] width 10 height 6
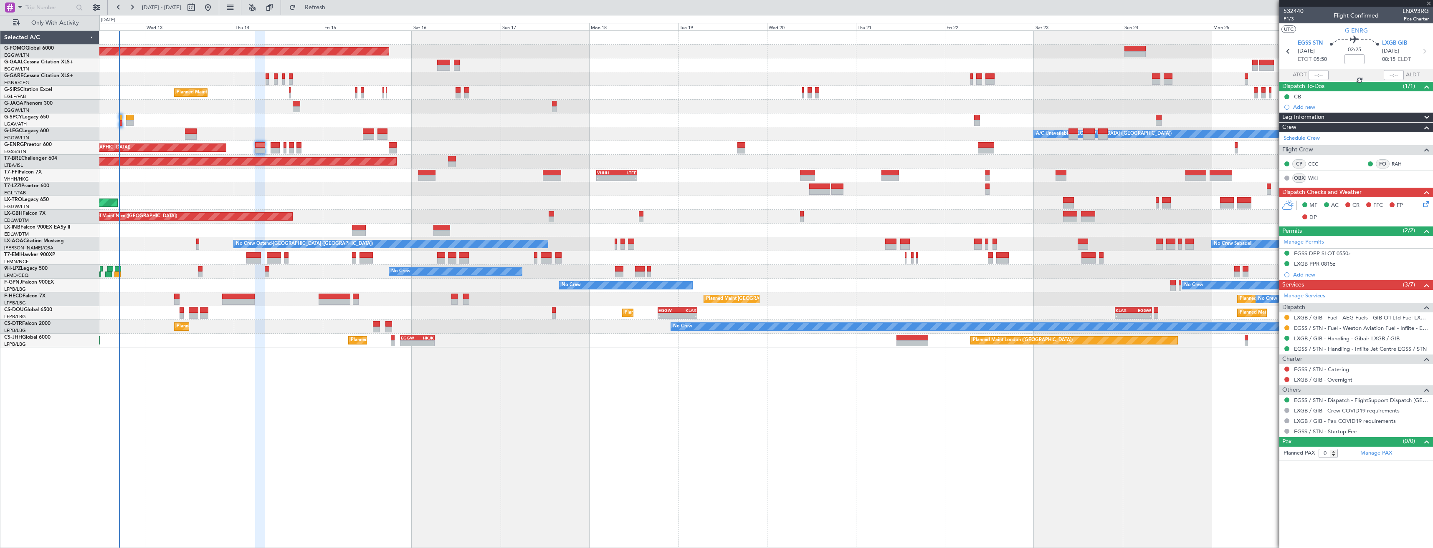
type input "+00:05"
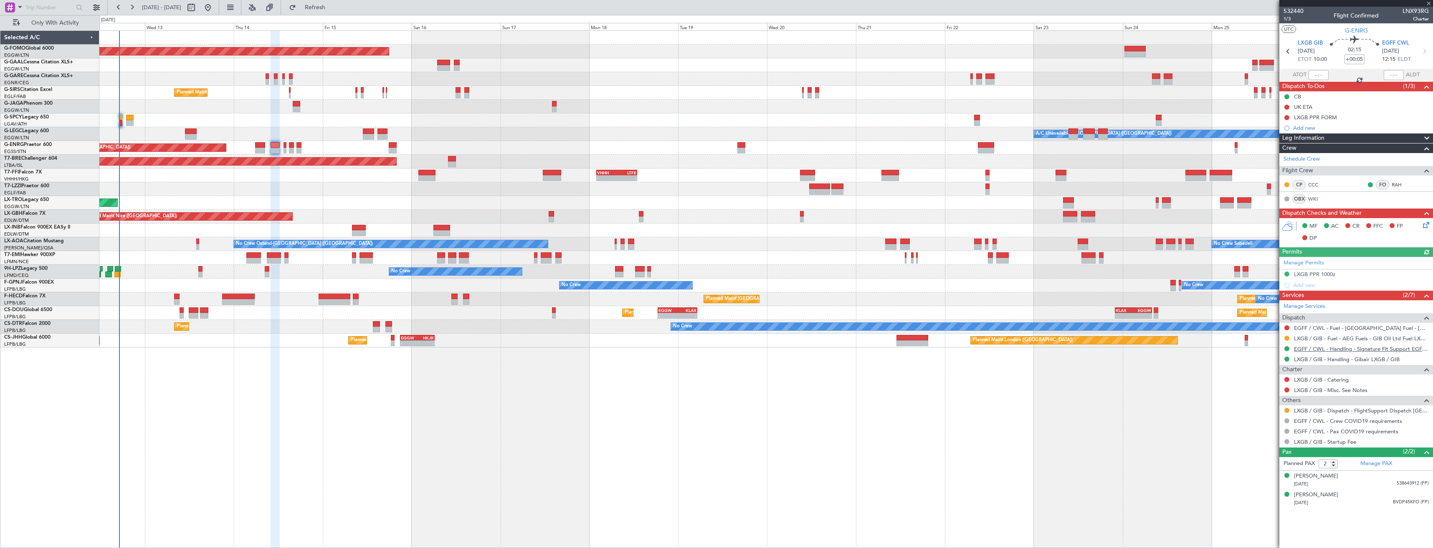
click at [1324, 350] on link "EGFF / CWL - Handling - Signature Flt Support EGFF / CWL" at bounding box center [1361, 349] width 135 height 7
click at [1367, 327] on link "EGFF / CWL - Fuel - Weston Fuel - EGFF / CWL" at bounding box center [1361, 328] width 135 height 7
click at [330, 5] on span "Refresh" at bounding box center [315, 8] width 35 height 6
click at [1288, 411] on button at bounding box center [1286, 410] width 5 height 5
click at [1252, 509] on span "Confirmed" at bounding box center [1263, 510] width 26 height 8
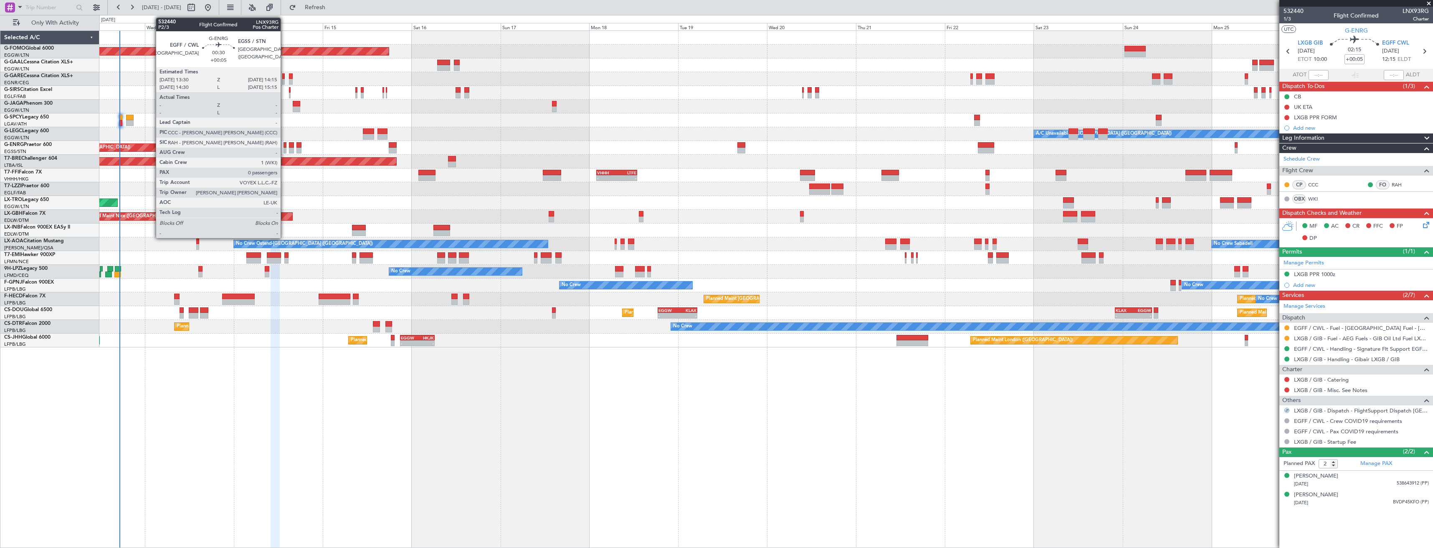
click at [284, 149] on div at bounding box center [284, 151] width 3 height 6
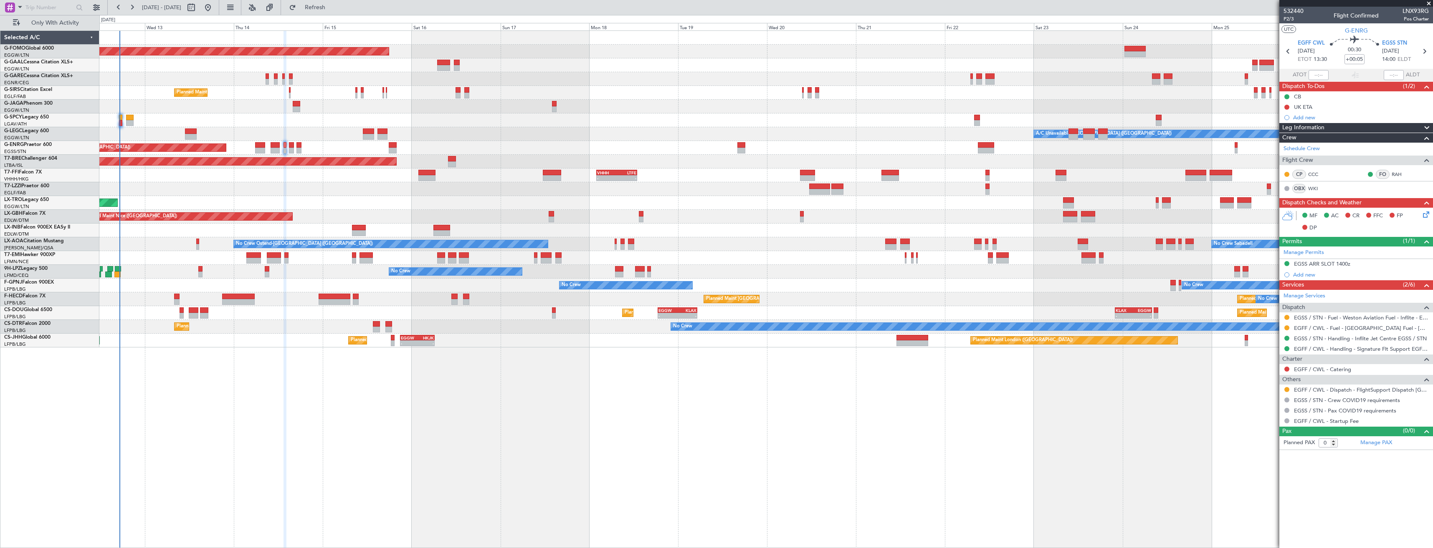
click at [1283, 392] on mat-tooltip-component "Requested" at bounding box center [1287, 403] width 38 height 22
click at [1286, 390] on button at bounding box center [1286, 389] width 5 height 5
click at [1257, 487] on span "Confirmed" at bounding box center [1263, 489] width 26 height 8
click at [1423, 51] on icon at bounding box center [1423, 51] width 11 height 11
type input "5"
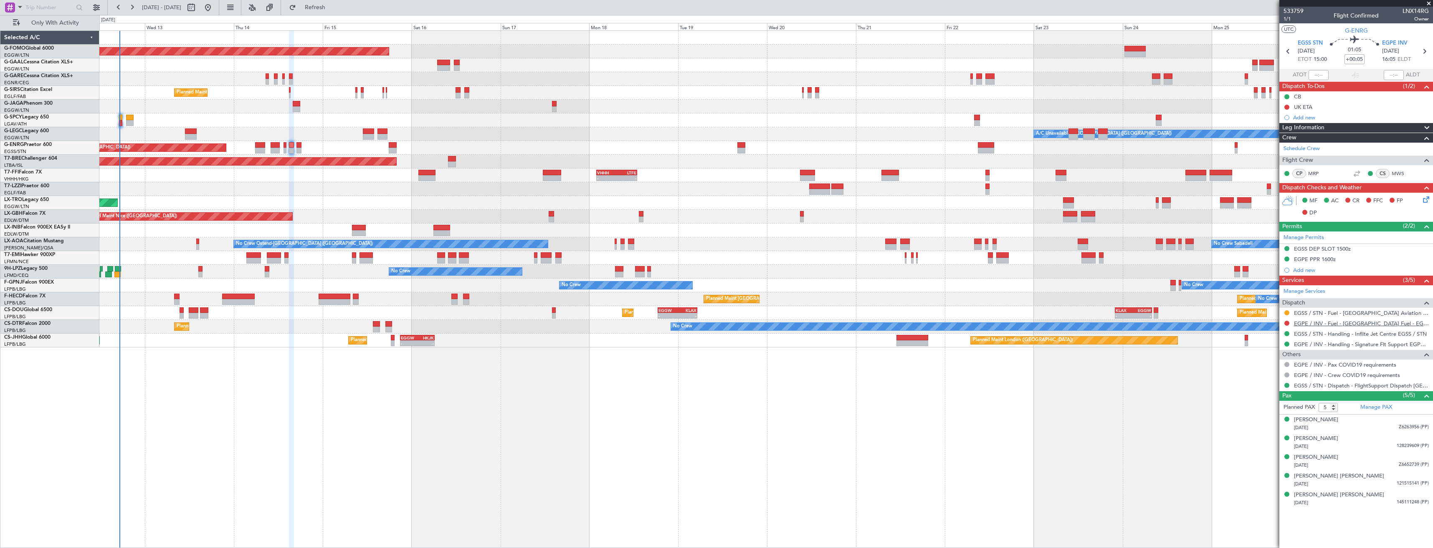
click at [1332, 325] on link "EGPE / INV - Fuel - [GEOGRAPHIC_DATA] Fuel - EGPE / INV" at bounding box center [1361, 323] width 135 height 7
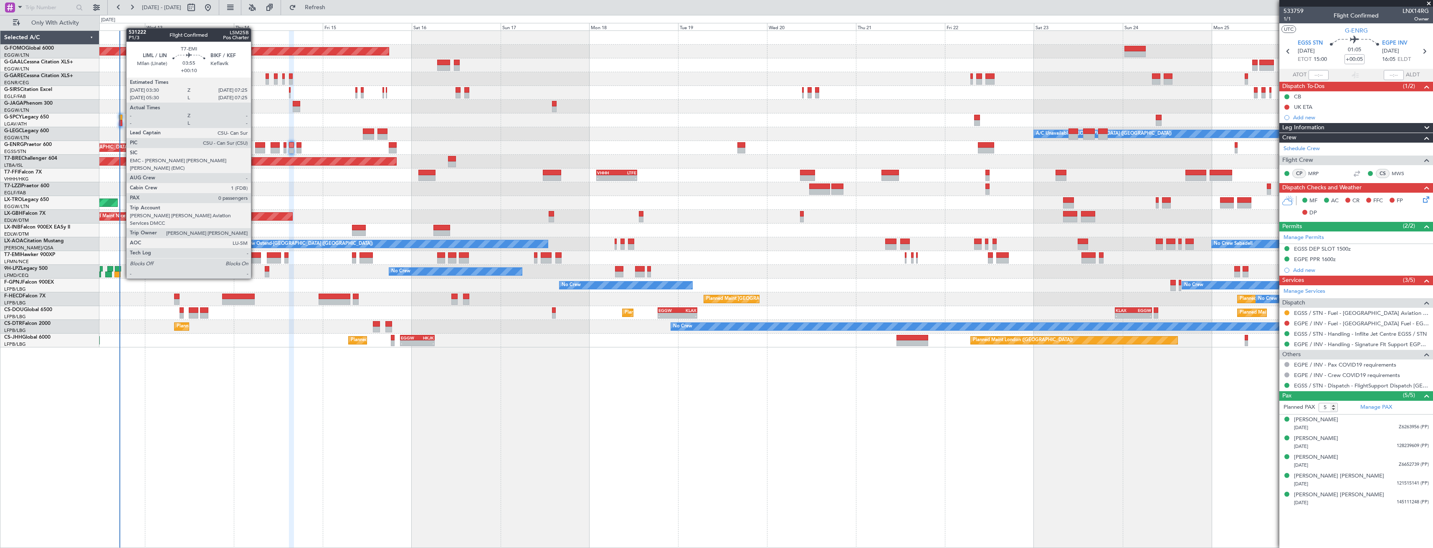
click at [255, 255] on div at bounding box center [253, 256] width 15 height 6
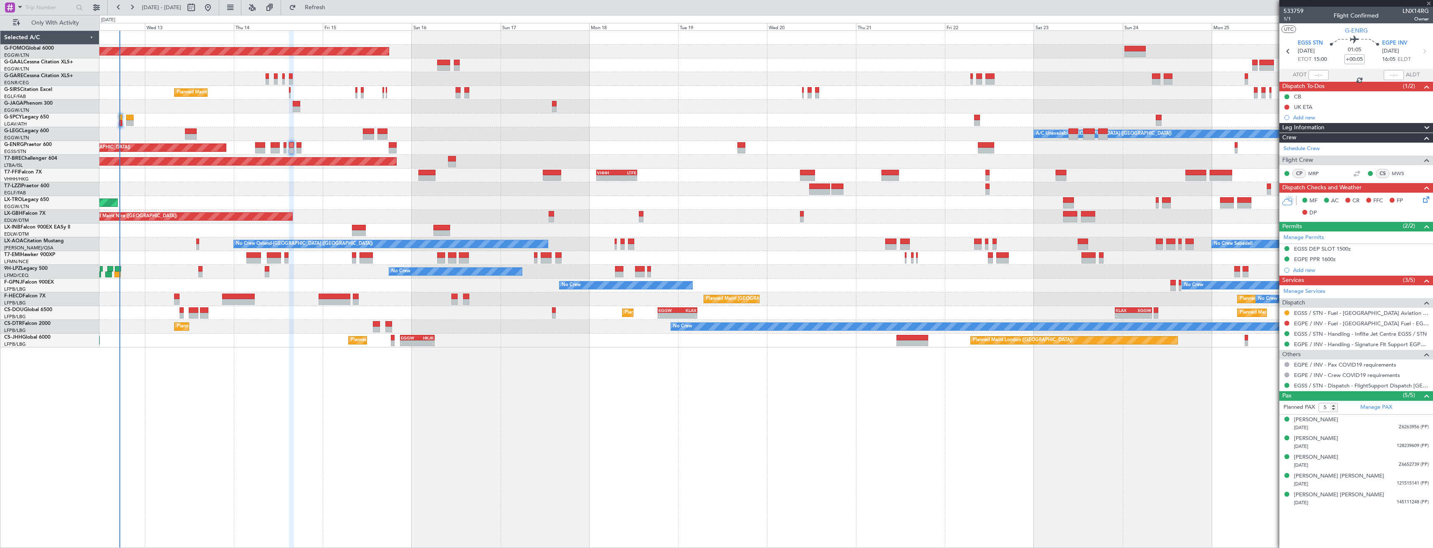
type input "+00:10"
type input "0"
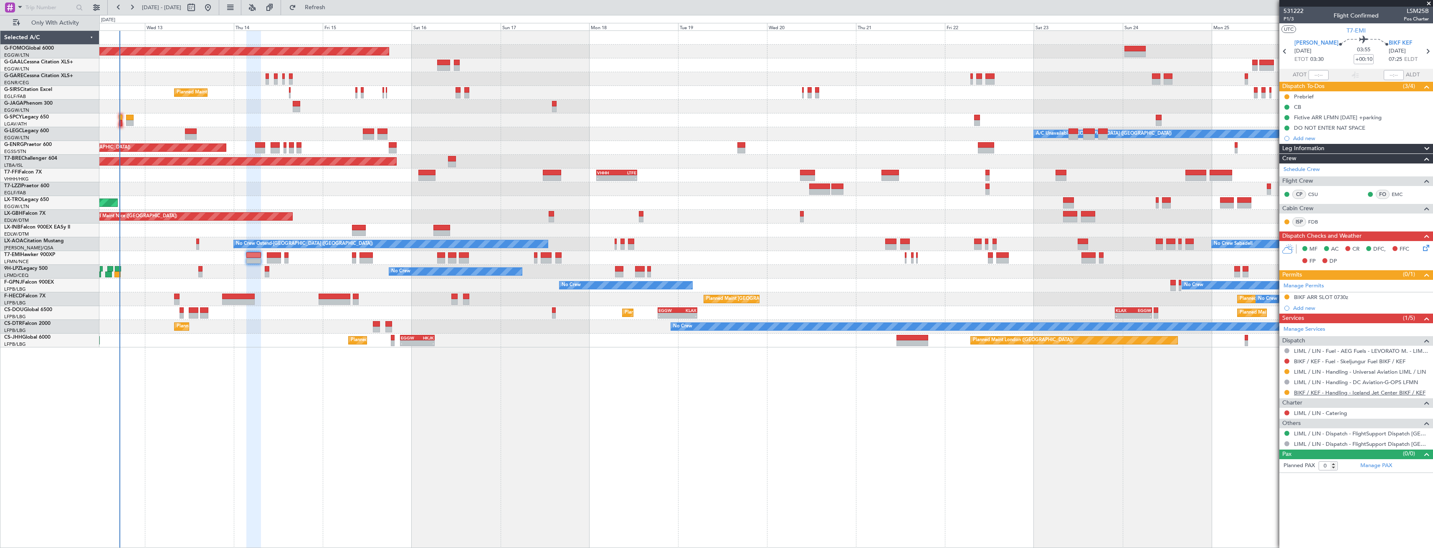
click at [1378, 395] on link "BIKF / KEF - Handling - Iceland Jet Center BIKF / KEF" at bounding box center [1359, 392] width 131 height 7
click at [1350, 359] on link "BIKF / KEF - Fuel - Skeljungur Fuel BIKF / KEF" at bounding box center [1349, 361] width 111 height 7
click at [333, 9] on span "Refresh" at bounding box center [315, 8] width 35 height 6
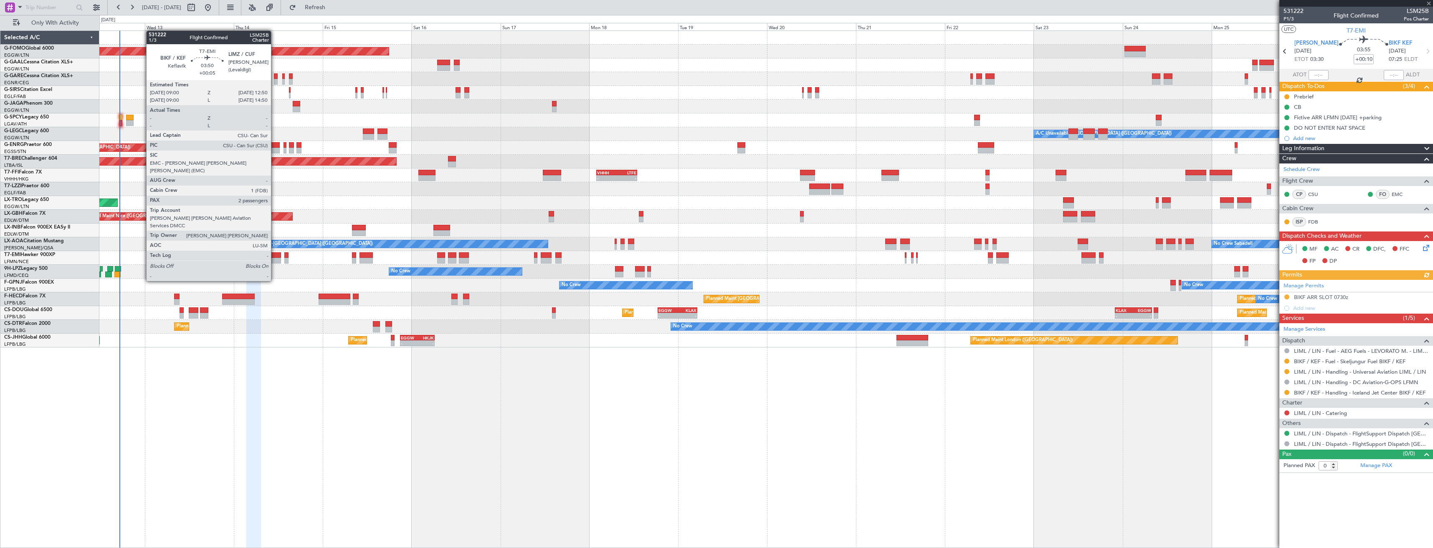
click at [275, 258] on div at bounding box center [274, 261] width 15 height 6
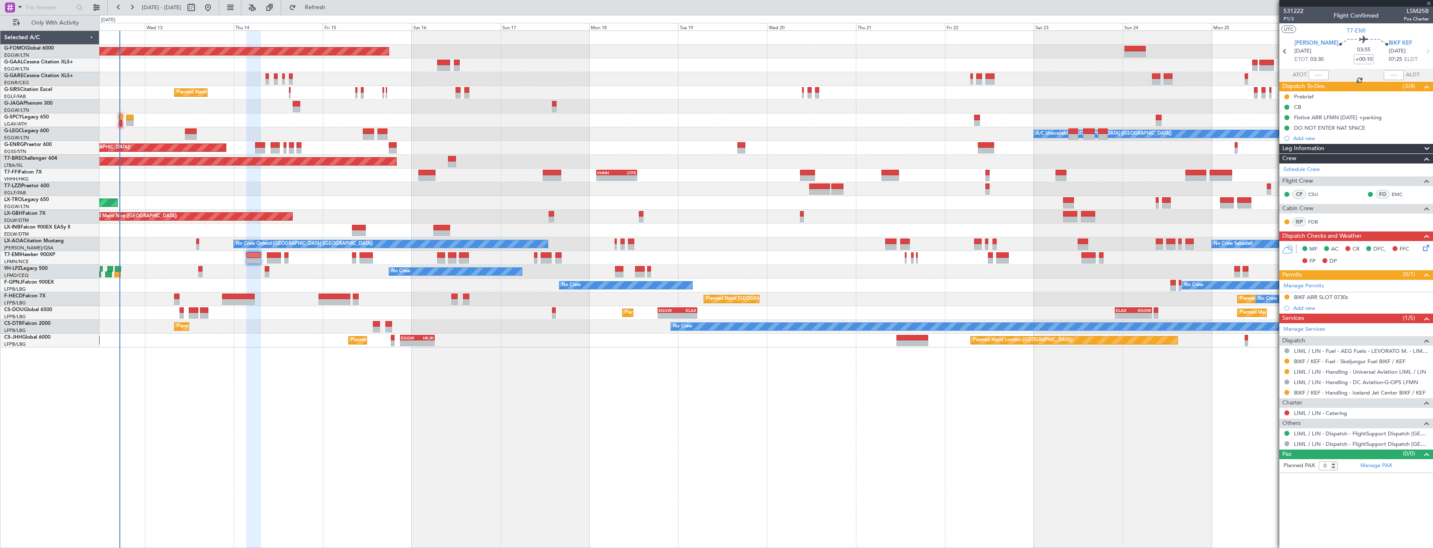
type input "+00:05"
type input "2"
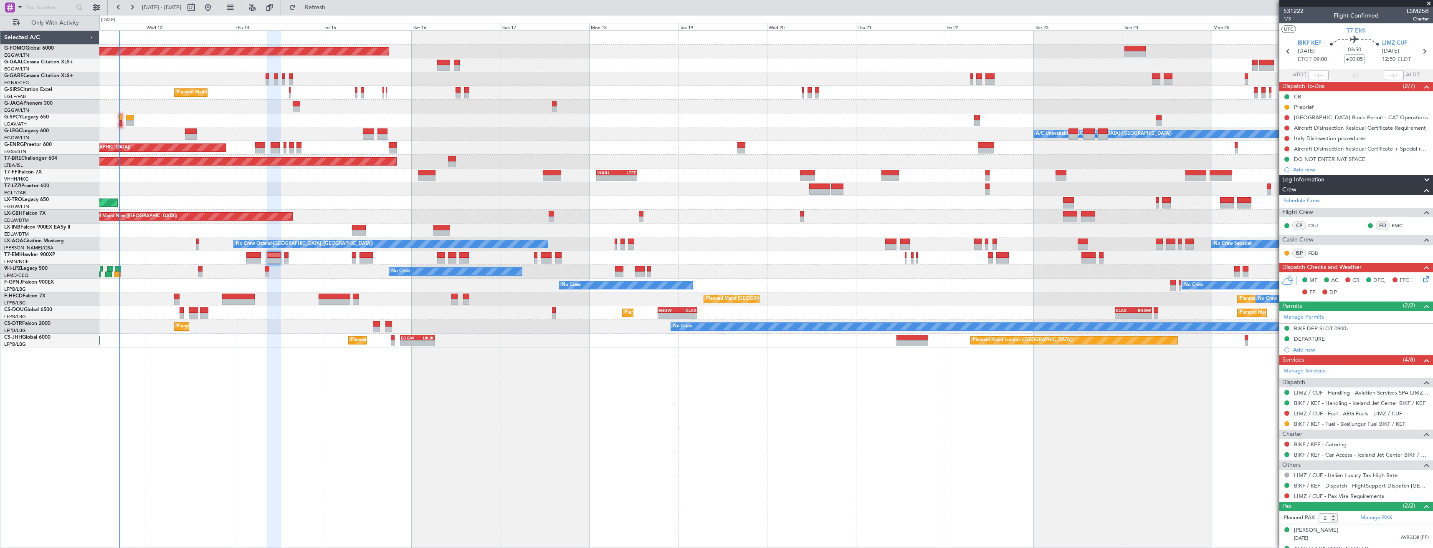
click at [1313, 415] on link "LIMZ / CUF - Fuel - AEG Fuels - LIMZ / CUF" at bounding box center [1348, 413] width 108 height 7
click at [1330, 390] on link "LIMZ / CUF - Handling - Aviation Services SPA LIMZ / CUF" at bounding box center [1361, 392] width 135 height 7
click at [321, 8] on button "Refresh" at bounding box center [310, 7] width 50 height 13
click at [1418, 51] on icon at bounding box center [1423, 51] width 11 height 11
type input "0"
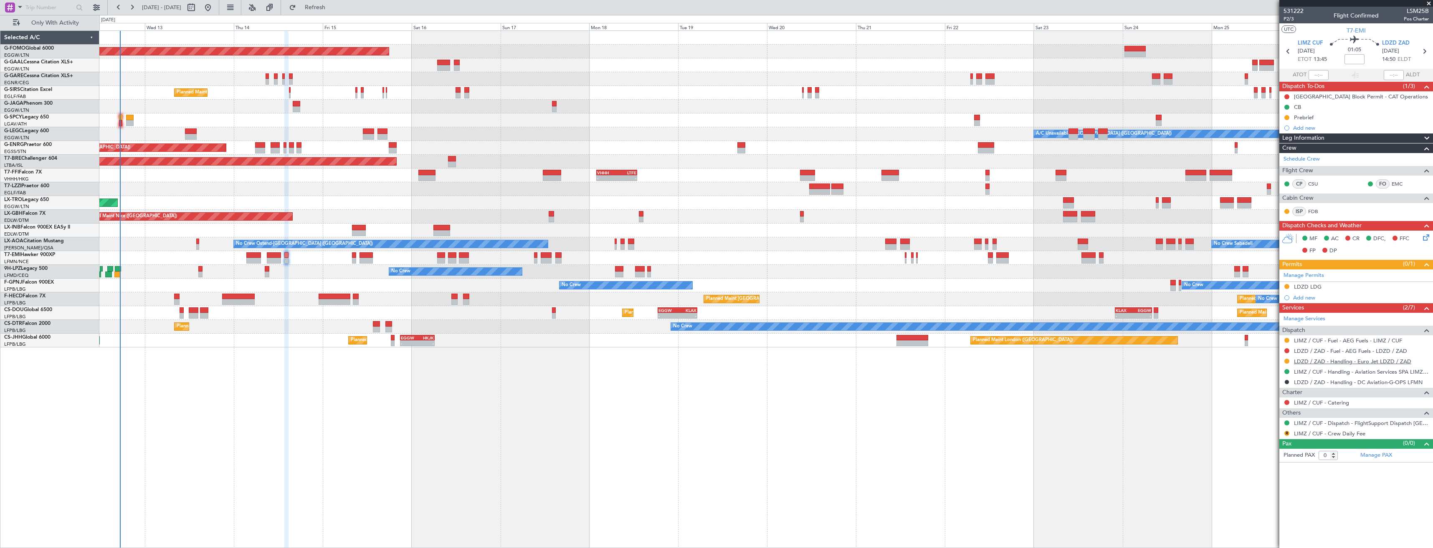
click at [1299, 364] on link "LDZD / ZAD - Handling - Euro Jet LDZD / ZAD" at bounding box center [1352, 361] width 117 height 7
click at [1321, 365] on mat-tooltip-component "LDZD / ZAD - Handling - Euro Jet LDZD / ZAD" at bounding box center [1351, 376] width 112 height 22
click at [1326, 363] on mat-tooltip-component "LIMZ / CUF - Fuel - AEG Fuels - LIMZ / CUF" at bounding box center [1347, 355] width 106 height 22
click at [1309, 362] on link "LDZD / ZAD - Handling - Euro Jet LDZD / ZAD" at bounding box center [1352, 361] width 117 height 7
click at [1325, 350] on link "LDZD / ZAD - Fuel - AEG Fuels - LDZD / ZAD" at bounding box center [1350, 351] width 113 height 7
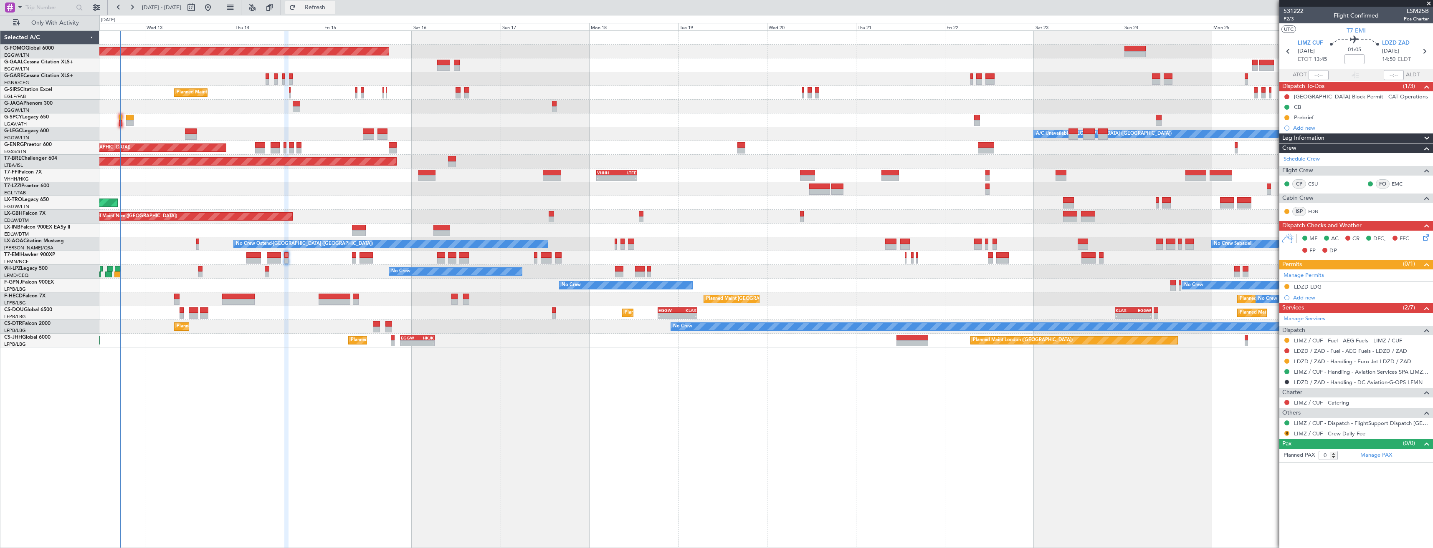
click at [327, 10] on span "Refresh" at bounding box center [315, 8] width 35 height 6
type input "-00:05"
type input "4"
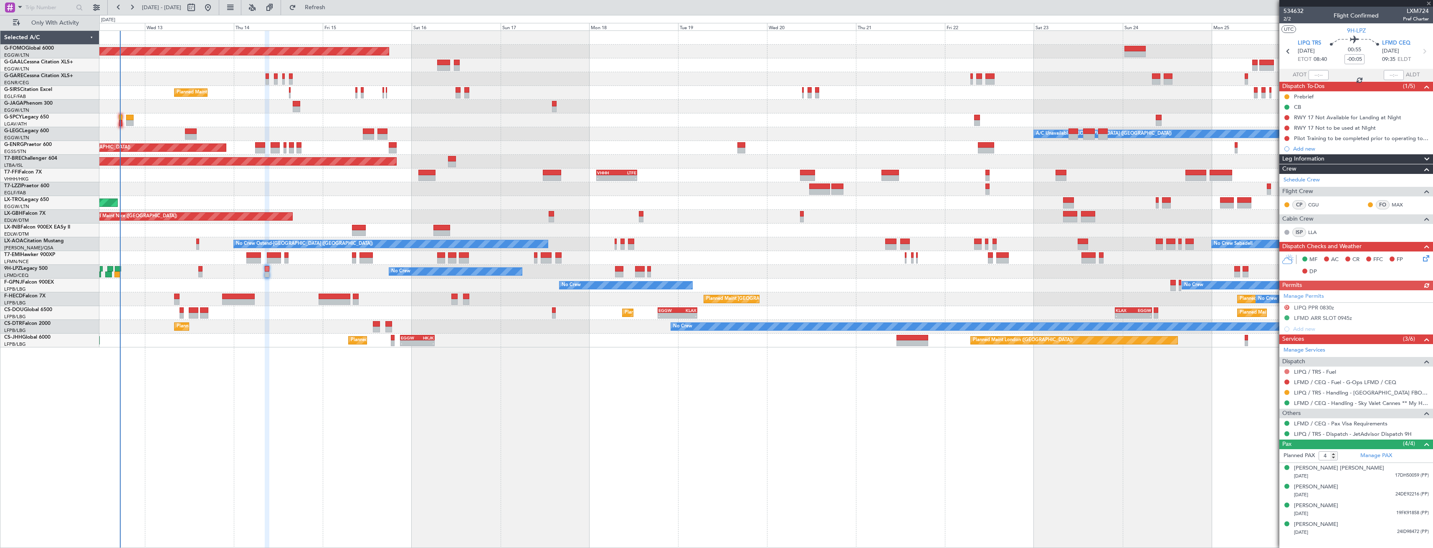
click at [1288, 372] on button at bounding box center [1286, 371] width 5 height 5
click at [1260, 384] on span "Not Required" at bounding box center [1266, 383] width 33 height 8
click at [1285, 382] on button at bounding box center [1286, 382] width 5 height 5
click at [1259, 395] on span "Not Required" at bounding box center [1266, 394] width 33 height 8
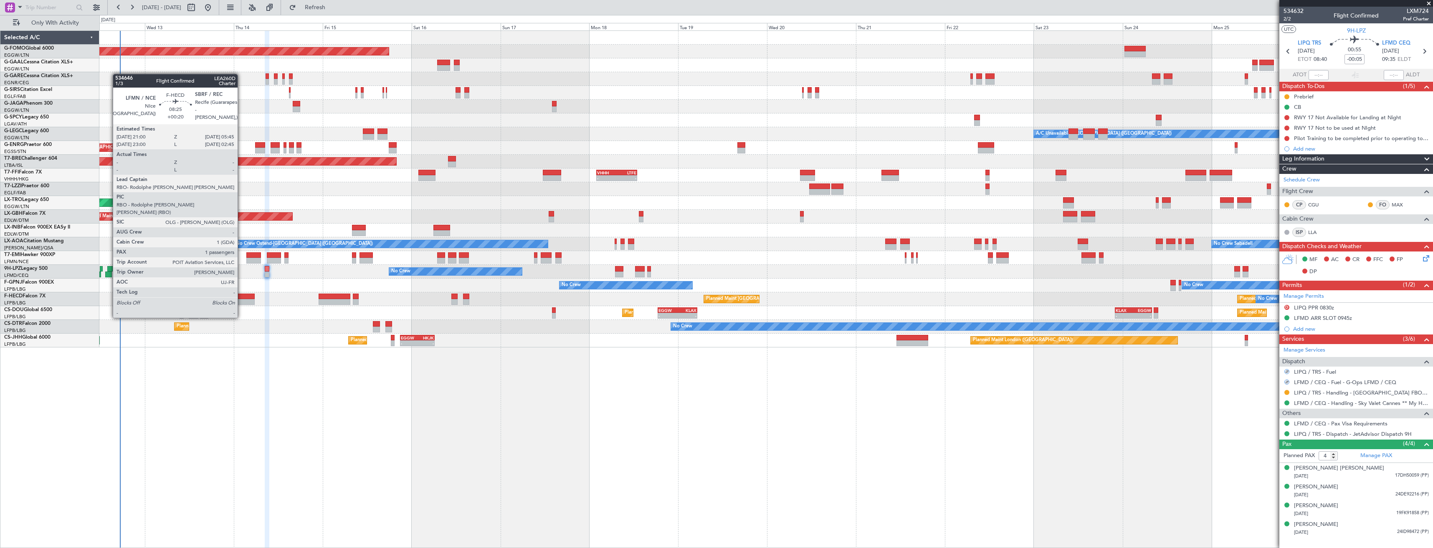
click at [241, 302] on div at bounding box center [238, 302] width 33 height 6
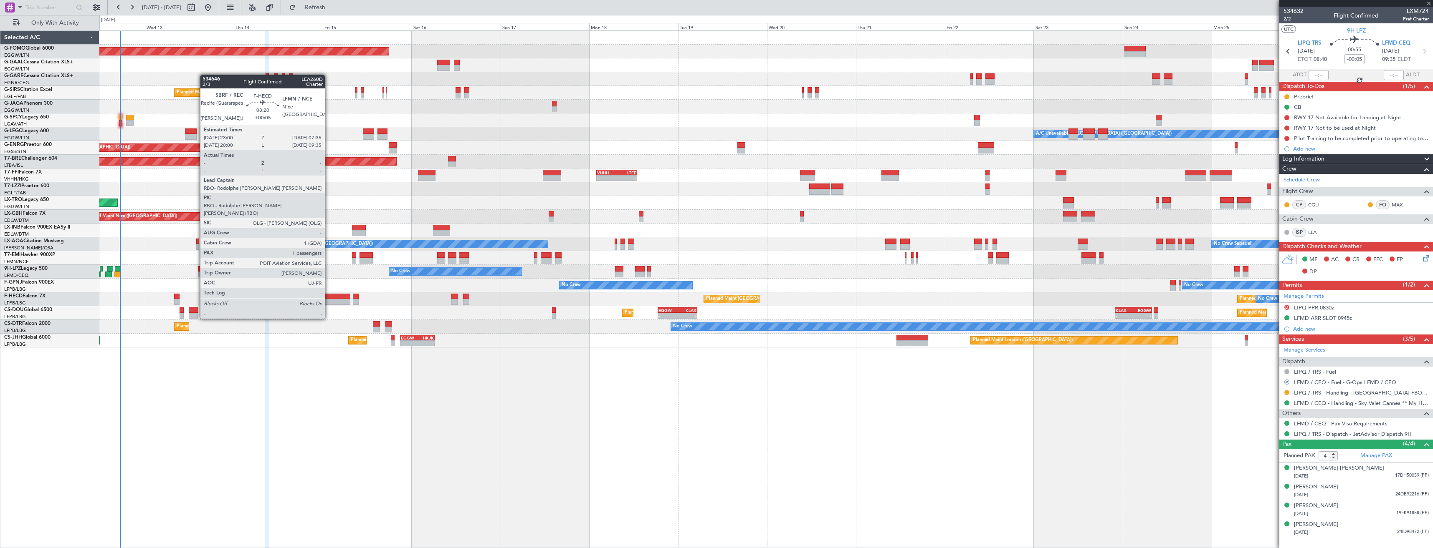
type input "+00:20"
type input "1"
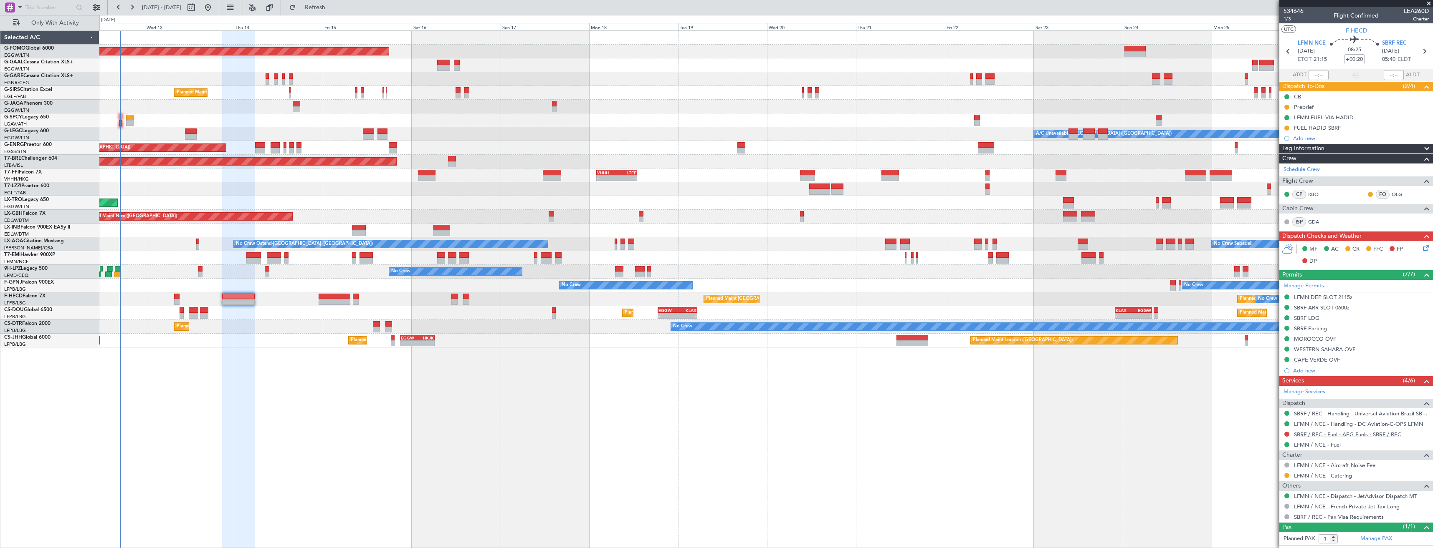
click at [1344, 435] on link "SBRF / REC - Fuel - AEG Fuels - SBRF / REC" at bounding box center [1347, 434] width 107 height 7
click at [327, 11] on button "Refresh" at bounding box center [310, 7] width 50 height 13
click at [1286, 433] on button at bounding box center [1286, 434] width 5 height 5
click at [1257, 485] on span "Requested" at bounding box center [1263, 484] width 26 height 8
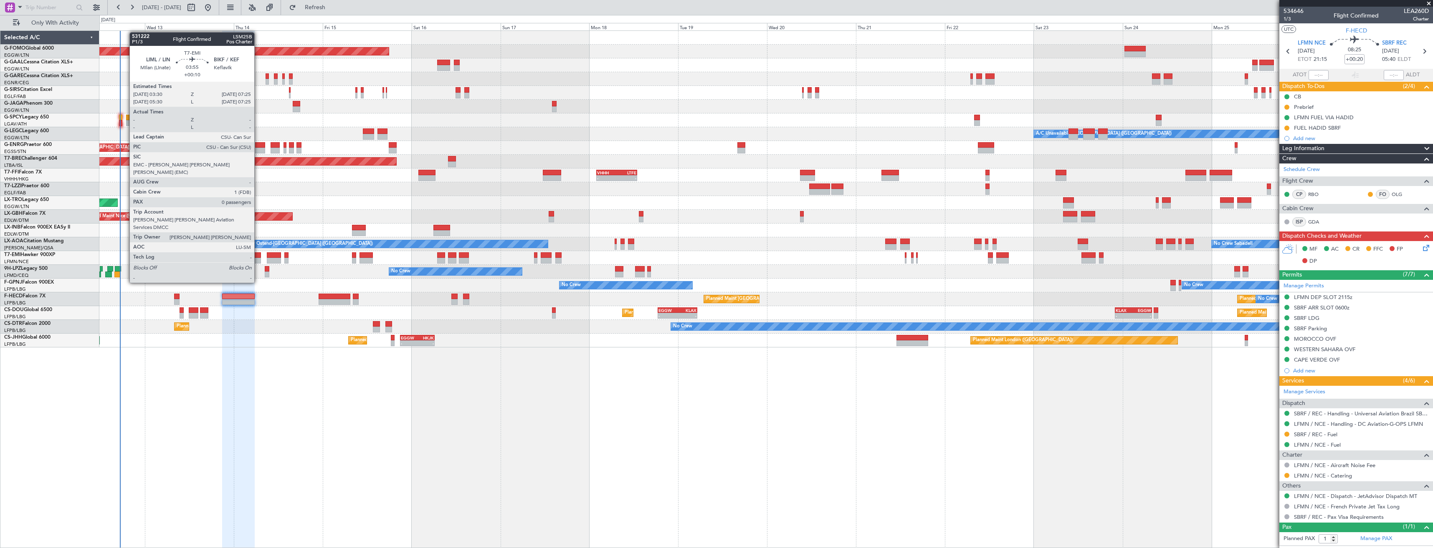
click at [258, 260] on div at bounding box center [253, 261] width 15 height 6
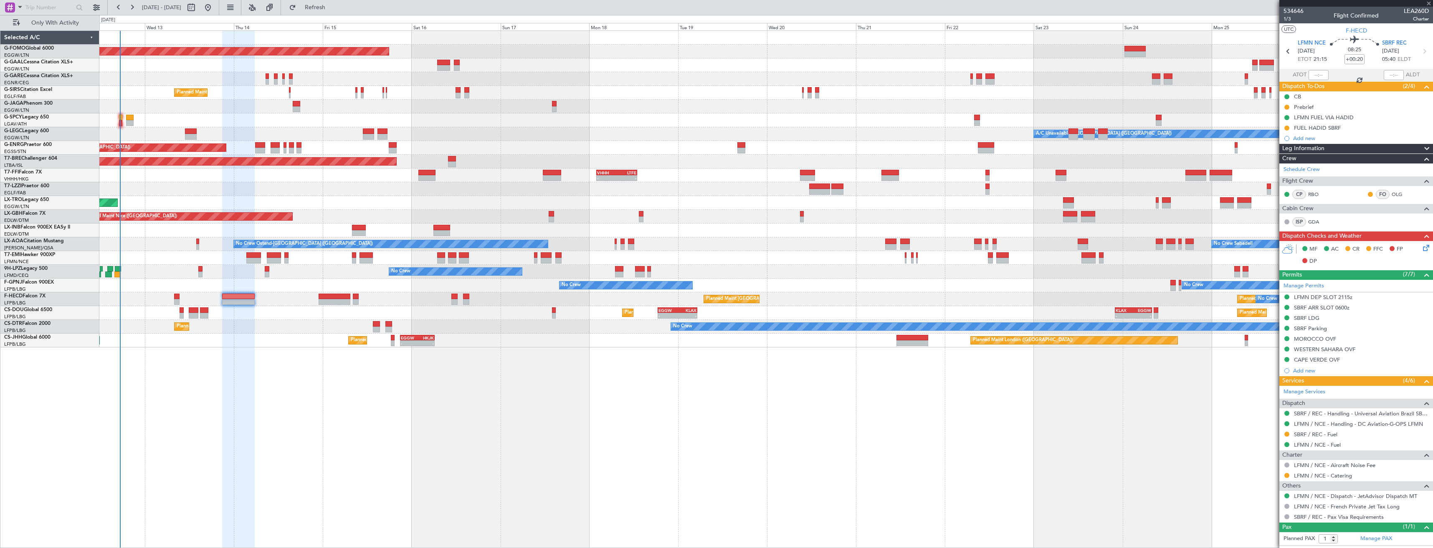
type input "+00:10"
type input "0"
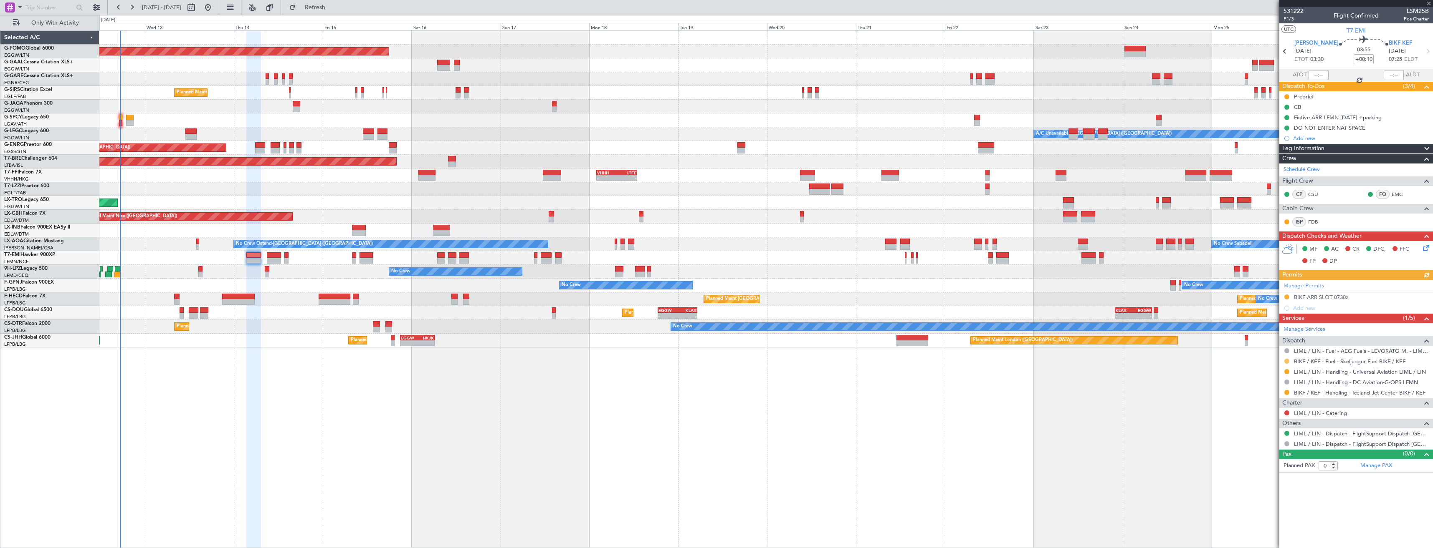
click at [1286, 361] on button at bounding box center [1286, 361] width 5 height 5
click at [1268, 459] on span "Confirmed" at bounding box center [1263, 461] width 26 height 8
click at [1422, 56] on icon at bounding box center [1427, 51] width 11 height 11
type input "+00:05"
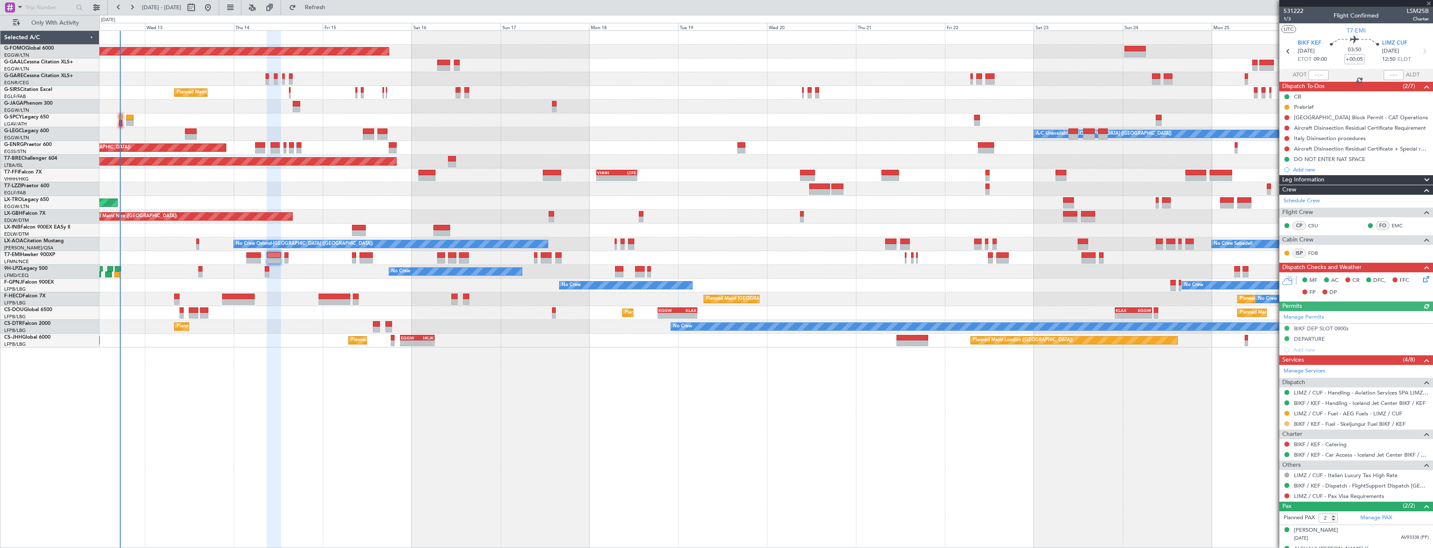
click at [1286, 424] on button at bounding box center [1286, 424] width 5 height 5
click at [1266, 522] on span "Confirmed" at bounding box center [1263, 523] width 26 height 8
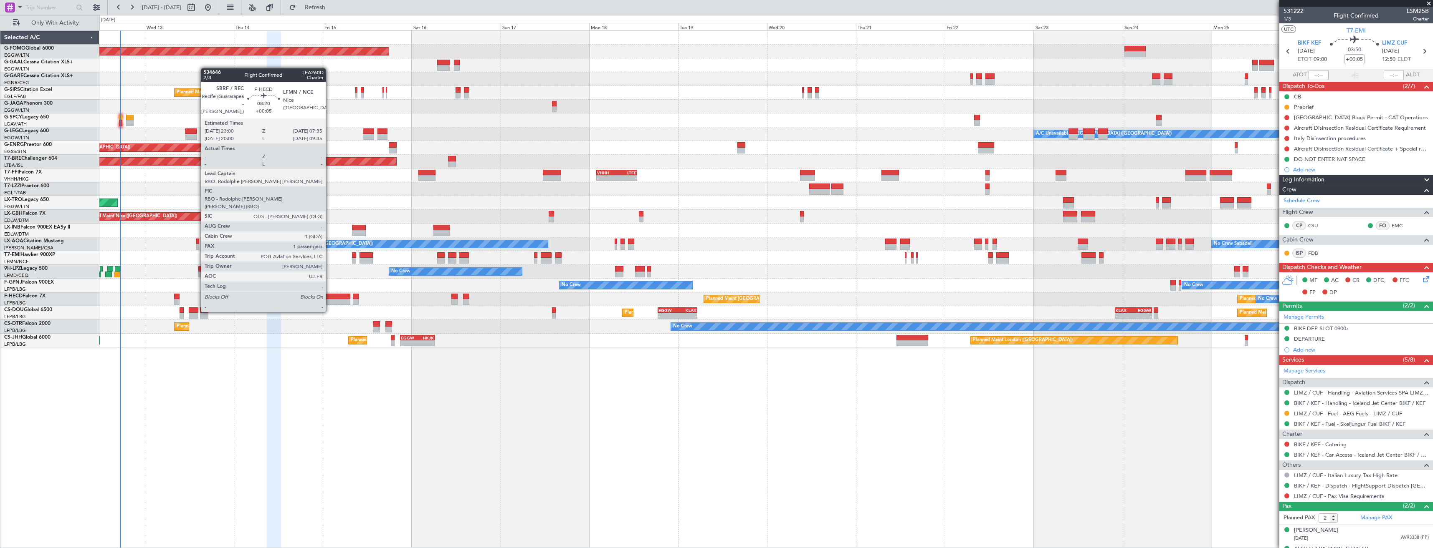
click at [329, 296] on div at bounding box center [334, 297] width 32 height 6
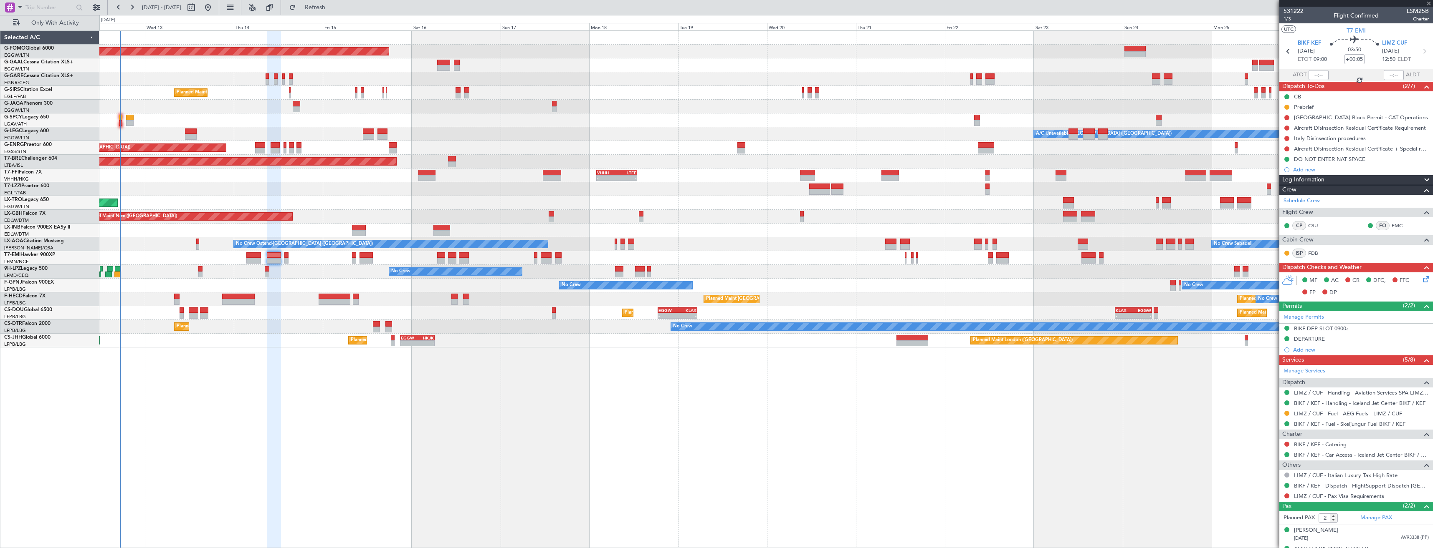
type input "1"
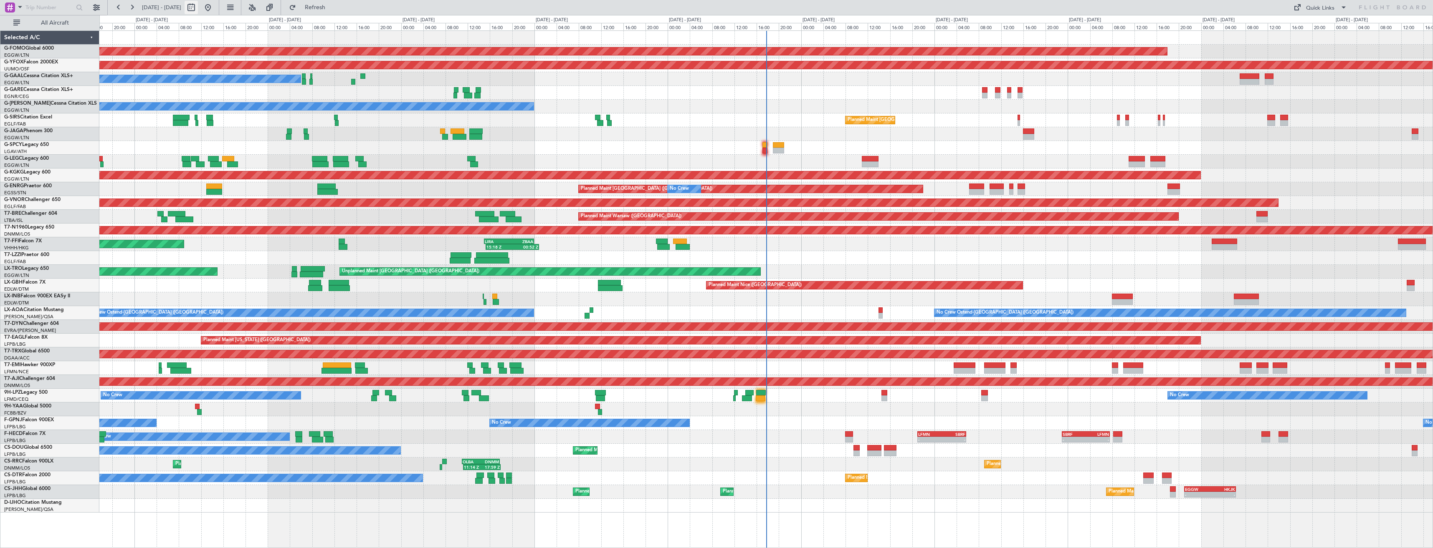
click at [198, 8] on button at bounding box center [190, 7] width 13 height 13
select select "8"
select select "2025"
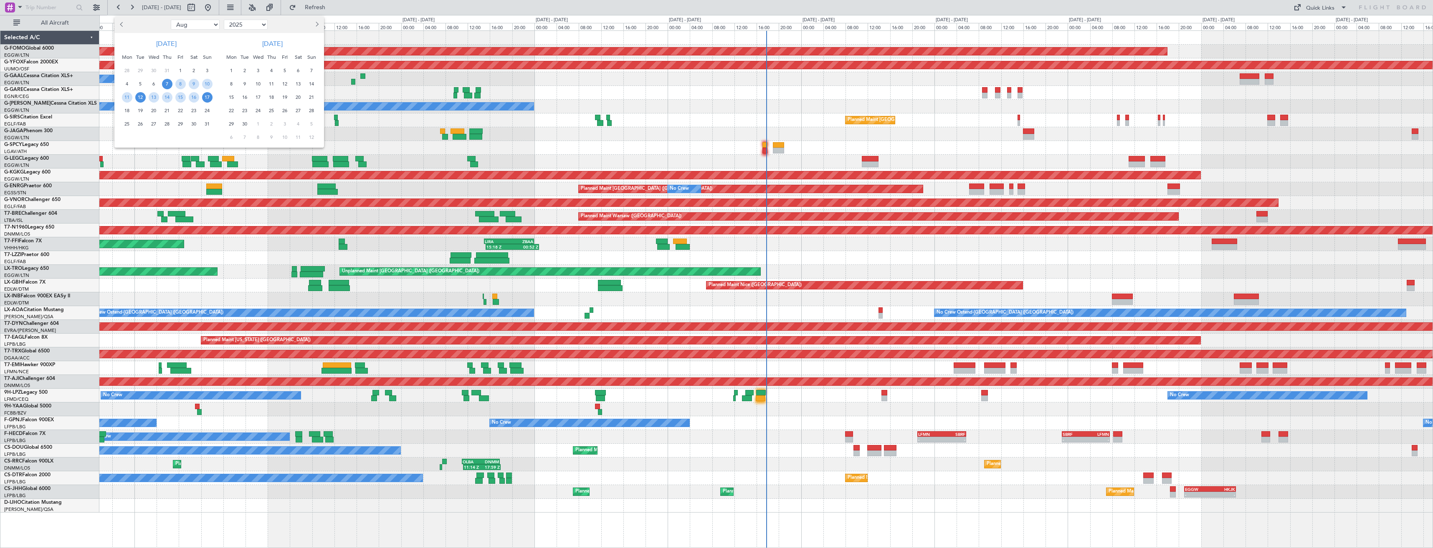
click at [137, 100] on span "12" at bounding box center [140, 97] width 10 height 10
click at [144, 122] on span "26" at bounding box center [140, 124] width 10 height 10
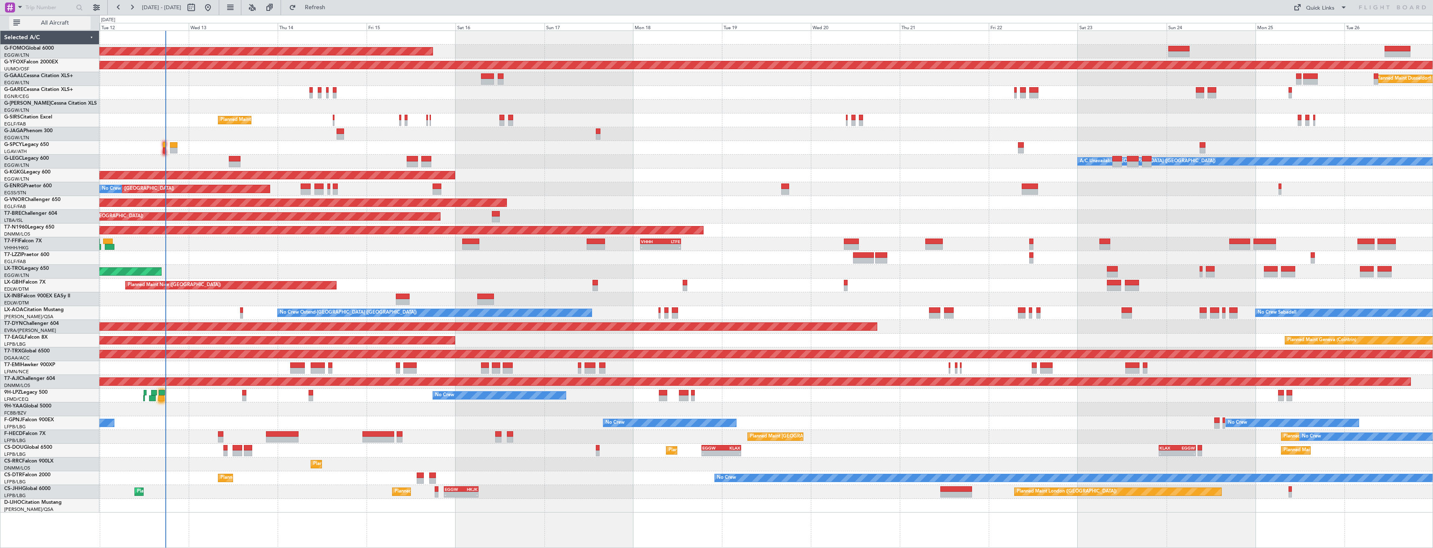
click at [45, 16] on button "All Aircraft" at bounding box center [49, 22] width 81 height 13
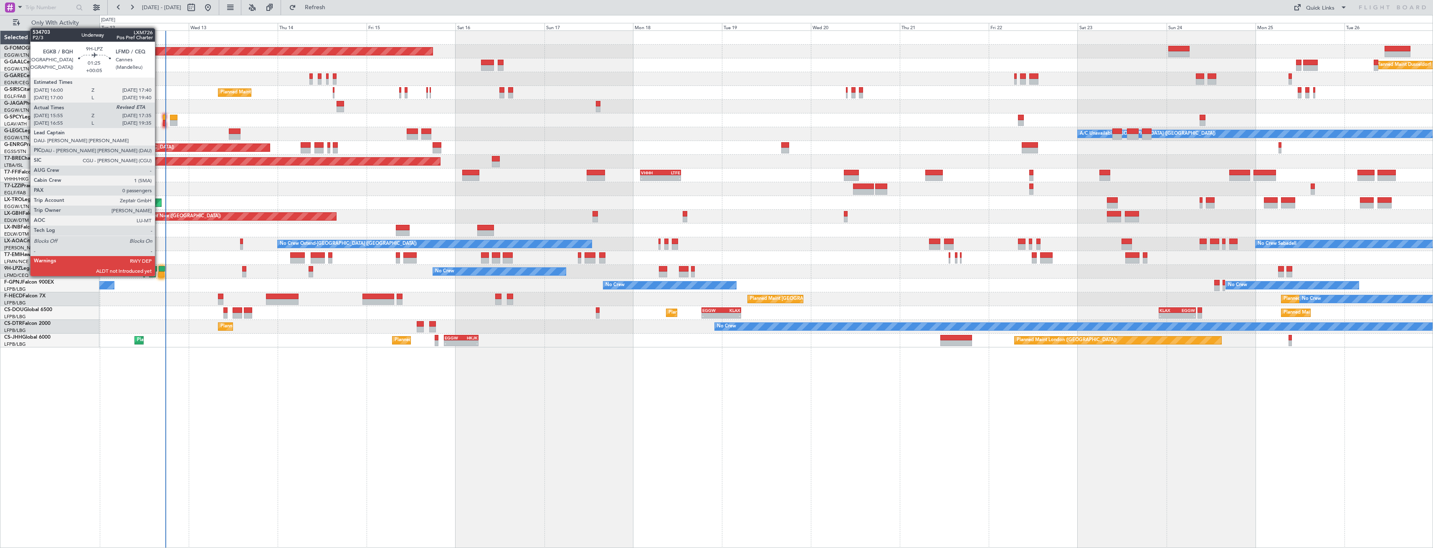
click at [159, 268] on div at bounding box center [162, 269] width 6 height 6
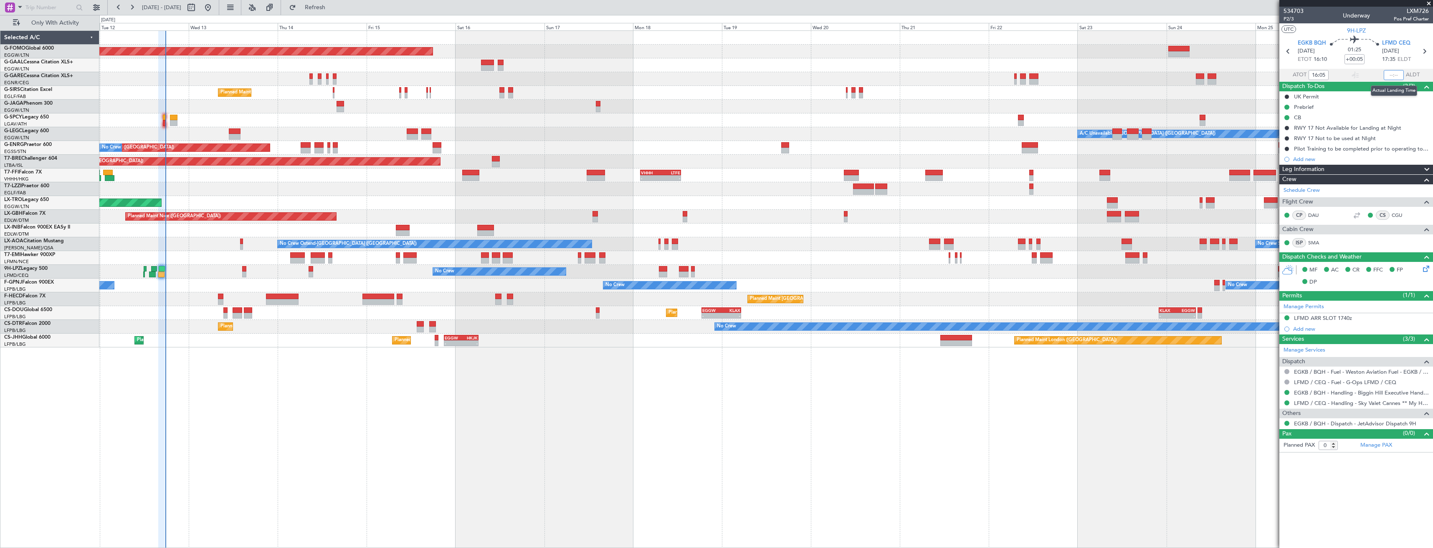
click at [1391, 75] on input "text" at bounding box center [1393, 75] width 20 height 10
type input "17:38"
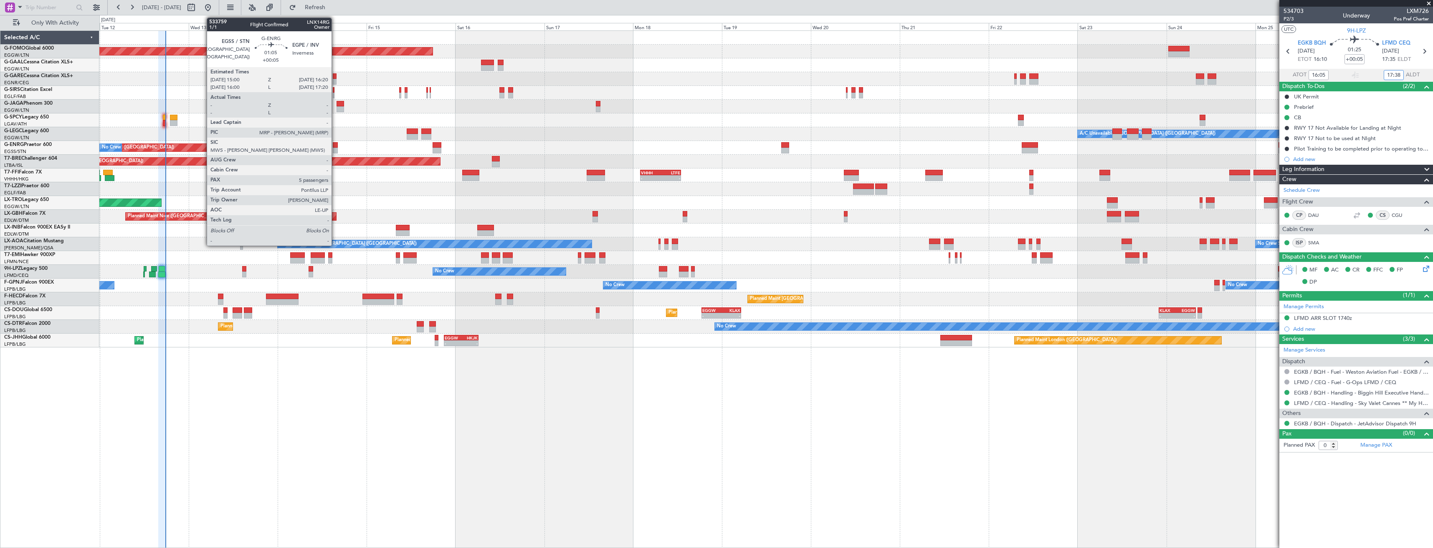
click at [335, 149] on div at bounding box center [335, 151] width 5 height 6
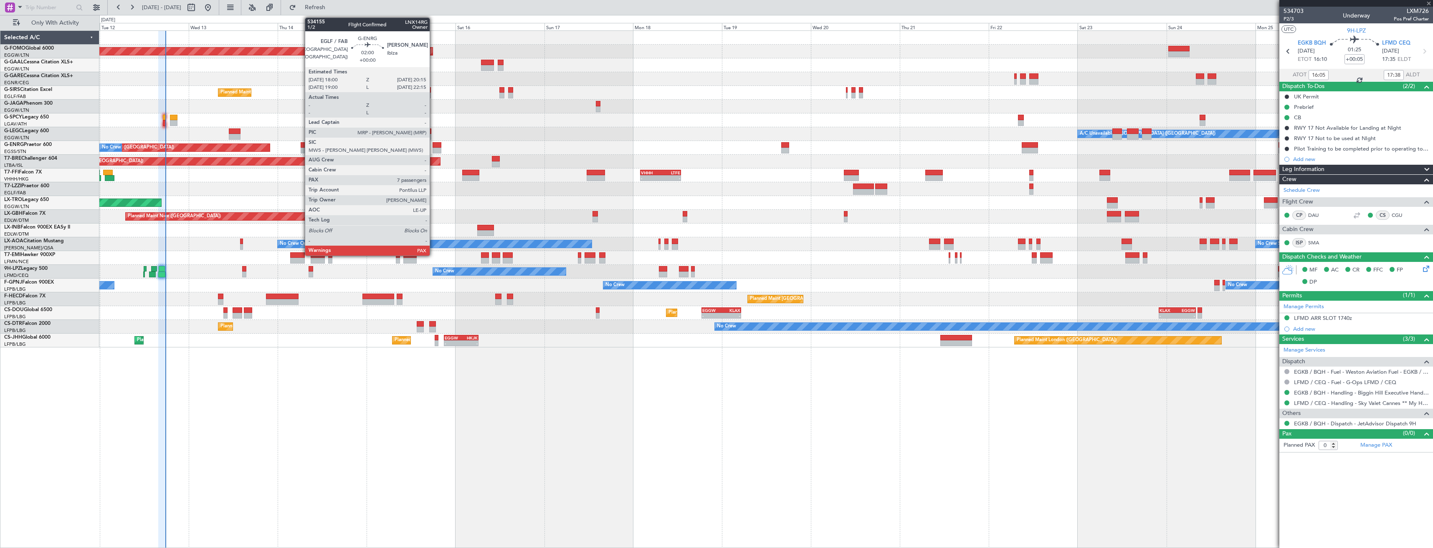
type input "5"
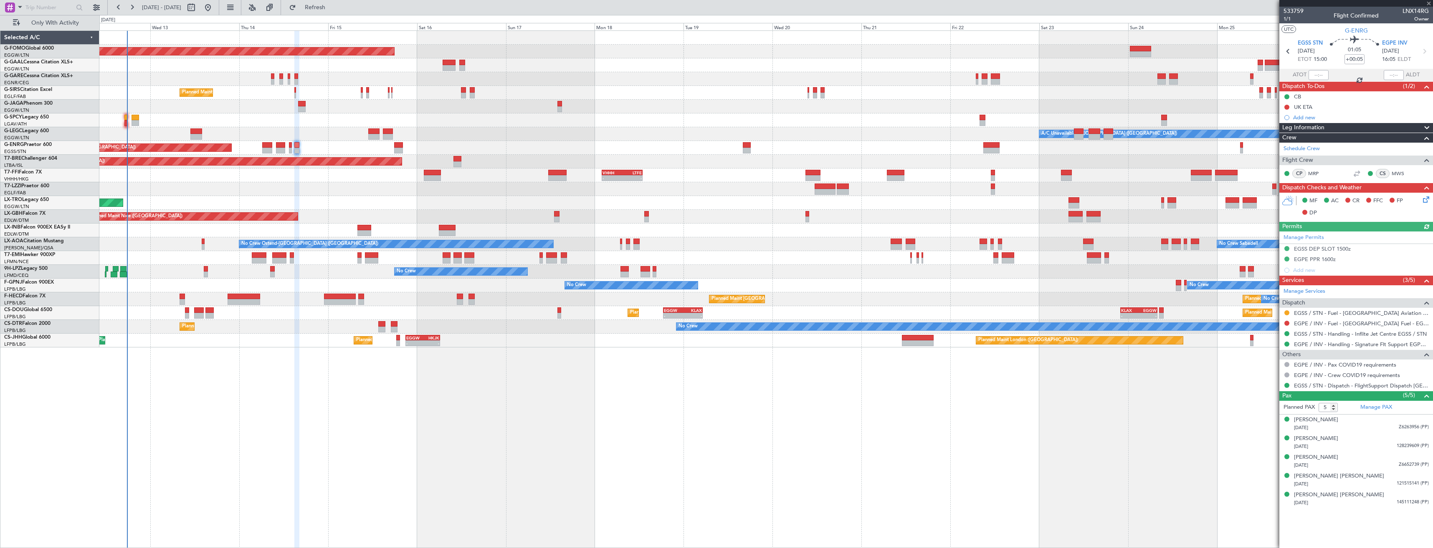
click at [349, 152] on div "Planned Maint [GEOGRAPHIC_DATA] ([GEOGRAPHIC_DATA]) No Crew" at bounding box center [765, 148] width 1333 height 14
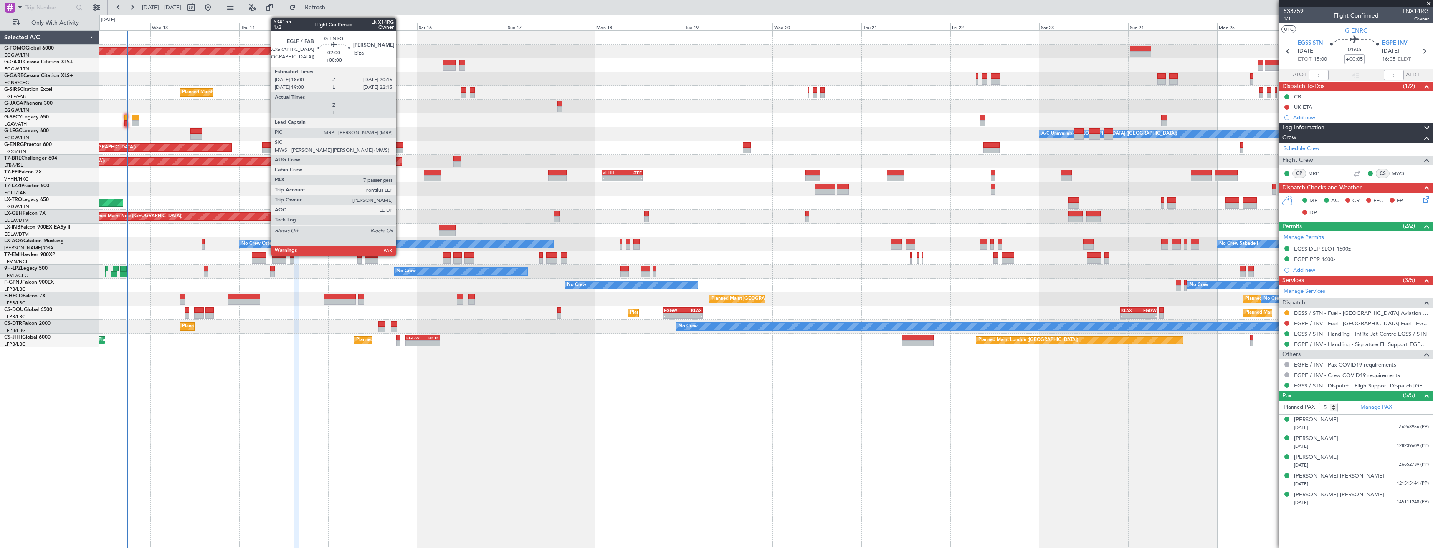
click at [399, 150] on div at bounding box center [398, 151] width 8 height 6
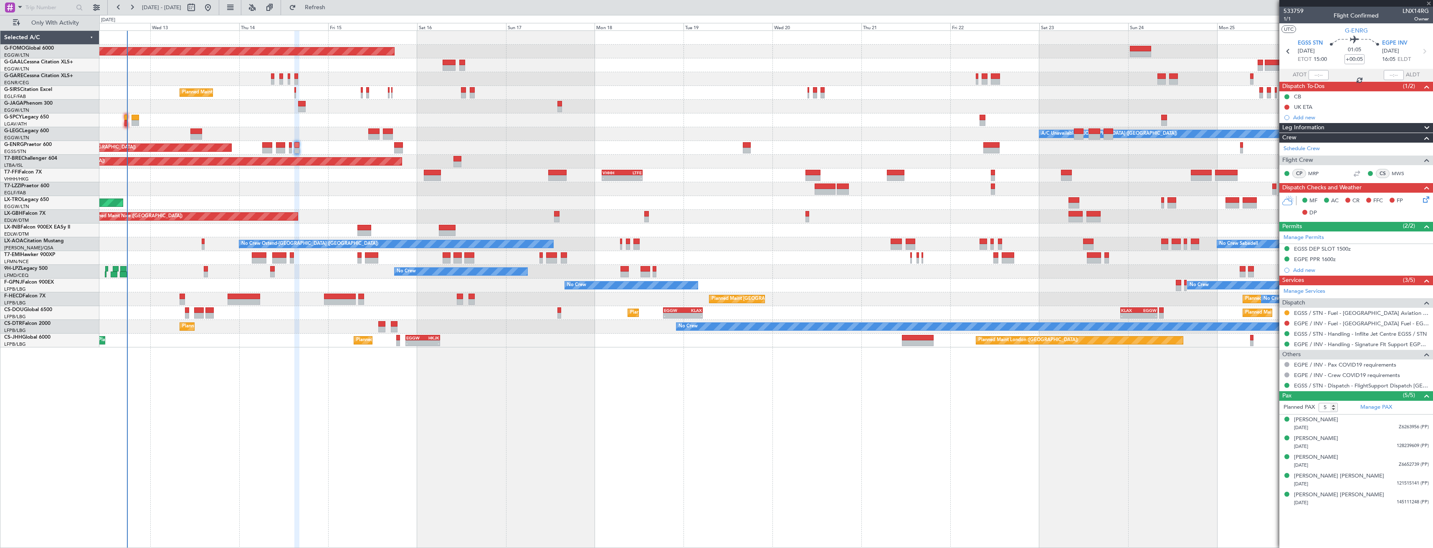
type input "7"
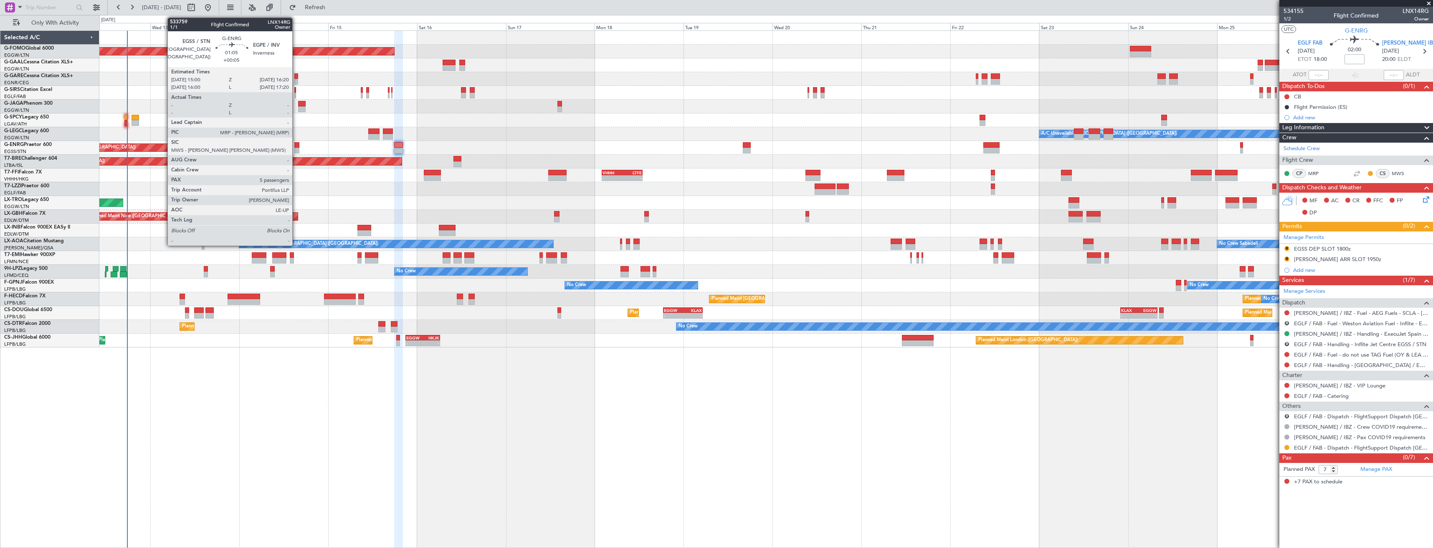
click at [296, 149] on div at bounding box center [296, 151] width 5 height 6
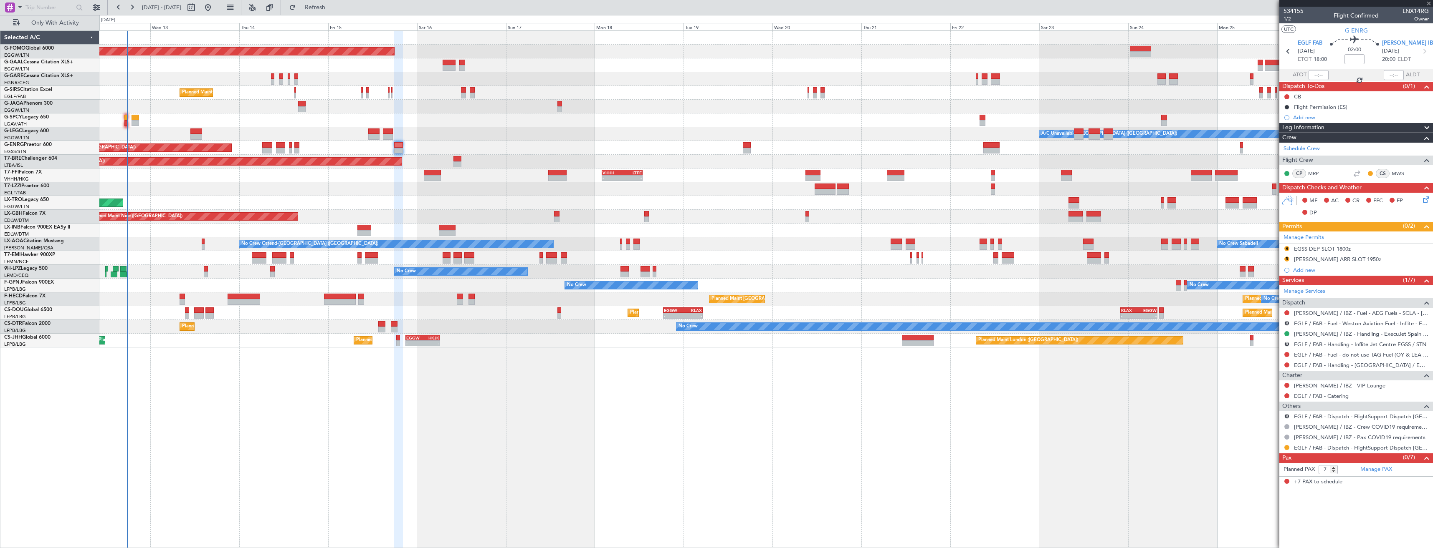
type input "+00:05"
type input "5"
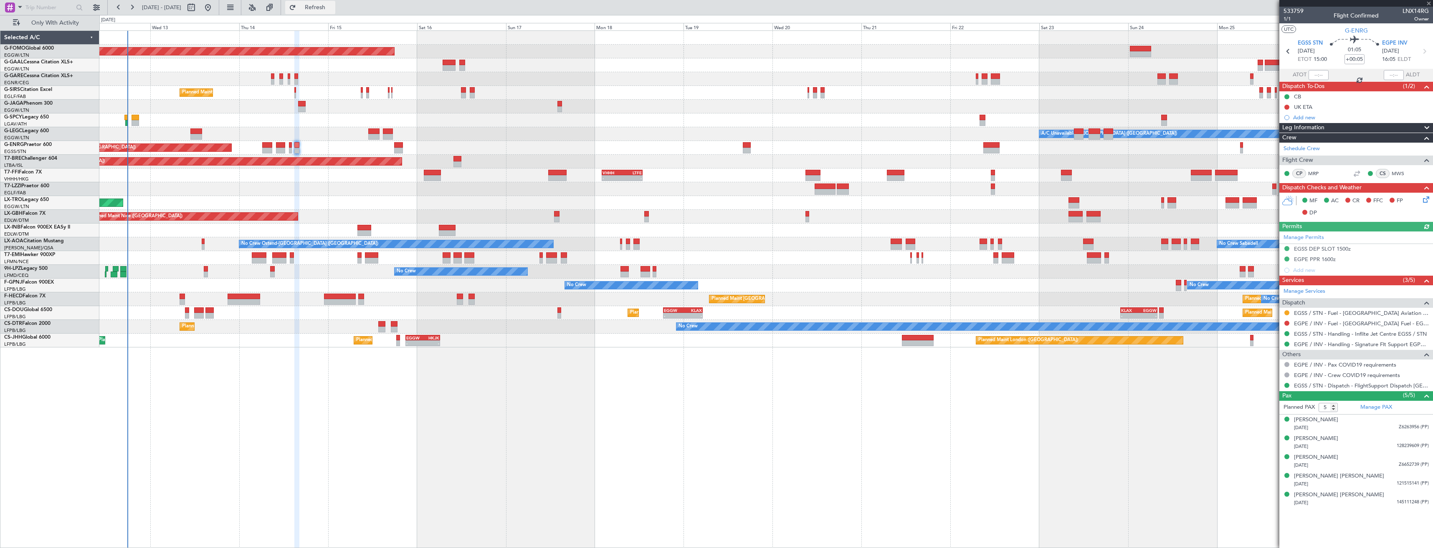
click at [333, 8] on span "Refresh" at bounding box center [315, 8] width 35 height 6
